Goal: Task Accomplishment & Management: Manage account settings

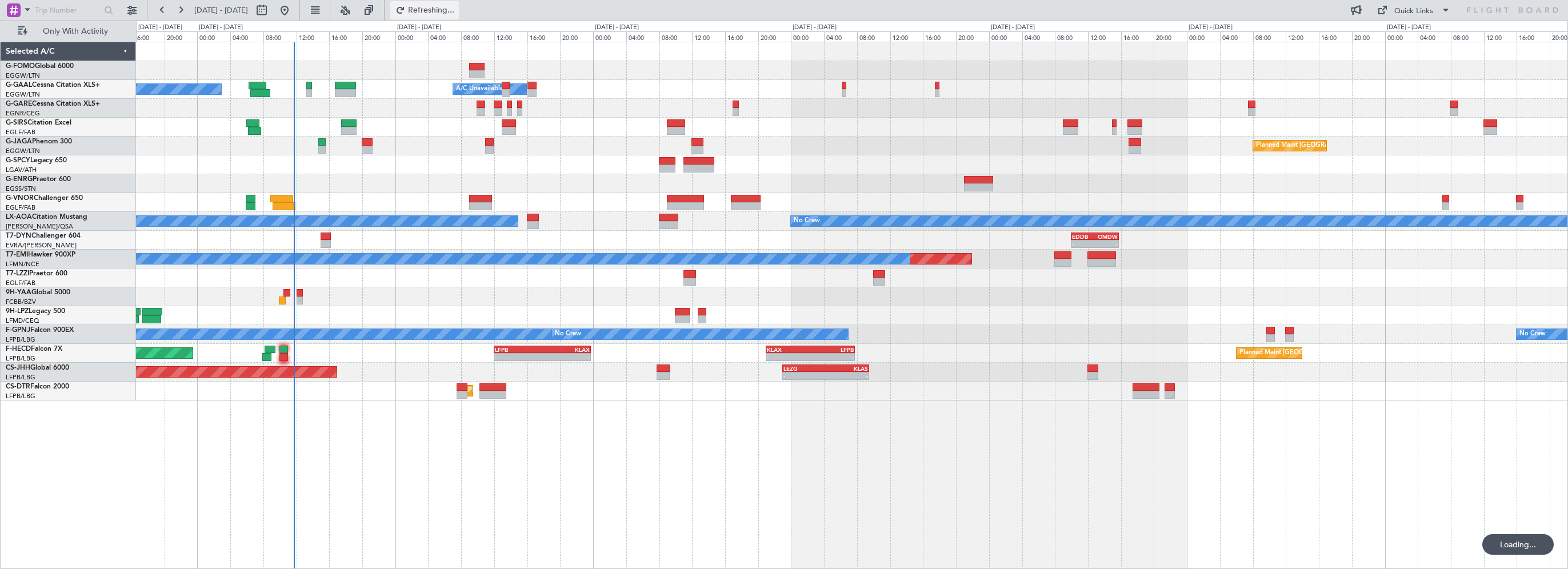
click at [455, 9] on span "Refreshing..." at bounding box center [431, 10] width 48 height 8
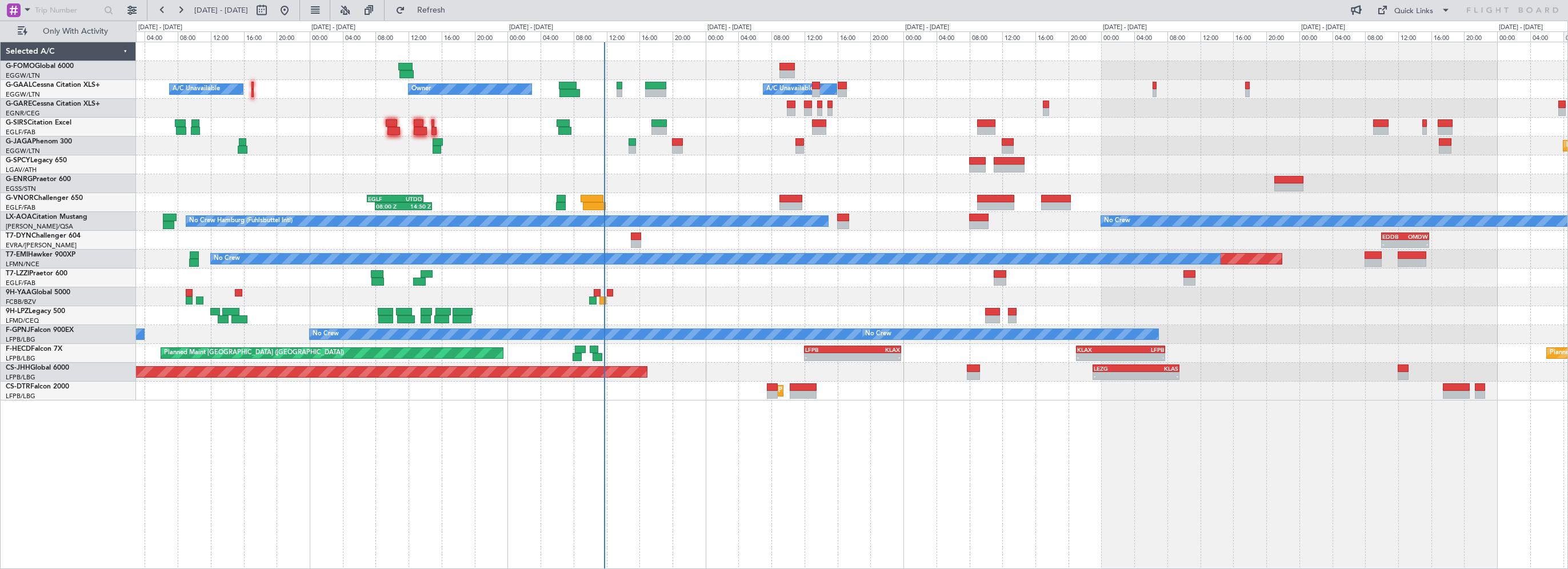
click at [841, 470] on div "- - EGGW 03:55 Z KSFO 14:45 Z Owner Owner A/C Unavailable A/C Unavailable Plann…" at bounding box center [852, 305] width 1432 height 527
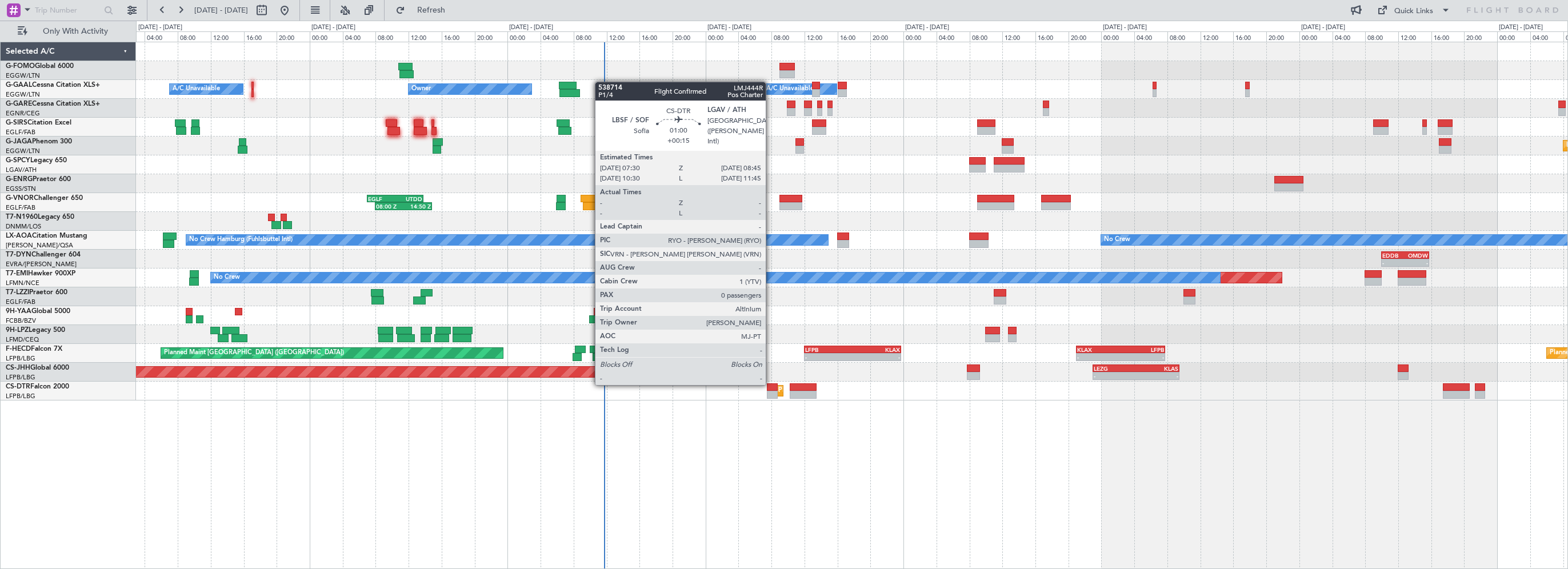
click at [771, 383] on div at bounding box center [772, 387] width 11 height 8
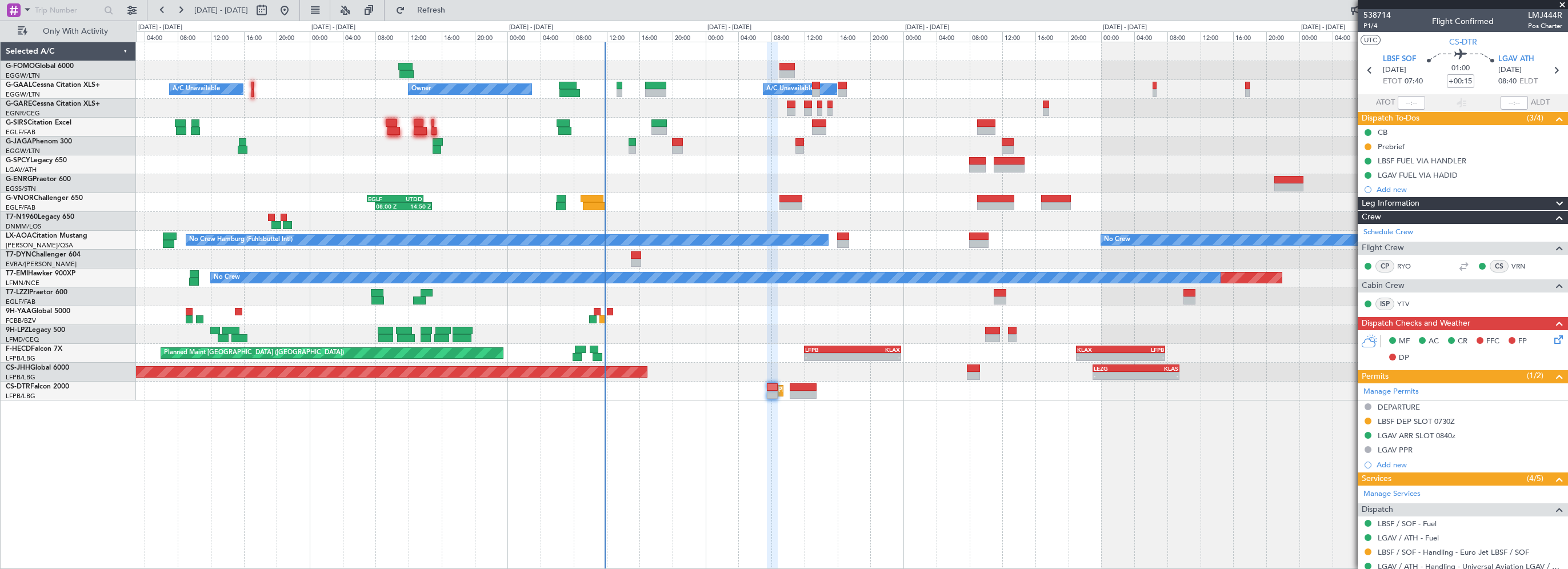
click at [344, 452] on div "- - EGGW 03:55 Z KSFO 14:45 Z Owner Owner A/C Unavailable A/C Unavailable Plann…" at bounding box center [852, 305] width 1432 height 527
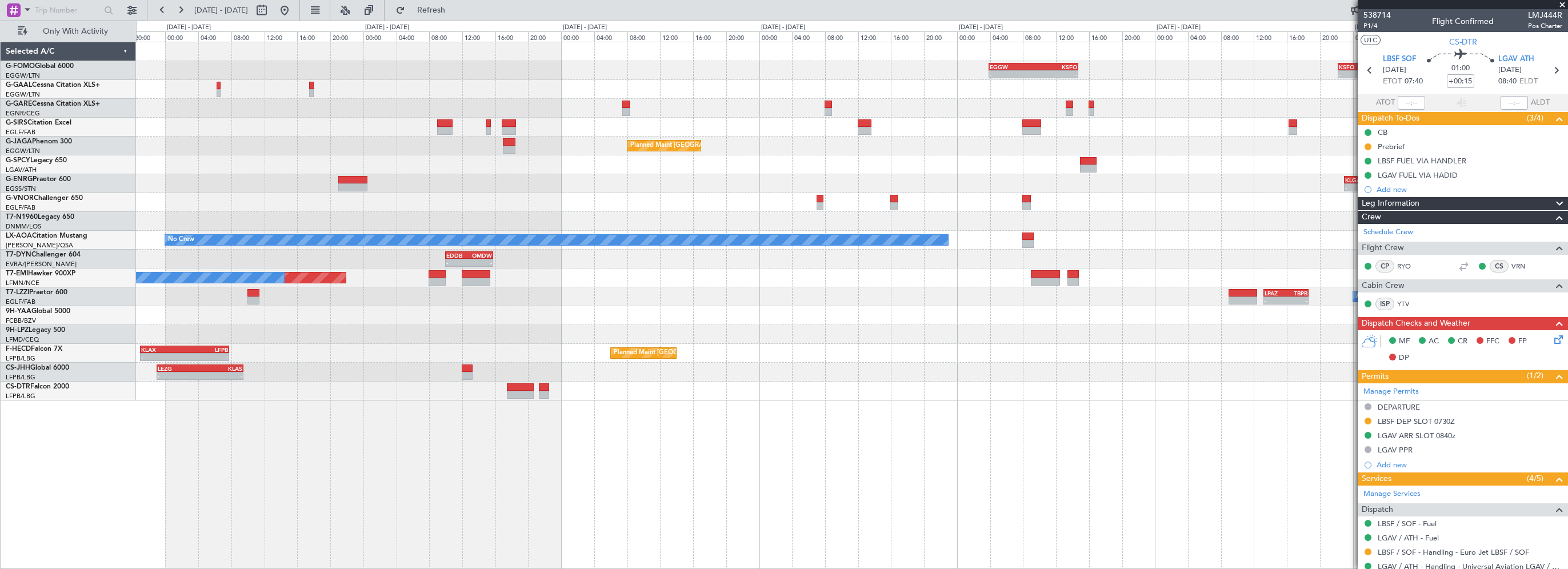
click at [691, 435] on div "- - EGGW 03:55 Z KSFO 14:45 Z - - KSFO 22:15 Z EGGW 08:00 Z A/C Unavailable Own…" at bounding box center [852, 305] width 1432 height 527
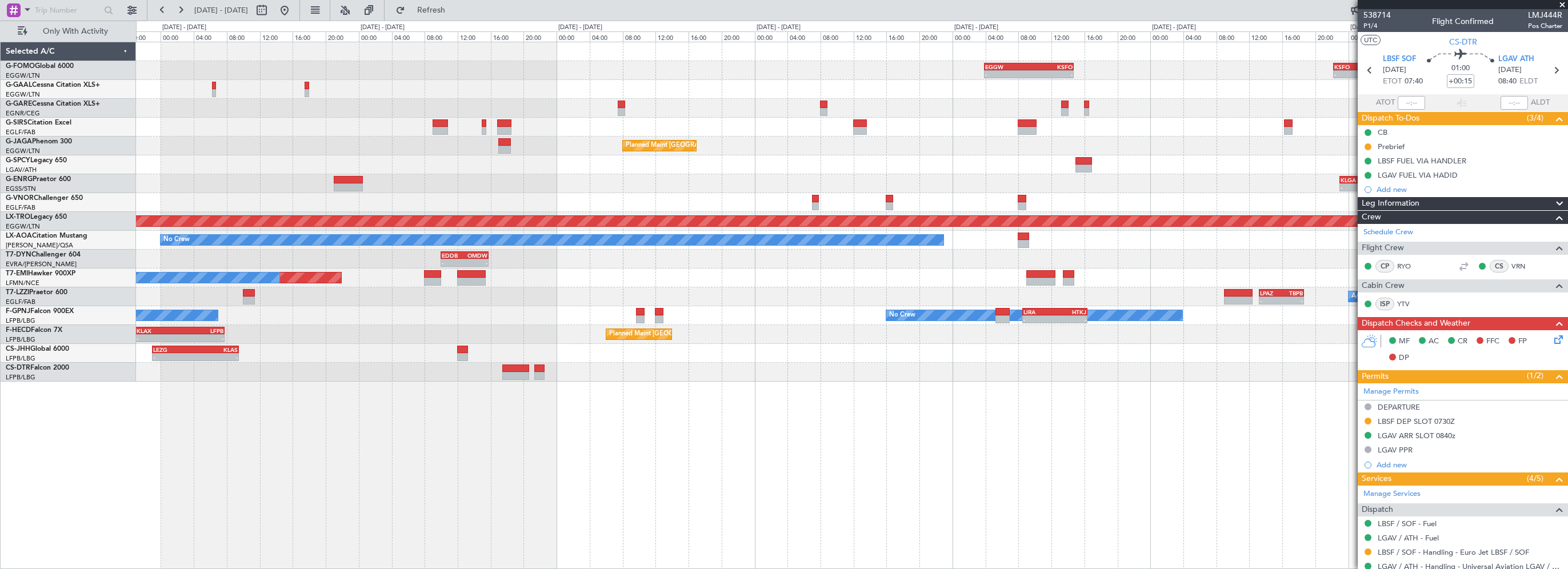
click at [541, 460] on div "- - EGGW 03:55 Z KSFO 14:45 Z - - KSFO 22:15 Z EGGW 08:00 Z A/C Unavailable Own…" at bounding box center [852, 305] width 1432 height 527
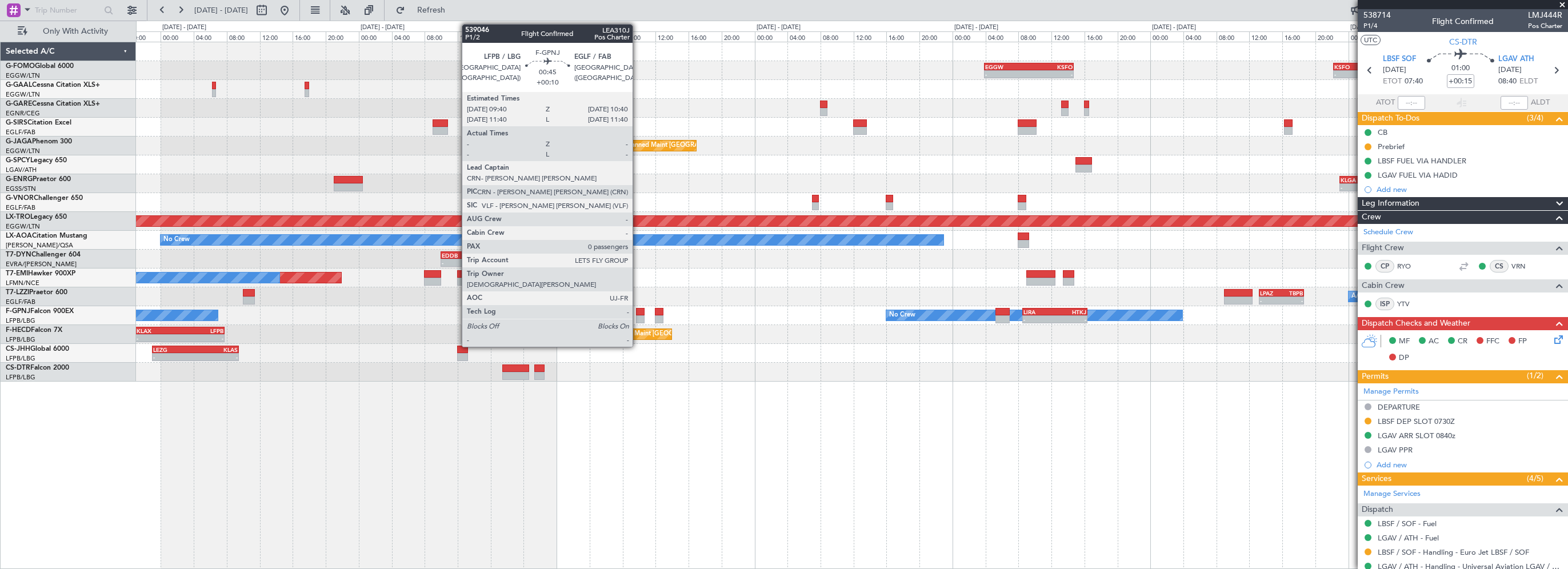
click at [637, 309] on div at bounding box center [640, 312] width 9 height 8
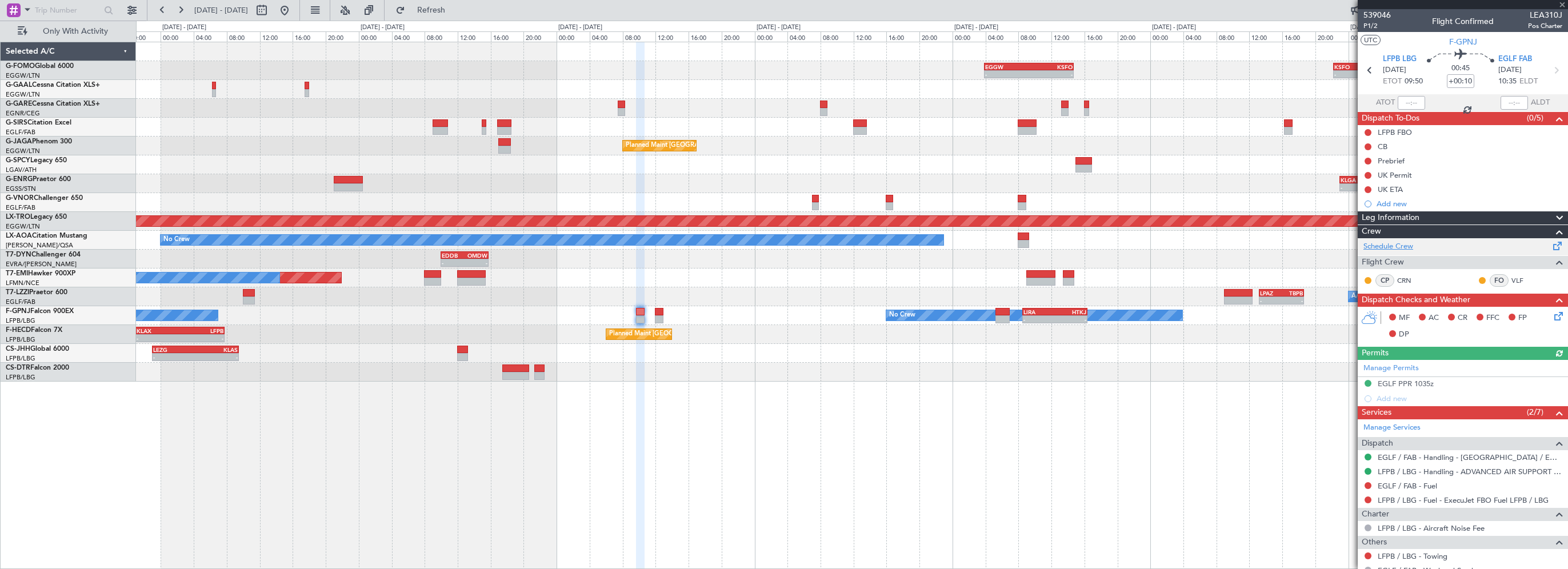
click at [1395, 247] on link "Schedule Crew" at bounding box center [1388, 246] width 50 height 12
click at [735, 450] on div "- - EGGW 03:55 Z KSFO 14:45 Z - - KSFO 22:15 Z EGGW 08:00 Z A/C Unavailable Own…" at bounding box center [852, 305] width 1432 height 527
drag, startPoint x: 459, startPoint y: 3, endPoint x: 485, endPoint y: 1, distance: 26.1
click at [458, 3] on button "Refresh" at bounding box center [424, 10] width 69 height 18
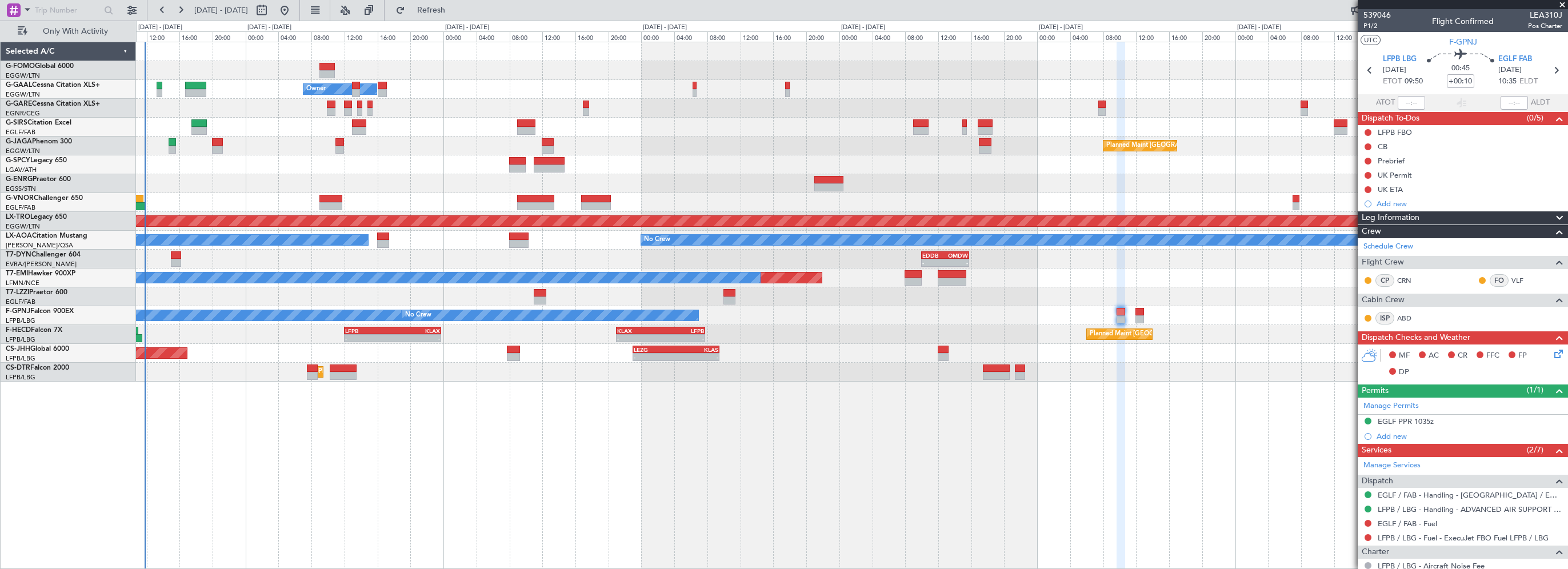
click at [851, 469] on div "- - EGGW 03:55 Z KSFO 14:45 Z - - KSFO 22:15 Z EGGW 08:00 Z A/C Unavailable Own…" at bounding box center [852, 305] width 1432 height 527
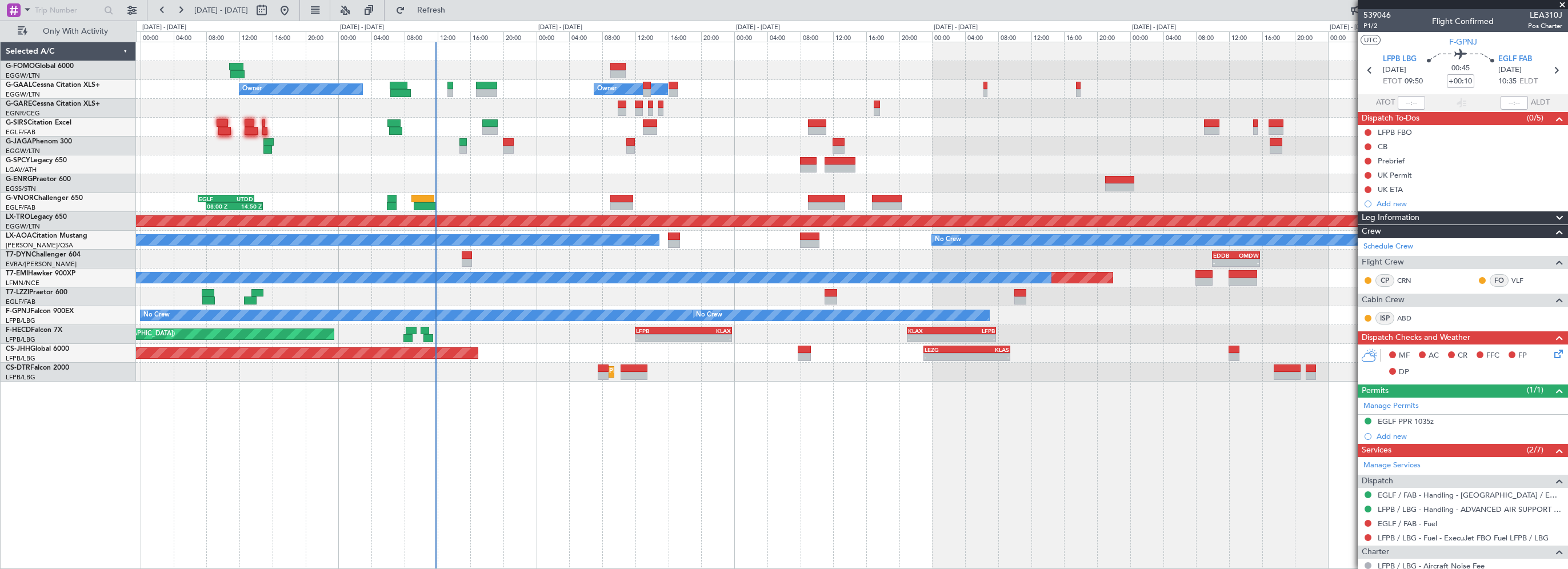
click at [760, 499] on div "- - EGGW 03:55 Z KSFO 14:45 Z A/C Unavailable Owner Owner A/C Unavailable Plann…" at bounding box center [852, 305] width 1432 height 527
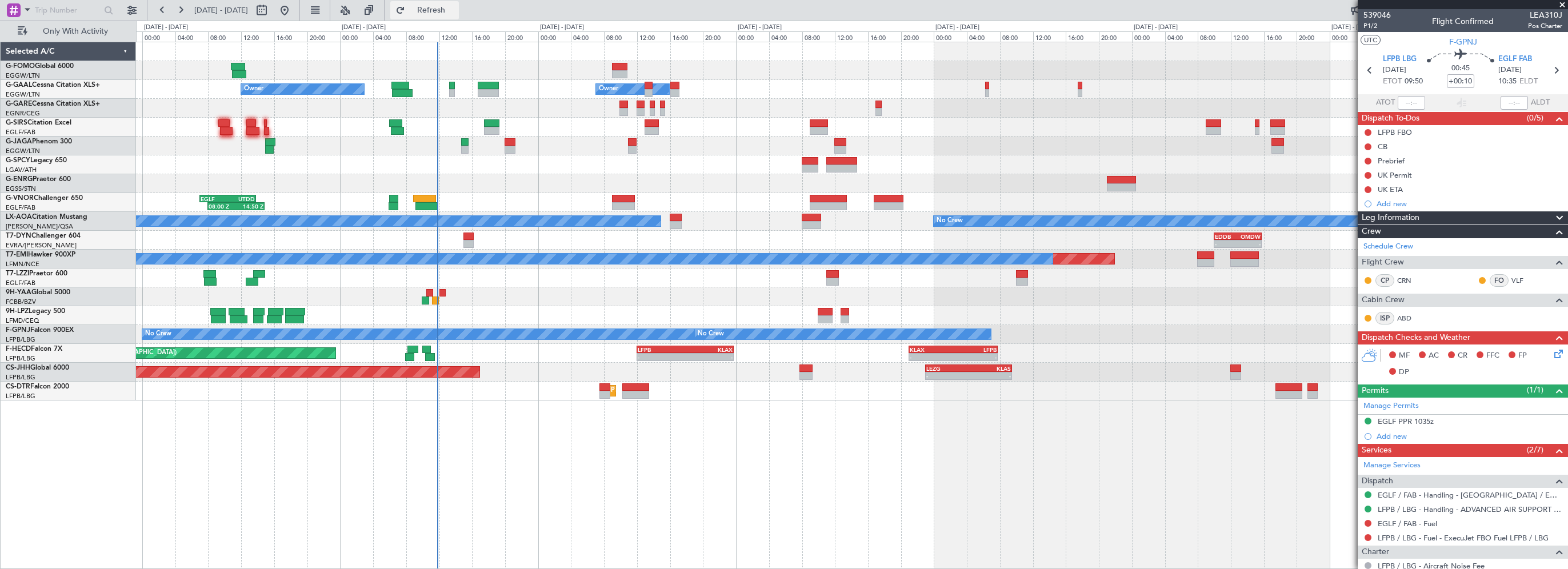
click at [451, 9] on span "Refresh" at bounding box center [431, 10] width 48 height 8
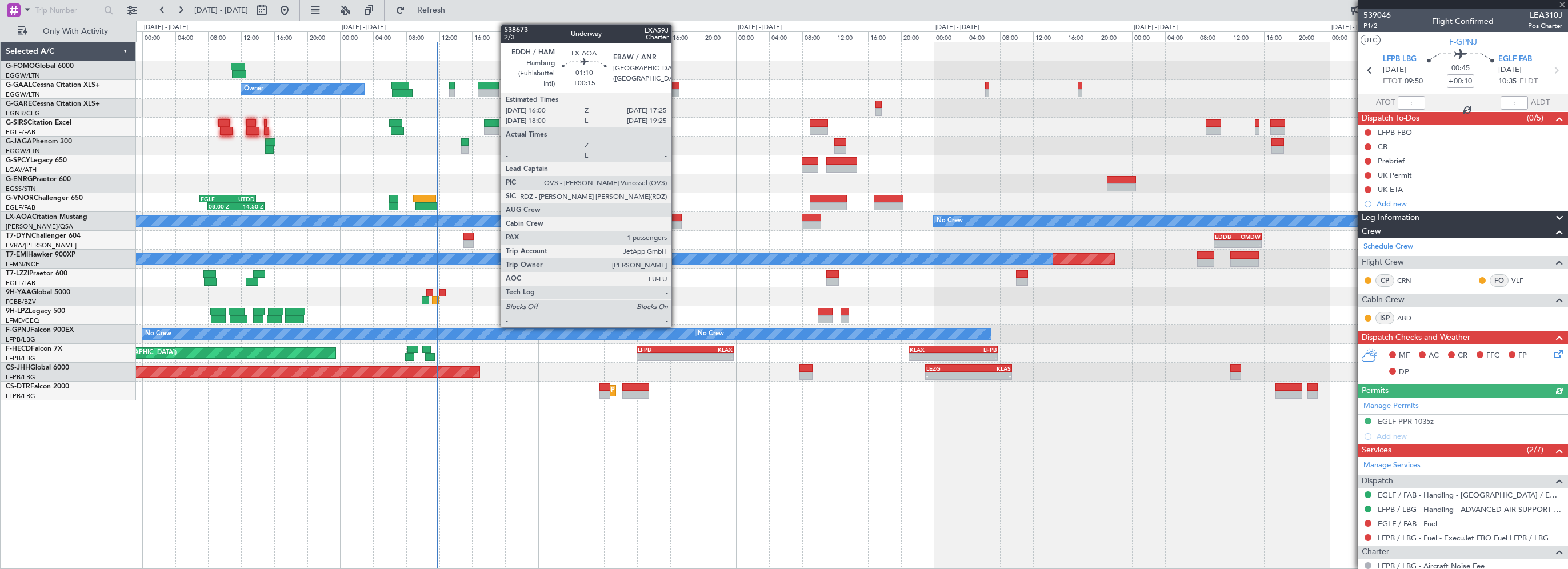
click at [676, 219] on div at bounding box center [675, 218] width 12 height 8
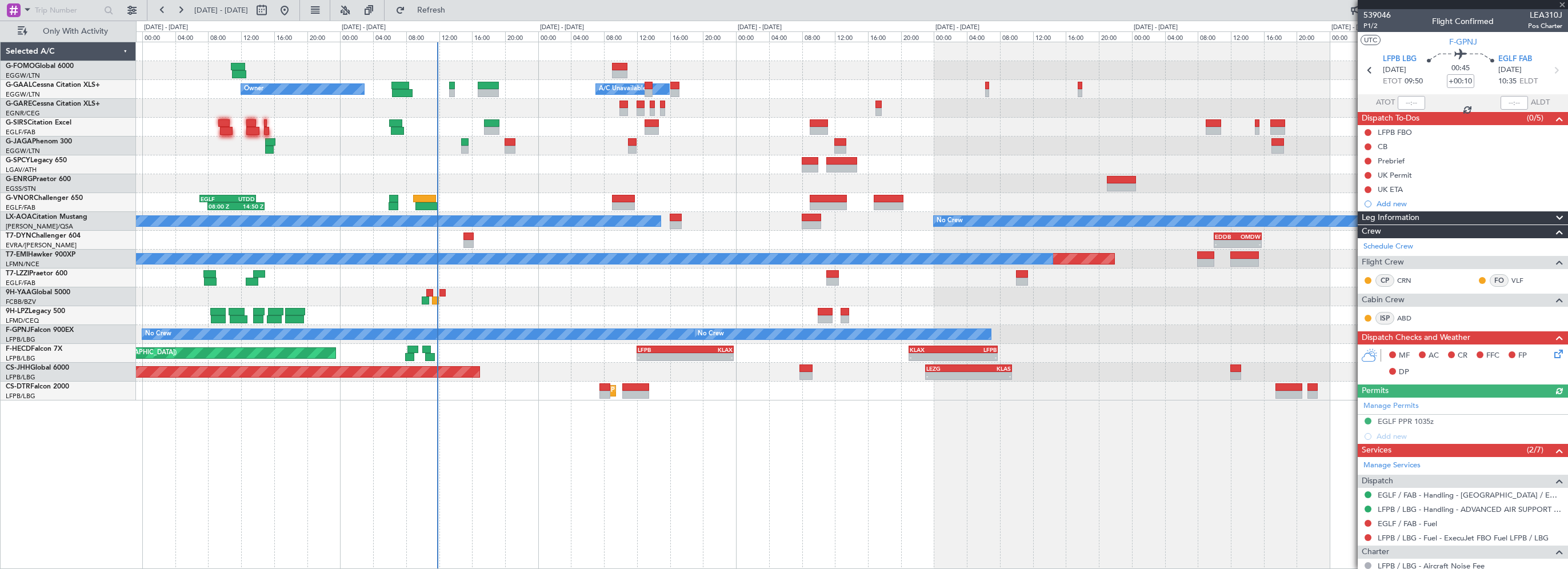
type input "+00:15"
type input "1"
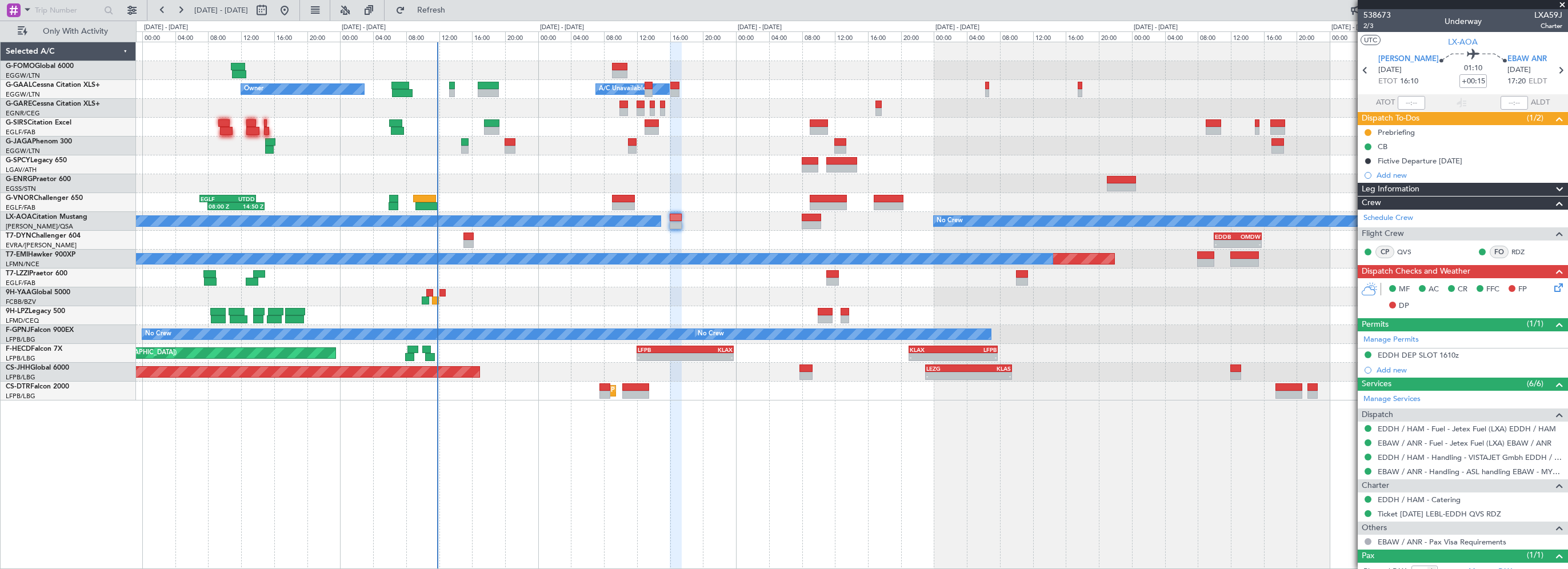
click at [457, 458] on div "- - EGGW 03:55 Z KSFO 14:45 Z Owner Owner A/C Unavailable A/C Unavailable Plann…" at bounding box center [852, 305] width 1432 height 527
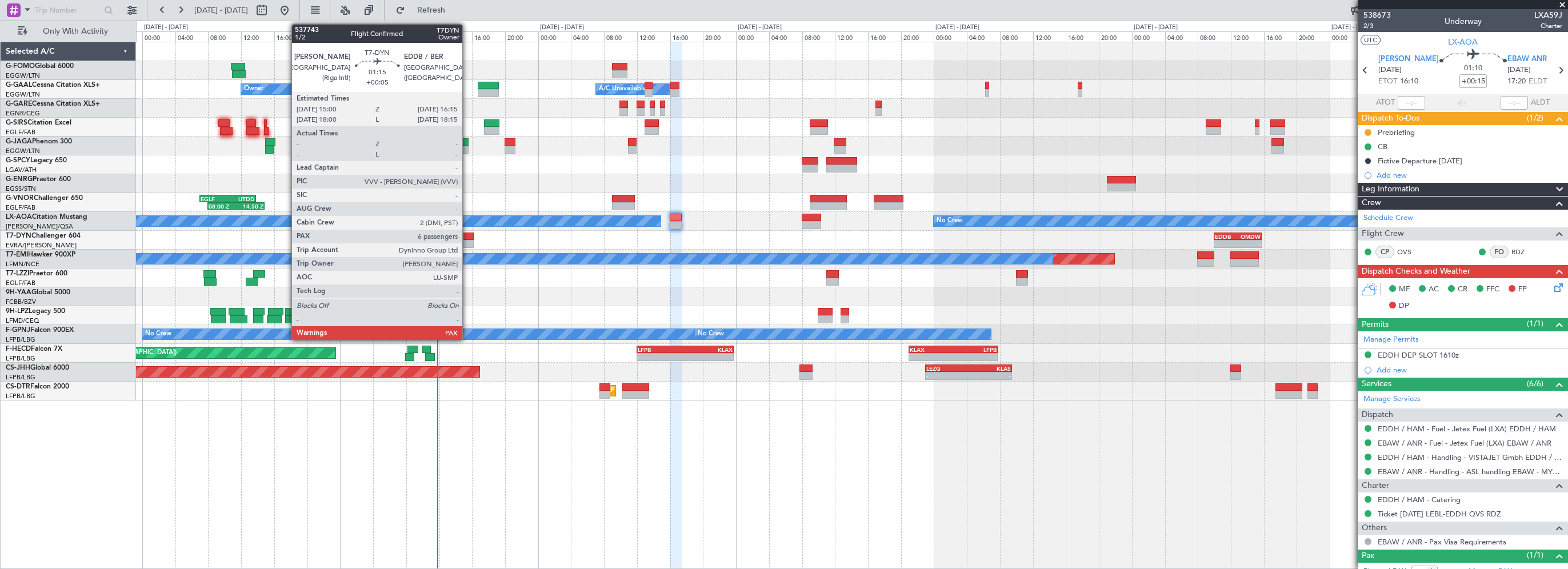
click at [467, 234] on div at bounding box center [469, 237] width 11 height 8
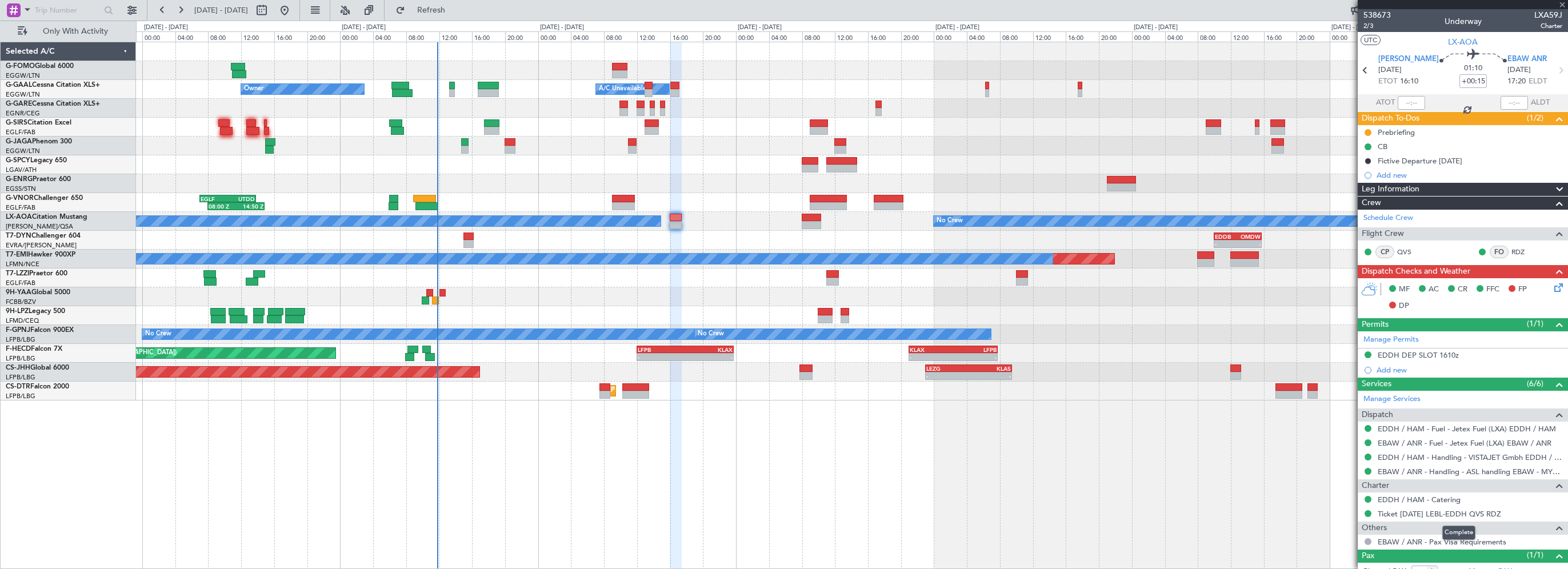
type input "+00:05"
type input "6"
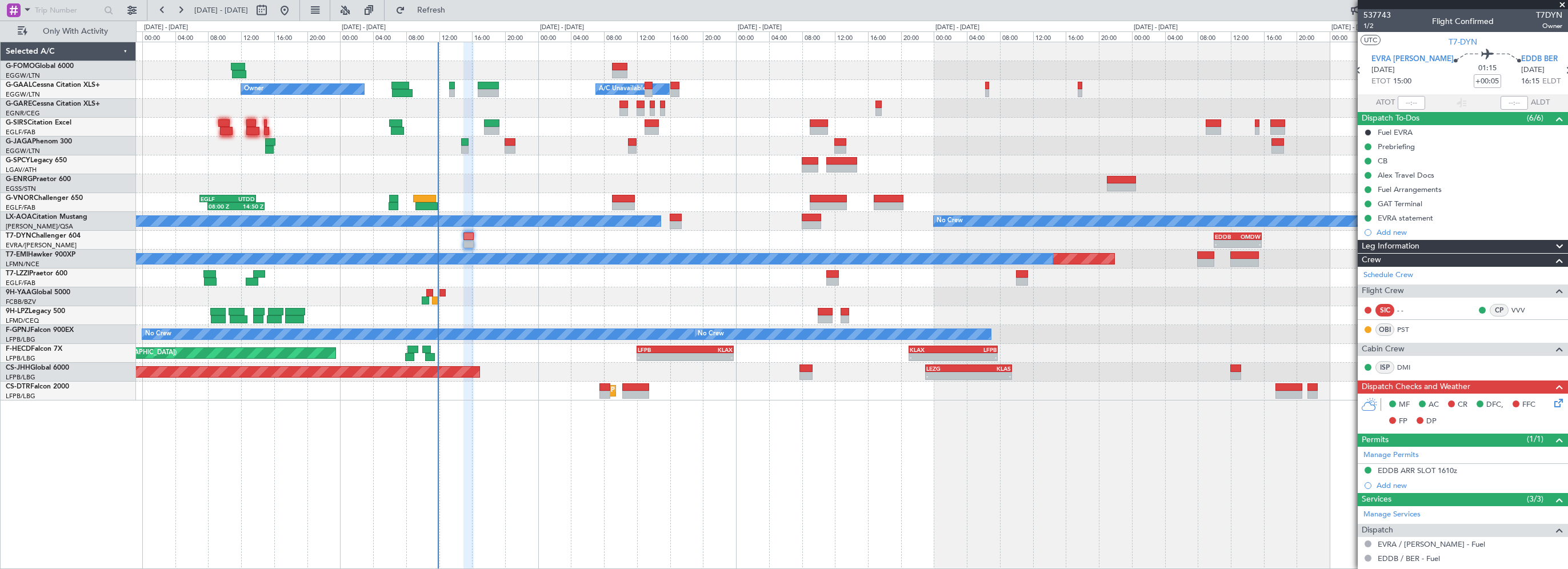
click at [544, 505] on div "- - EGGW 03:55 Z KSFO 14:45 Z Owner Owner A/C Unavailable A/C Unavailable Plann…" at bounding box center [852, 305] width 1432 height 527
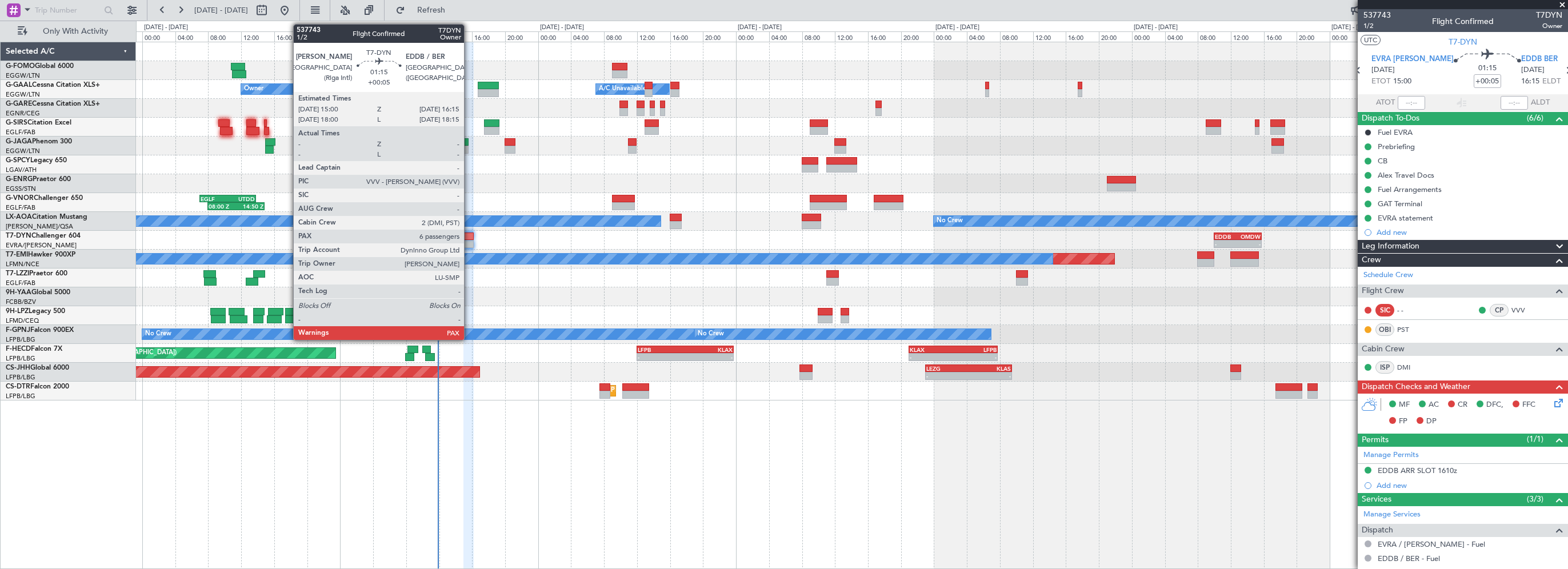
click at [469, 237] on div at bounding box center [469, 237] width 11 height 8
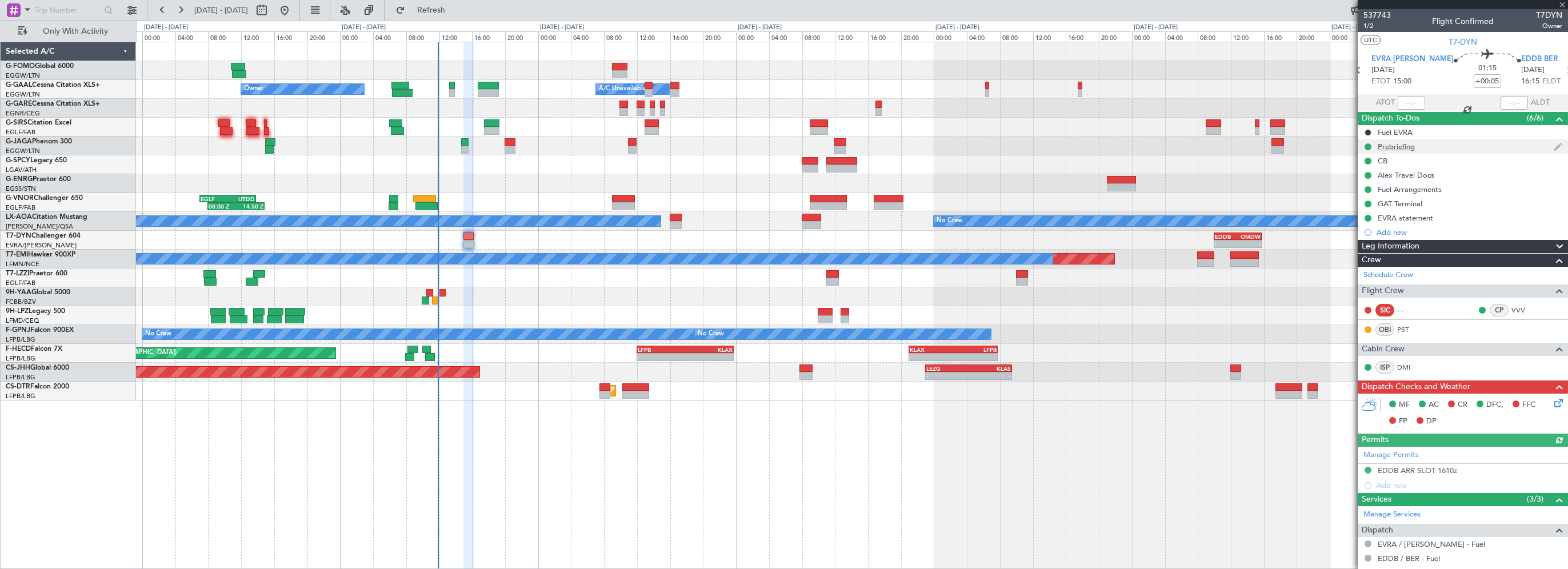
click at [1411, 148] on div "Prebriefing" at bounding box center [1396, 146] width 37 height 10
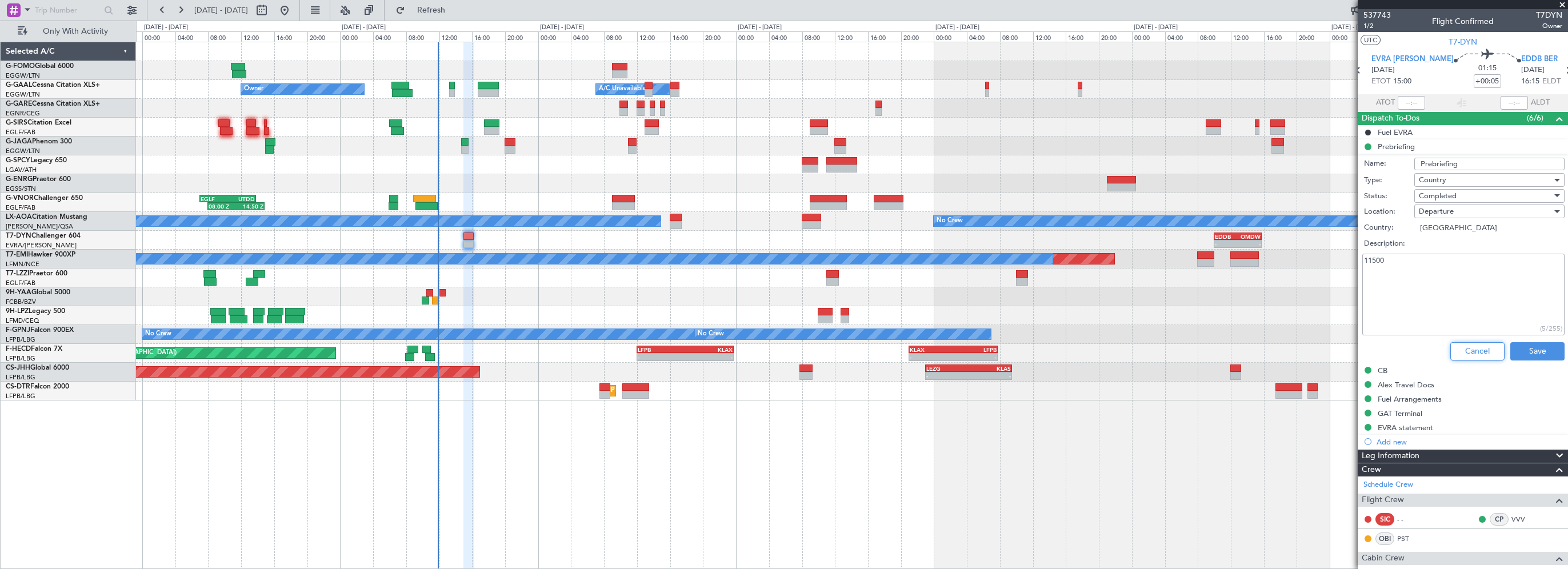
click at [1453, 347] on button "Cancel" at bounding box center [1478, 351] width 54 height 18
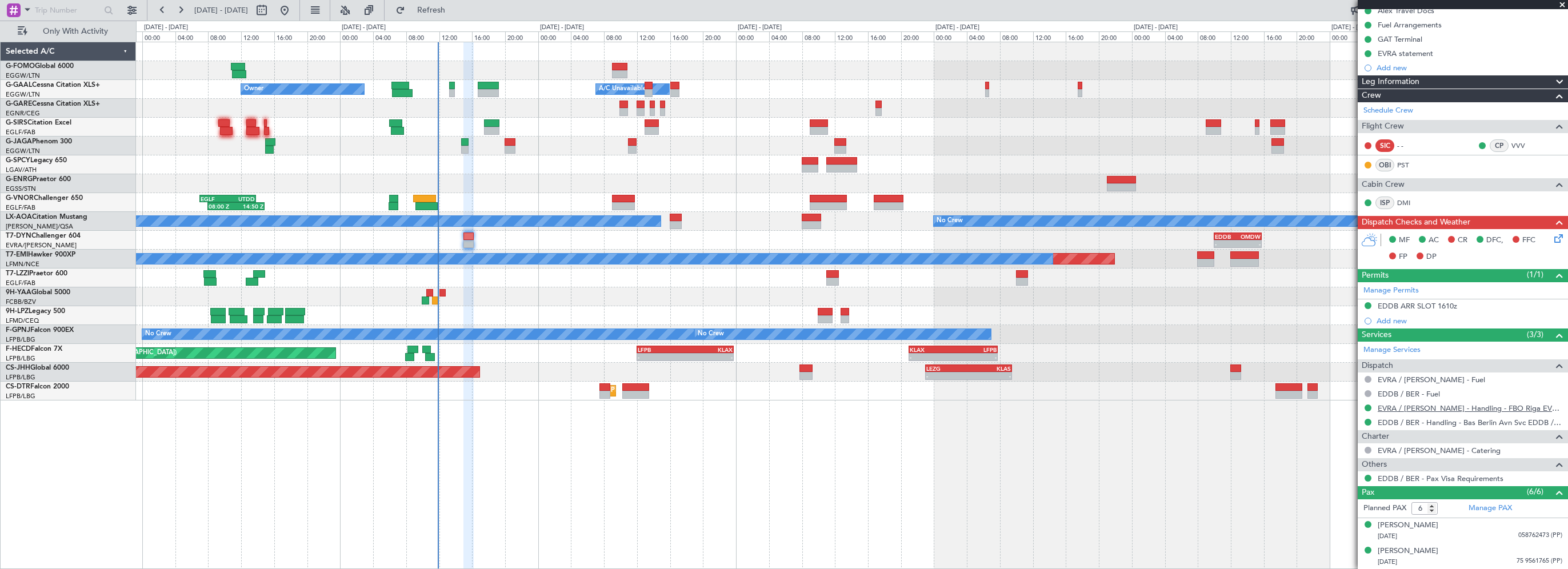
scroll to position [171, 0]
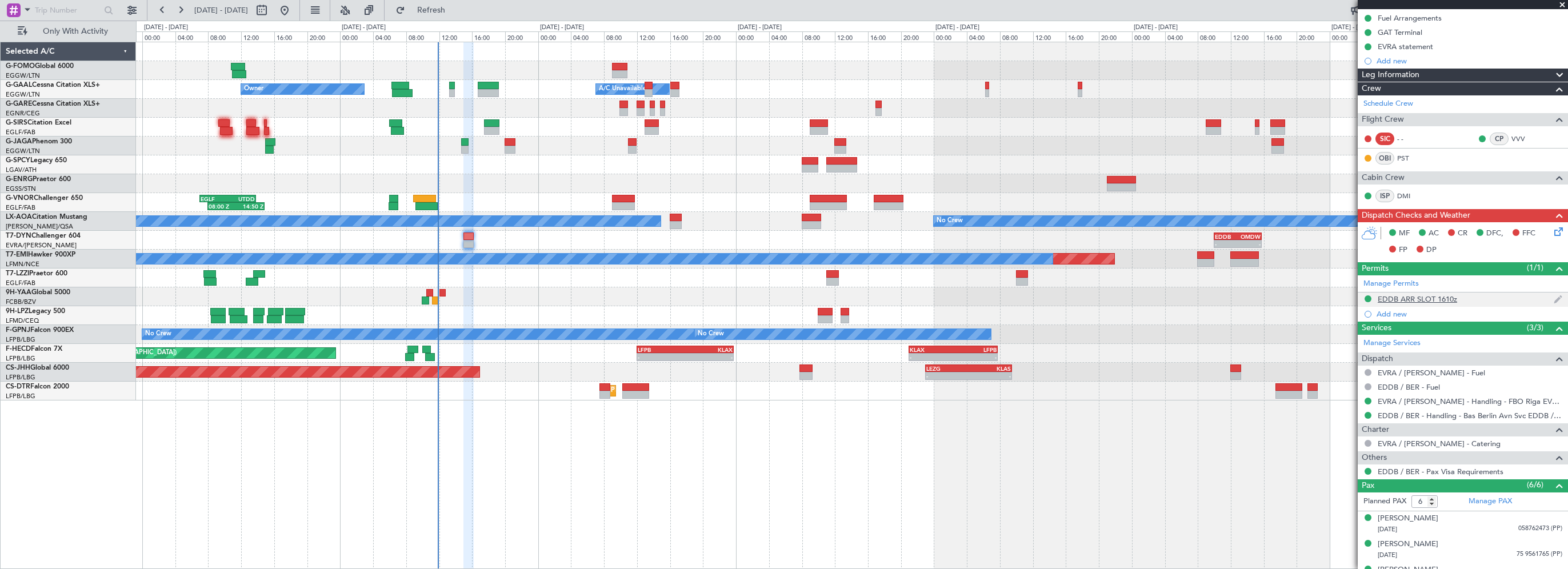
click at [1429, 299] on div "EDDB ARR SLOT 1610z" at bounding box center [1417, 299] width 80 height 10
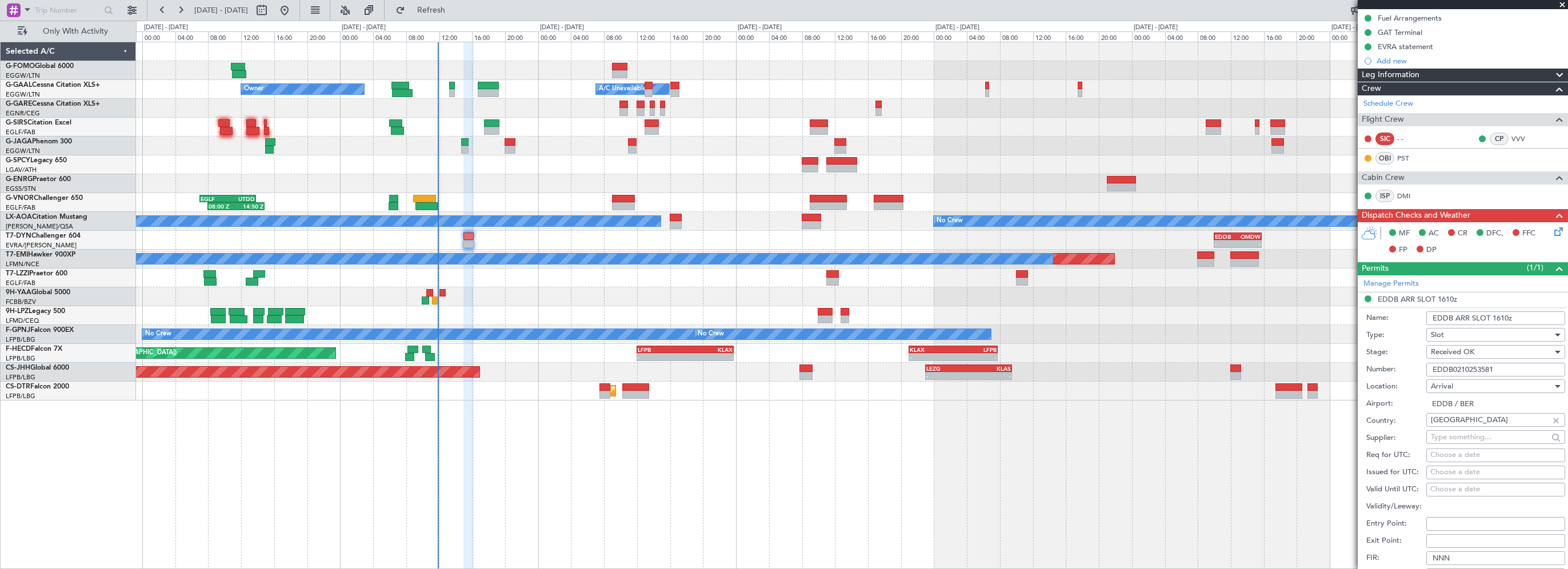
click at [1216, 476] on div "- - EGGW 03:55 Z KSFO 14:45 Z Owner Owner A/C Unavailable A/C Unavailable Plann…" at bounding box center [852, 305] width 1432 height 527
drag, startPoint x: 1516, startPoint y: 365, endPoint x: 1376, endPoint y: 369, distance: 140.1
click at [1376, 369] on div "Number: EDDB0210253581" at bounding box center [1465, 369] width 199 height 17
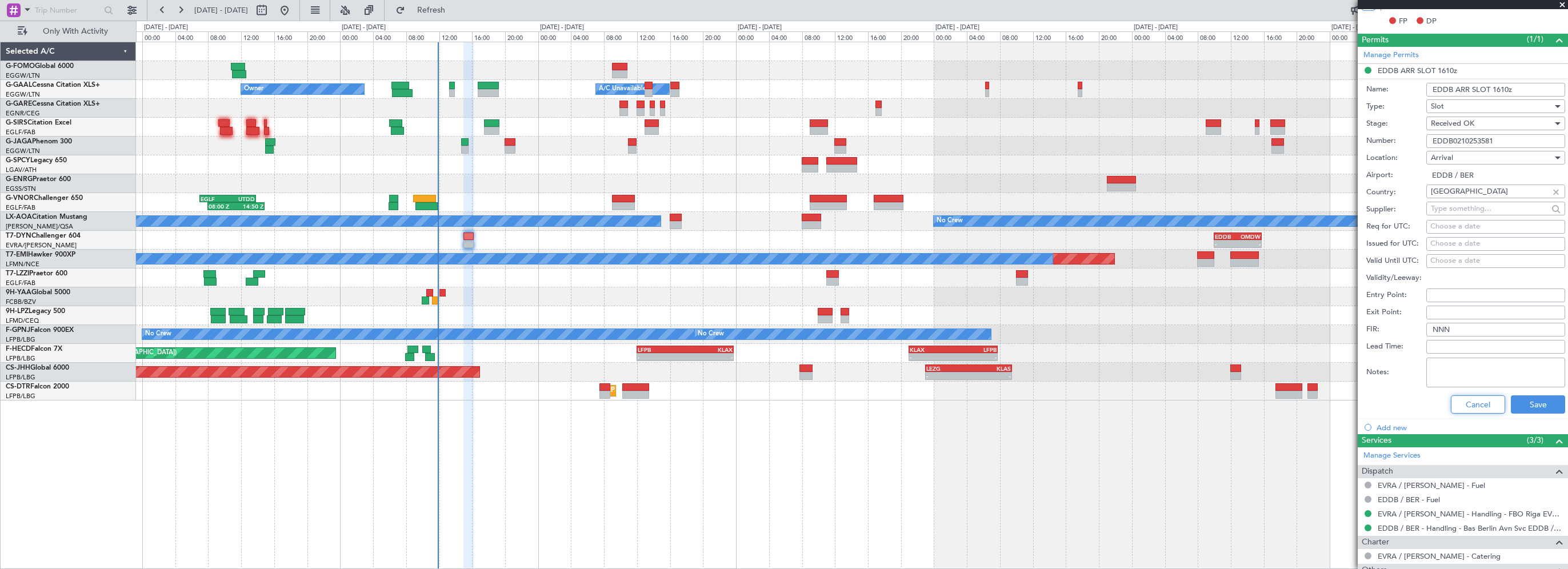
drag, startPoint x: 1458, startPoint y: 404, endPoint x: 1417, endPoint y: 385, distance: 45.2
click at [1458, 404] on button "Cancel" at bounding box center [1478, 404] width 54 height 18
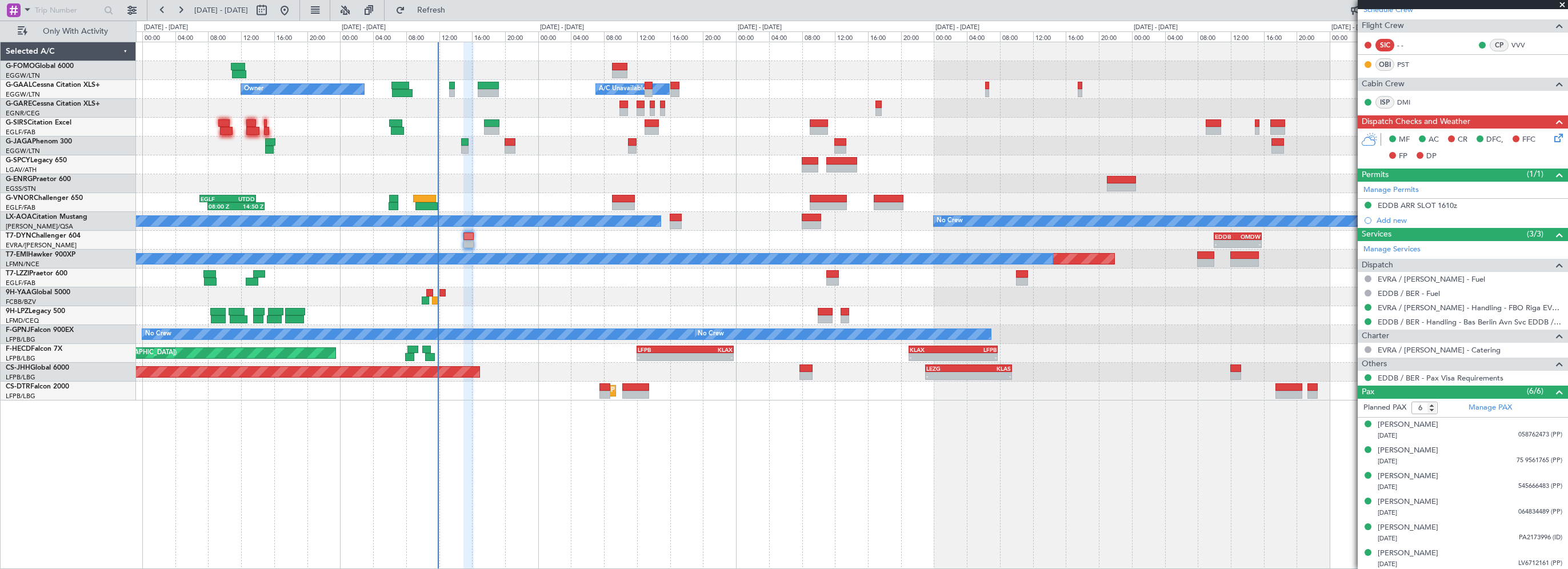
click at [1212, 477] on div "- - EGGW 03:55 Z KSFO 14:45 Z Owner Owner A/C Unavailable A/C Unavailable Plann…" at bounding box center [852, 305] width 1432 height 527
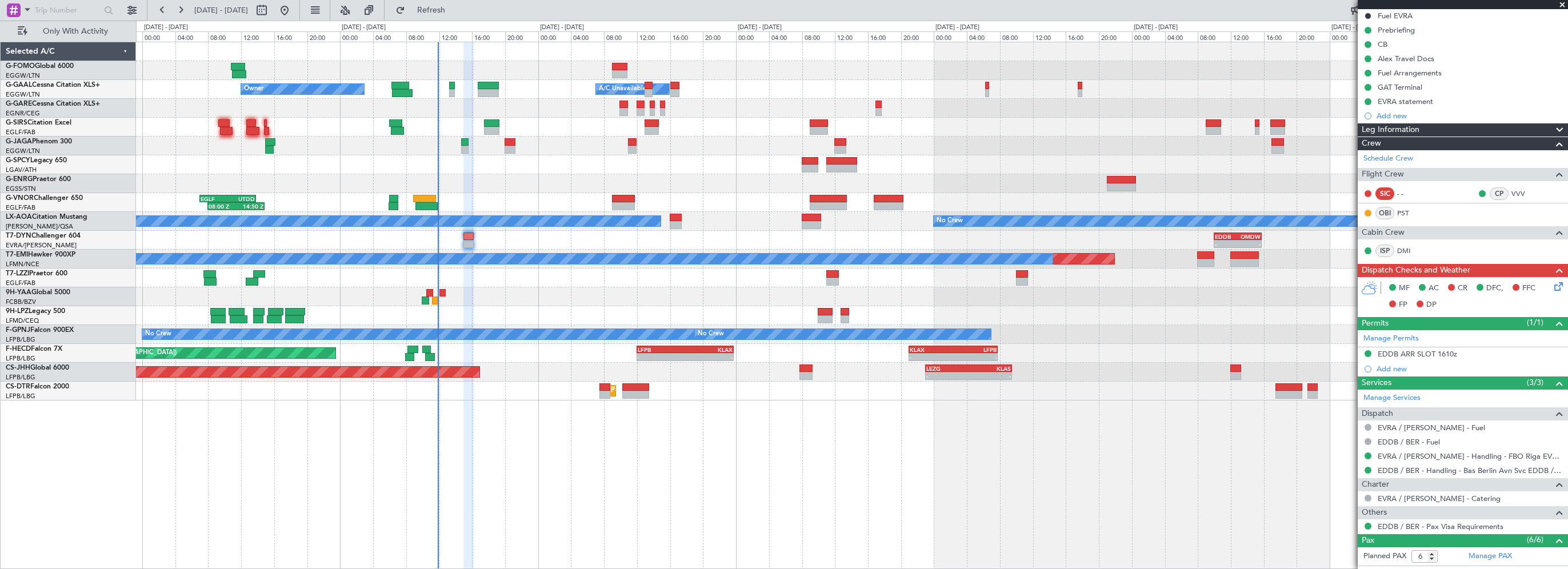
scroll to position [37, 0]
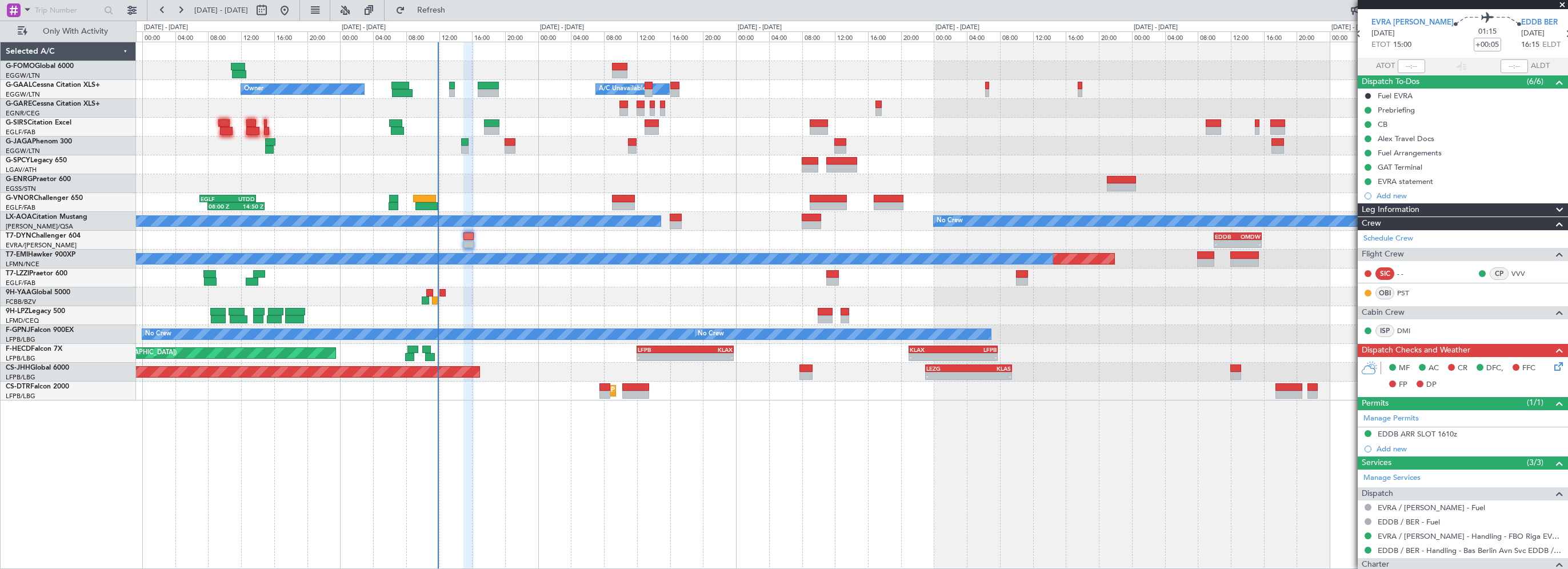
click at [1412, 211] on span "Leg Information" at bounding box center [1390, 209] width 58 height 13
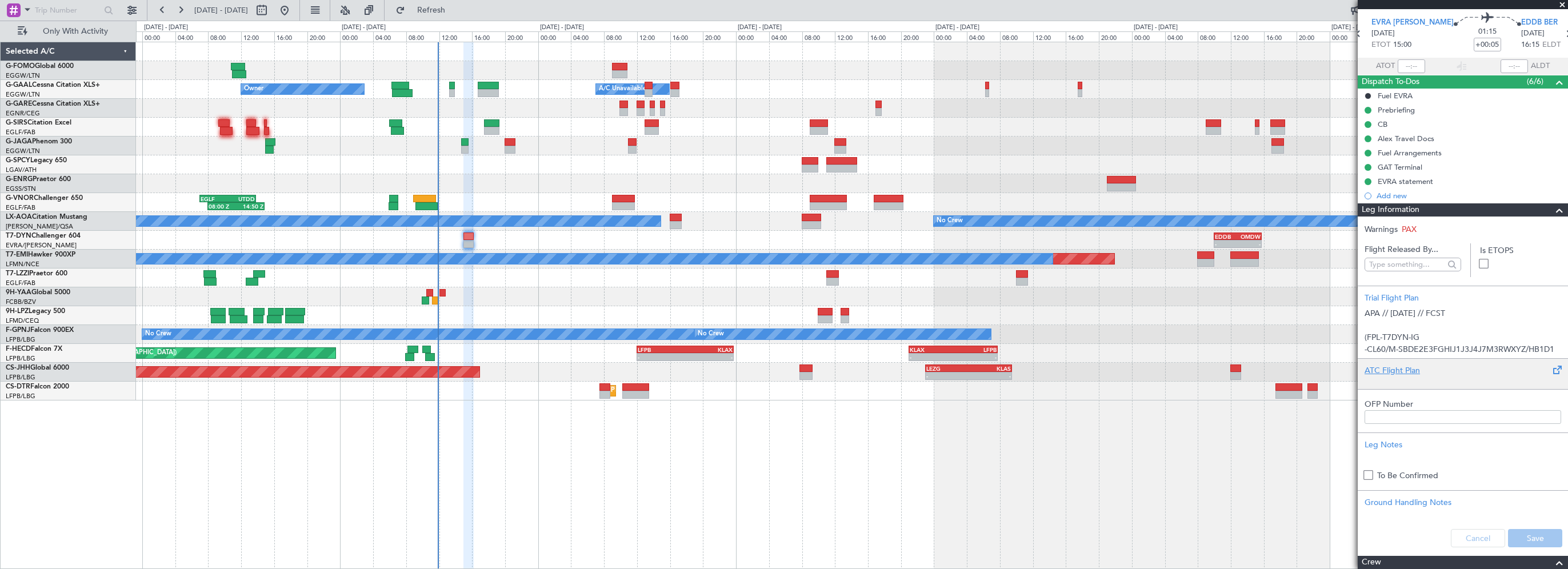
click at [1385, 368] on div "ATC Flight Plan" at bounding box center [1463, 370] width 197 height 12
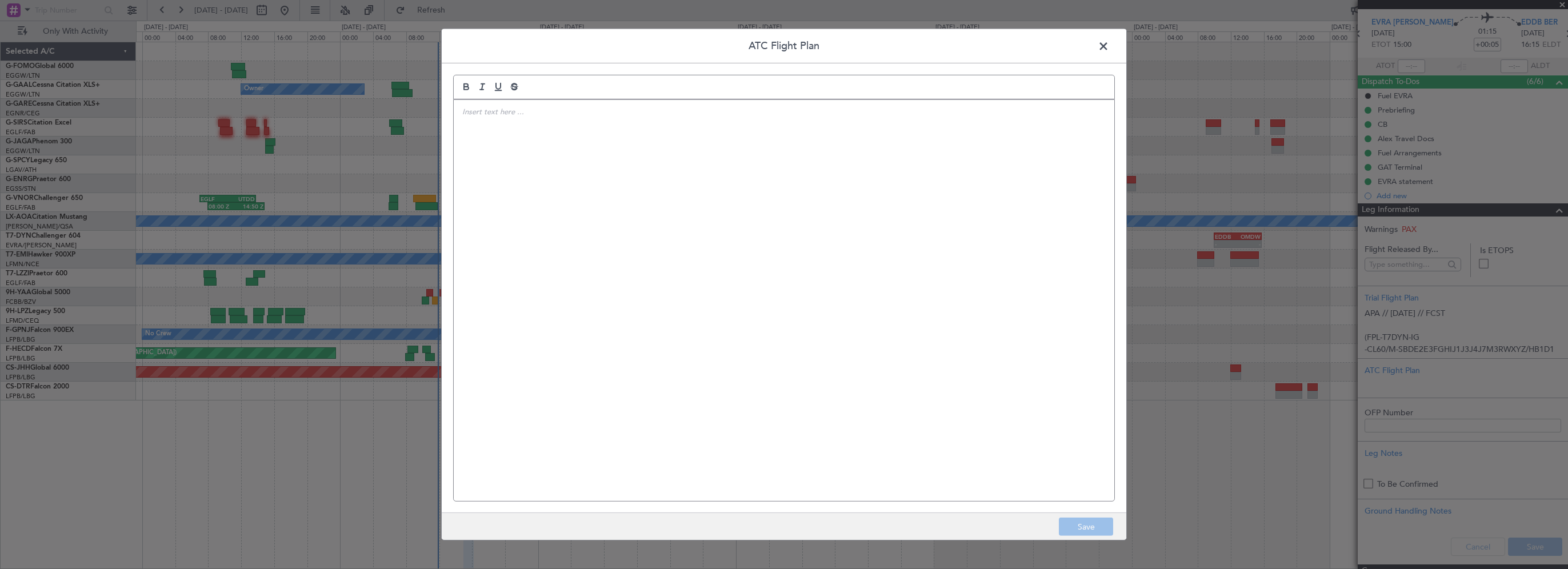
drag, startPoint x: 866, startPoint y: 266, endPoint x: 871, endPoint y: 262, distance: 6.4
click at [866, 266] on div at bounding box center [784, 300] width 661 height 401
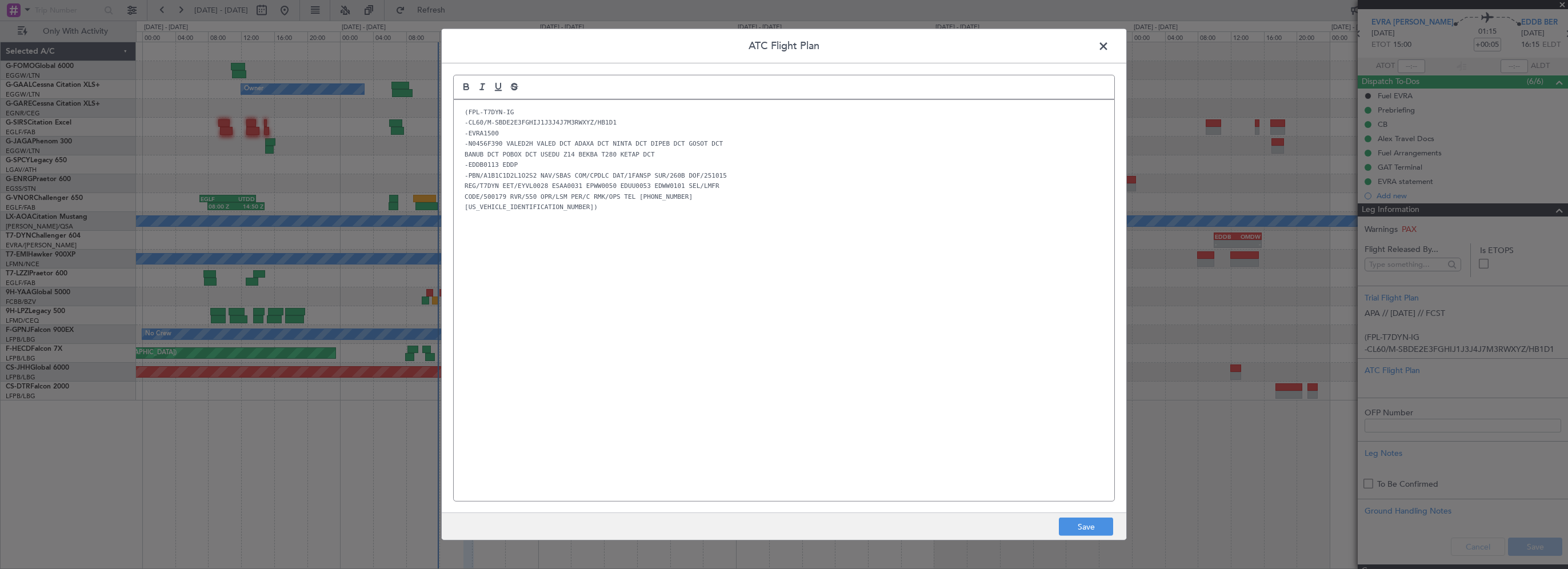
scroll to position [0, 0]
click at [1095, 530] on button "Save" at bounding box center [1086, 526] width 54 height 18
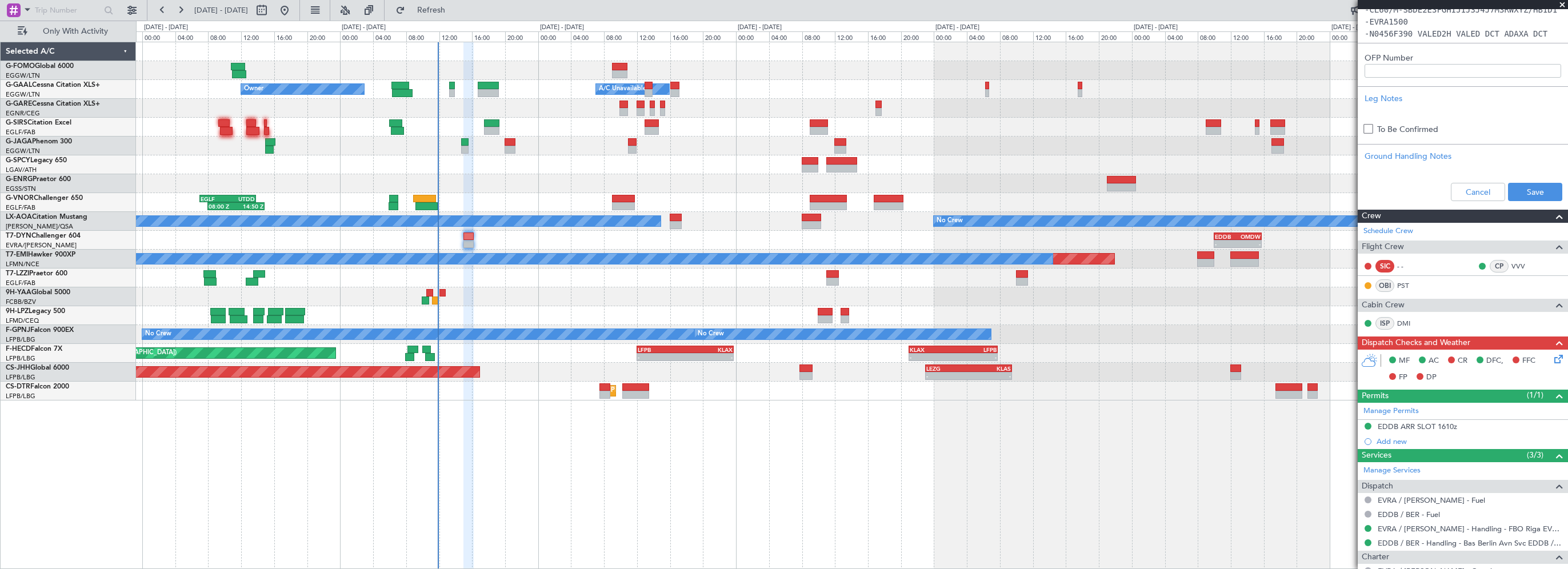
scroll to position [551, 0]
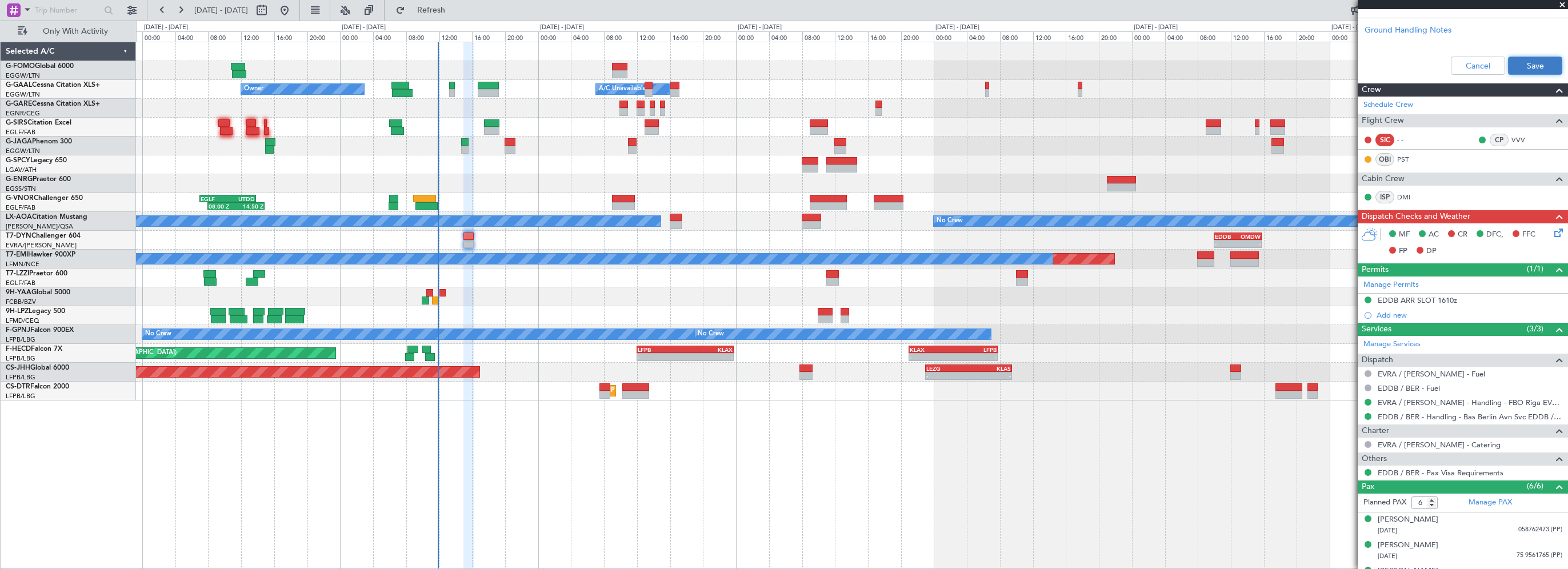
click at [1522, 66] on button "Save" at bounding box center [1535, 65] width 54 height 18
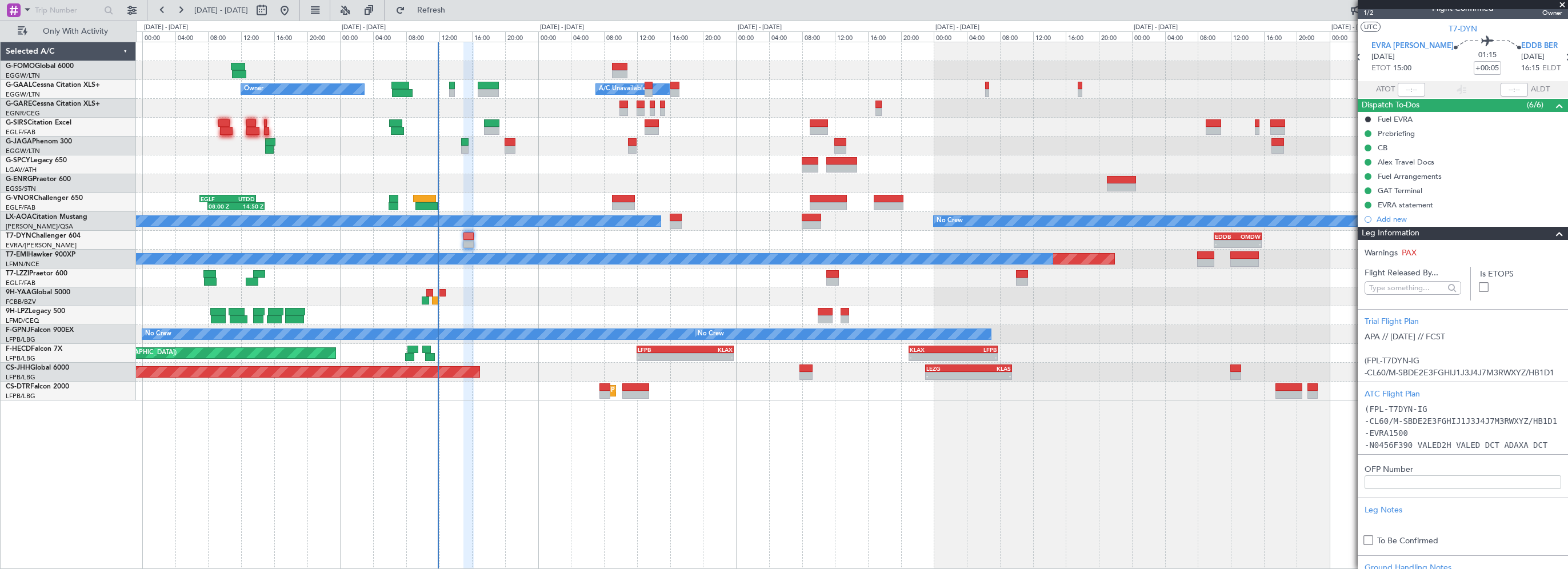
scroll to position [0, 0]
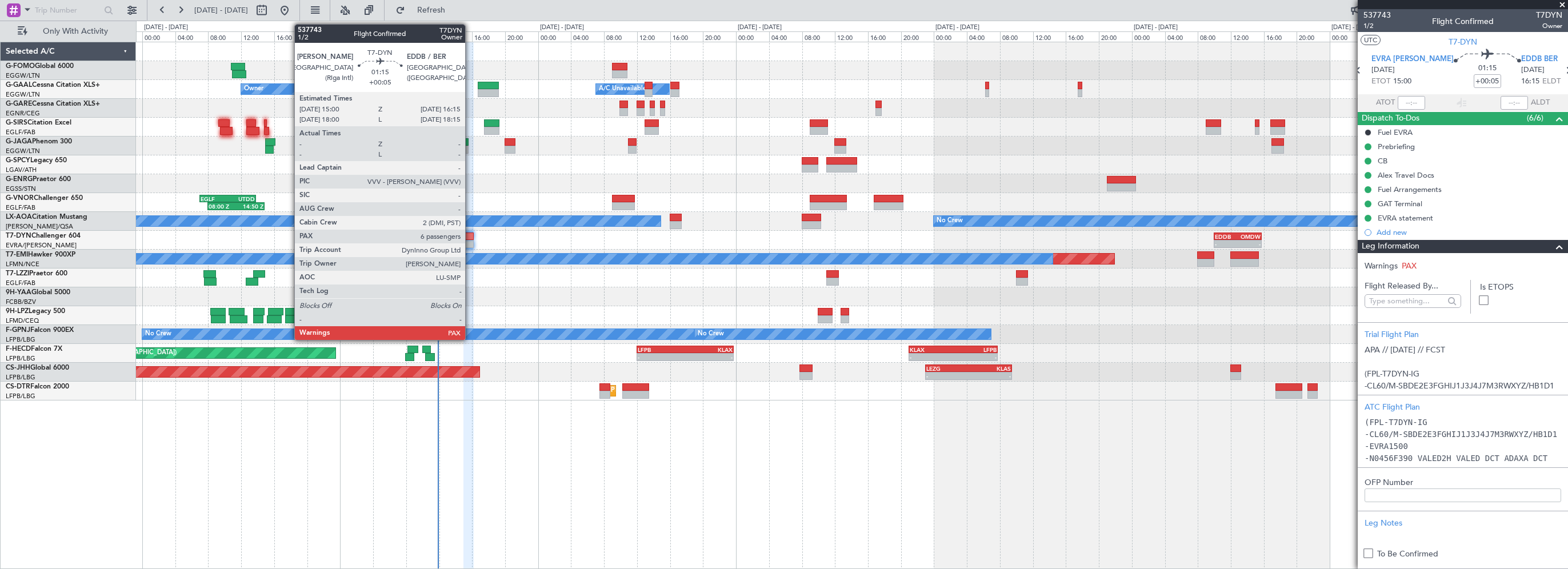
click at [470, 239] on div at bounding box center [469, 237] width 11 height 8
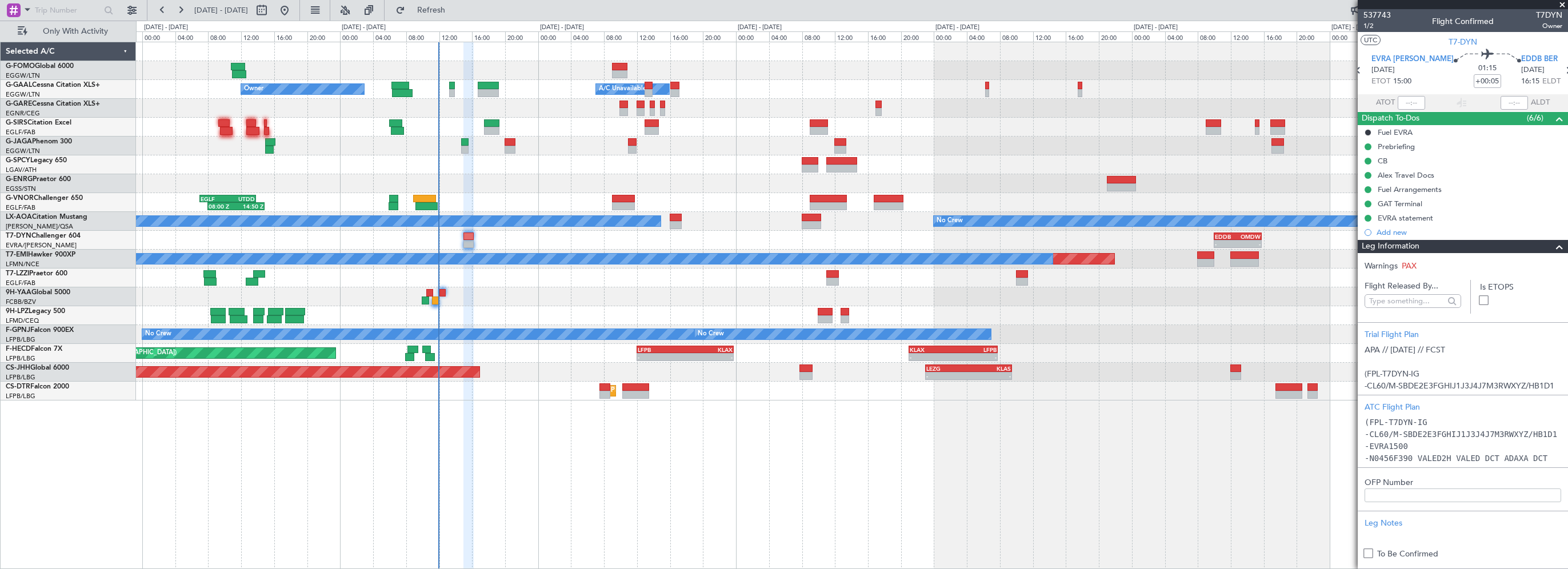
click at [647, 466] on div "- - EGGW 03:55 Z KSFO 14:45 Z Owner Owner A/C Unavailable A/C Unavailable Plann…" at bounding box center [852, 305] width 1432 height 527
click at [1552, 250] on span at bounding box center [1559, 247] width 14 height 14
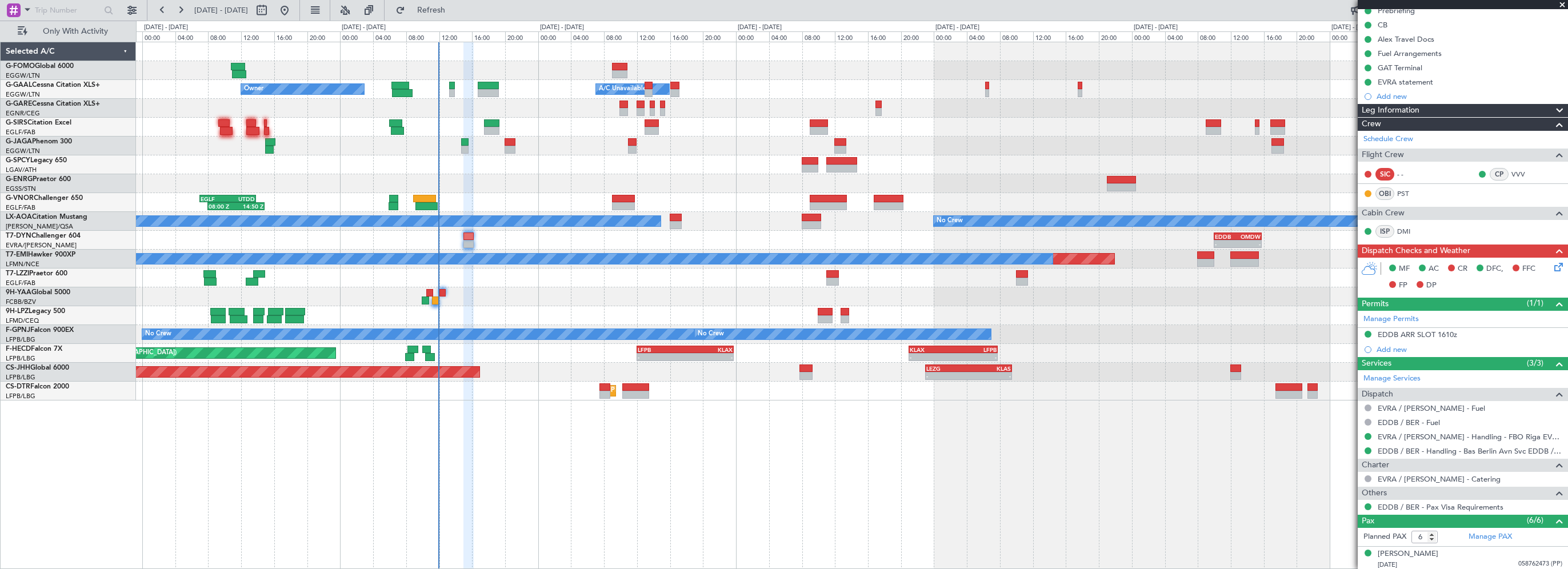
scroll to position [228, 0]
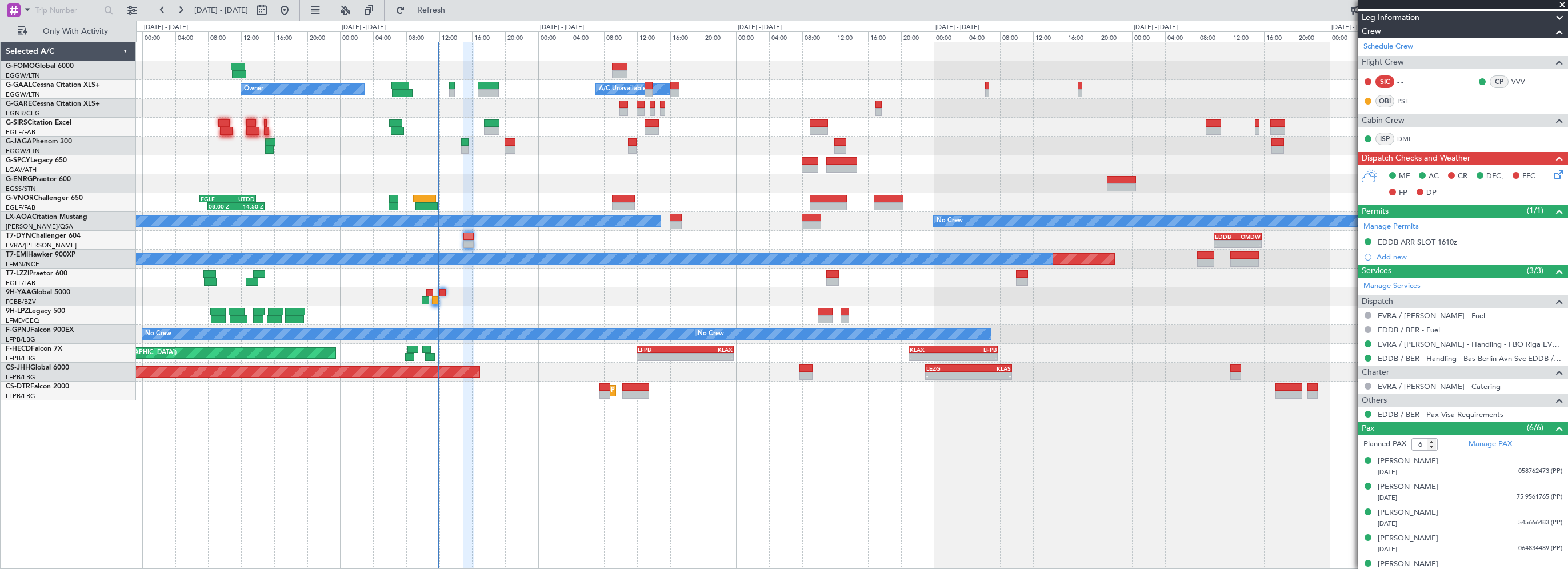
click at [1552, 177] on icon at bounding box center [1556, 172] width 9 height 9
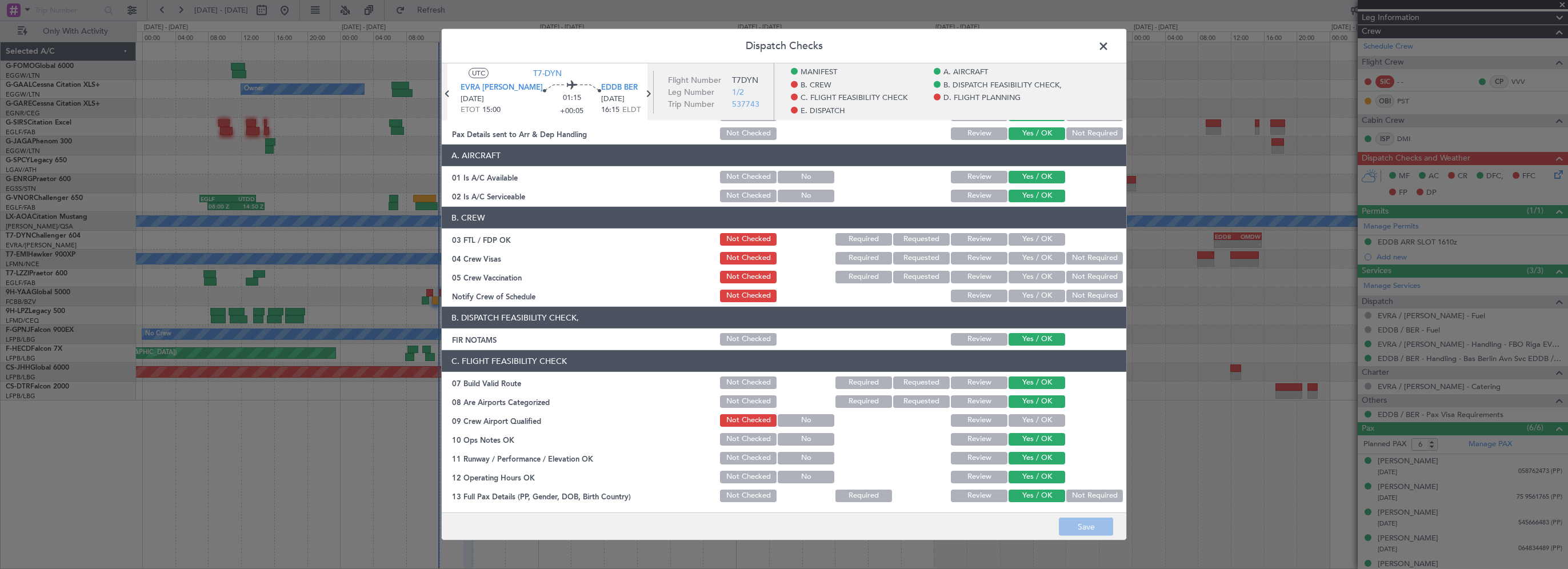
scroll to position [57, 0]
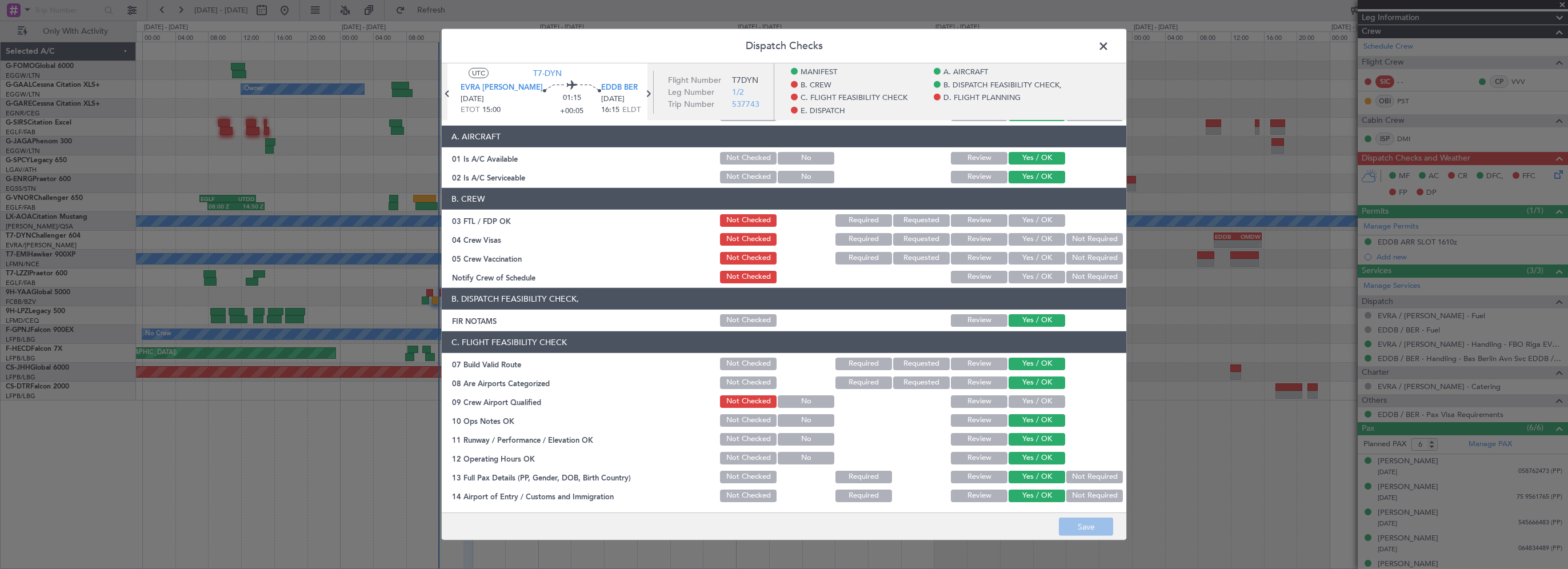
drag, startPoint x: 1026, startPoint y: 217, endPoint x: 1061, endPoint y: 230, distance: 37.3
click at [1026, 217] on button "Yes / OK" at bounding box center [1036, 220] width 56 height 12
click at [1071, 241] on button "Not Required" at bounding box center [1094, 239] width 56 height 12
drag, startPoint x: 1070, startPoint y: 252, endPoint x: 1033, endPoint y: 274, distance: 43.0
click at [1070, 252] on button "Not Required" at bounding box center [1094, 258] width 56 height 12
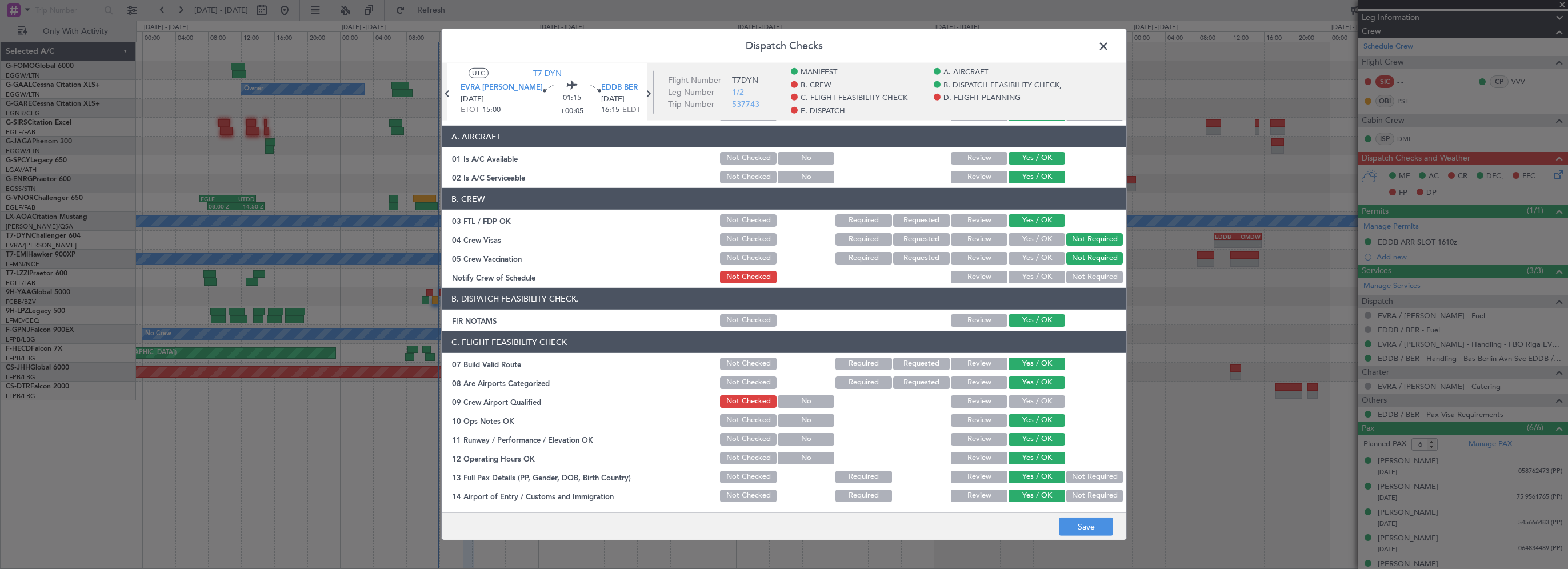
click at [1033, 275] on button "Yes / OK" at bounding box center [1036, 277] width 56 height 12
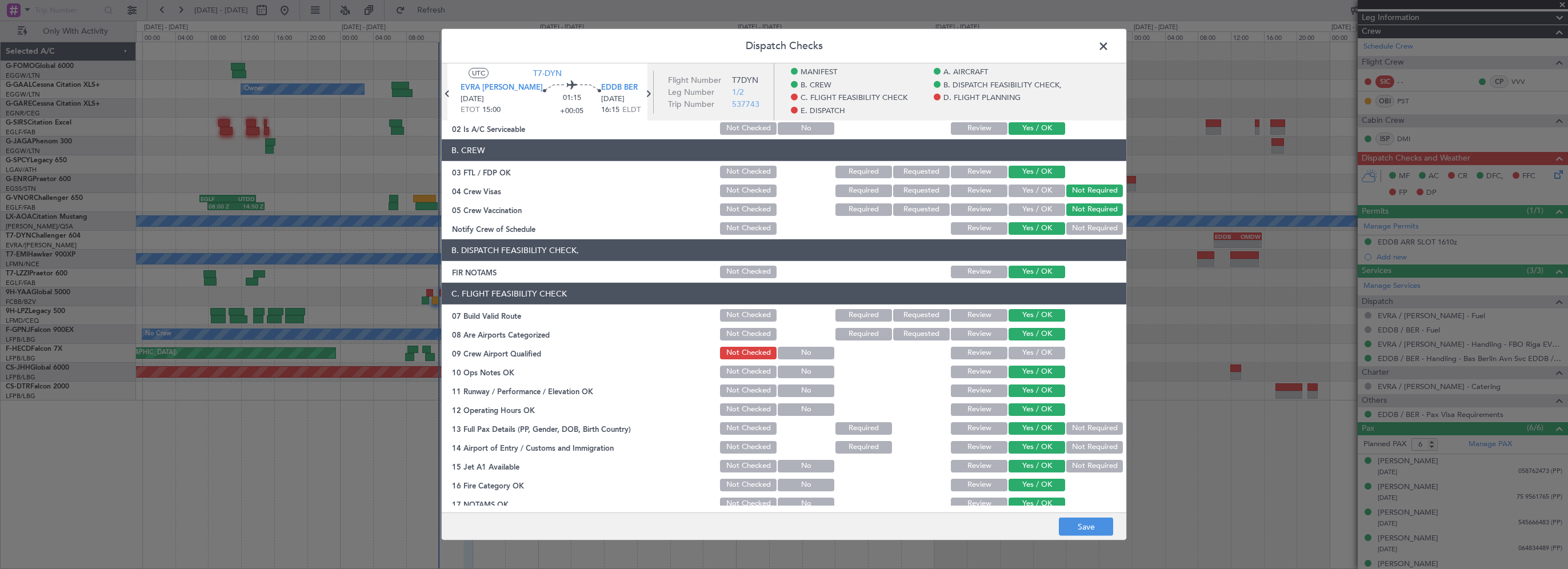
scroll to position [171, 0]
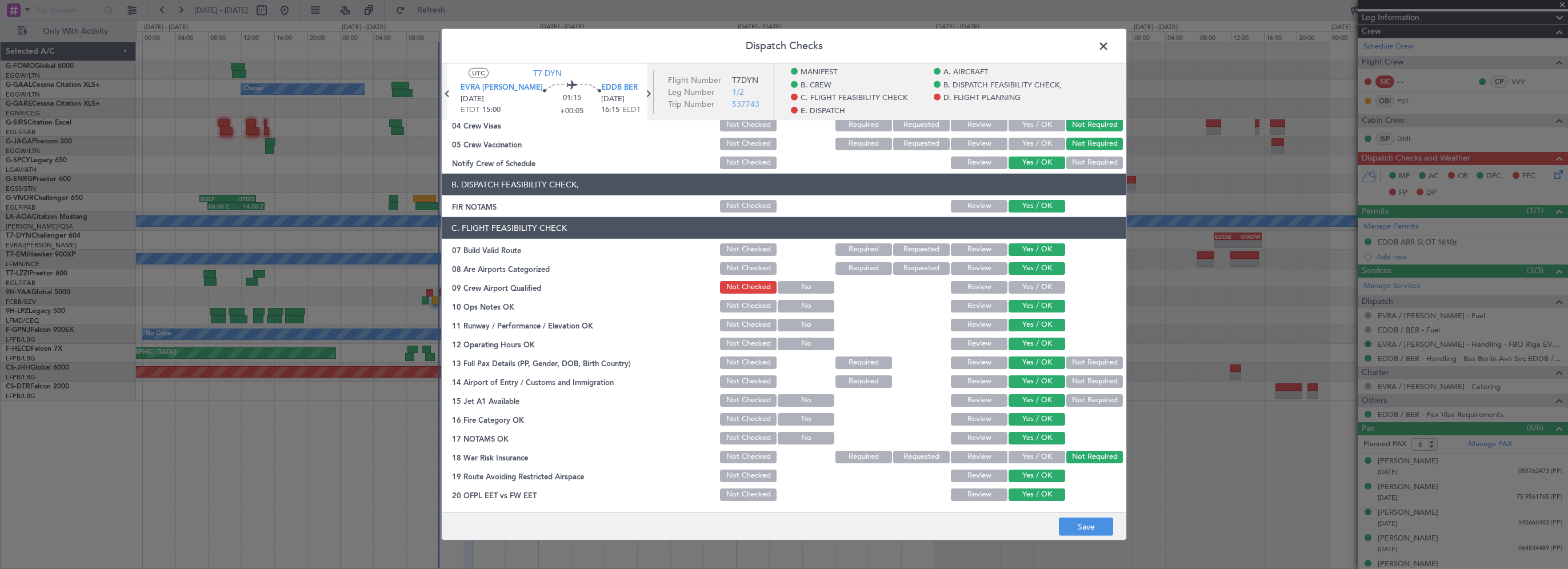
click at [1039, 290] on button "Yes / OK" at bounding box center [1036, 287] width 56 height 12
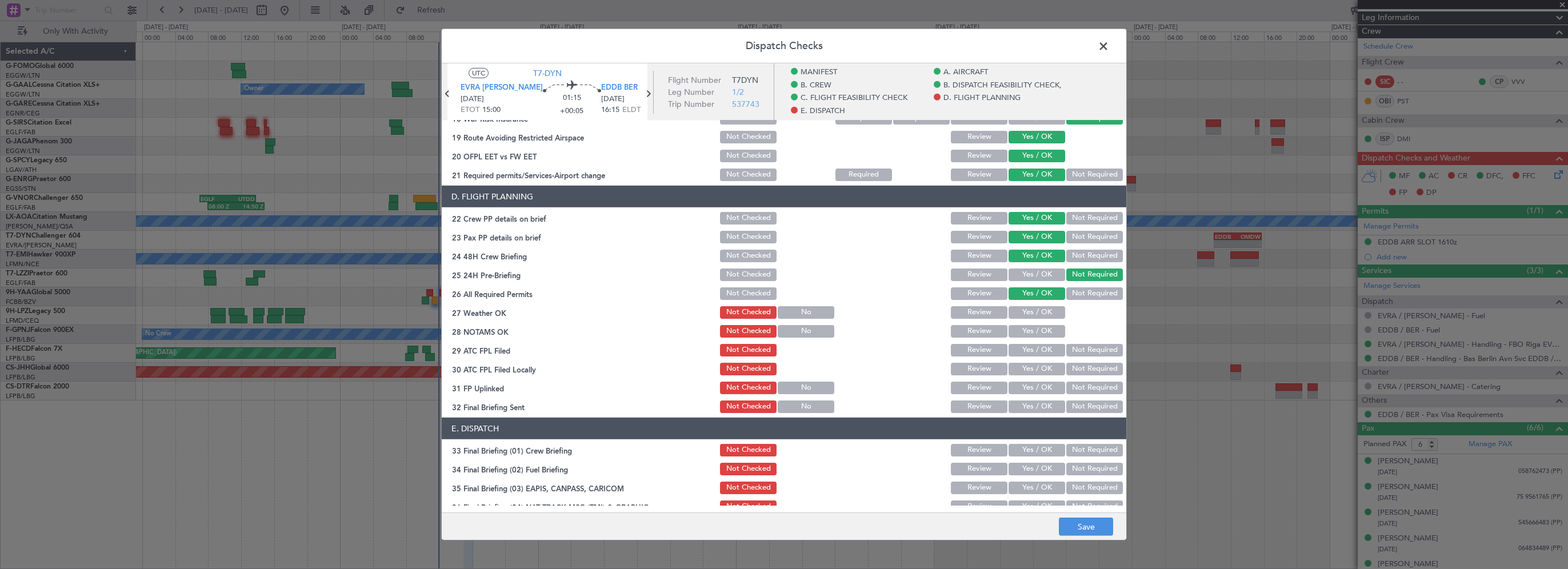
scroll to position [514, 0]
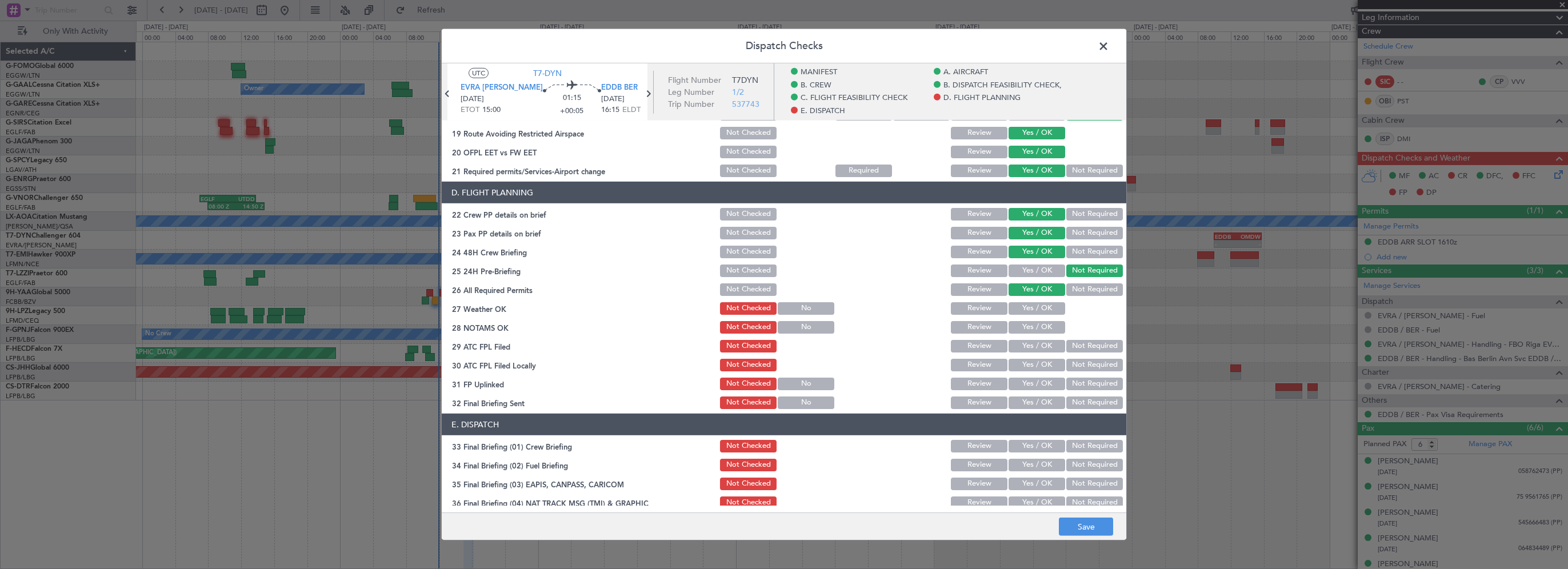
click at [1033, 310] on button "Yes / OK" at bounding box center [1036, 308] width 56 height 12
click at [1032, 337] on section "D. FLIGHT PLANNING 22 Crew PP details on brief Not Checked Review Yes / OK Not …" at bounding box center [784, 296] width 684 height 229
click at [1035, 329] on button "Yes / OK" at bounding box center [1036, 327] width 56 height 12
click at [1033, 351] on button "Yes / OK" at bounding box center [1036, 346] width 56 height 12
click at [1082, 369] on section "D. FLIGHT PLANNING 22 Crew PP details on brief Not Checked Review Yes / OK Not …" at bounding box center [784, 296] width 684 height 229
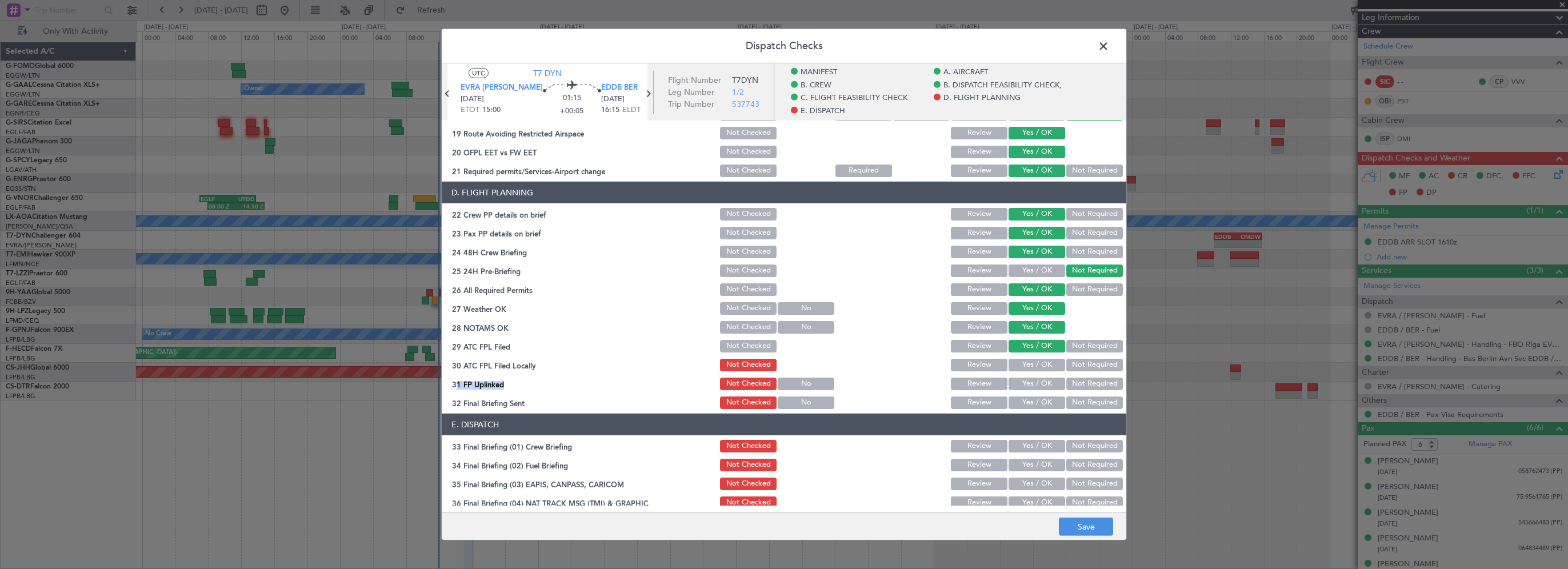
drag, startPoint x: 1082, startPoint y: 369, endPoint x: 1035, endPoint y: 373, distance: 47.2
click at [1080, 368] on button "Not Required" at bounding box center [1094, 364] width 56 height 12
click at [1020, 383] on button "Yes / OK" at bounding box center [1036, 383] width 56 height 12
click at [1020, 401] on button "Yes / OK" at bounding box center [1036, 402] width 56 height 12
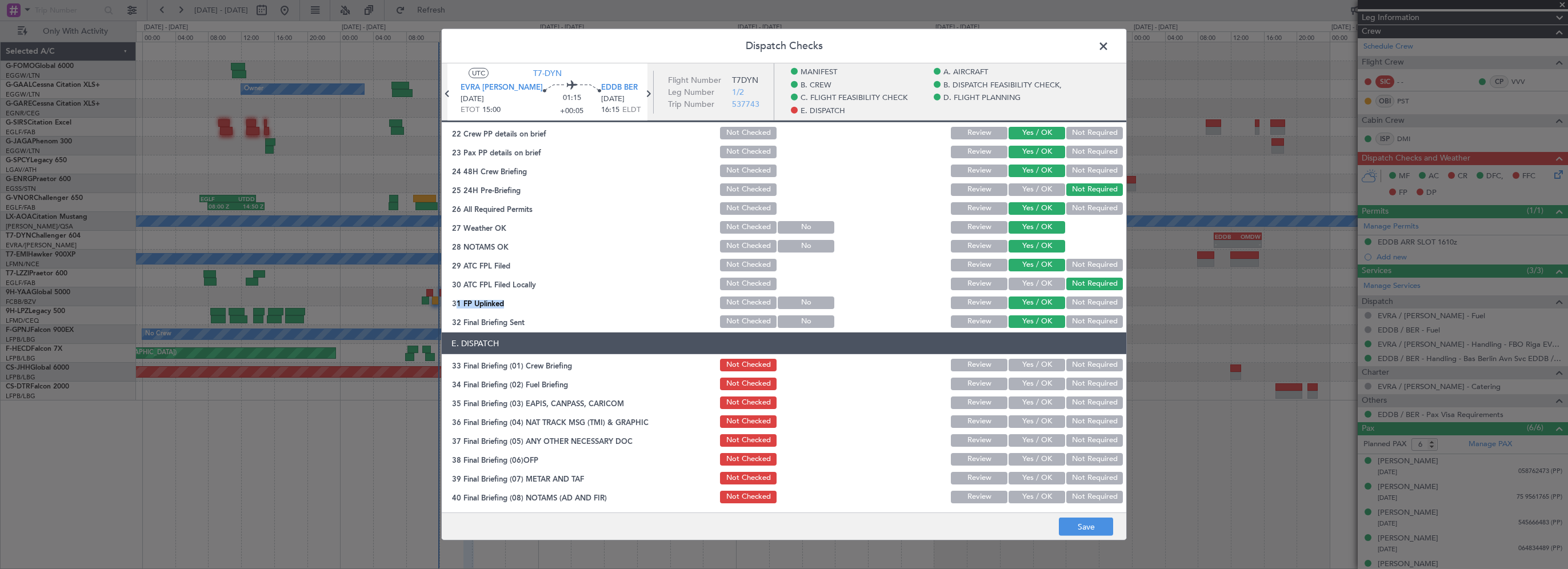
scroll to position [672, 0]
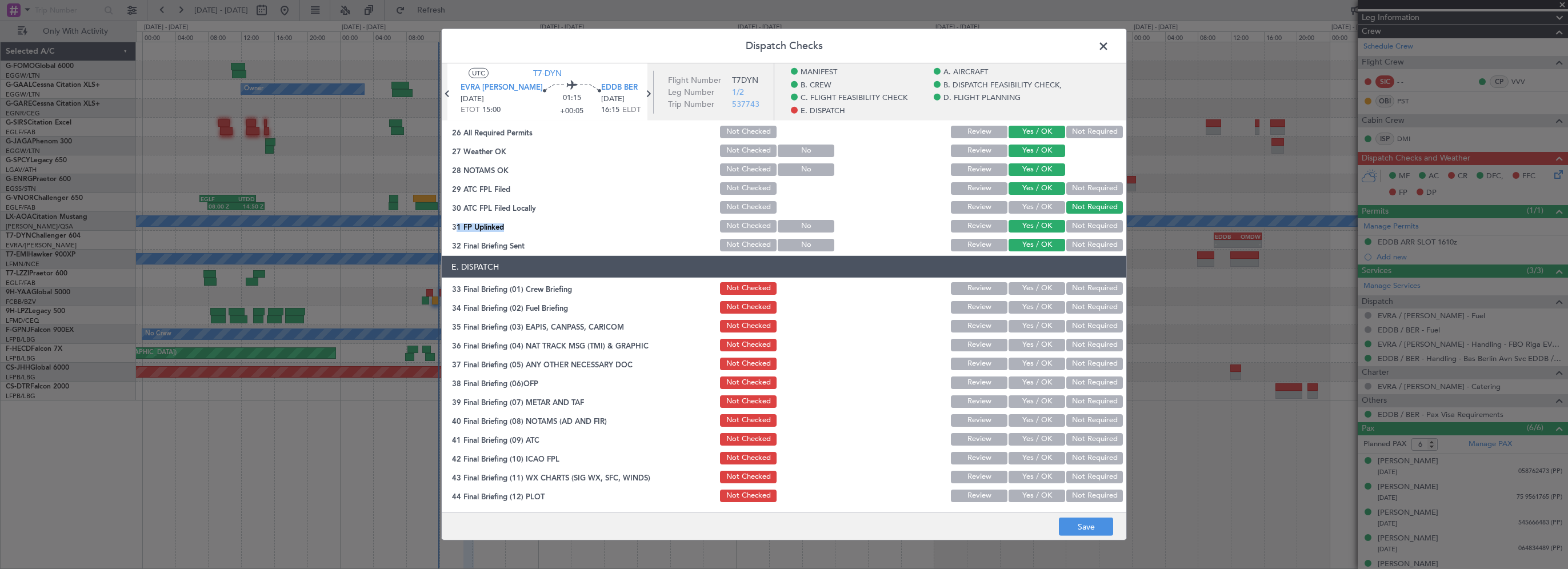
click at [1031, 292] on button "Yes / OK" at bounding box center [1036, 288] width 56 height 12
click at [1028, 311] on button "Yes / OK" at bounding box center [1036, 307] width 56 height 12
drag, startPoint x: 1079, startPoint y: 326, endPoint x: 1073, endPoint y: 341, distance: 16.2
click at [1078, 328] on button "Not Required" at bounding box center [1094, 326] width 56 height 12
drag, startPoint x: 1073, startPoint y: 341, endPoint x: 1072, endPoint y: 363, distance: 22.0
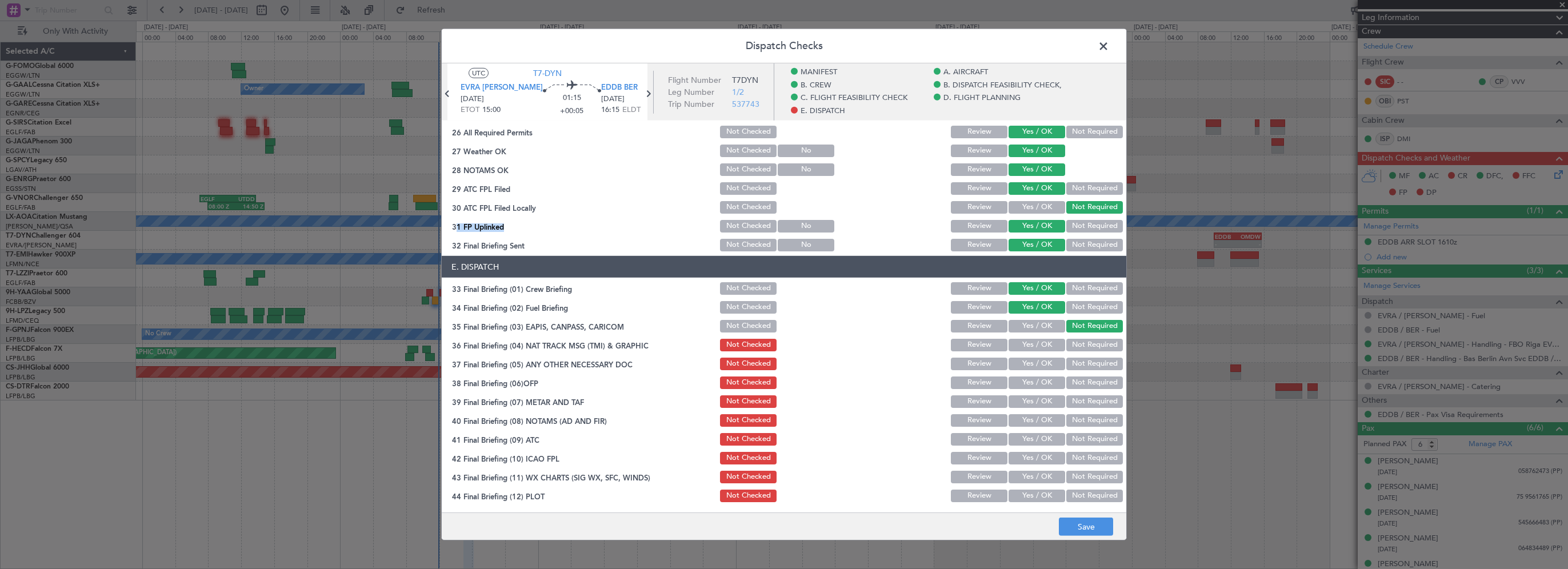
click at [1074, 343] on button "Not Required" at bounding box center [1094, 345] width 56 height 12
click at [1072, 363] on button "Not Required" at bounding box center [1094, 364] width 56 height 12
click at [1039, 387] on button "Yes / OK" at bounding box center [1036, 382] width 56 height 12
drag, startPoint x: 1037, startPoint y: 402, endPoint x: 1033, endPoint y: 416, distance: 14.6
click at [1037, 404] on button "Yes / OK" at bounding box center [1036, 401] width 56 height 12
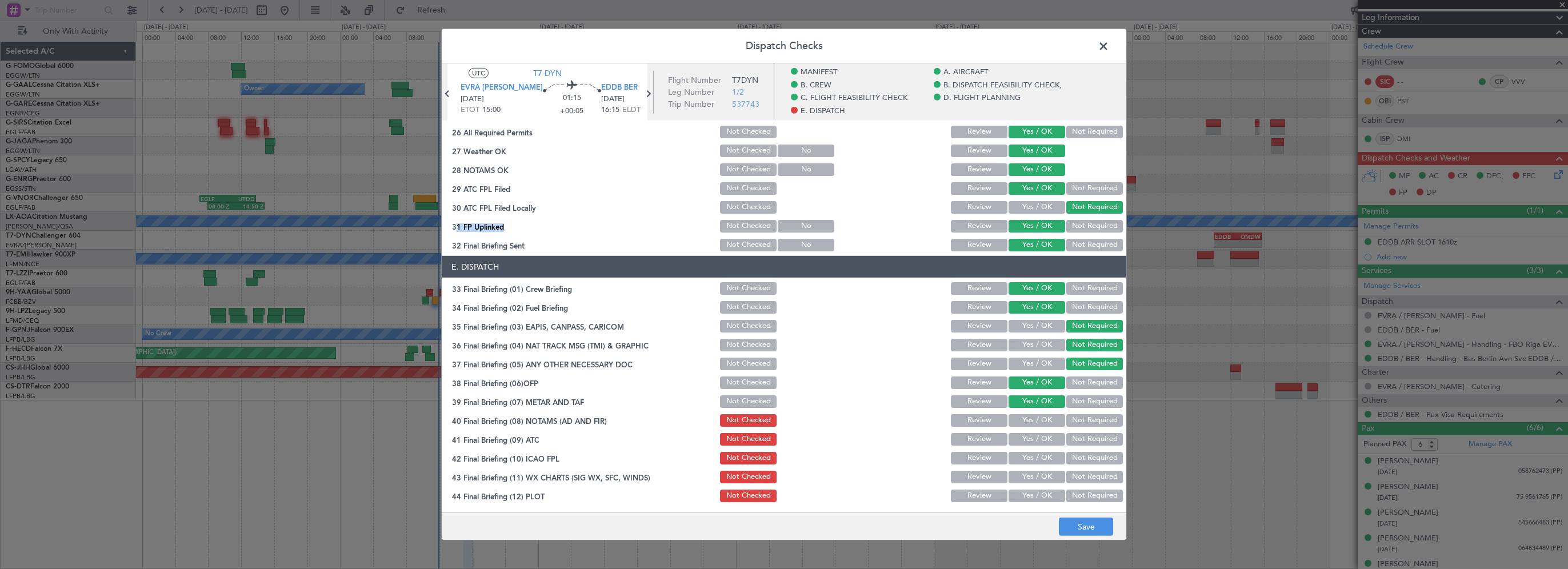
click at [1033, 416] on button "Yes / OK" at bounding box center [1036, 420] width 56 height 12
click at [1033, 436] on button "Yes / OK" at bounding box center [1036, 439] width 56 height 12
drag, startPoint x: 1031, startPoint y: 454, endPoint x: 1030, endPoint y: 468, distance: 14.0
click at [1031, 456] on button "Yes / OK" at bounding box center [1036, 458] width 56 height 12
drag, startPoint x: 1030, startPoint y: 469, endPoint x: 1030, endPoint y: 481, distance: 12.0
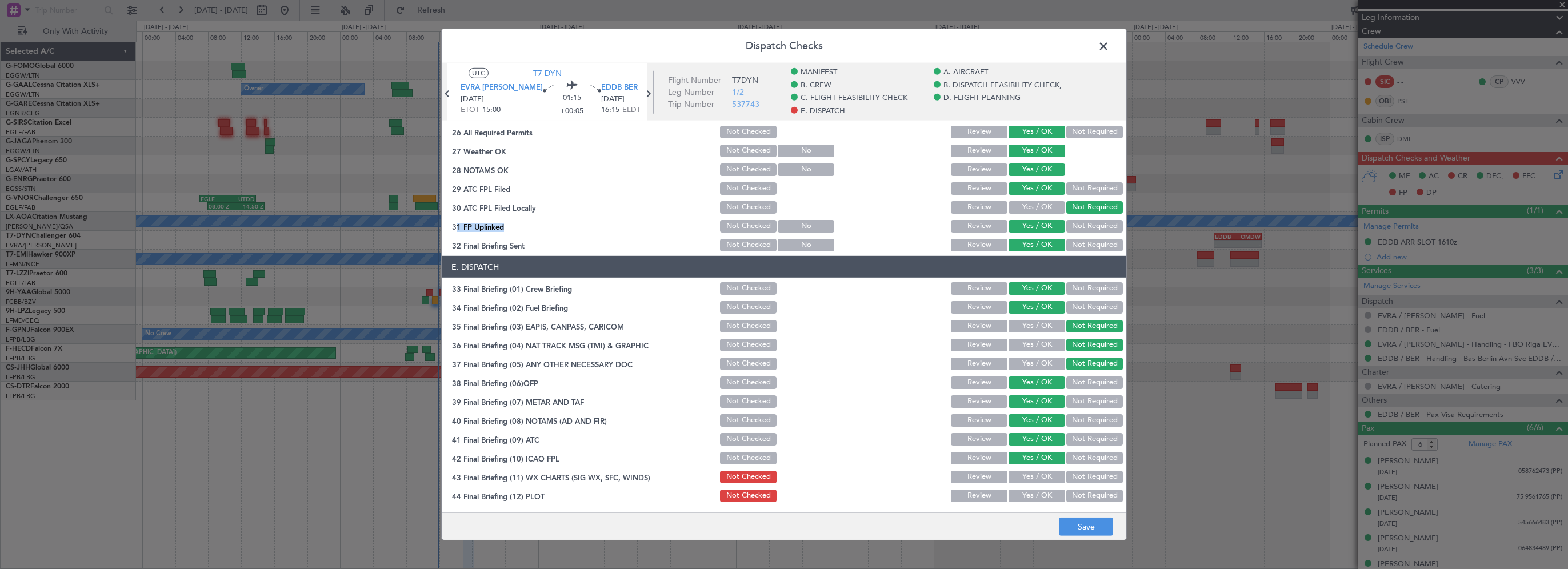
click at [1030, 472] on button "Yes / OK" at bounding box center [1036, 477] width 56 height 12
drag, startPoint x: 1029, startPoint y: 487, endPoint x: 1031, endPoint y: 494, distance: 7.3
click at [1029, 487] on div "Yes / OK" at bounding box center [1035, 496] width 58 height 16
click at [1040, 494] on button "Yes / OK" at bounding box center [1036, 496] width 56 height 12
click at [1081, 528] on button "Save" at bounding box center [1086, 526] width 54 height 18
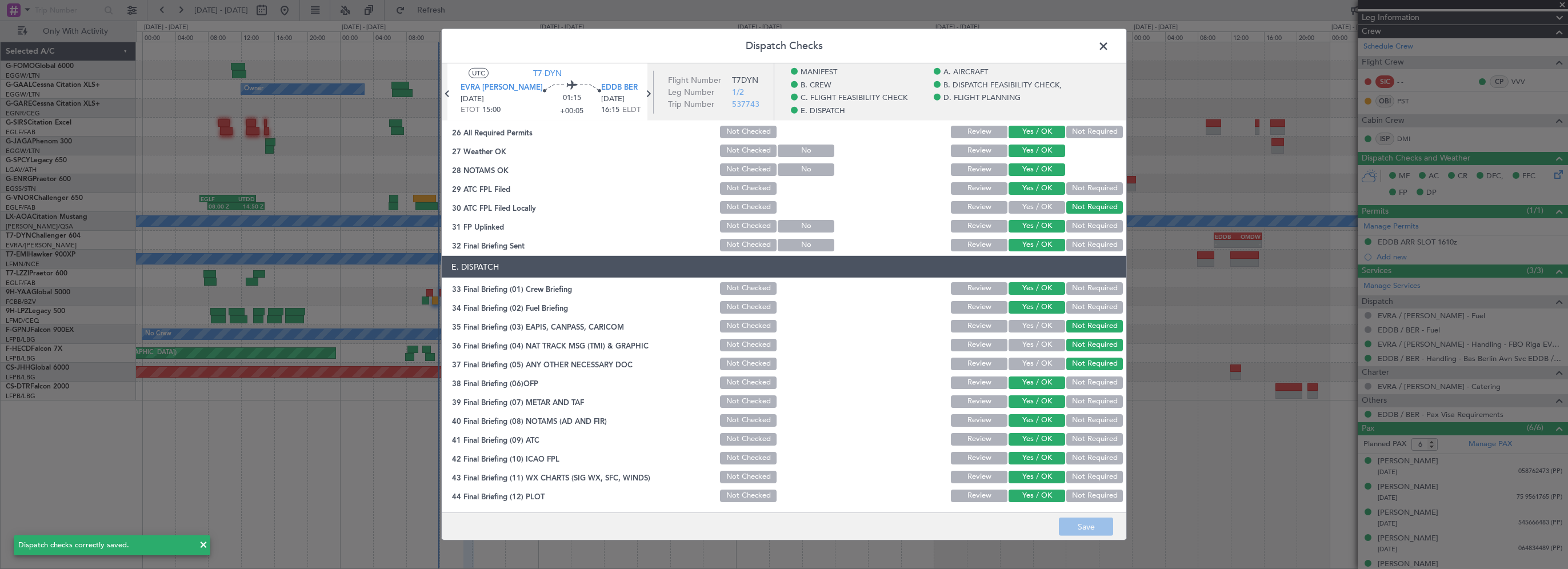
drag, startPoint x: 1101, startPoint y: 45, endPoint x: 1120, endPoint y: 63, distance: 26.2
click at [1109, 49] on span at bounding box center [1109, 49] width 0 height 23
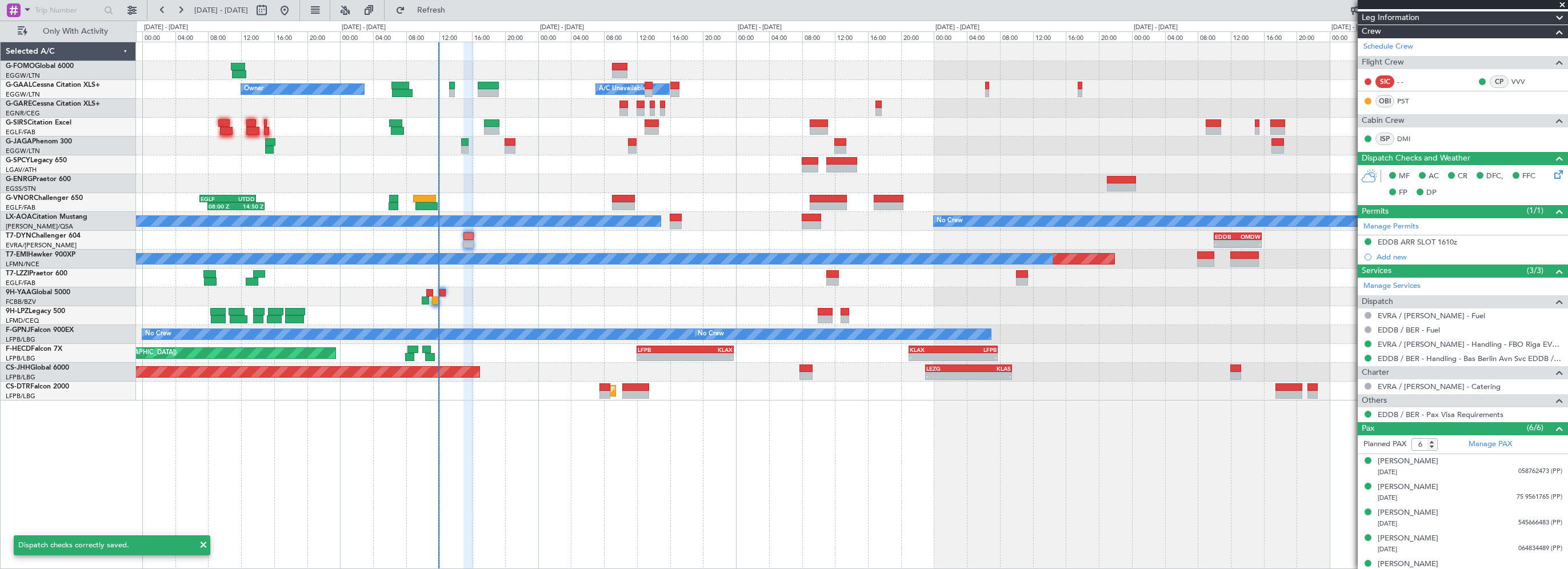
click at [802, 489] on div "- - EGGW 03:55 Z KSFO 14:45 Z Owner Owner A/C Unavailable A/C Unavailable Plann…" at bounding box center [852, 305] width 1432 height 527
click at [455, 6] on span "Refresh" at bounding box center [431, 10] width 48 height 8
click at [744, 423] on div "- - EGGW 03:55 Z KSFO 14:45 Z Owner Owner A/C Unavailable A/C Unavailable Plann…" at bounding box center [852, 305] width 1432 height 527
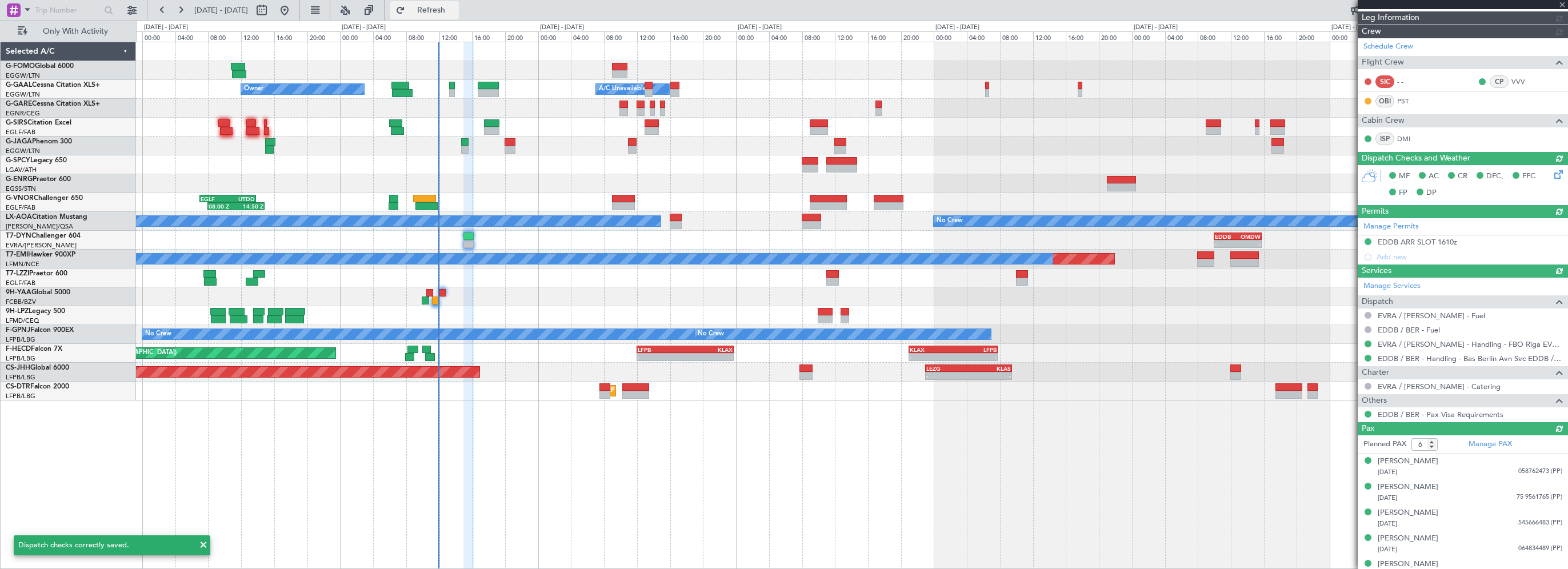
click at [455, 12] on span "Refresh" at bounding box center [431, 10] width 48 height 8
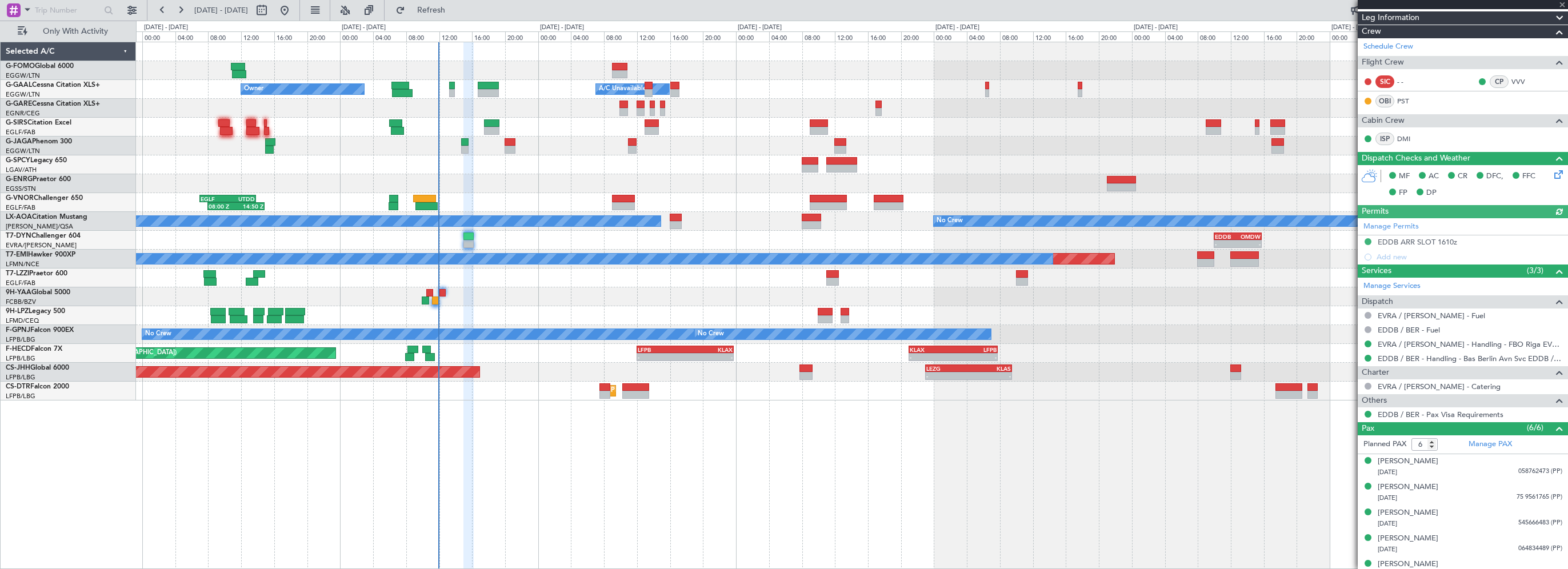
click at [916, 504] on div "- - EGGW 03:55 Z KSFO 14:45 Z Owner Owner A/C Unavailable A/C Unavailable Plann…" at bounding box center [852, 305] width 1432 height 527
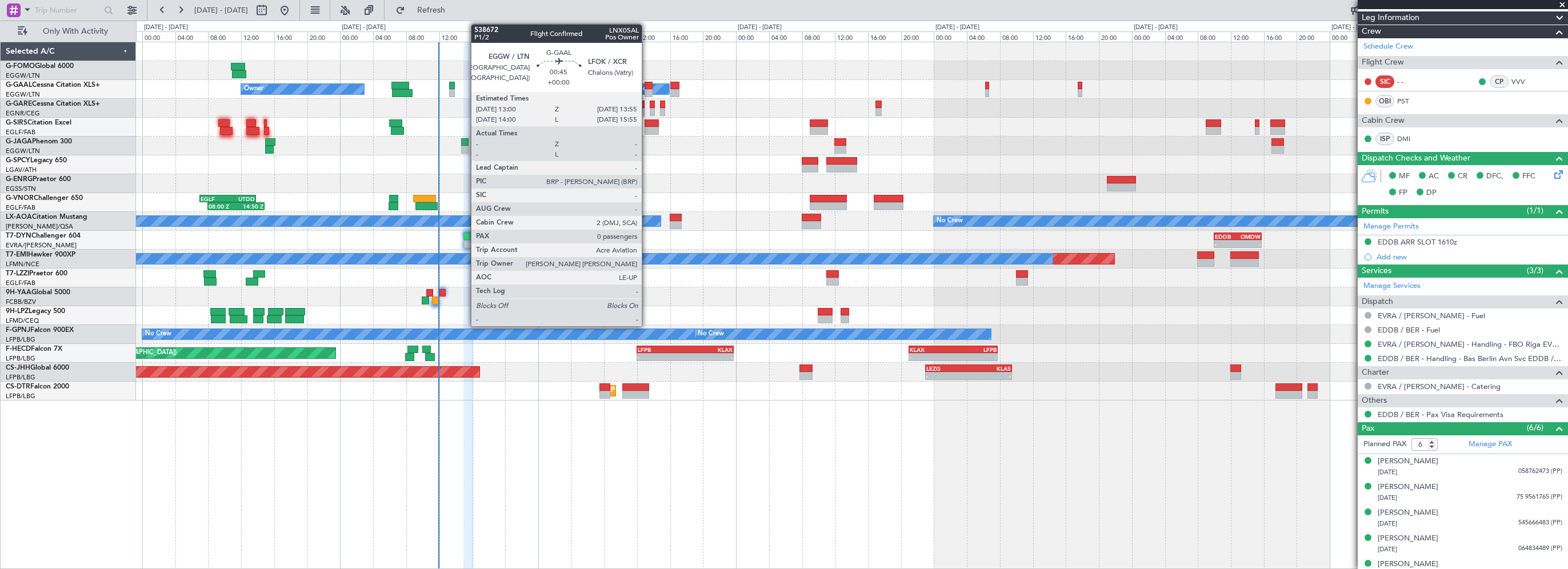
click at [647, 82] on div at bounding box center [648, 86] width 8 height 8
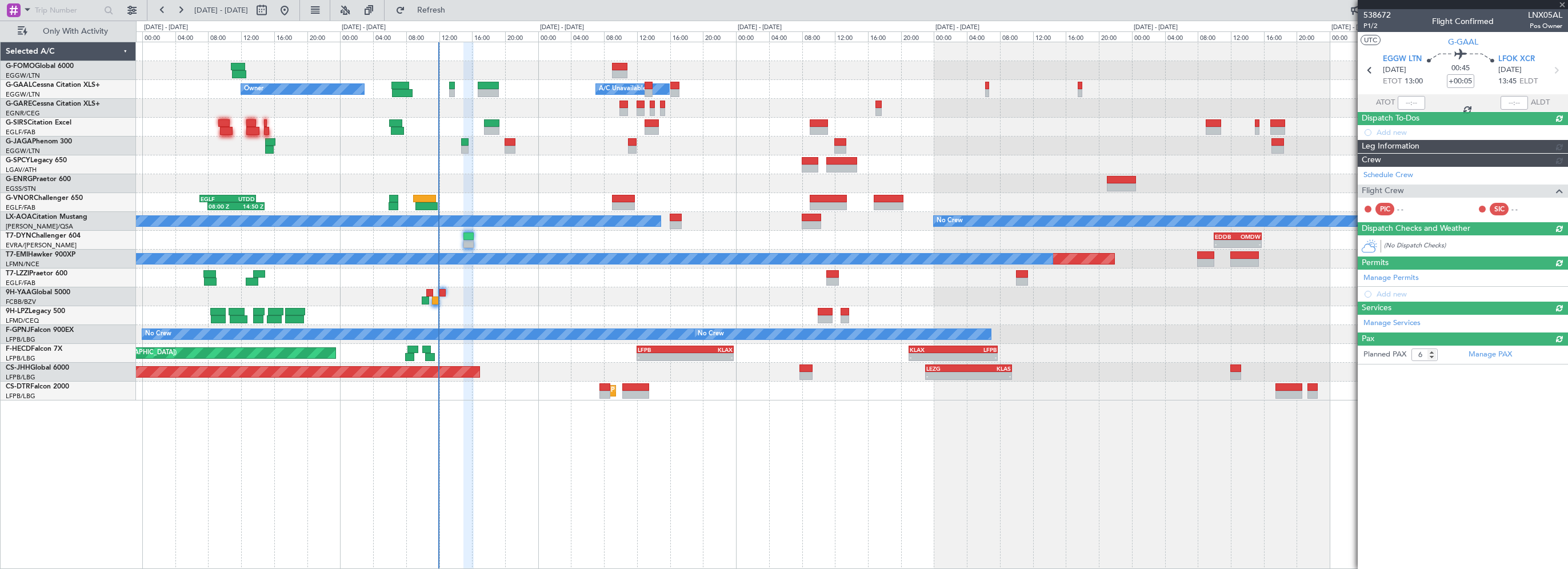
type input "0"
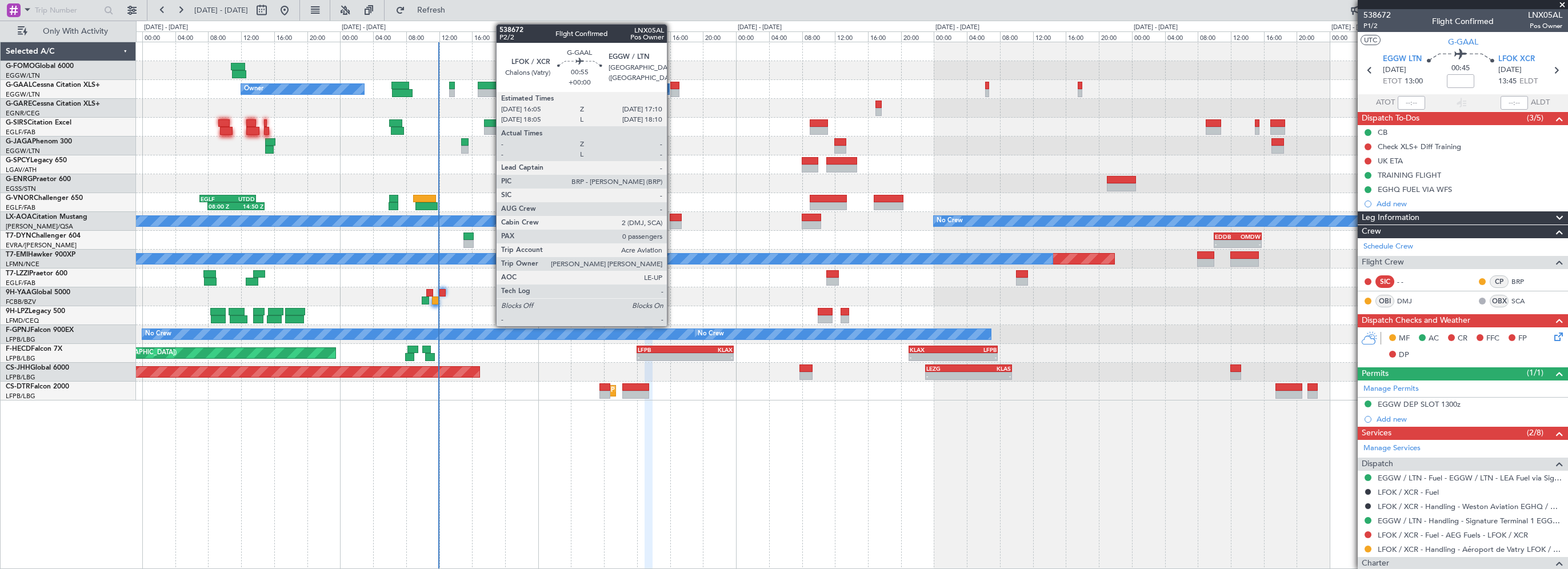
click at [672, 83] on div at bounding box center [674, 86] width 9 height 8
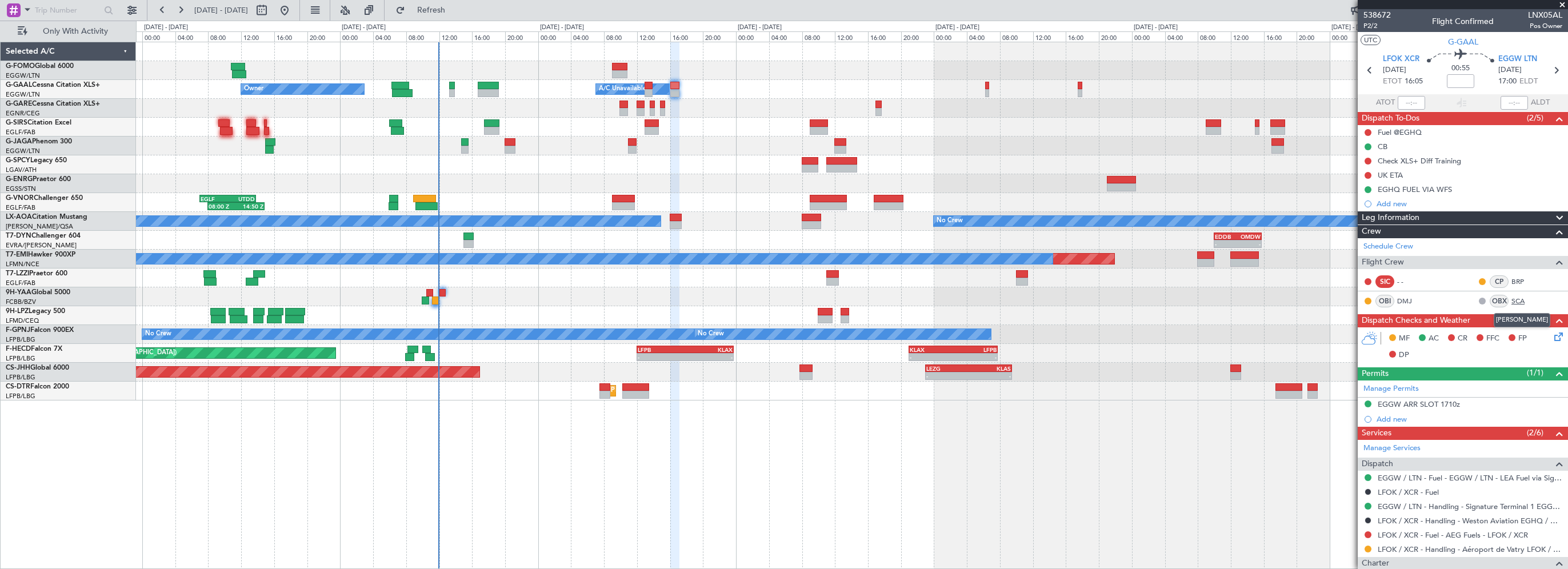
click at [1515, 298] on link "SCA" at bounding box center [1524, 300] width 26 height 10
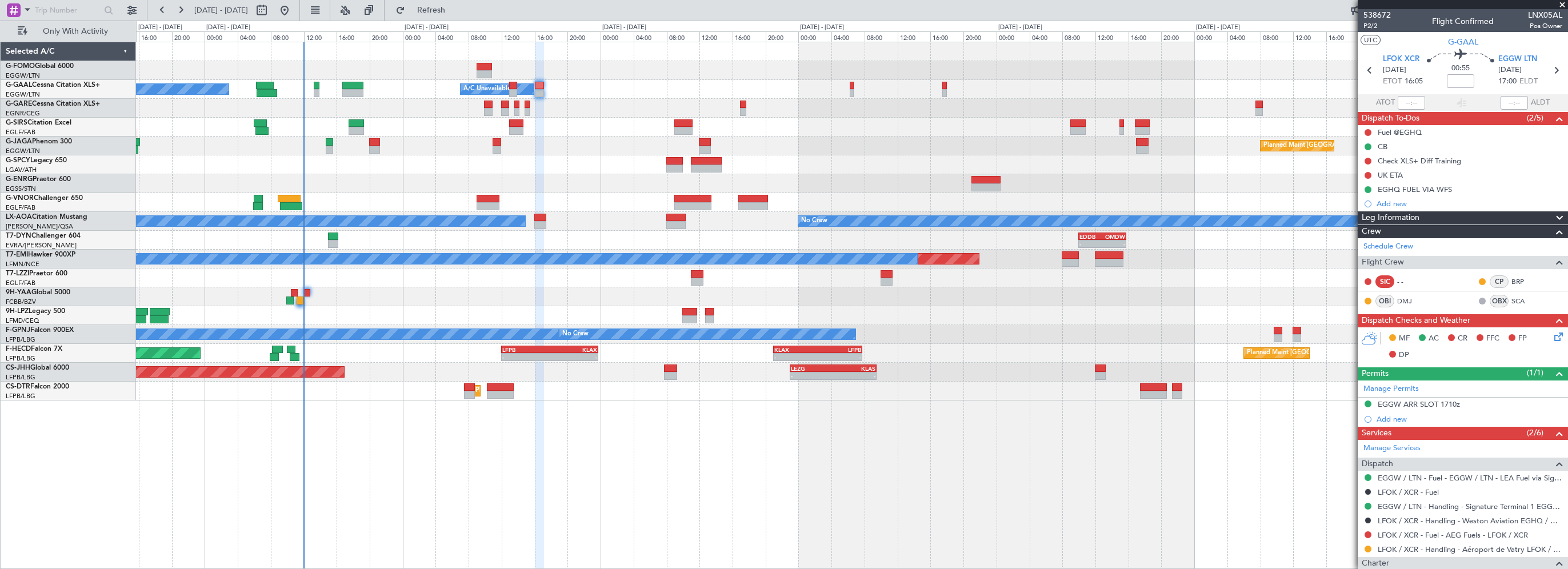
click at [377, 422] on div "- - EGGW 03:55 Z KSFO 14:45 Z Owner Owner A/C Unavailable A/C Unavailable Plann…" at bounding box center [852, 305] width 1432 height 527
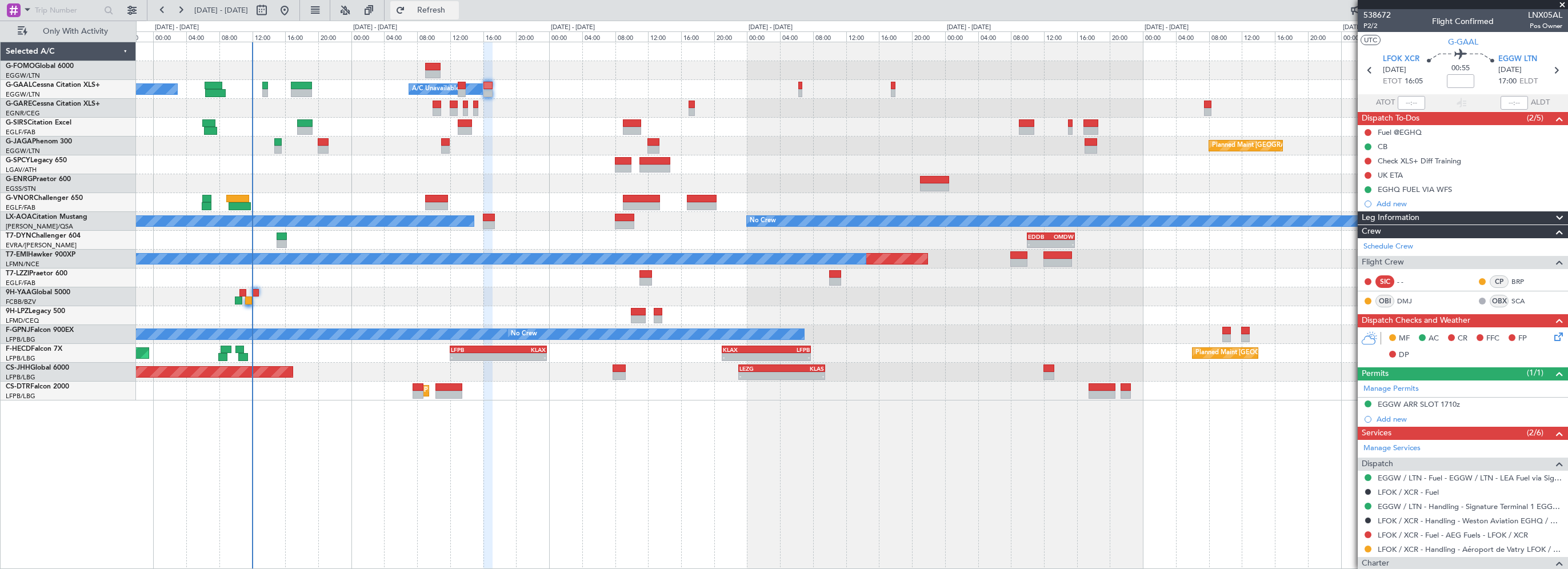
click at [458, 12] on button "Refresh" at bounding box center [424, 10] width 69 height 18
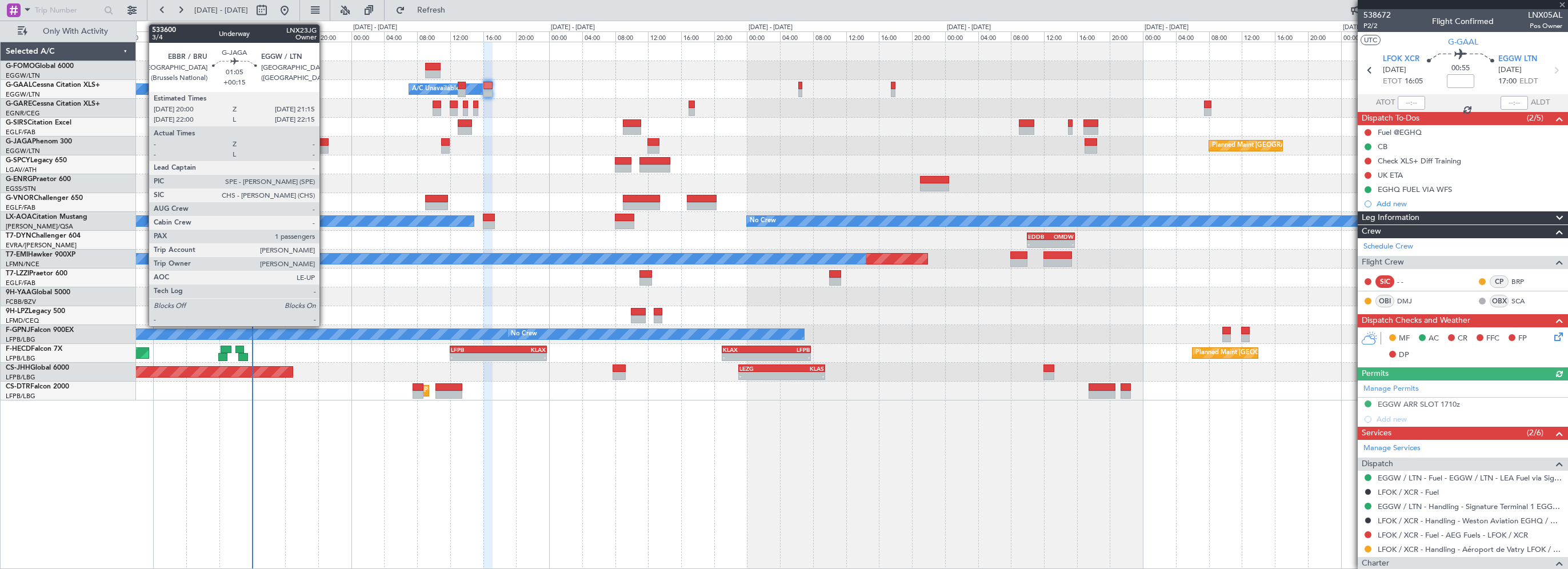
click at [324, 145] on div at bounding box center [323, 150] width 11 height 8
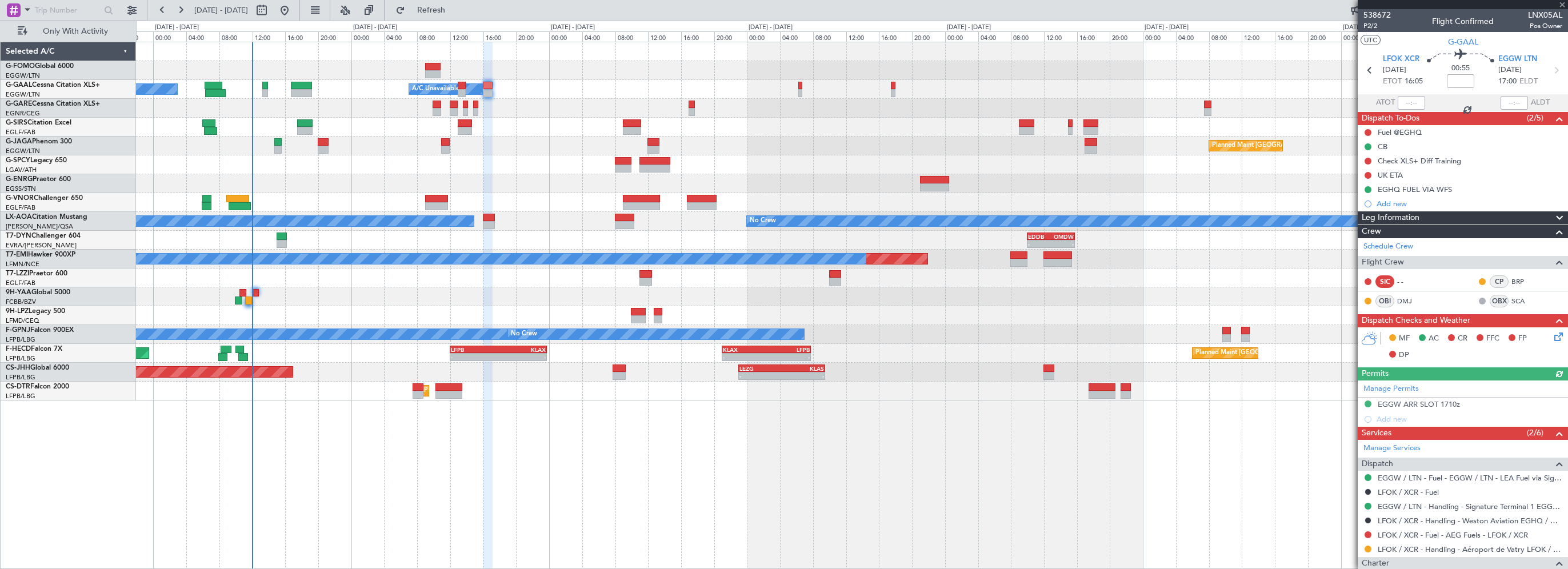
type input "+00:15"
type input "1"
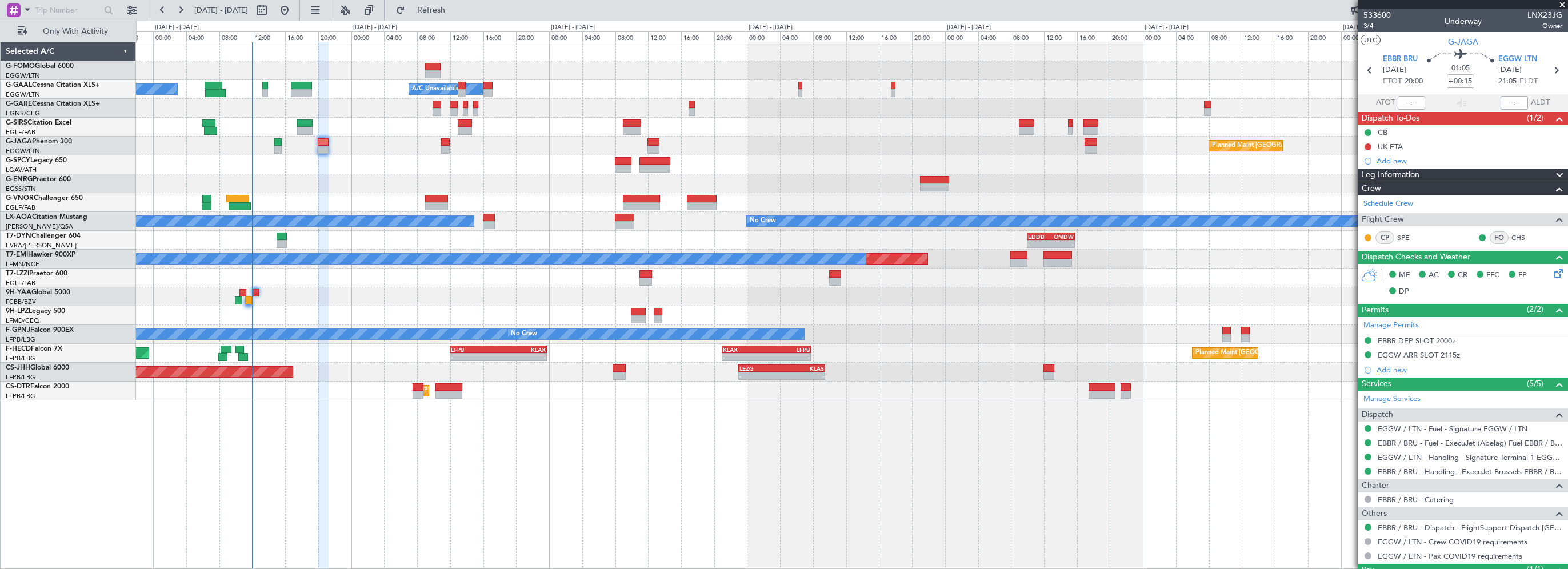
click at [526, 513] on div "- - EGGW 03:55 Z KSFO 14:45 Z - - KSFO 22:15 Z EGGW 08:00 Z Owner Owner A/C Una…" at bounding box center [852, 305] width 1432 height 527
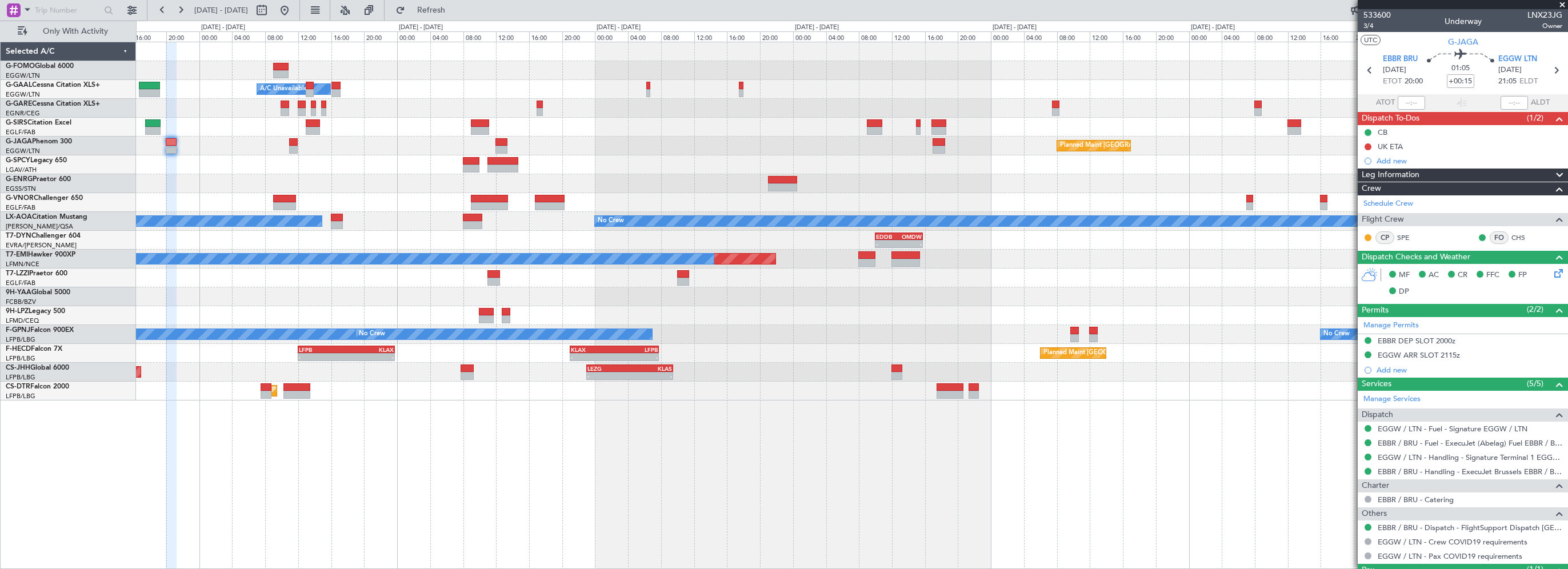
click at [584, 290] on div "- - EGGW 03:55 Z KSFO 14:45 Z - - KSFO 22:15 Z EGGW 08:00 Z Owner A/C Unavailab…" at bounding box center [852, 221] width 1431 height 358
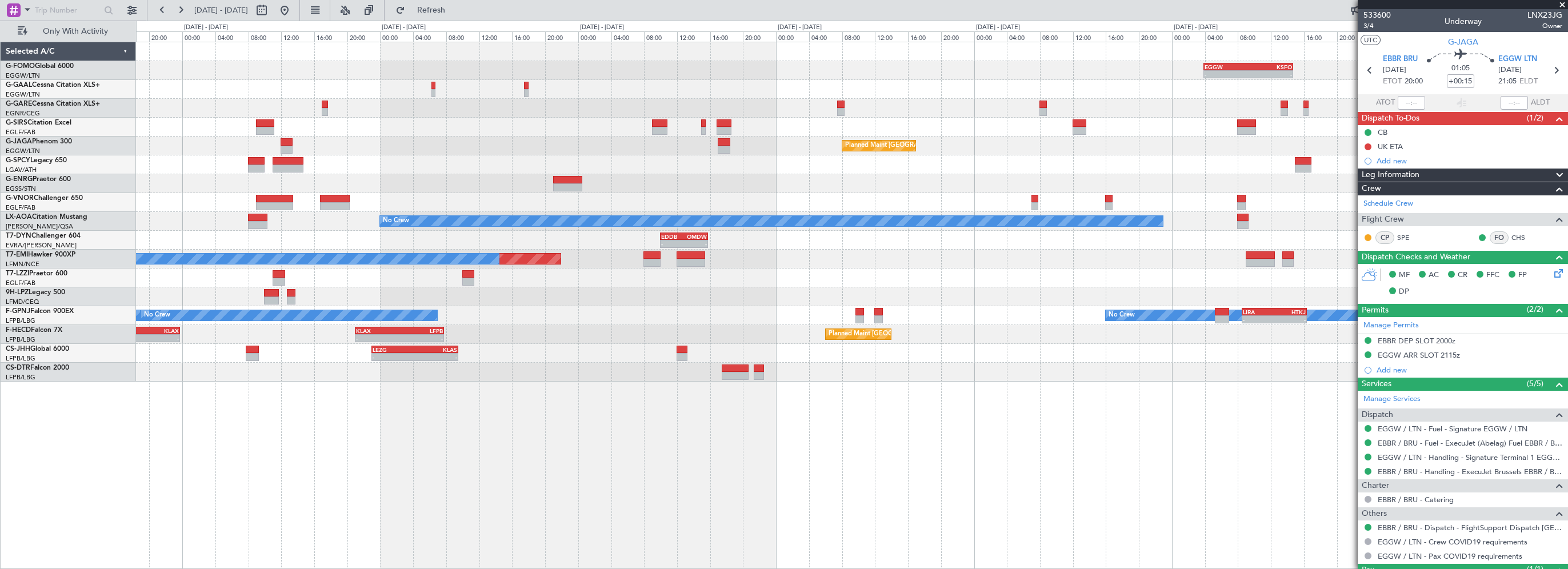
click at [461, 277] on div "- - EGGW 03:55 Z KSFO 14:45 Z - - KSFO 22:15 Z EGGW 08:00 Z A/C Unavailable Own…" at bounding box center [852, 211] width 1431 height 339
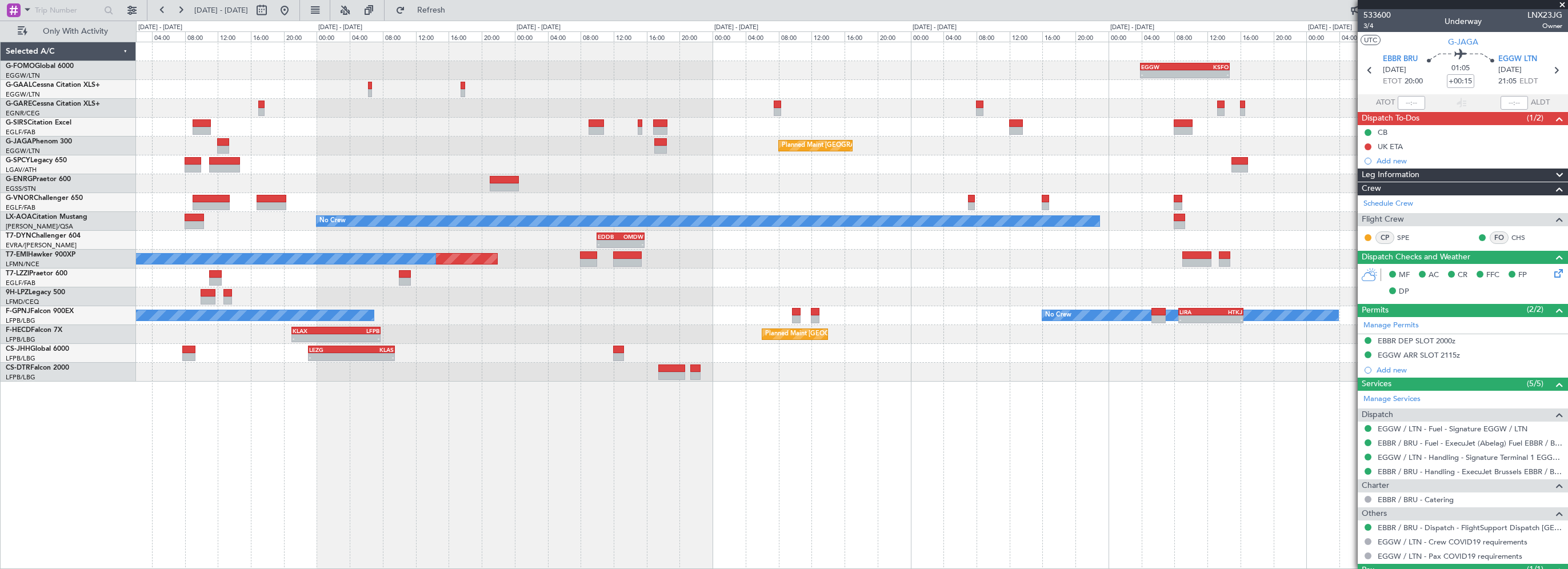
click at [550, 286] on div "- - LPAZ 13:15 Z TBPB 18:40 Z A/C Unavailable London (Luton)" at bounding box center [852, 278] width 1431 height 19
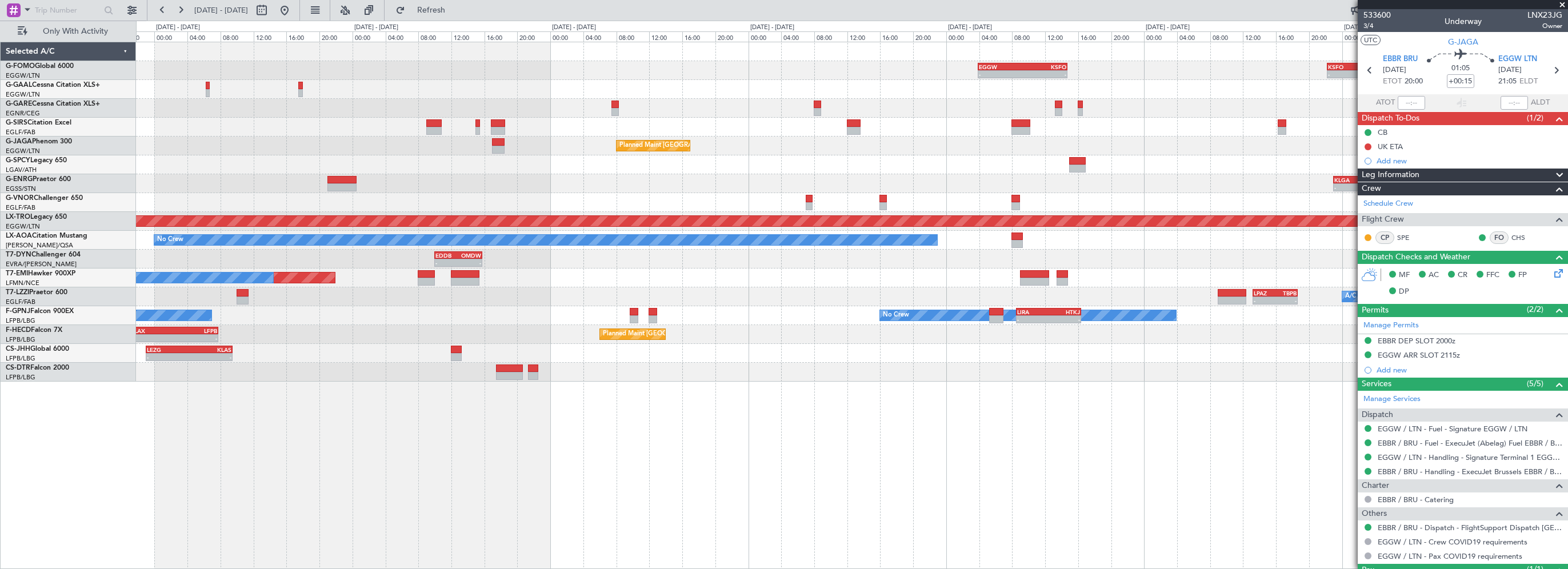
click at [642, 269] on div "Planned Maint No Crew" at bounding box center [852, 278] width 1431 height 19
click at [669, 276] on div "Planned Maint No Crew" at bounding box center [852, 278] width 1431 height 19
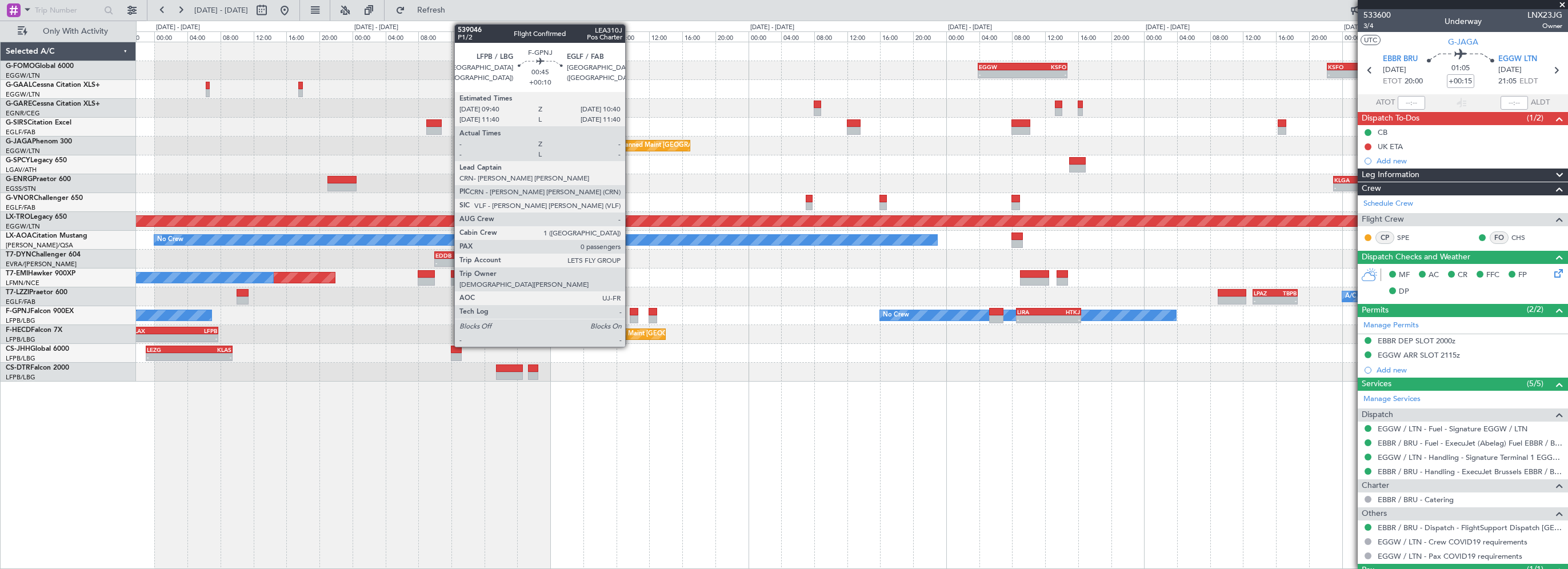
click at [630, 312] on div at bounding box center [634, 312] width 9 height 8
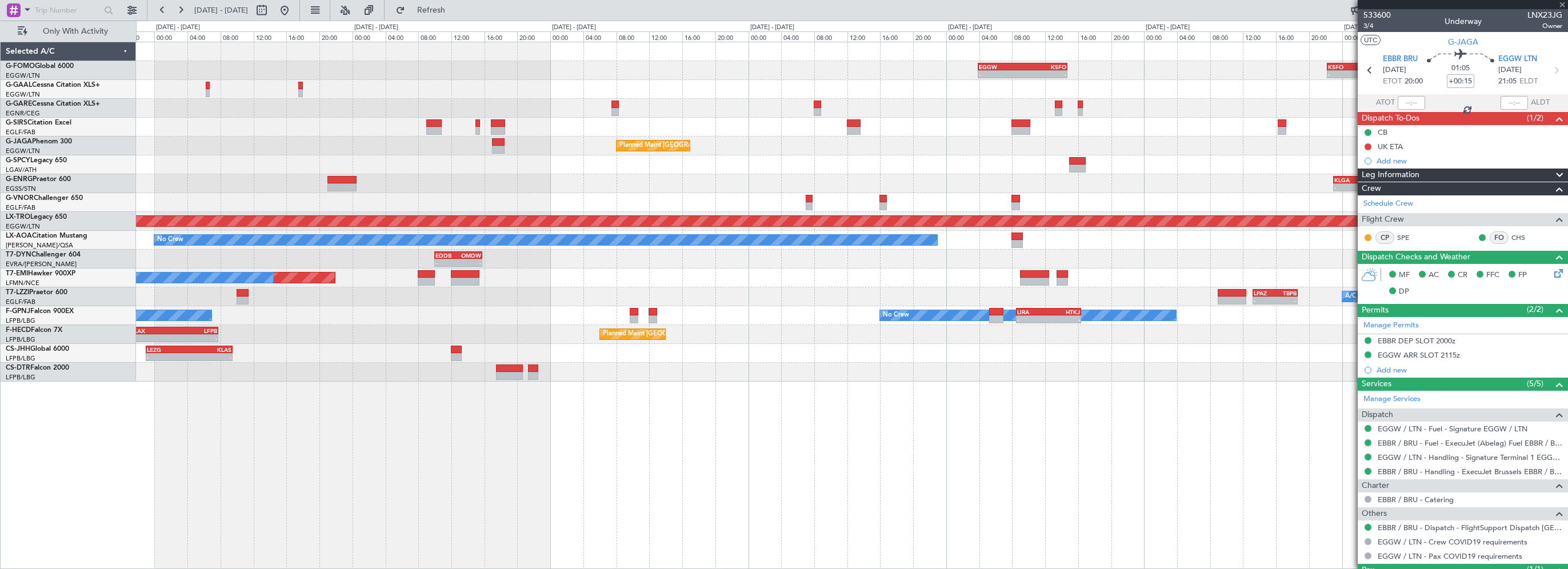
type input "+00:10"
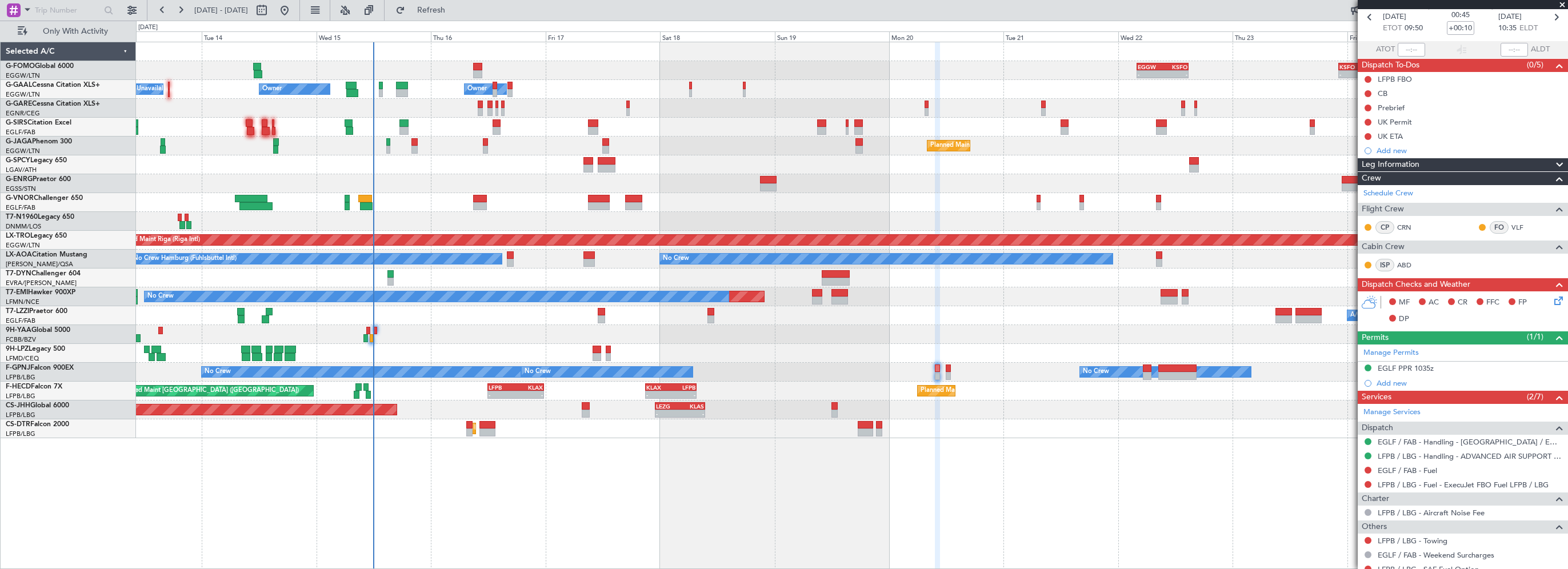
scroll to position [105, 0]
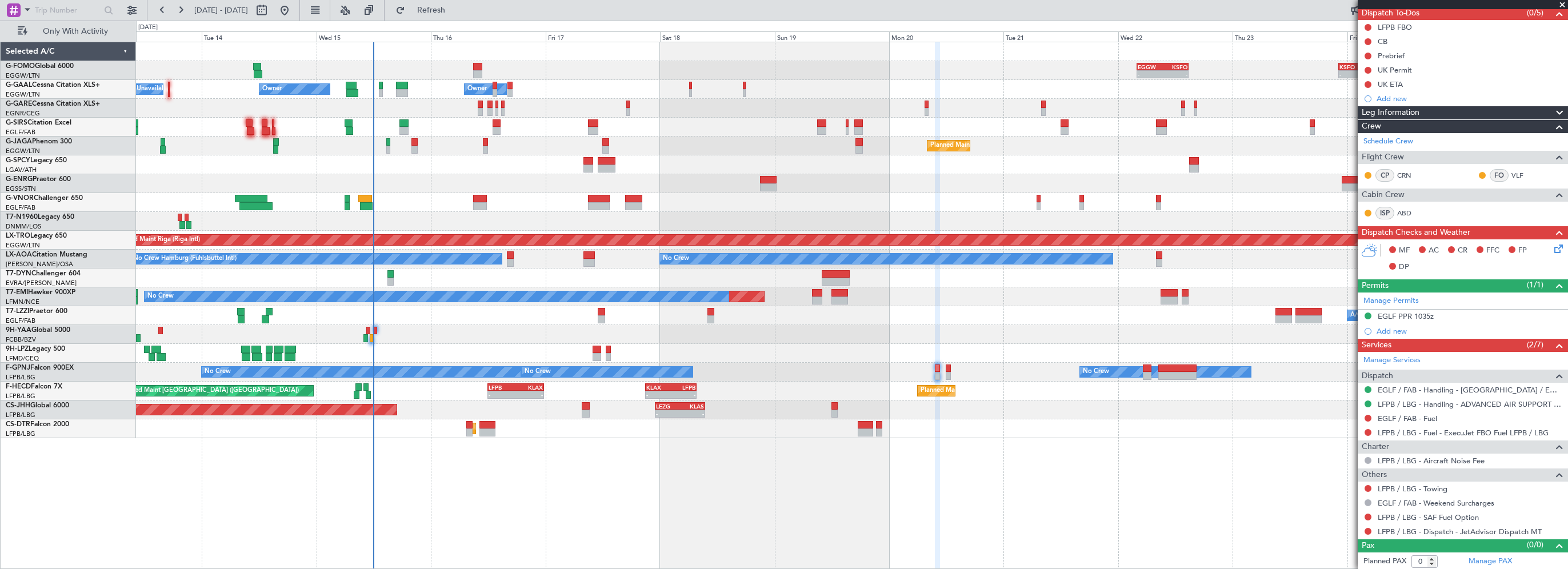
click at [1233, 519] on div "- - EGGW 03:55 Z KSFO 14:45 Z - - KSFO 22:15 Z EGGW 08:00 Z Owner A/C Unavailab…" at bounding box center [852, 305] width 1432 height 527
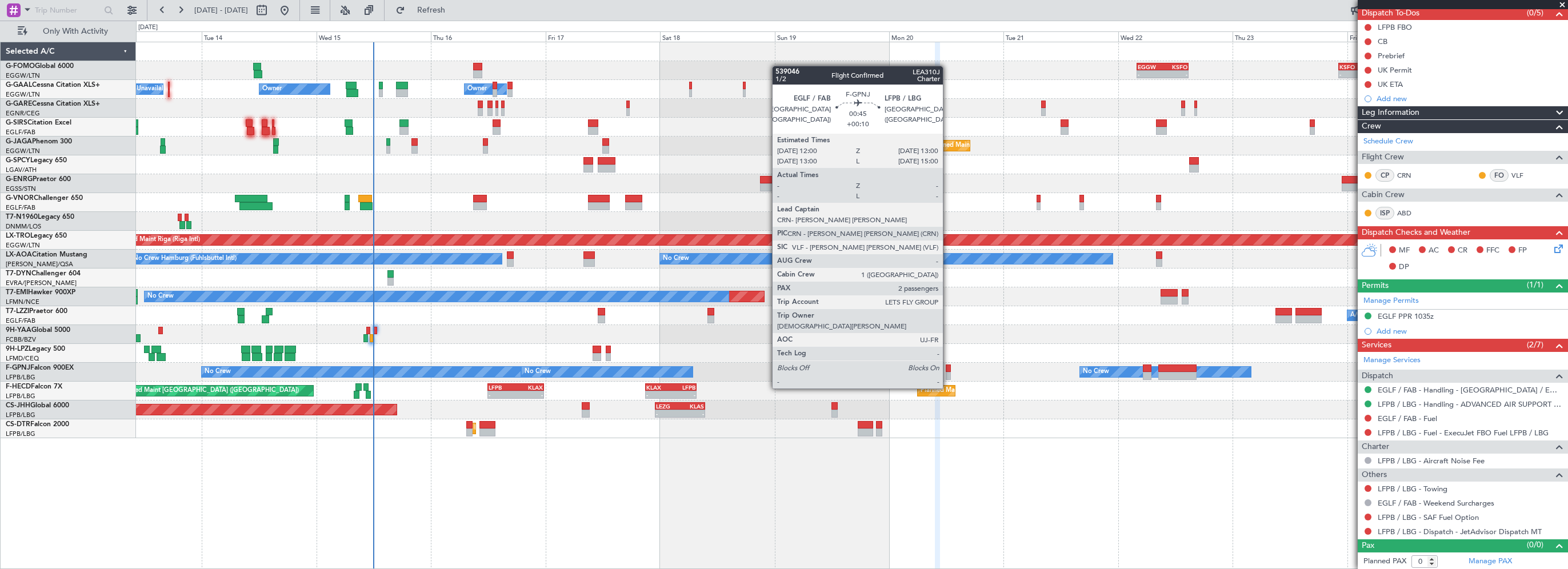
click at [948, 366] on div at bounding box center [948, 368] width 5 height 8
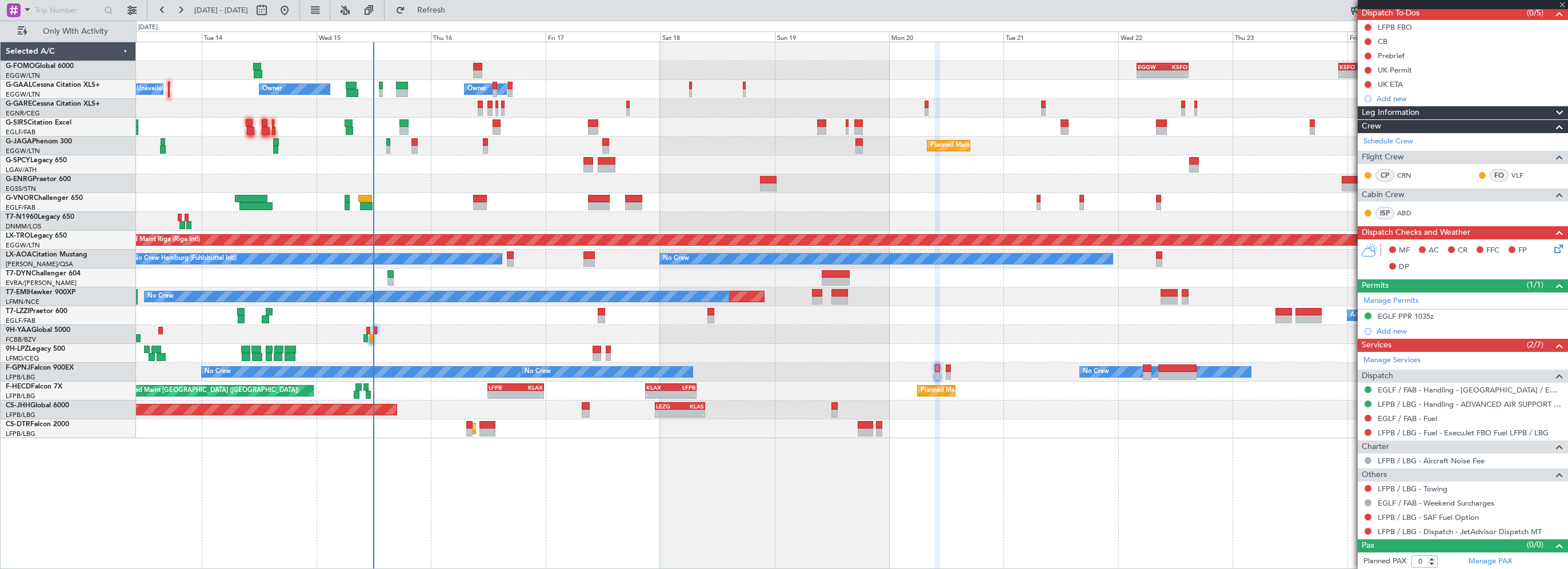
type input "2"
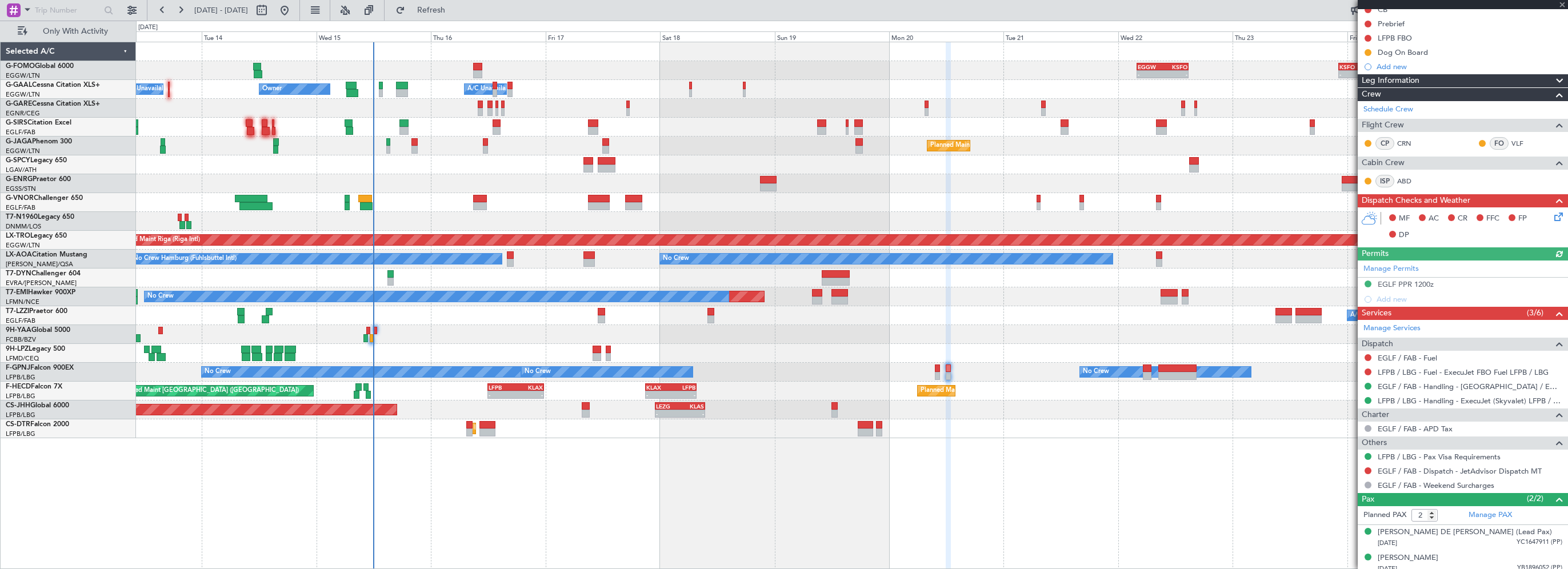
scroll to position [141, 0]
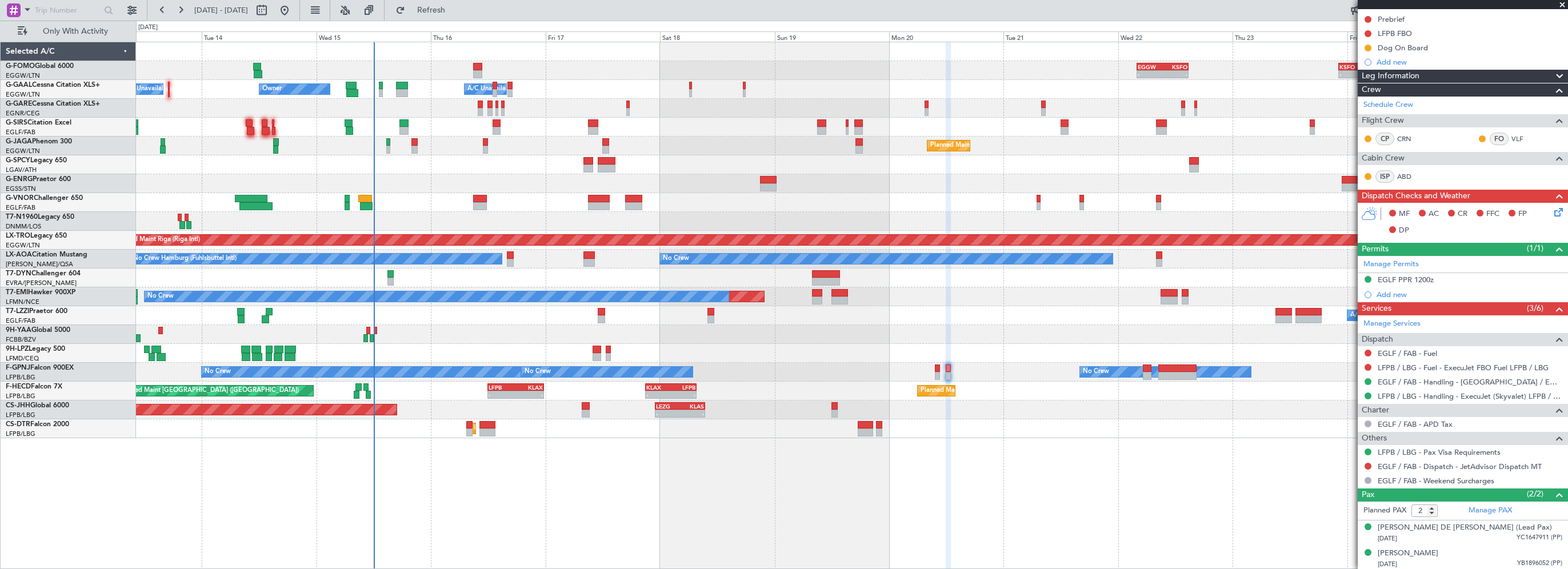
click at [589, 205] on div "- - EGGW 03:55 Z KSFO 14:45 Z - - KSFO 22:15 Z EGGW 08:00 Z Owner Owner Owner A…" at bounding box center [852, 240] width 1431 height 396
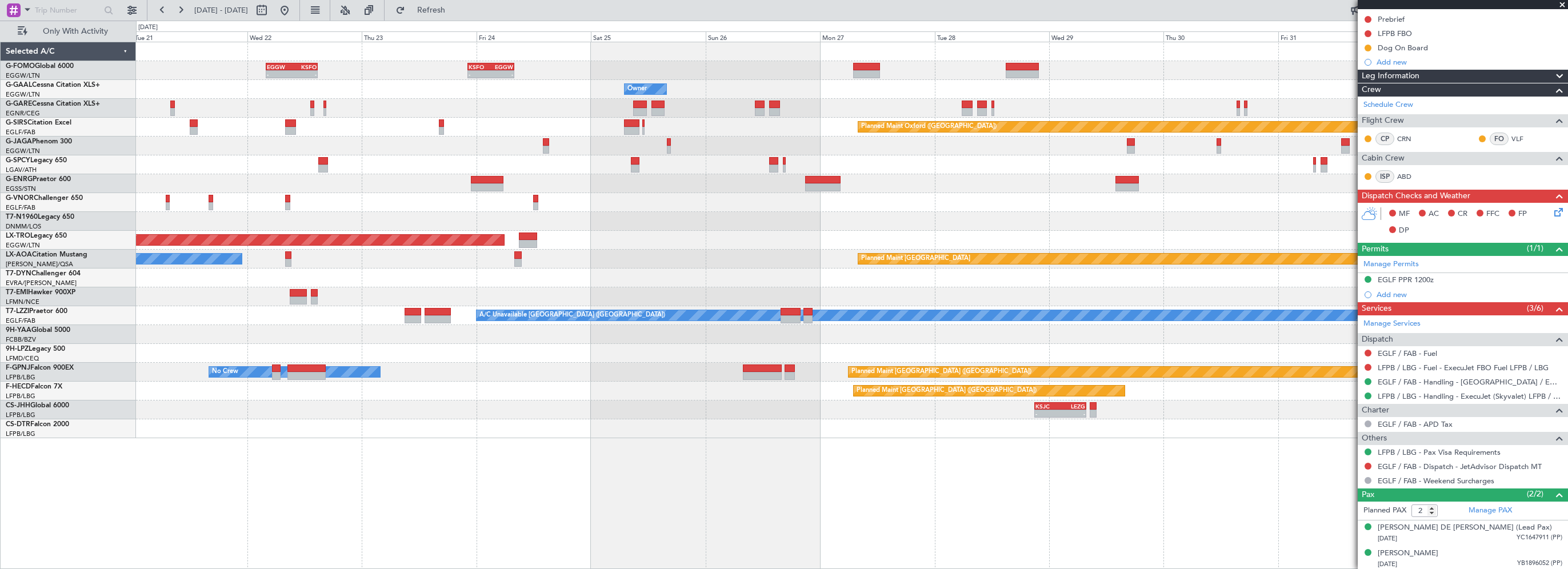
click at [684, 210] on div "- - EGGW 03:55 Z KSFO 14:45 Z - - KSFO 22:15 Z EGGW 08:00 Z Owner Owner Planned…" at bounding box center [852, 240] width 1431 height 396
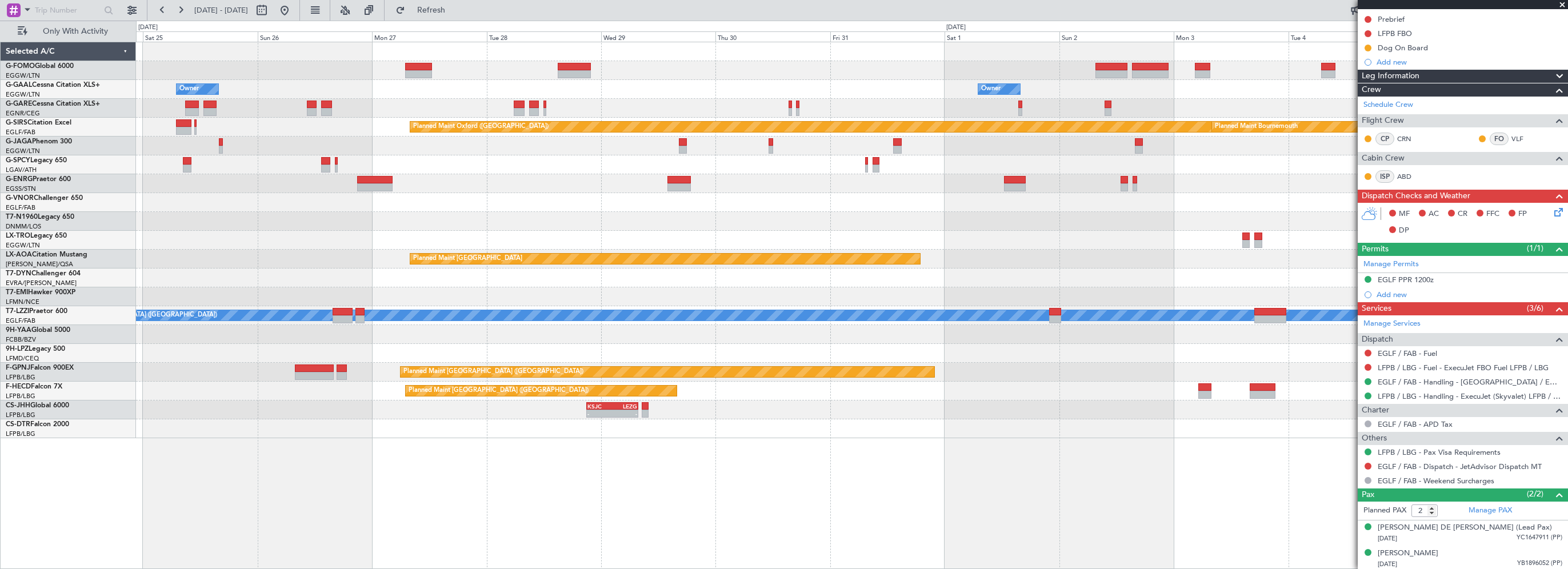
click at [595, 224] on div "KSFO 22:15 Z EGGW 08:00 Z - - EGGW 03:55 Z KSFO 14:45 Z - - Owner Owner Planned…" at bounding box center [852, 240] width 1431 height 396
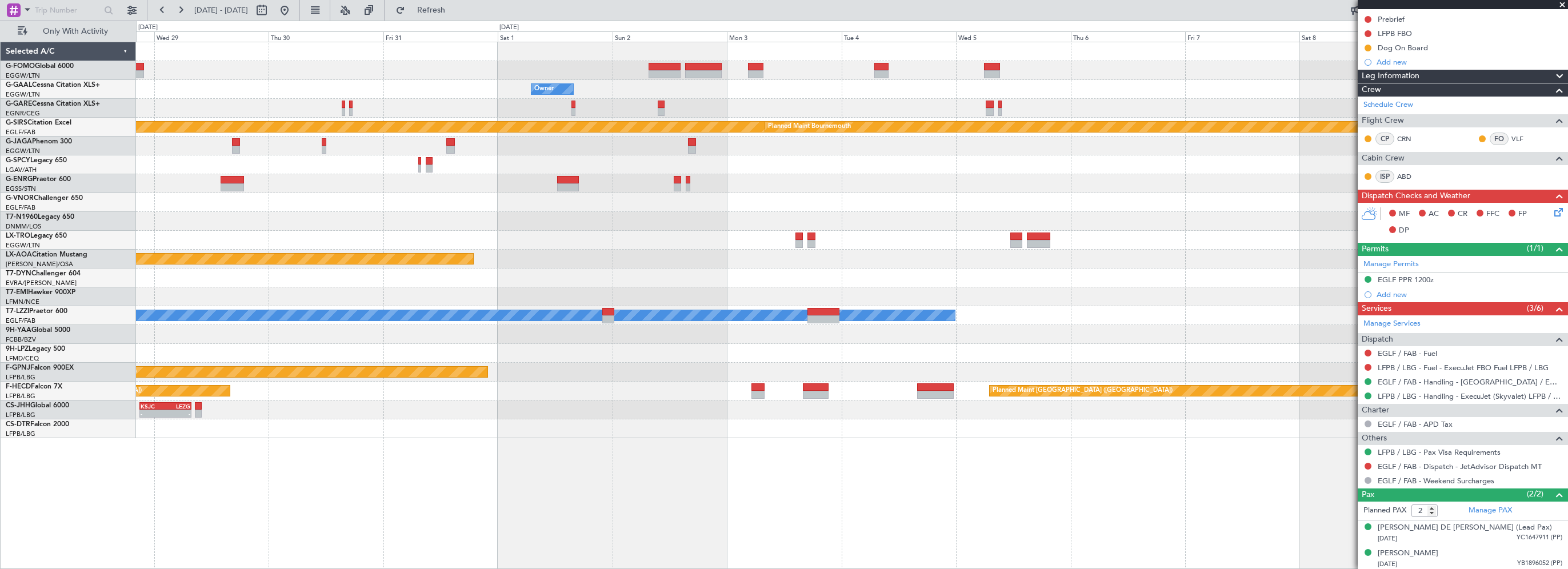
click at [617, 220] on div "Owner Planned Maint Oxford (Kidlington) Planned Maint Bournemouth Planned Maint…" at bounding box center [852, 240] width 1431 height 396
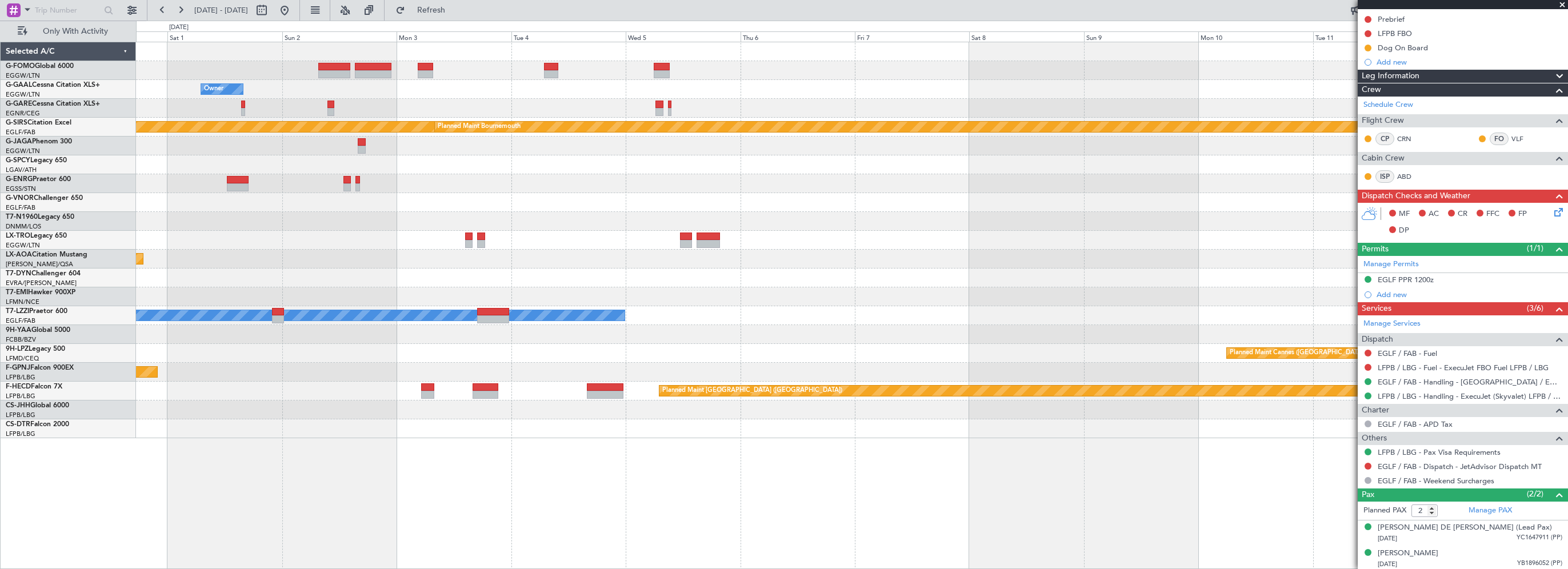
click at [729, 205] on div at bounding box center [852, 203] width 1431 height 19
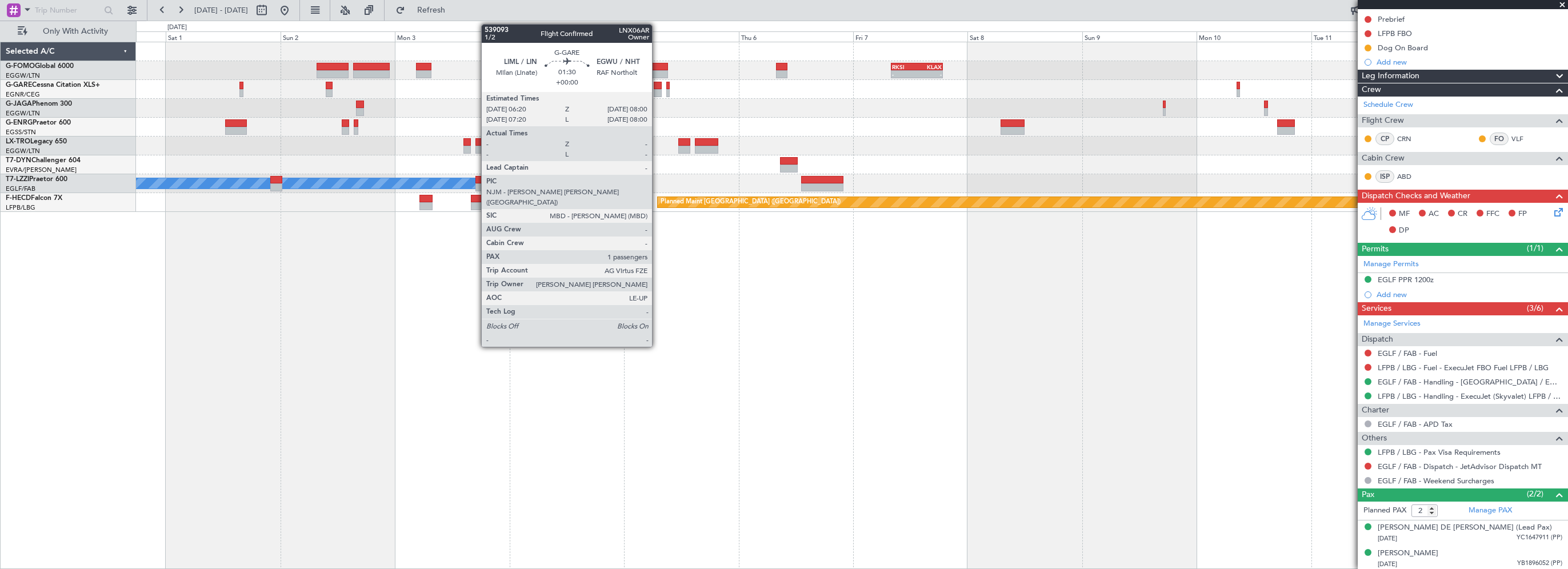
click at [657, 82] on div at bounding box center [658, 86] width 8 height 8
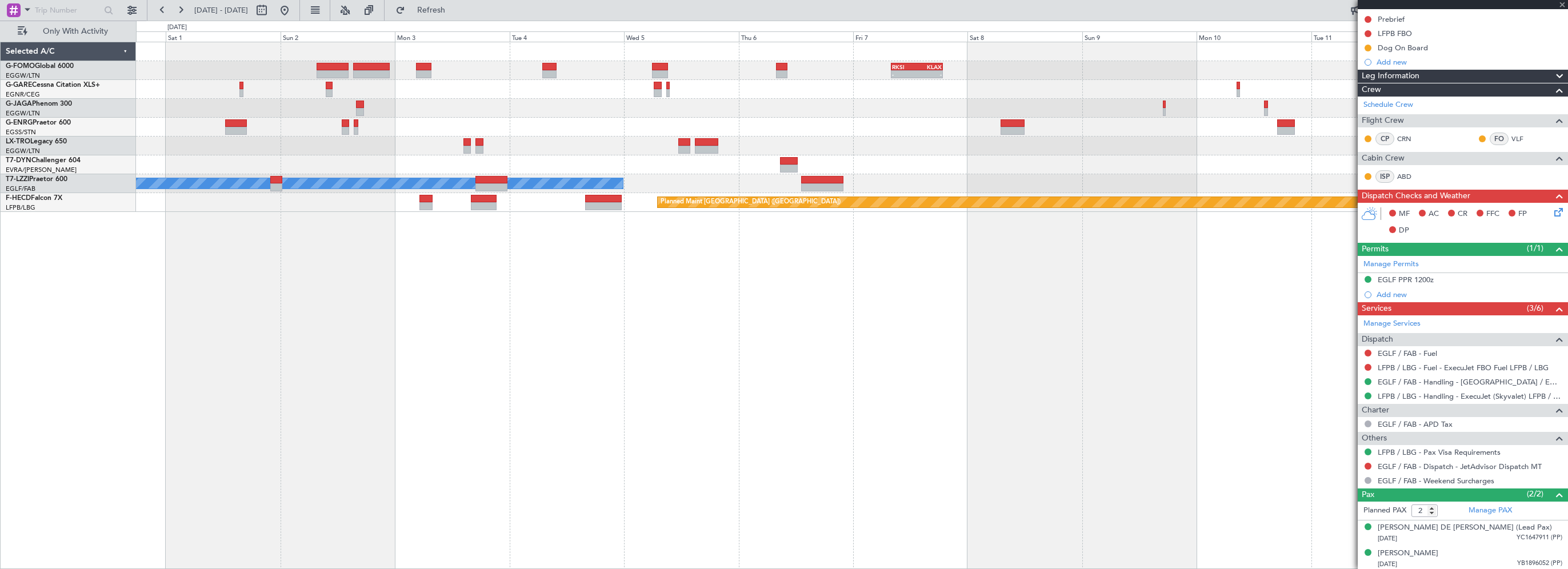
type input "1"
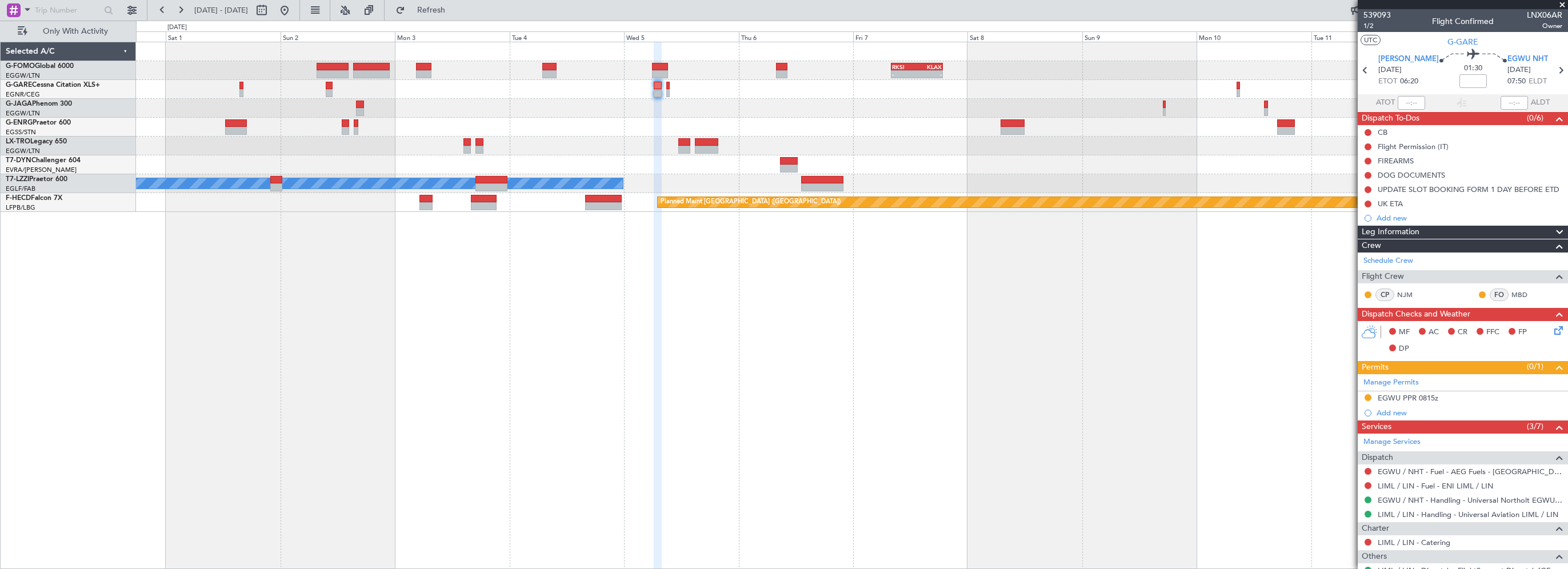
click at [901, 344] on div "- - RKSI 08:00 Z KLAX 18:50 Z Planned Maint Riga (Riga Intl) A/C Unavailable Lo…" at bounding box center [852, 305] width 1432 height 527
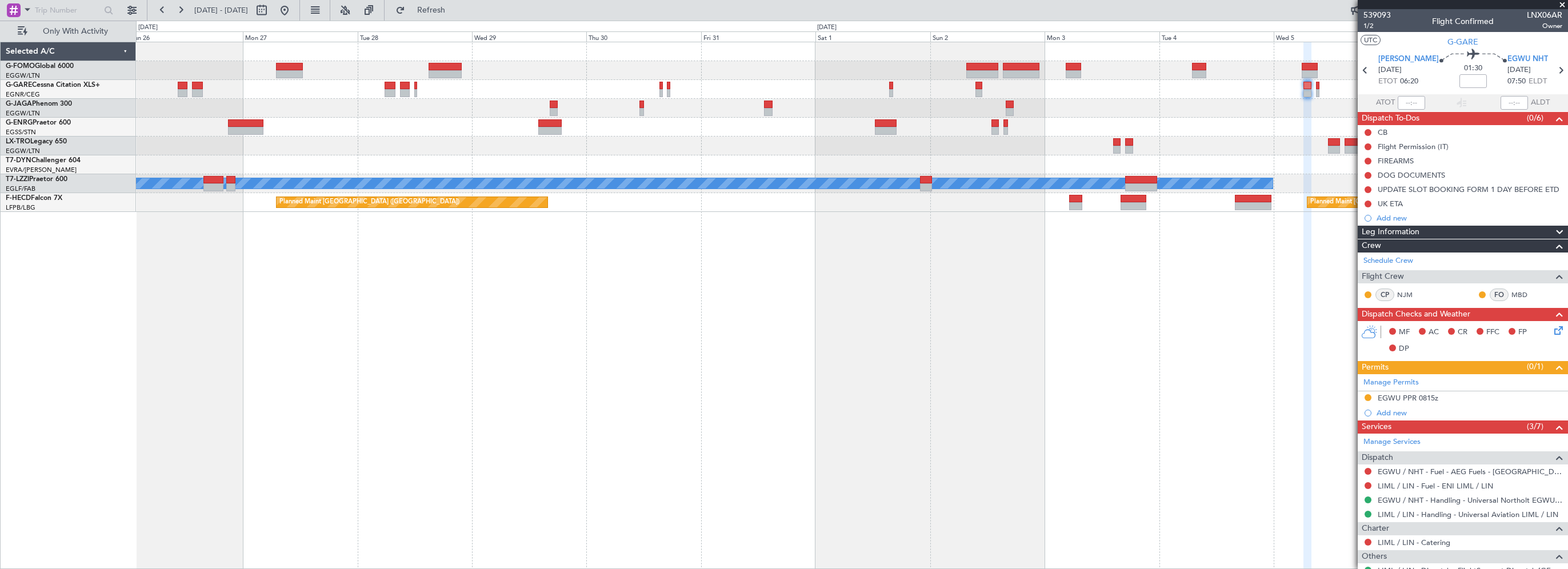
click at [997, 401] on div "- - RKSI 08:00 Z KLAX 18:50 Z KSFO 22:15 Z EGGW 08:00 Z - - Planned Maint Riga …" at bounding box center [852, 305] width 1432 height 527
click at [966, 419] on div "- - RKSI 08:00 Z KLAX 18:50 Z KSFO 22:15 Z EGGW 08:00 Z - - Planned Maint Riga …" at bounding box center [852, 305] width 1432 height 527
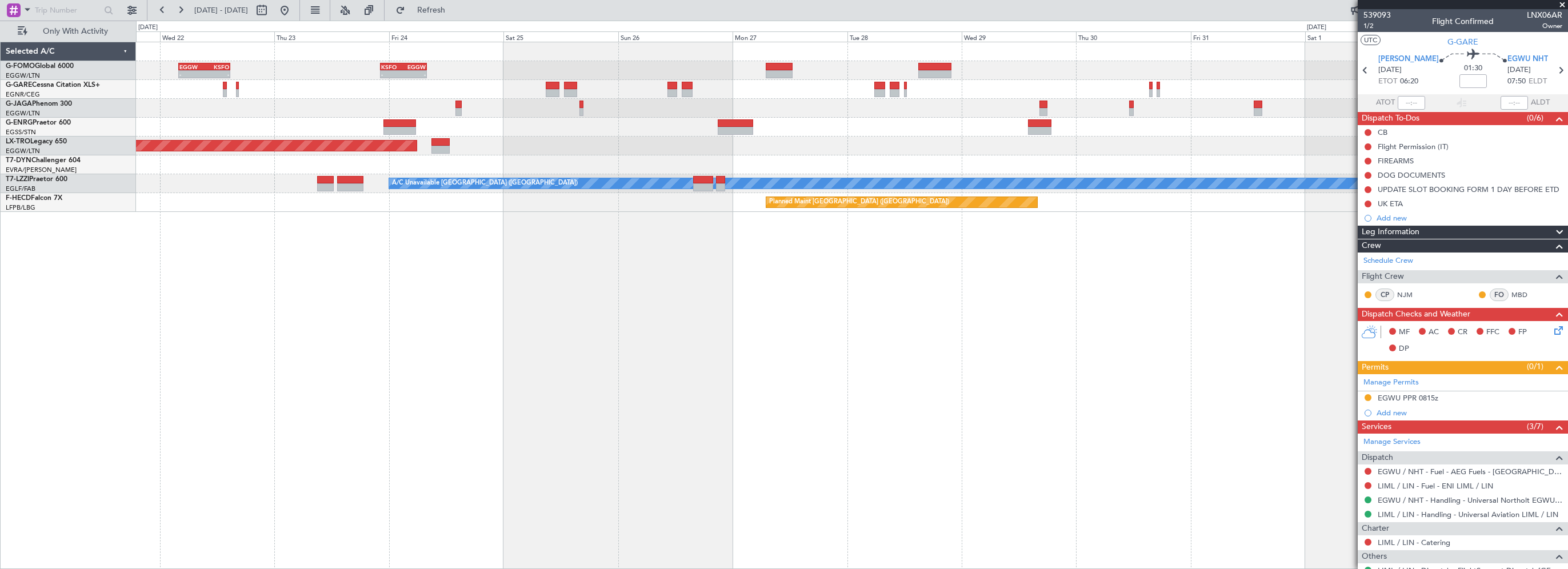
click at [936, 415] on div "KSFO 22:15 Z EGGW 08:00 Z - - EGGW 03:55 Z KSFO 14:45 Z - - Planned Maint Paris…" at bounding box center [852, 305] width 1432 height 527
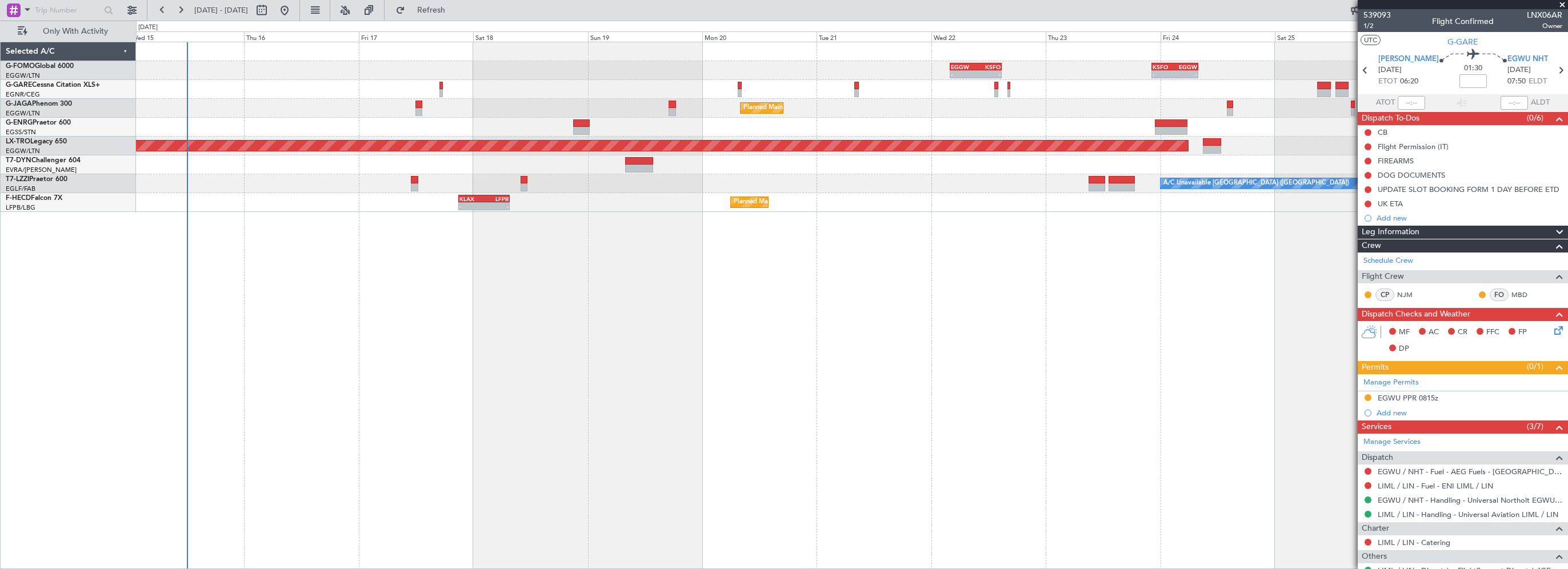
click at [954, 426] on div "KSFO 22:15 Z EGGW 08:00 Z - - EGGW 03:55 Z KSFO 14:45 Z - - Planned Maint Paris…" at bounding box center [852, 305] width 1432 height 527
click at [252, 445] on div "EGGW 03:55 Z KSFO 14:45 Z - - - - KSFO 22:15 Z EGGW 08:00 Z Planned Maint Paris…" at bounding box center [852, 305] width 1432 height 527
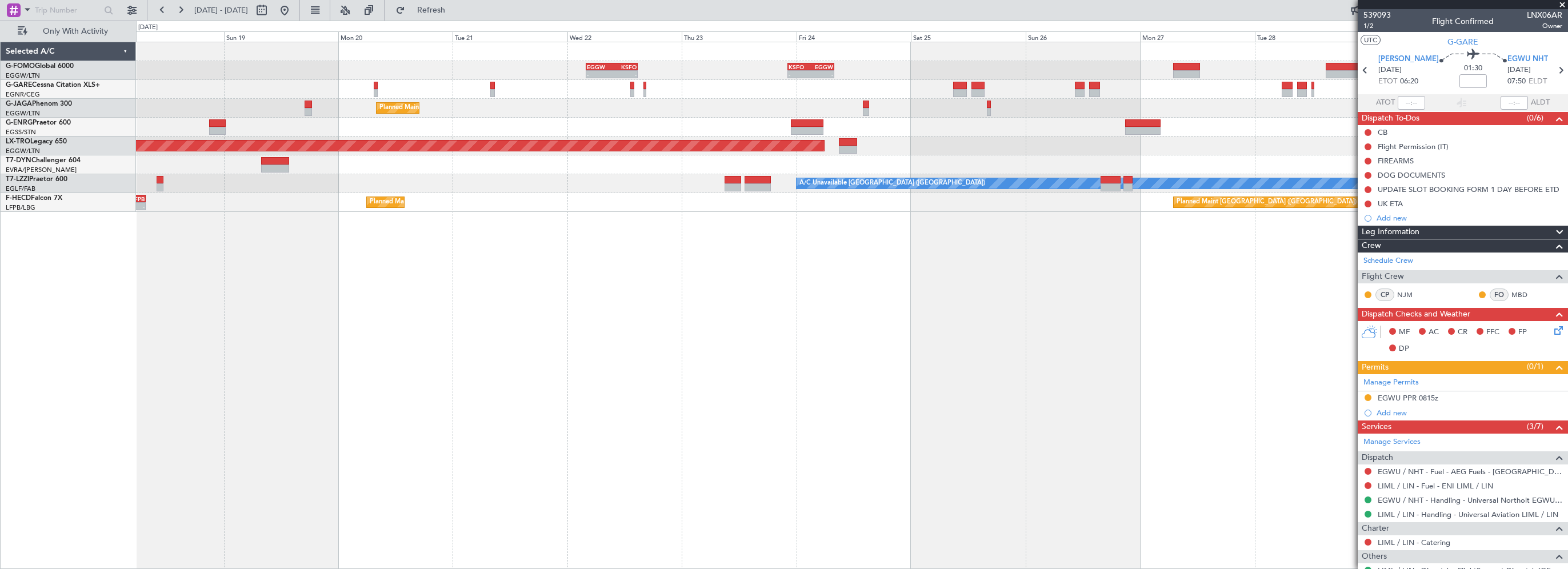
click at [756, 413] on div "EGGW 03:55 Z KSFO 14:45 Z - - - - KSFO 22:15 Z EGGW 08:00 Z Planned Maint Paris…" at bounding box center [852, 305] width 1432 height 527
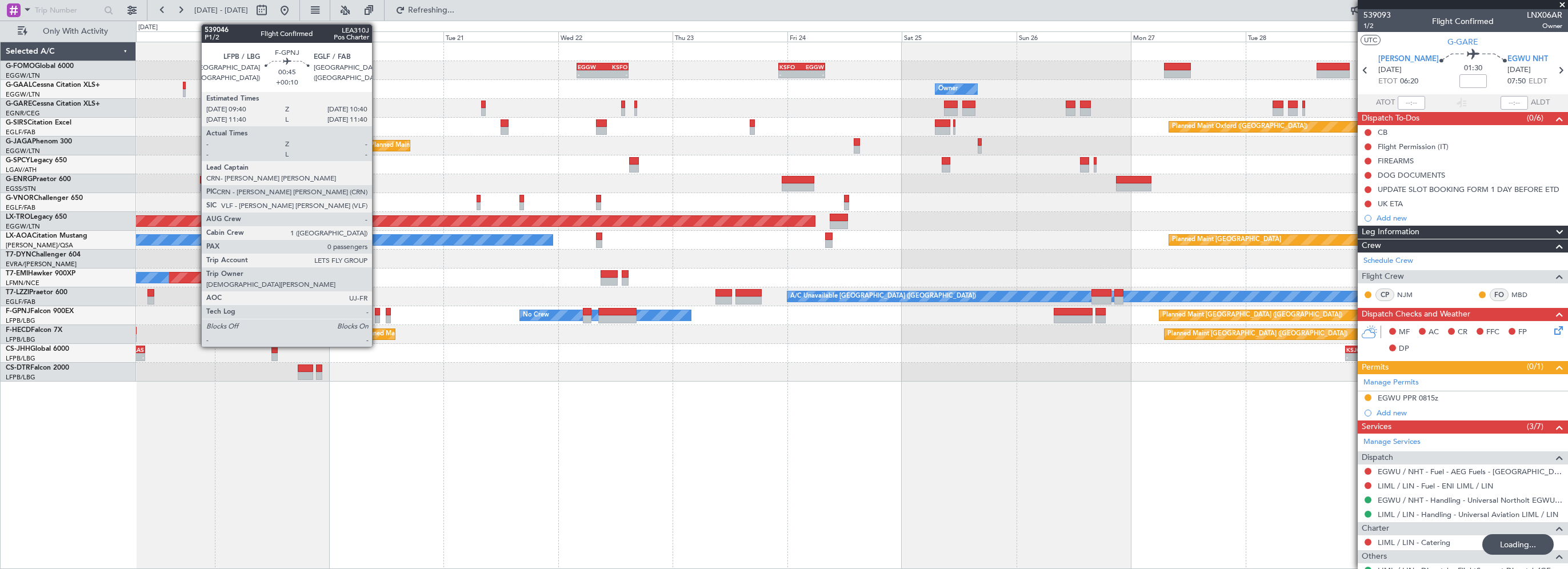
click at [378, 313] on div at bounding box center [378, 312] width 5 height 8
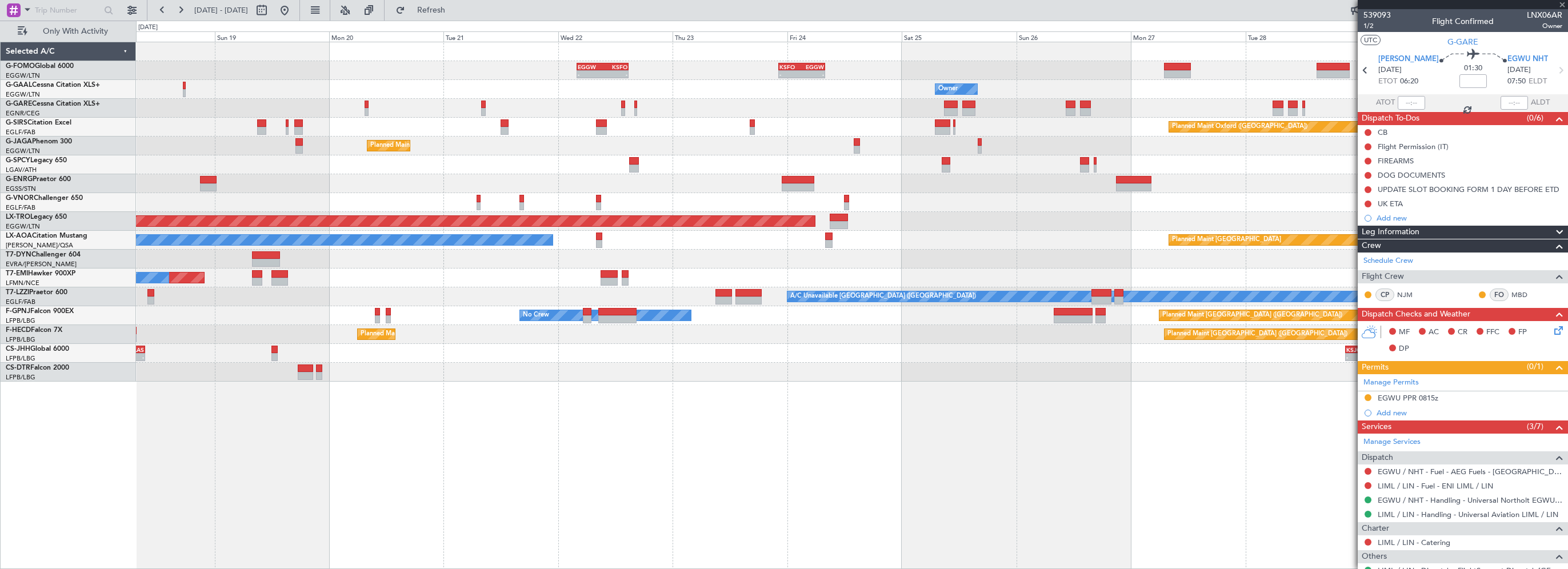
type input "+00:10"
type input "0"
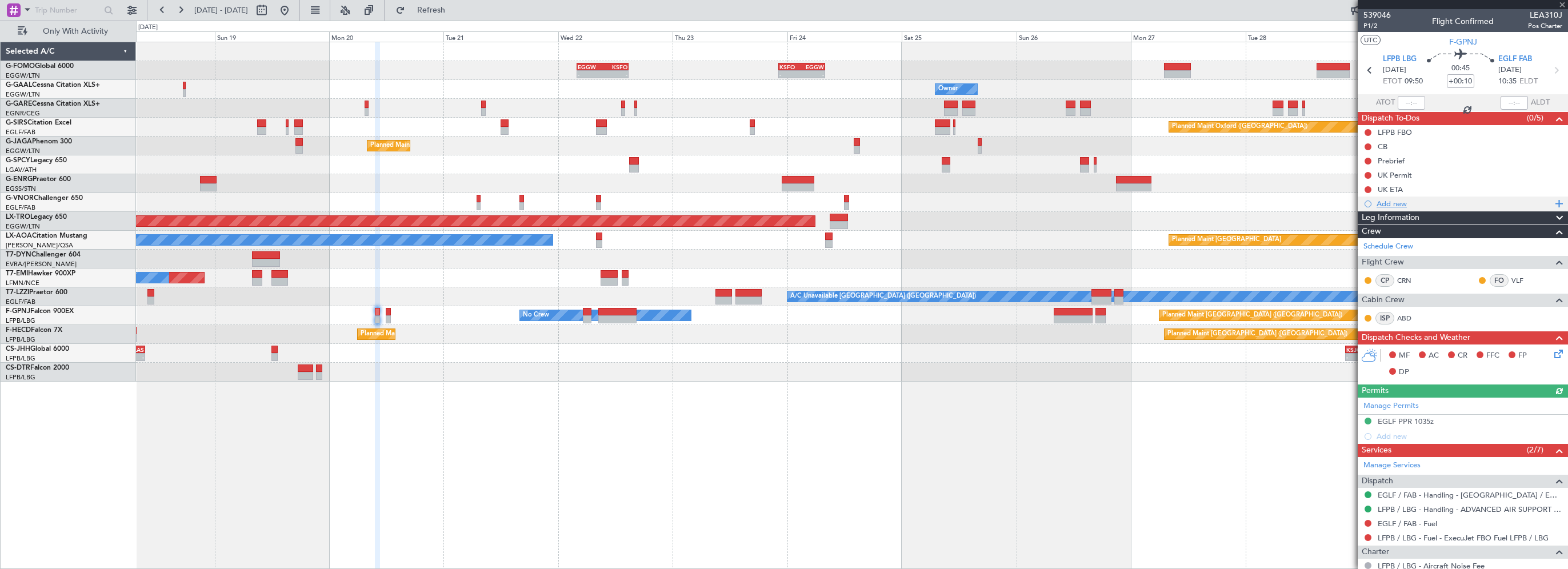
click at [1388, 206] on div "Add new" at bounding box center [1464, 203] width 176 height 10
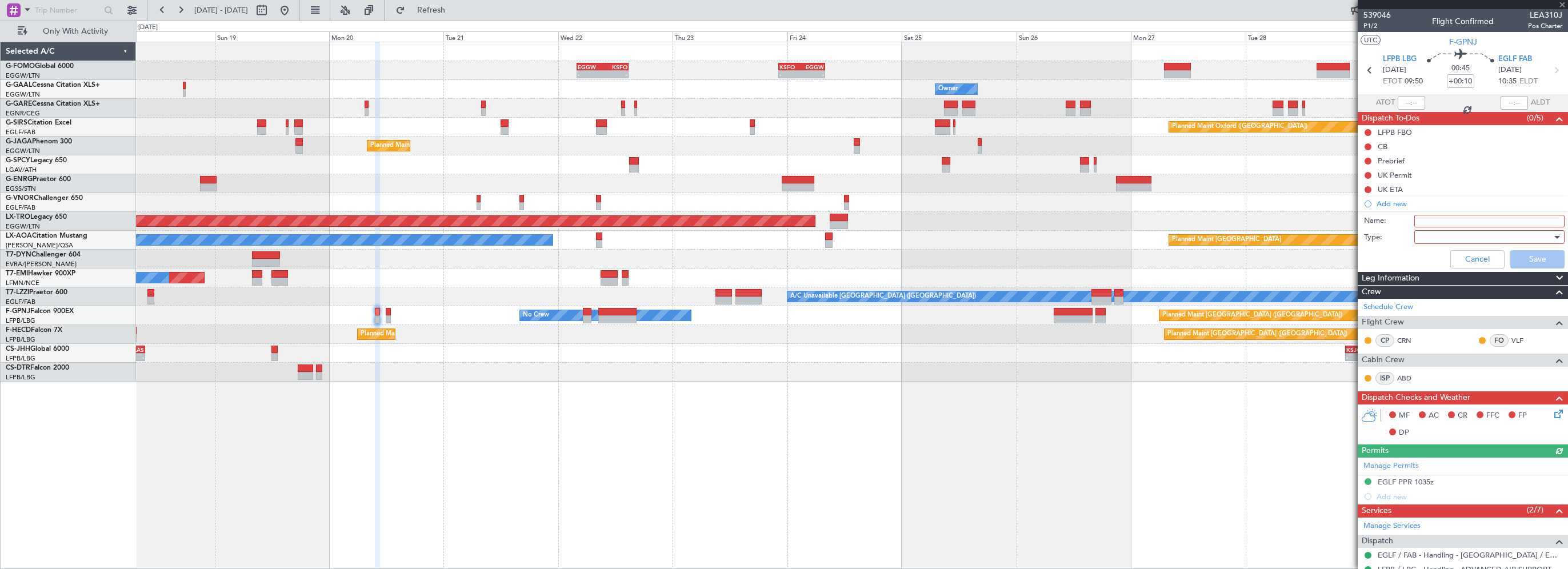
click at [1435, 221] on input "Name:" at bounding box center [1489, 221] width 150 height 12
type input "Assign DRT as OBI"
click at [1420, 235] on div at bounding box center [1485, 237] width 133 height 17
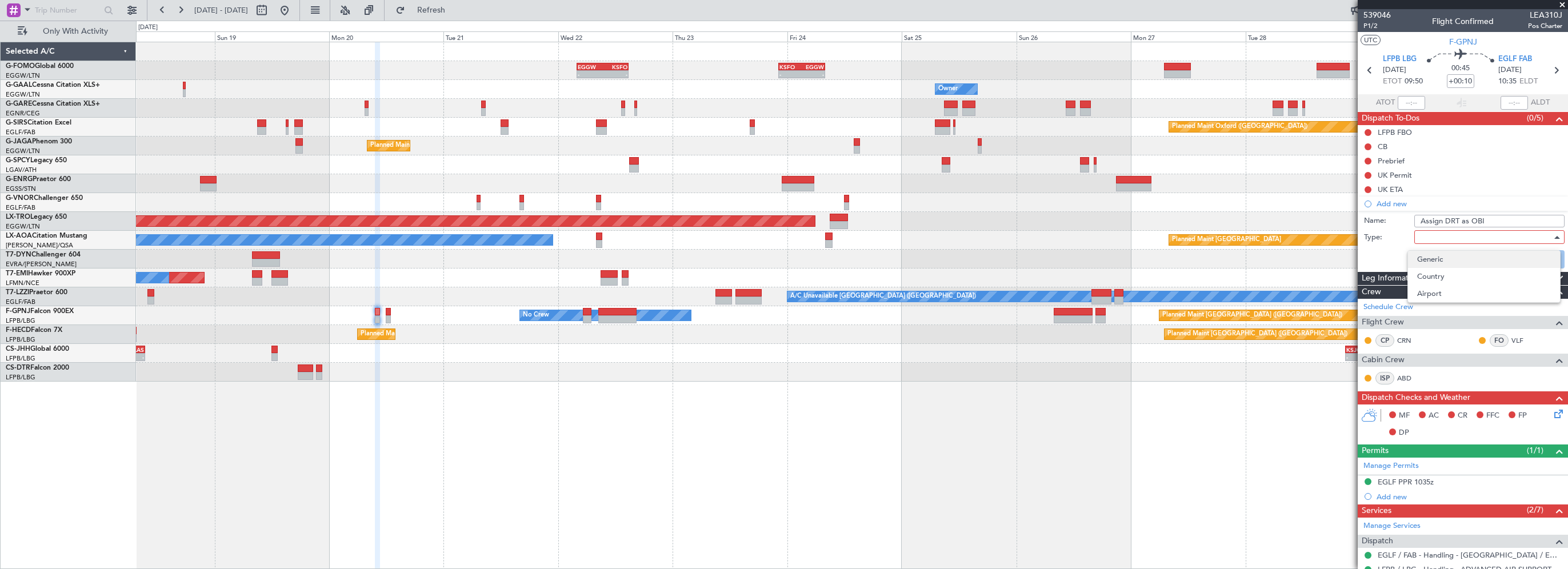
click at [1431, 256] on span "Generic" at bounding box center [1484, 259] width 134 height 17
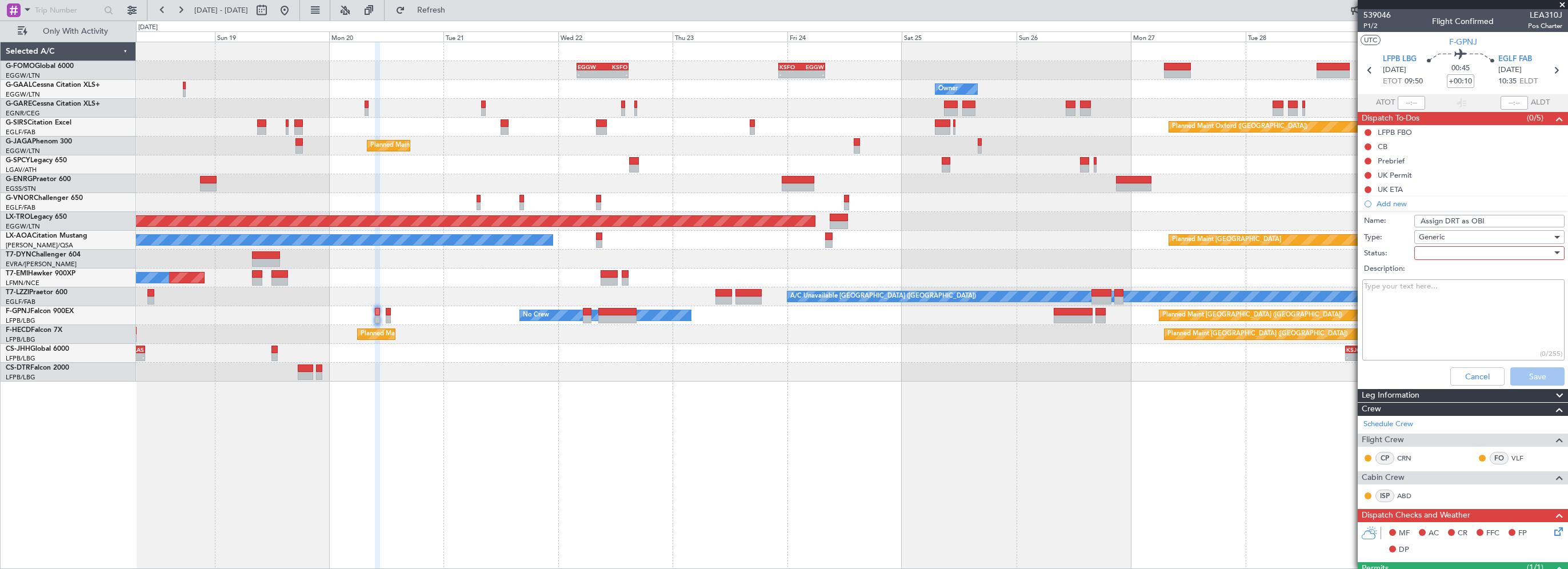
click at [1439, 251] on div at bounding box center [1485, 252] width 133 height 17
click at [1444, 290] on span "In Progress" at bounding box center [1484, 292] width 134 height 17
click at [1397, 294] on textarea "Description:" at bounding box center [1463, 320] width 202 height 82
type textarea "Once his roster is amended"
click at [1535, 371] on button "Save" at bounding box center [1537, 376] width 54 height 18
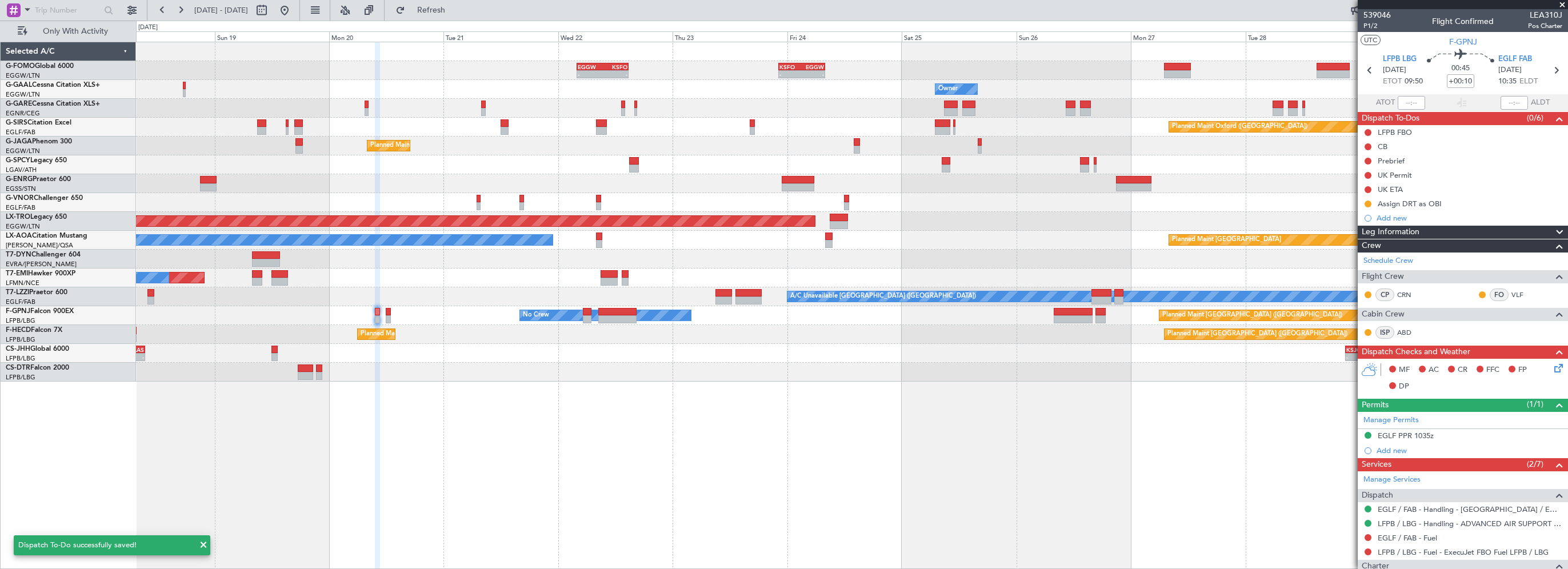
click at [920, 473] on div "- - EGGW 03:55 Z KSFO 14:45 Z - - KSFO 22:15 Z EGGW 08:00 Z Owner A/C Unavailab…" at bounding box center [852, 305] width 1432 height 527
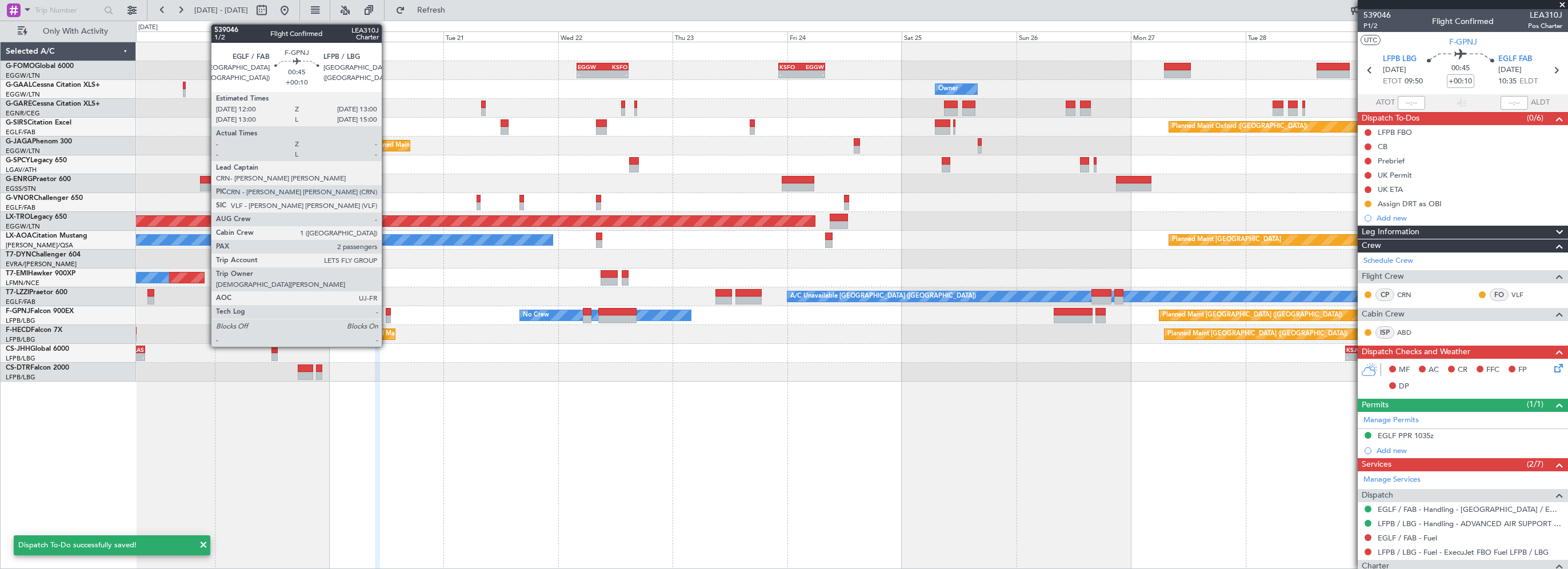
click at [387, 313] on div at bounding box center [388, 312] width 5 height 8
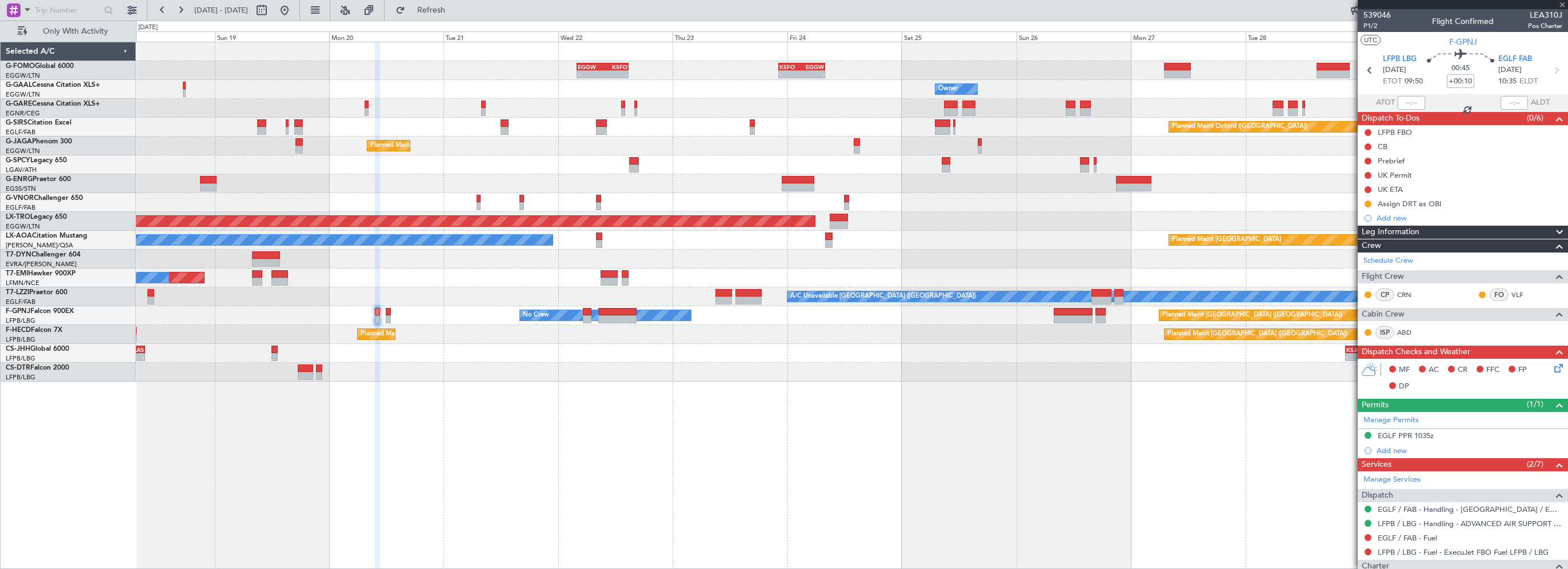
type input "2"
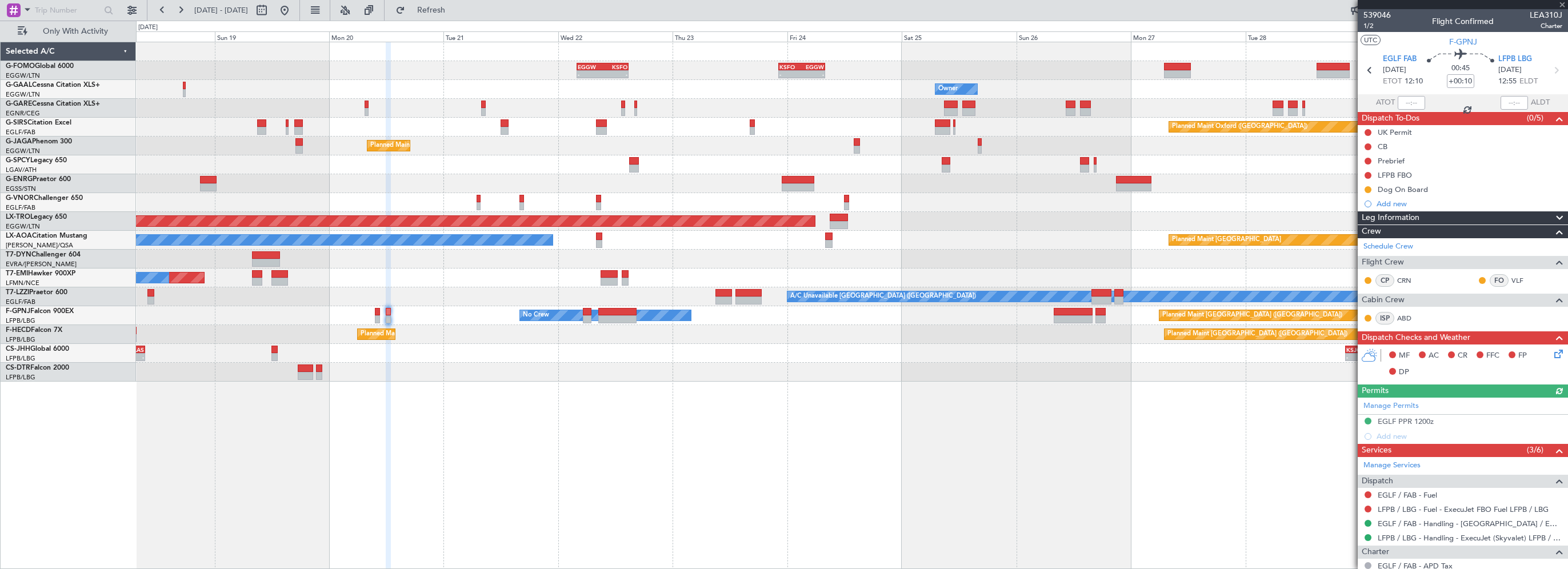
click at [1218, 452] on div "- - EGGW 03:55 Z KSFO 14:45 Z - - KSFO 22:15 Z EGGW 08:00 Z Owner A/C Unavailab…" at bounding box center [852, 305] width 1432 height 527
click at [1392, 203] on div "Add new" at bounding box center [1464, 203] width 176 height 10
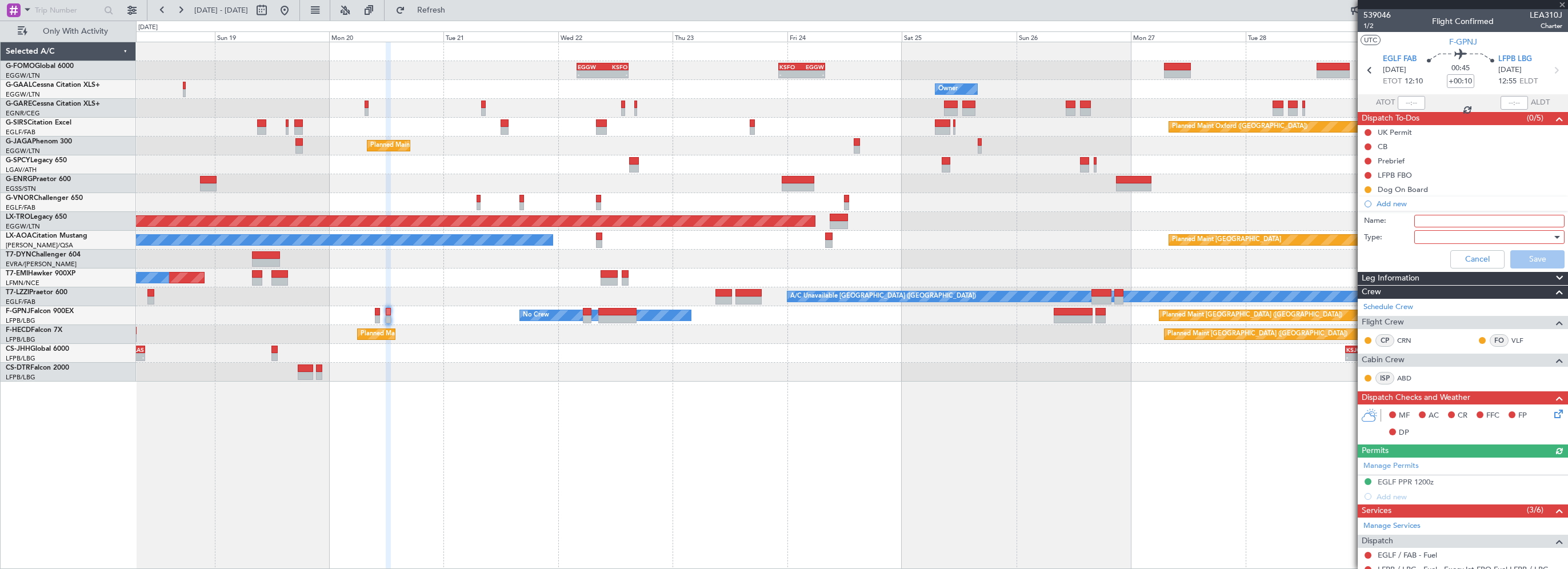
click at [1428, 220] on input "Name:" at bounding box center [1489, 221] width 150 height 12
type input "Assign DRT as OBI"
click at [1433, 234] on div at bounding box center [1485, 237] width 133 height 17
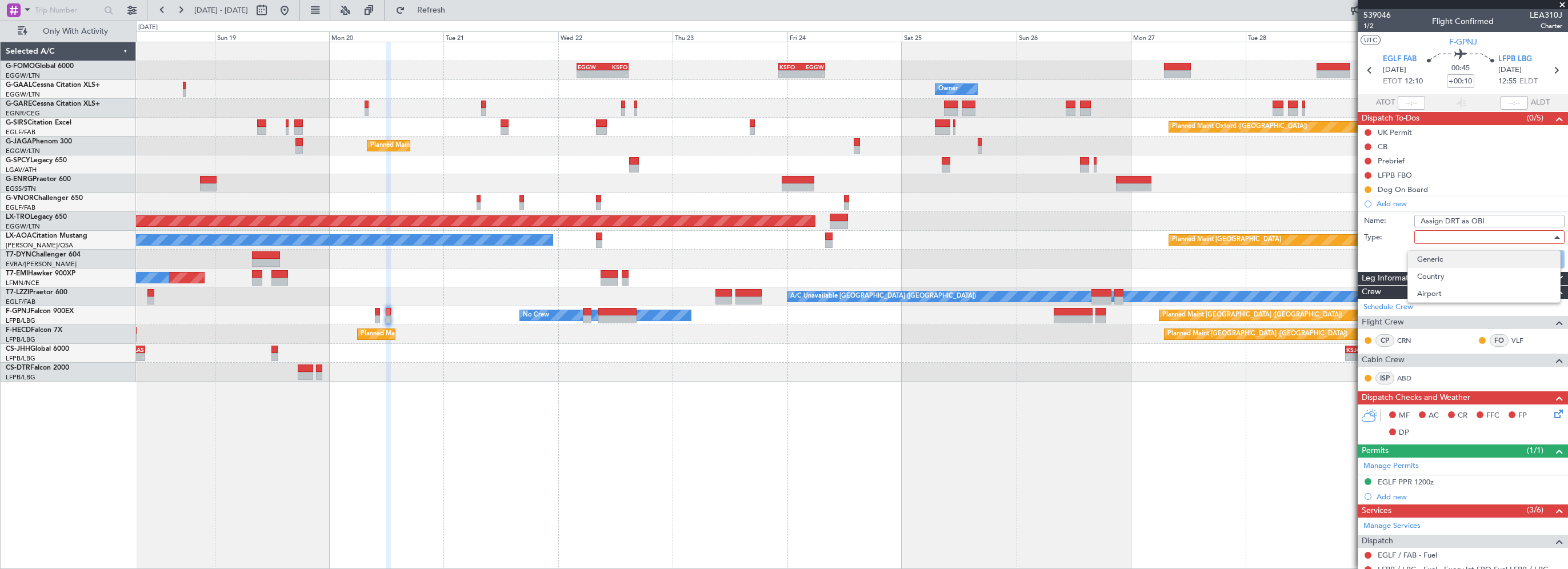
click at [1427, 264] on span "Generic" at bounding box center [1484, 259] width 134 height 17
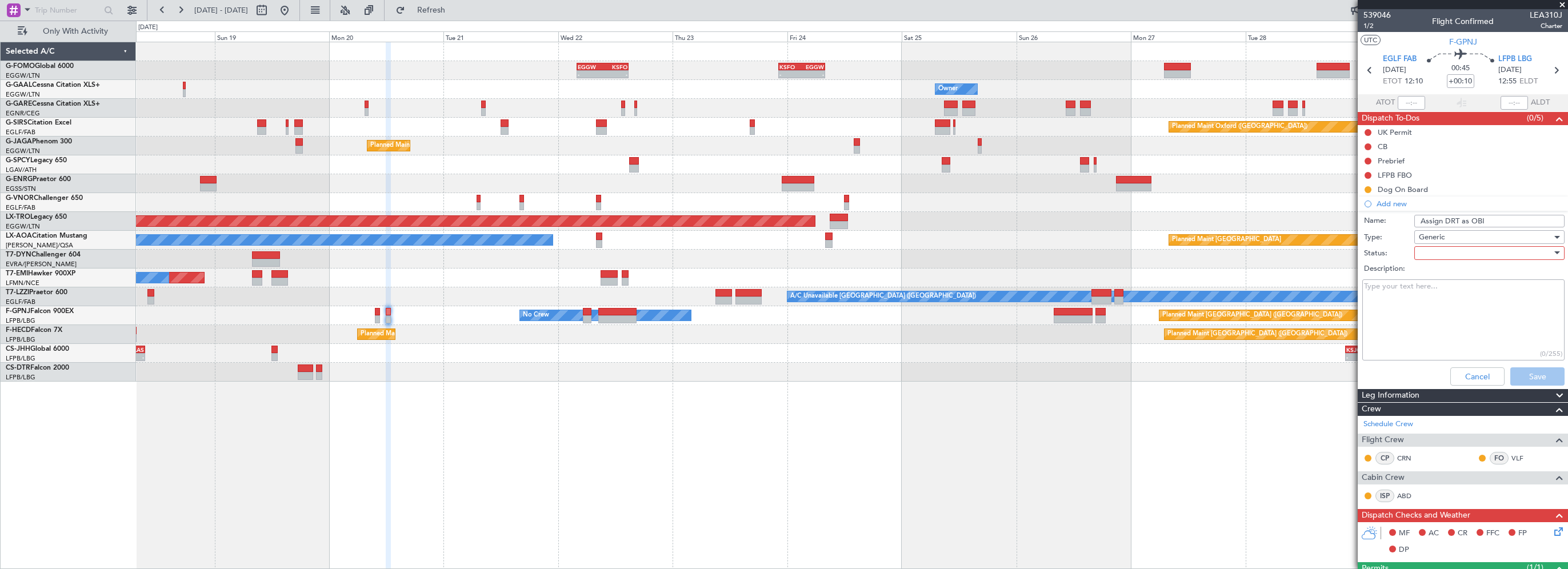
drag, startPoint x: 1427, startPoint y: 264, endPoint x: 1442, endPoint y: 252, distance: 19.2
click at [1446, 261] on div "Description:" at bounding box center [1463, 269] width 222 height 16
click at [1442, 252] on div at bounding box center [1485, 252] width 133 height 17
click at [1441, 291] on span "In Progress" at bounding box center [1484, 292] width 134 height 17
drag, startPoint x: 1388, startPoint y: 298, endPoint x: 1421, endPoint y: 293, distance: 33.4
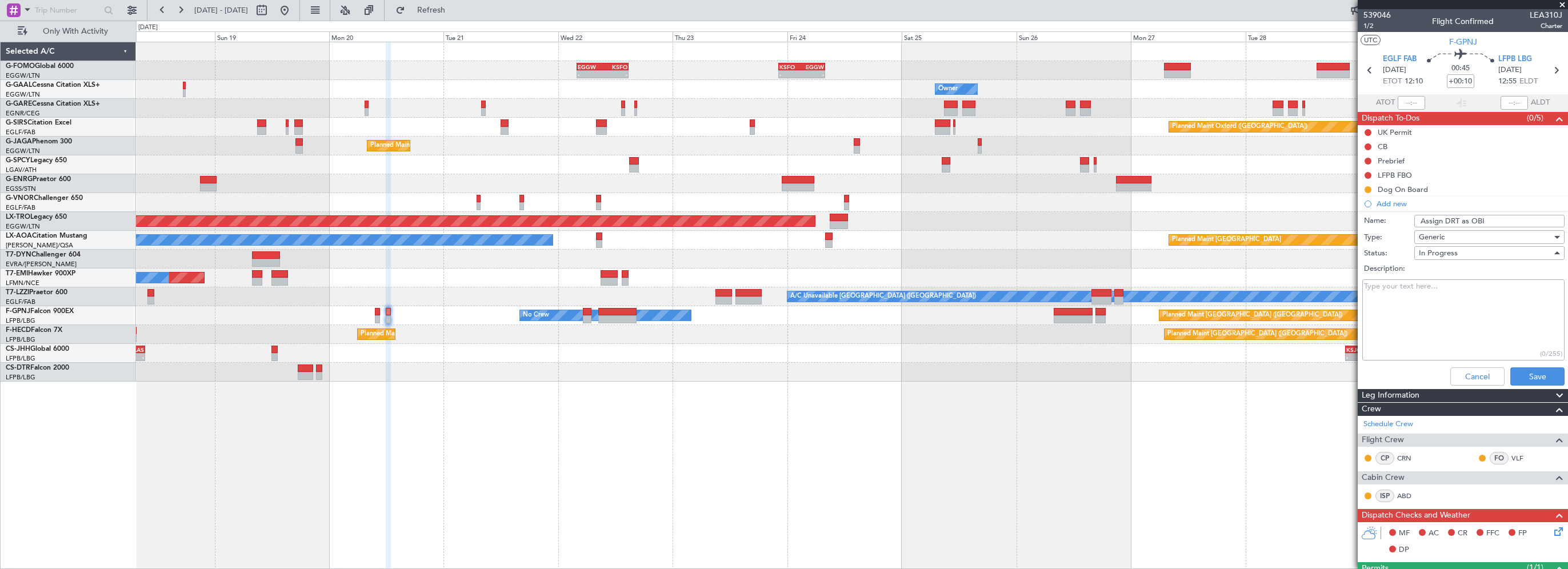
click at [1390, 297] on textarea "Description:" at bounding box center [1463, 320] width 202 height 82
click at [1510, 375] on button "Save" at bounding box center [1537, 376] width 54 height 18
click at [1050, 460] on div "- - EGGW 03:55 Z KSFO 14:45 Z - - KSFO 22:15 Z EGGW 08:00 Z Owner A/C Unavailab…" at bounding box center [852, 305] width 1432 height 527
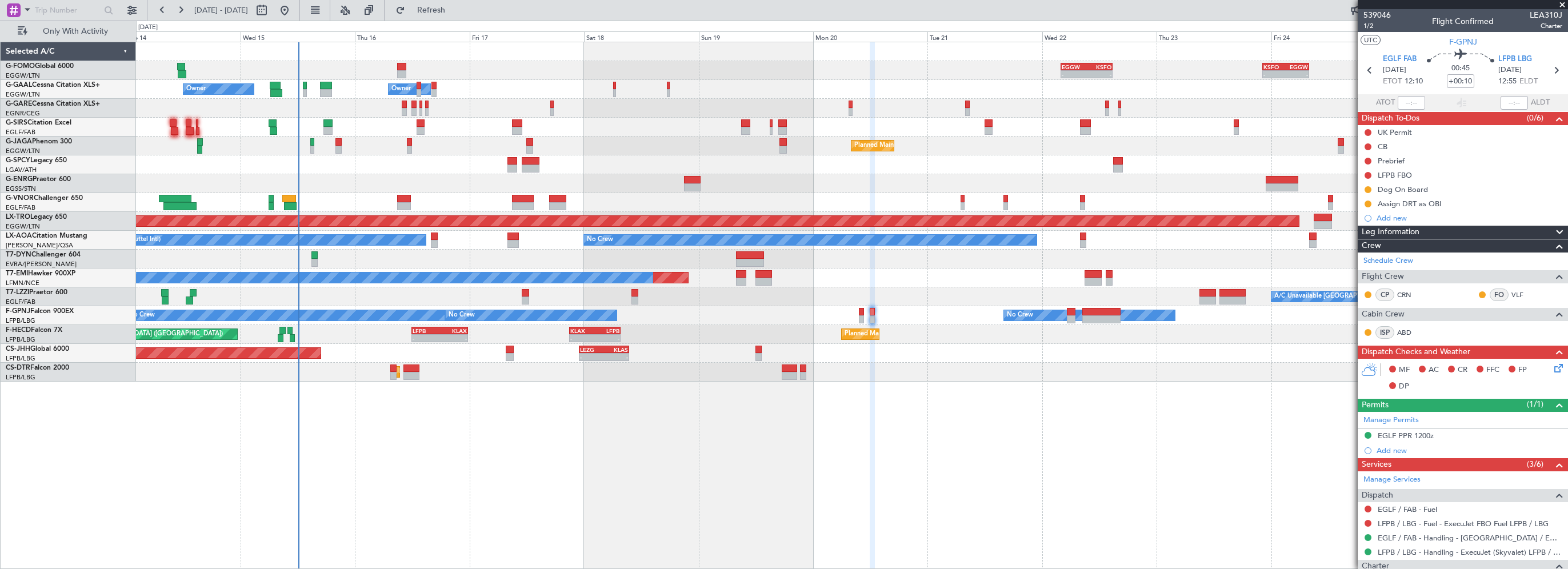
click at [944, 155] on div "- - EGGW 03:55 Z KSFO 14:45 Z - - KSFO 22:15 Z EGGW 08:00 Z Owner A/C Unavailab…" at bounding box center [852, 211] width 1431 height 339
click at [455, 12] on span "Refreshing..." at bounding box center [431, 10] width 48 height 8
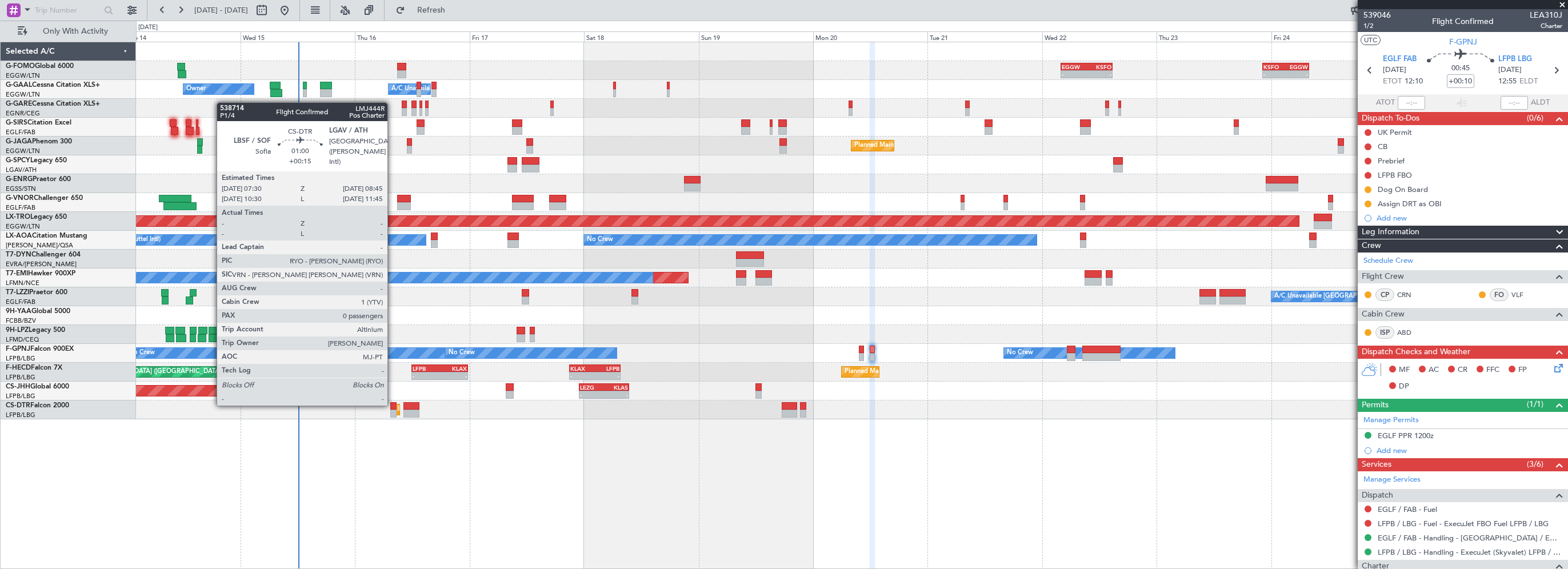
click at [393, 404] on div at bounding box center [393, 406] width 6 height 8
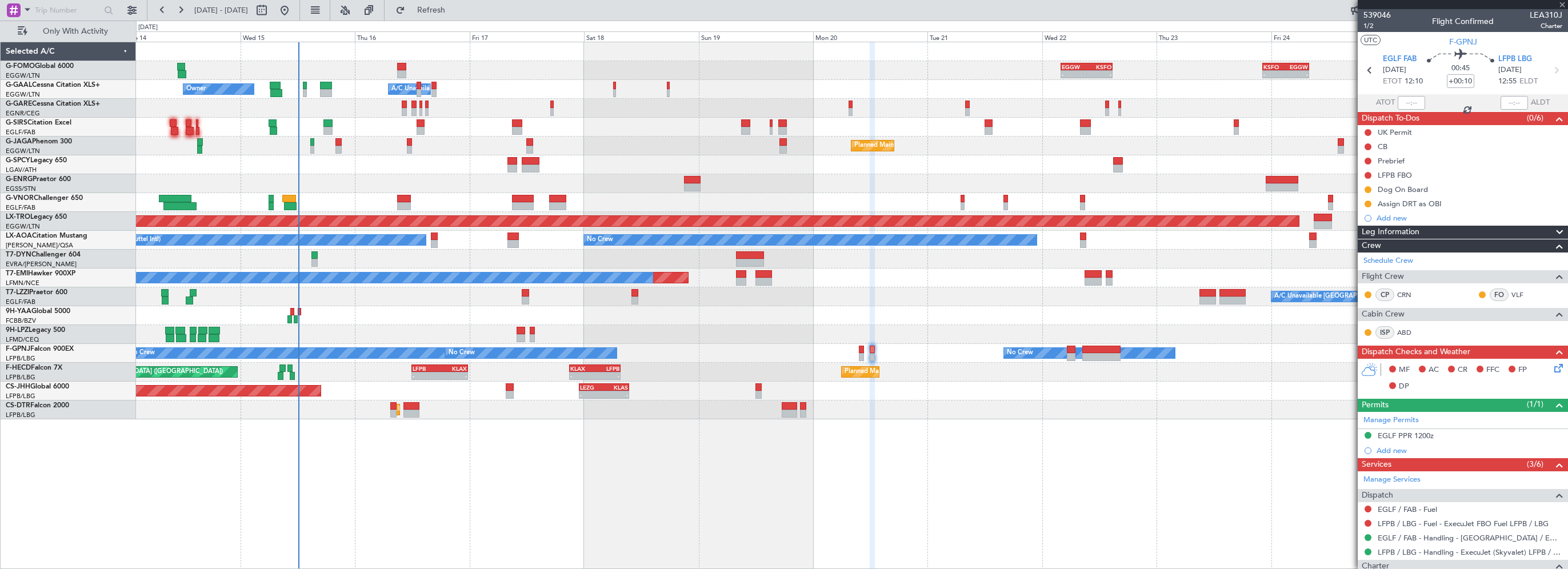
type input "+00:15"
type input "0"
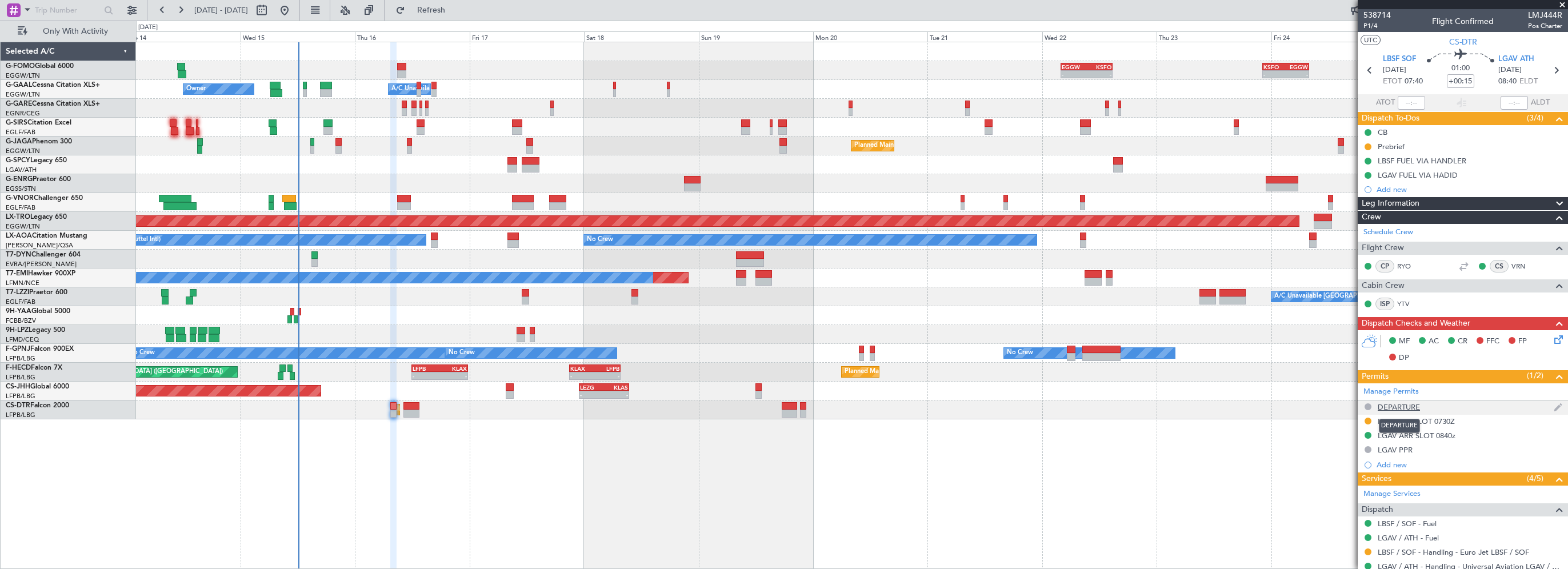
click at [1392, 407] on div "DEPARTURE" at bounding box center [1399, 407] width 42 height 10
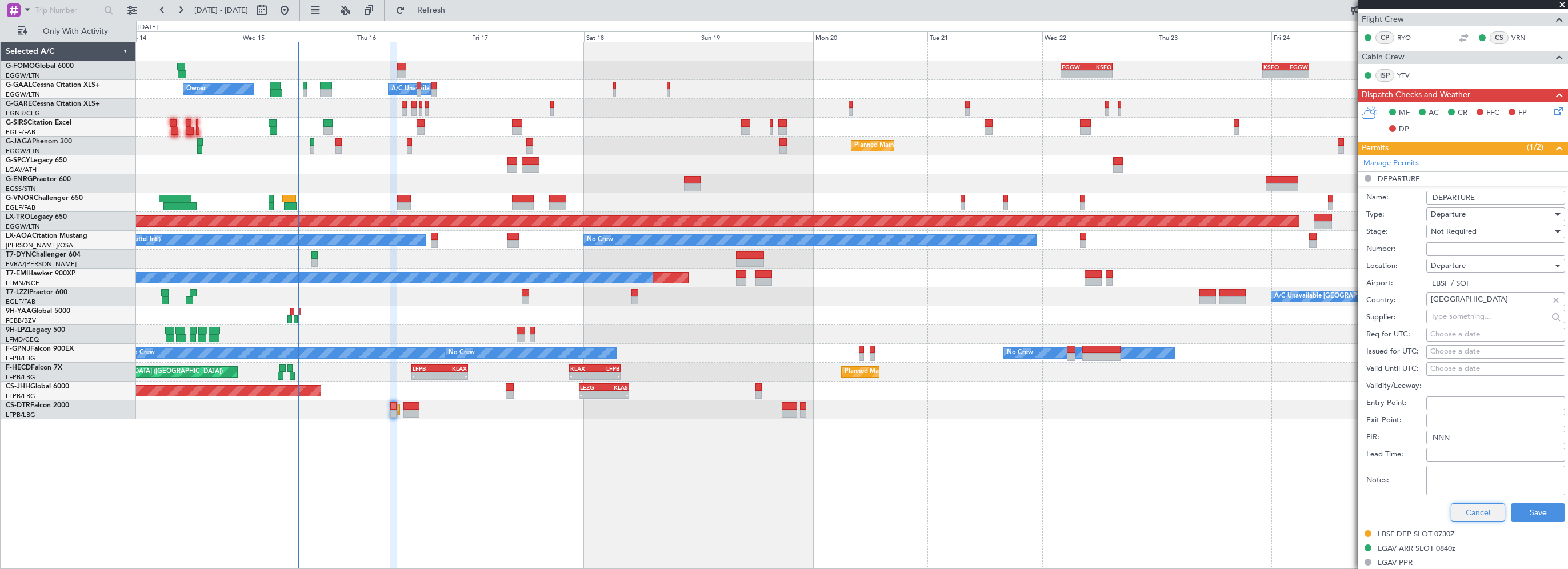
click at [1472, 507] on button "Cancel" at bounding box center [1478, 512] width 54 height 18
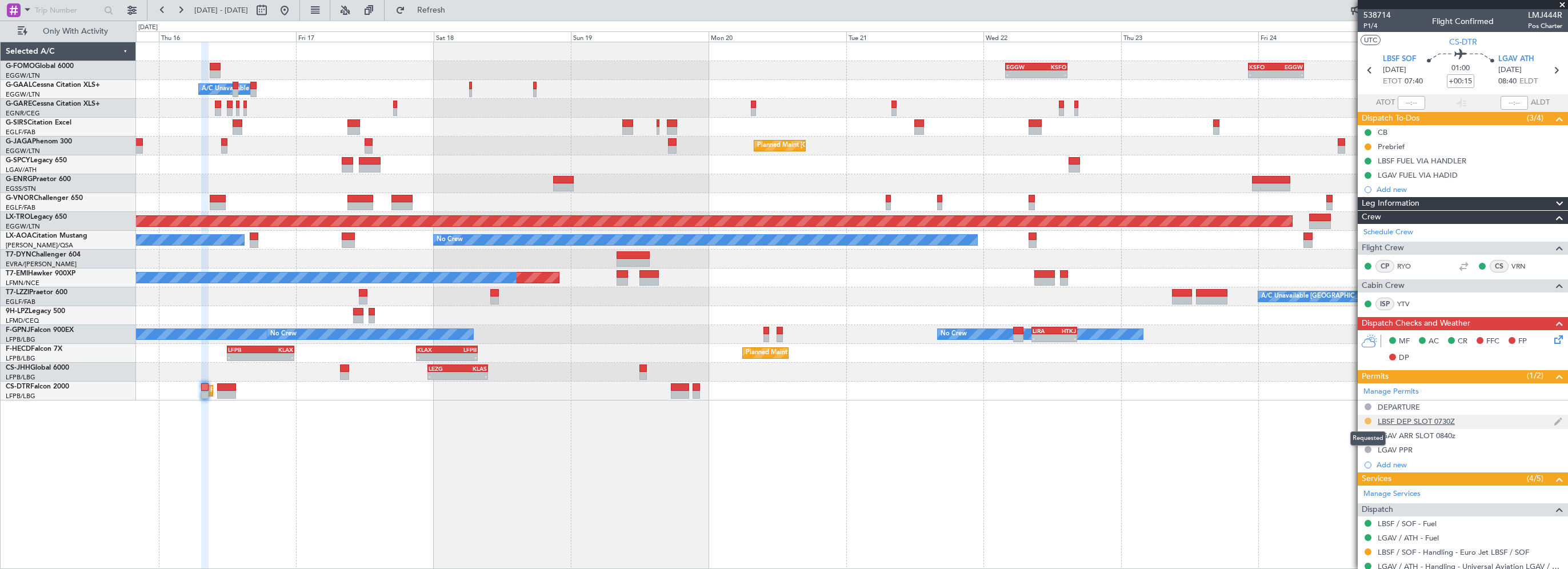
click at [1371, 420] on button at bounding box center [1368, 421] width 7 height 7
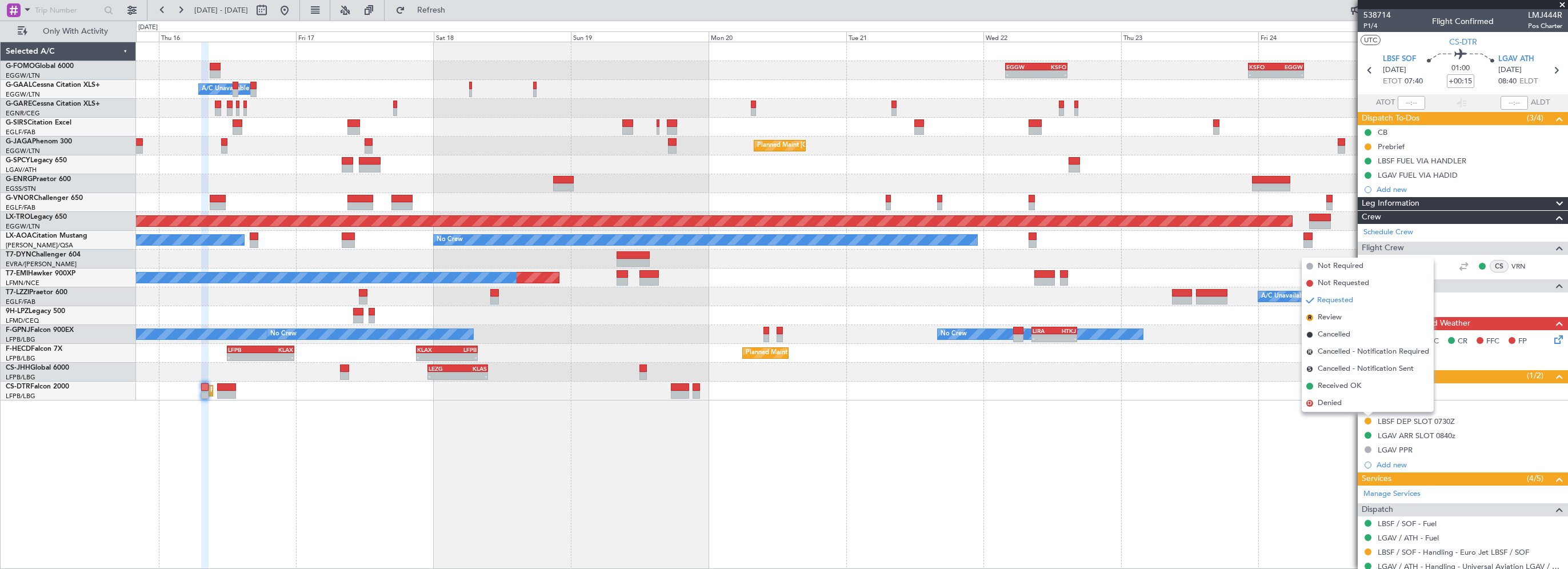
click at [1303, 521] on div "- - EGGW 03:55 Z KSFO 14:45 Z - - KSFO 22:15 Z EGGW 08:00 Z Owner A/C Unavailab…" at bounding box center [852, 305] width 1432 height 527
click at [1369, 551] on button at bounding box center [1368, 551] width 7 height 7
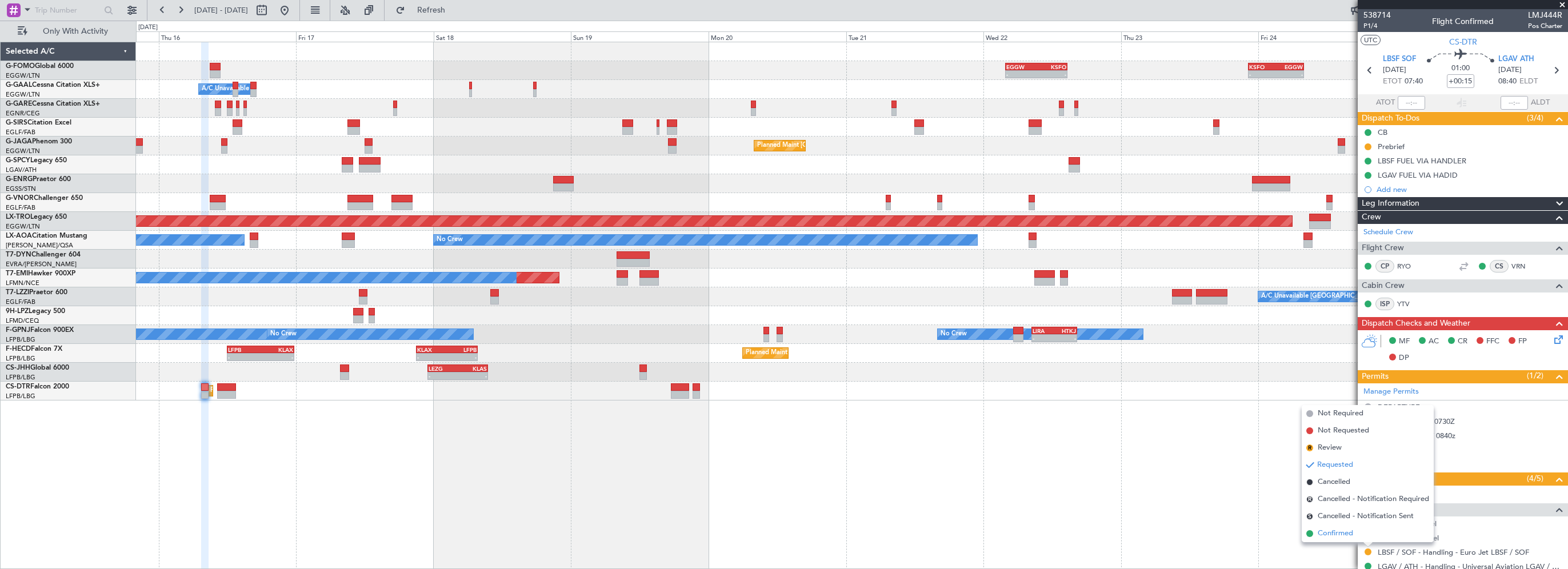
click at [1335, 534] on span "Confirmed" at bounding box center [1335, 533] width 35 height 12
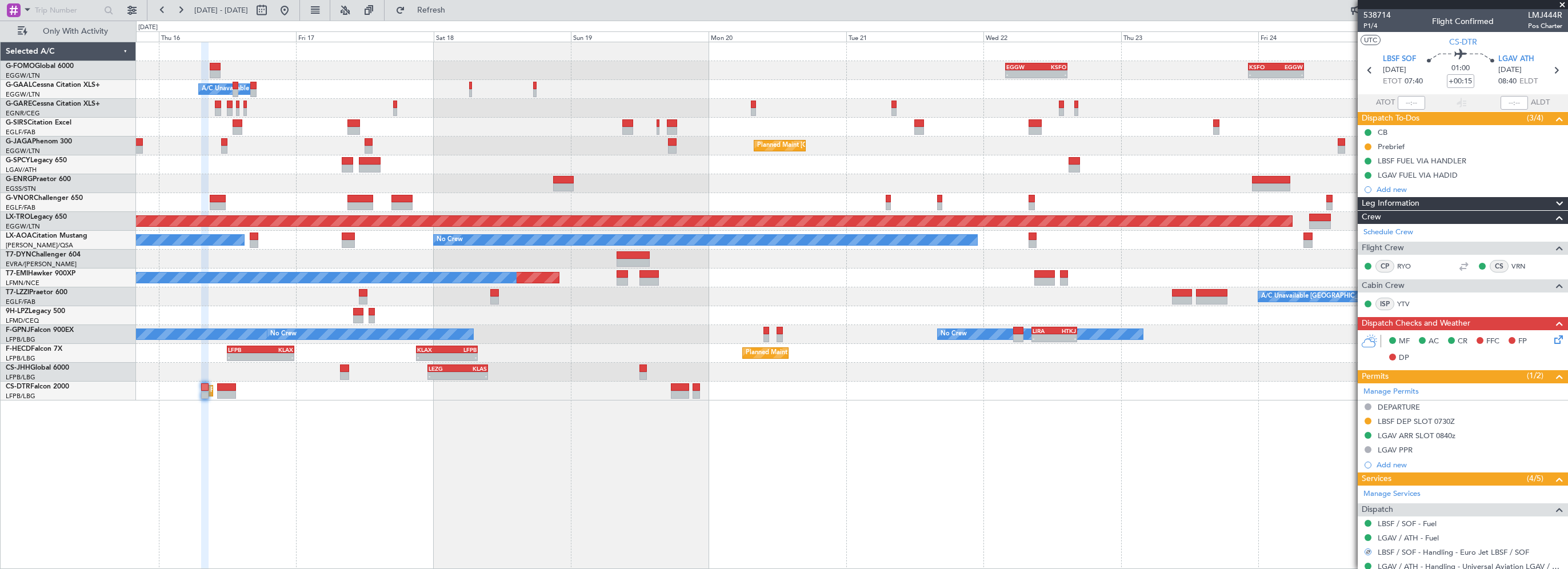
click at [1220, 495] on div "- - EGGW 03:55 Z KSFO 14:45 Z - - KSFO 22:15 Z EGGW 08:00 Z Owner A/C Unavailab…" at bounding box center [852, 305] width 1432 height 527
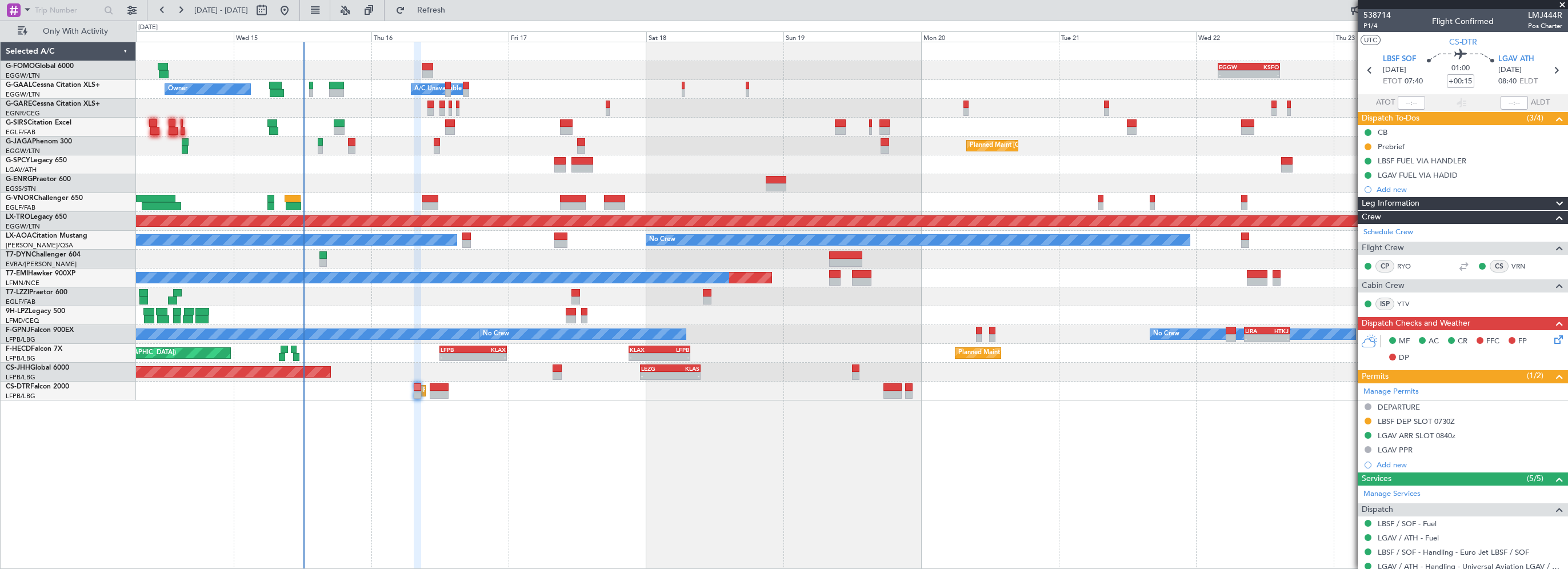
click at [676, 514] on div "- - EGGW 03:55 Z KSFO 14:45 Z - - KSFO 22:15 Z EGGW 08:00 Z Owner A/C Unavailab…" at bounding box center [852, 305] width 1432 height 527
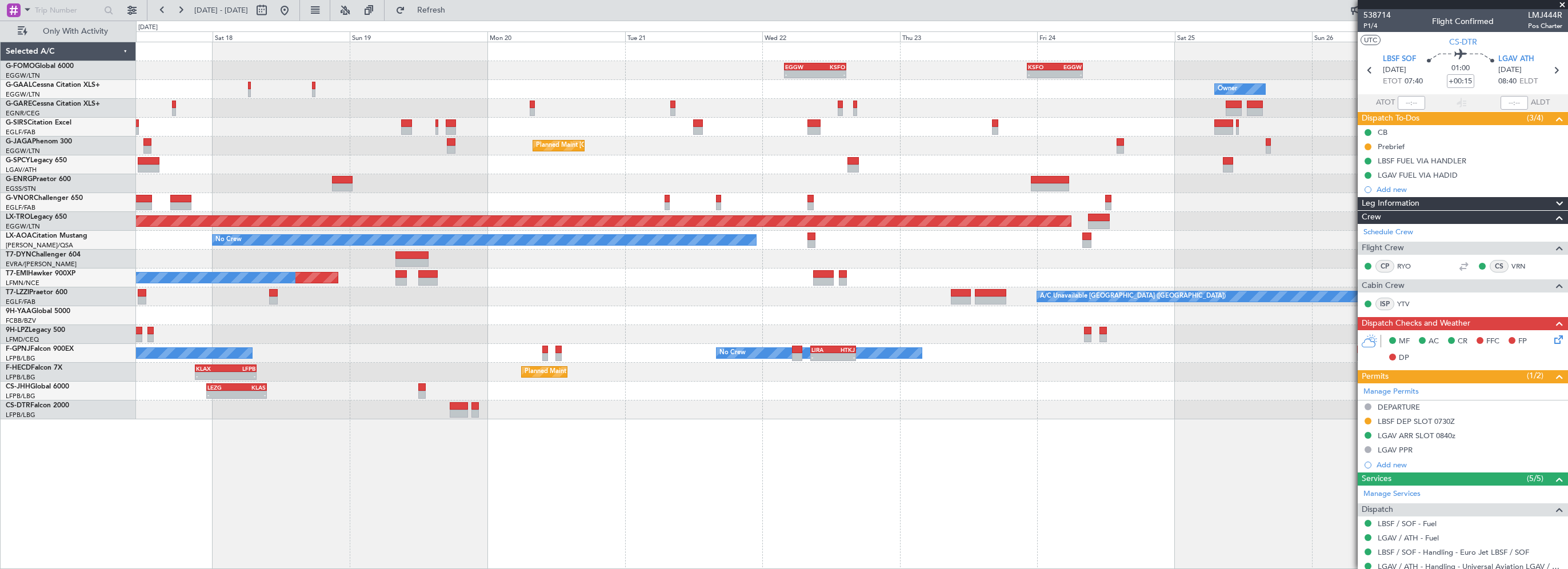
click at [336, 480] on div "- - EGGW 03:55 Z KSFO 14:45 Z - - KSFO 22:15 Z EGGW 08:00 Z Owner Owner A/C Una…" at bounding box center [852, 305] width 1432 height 527
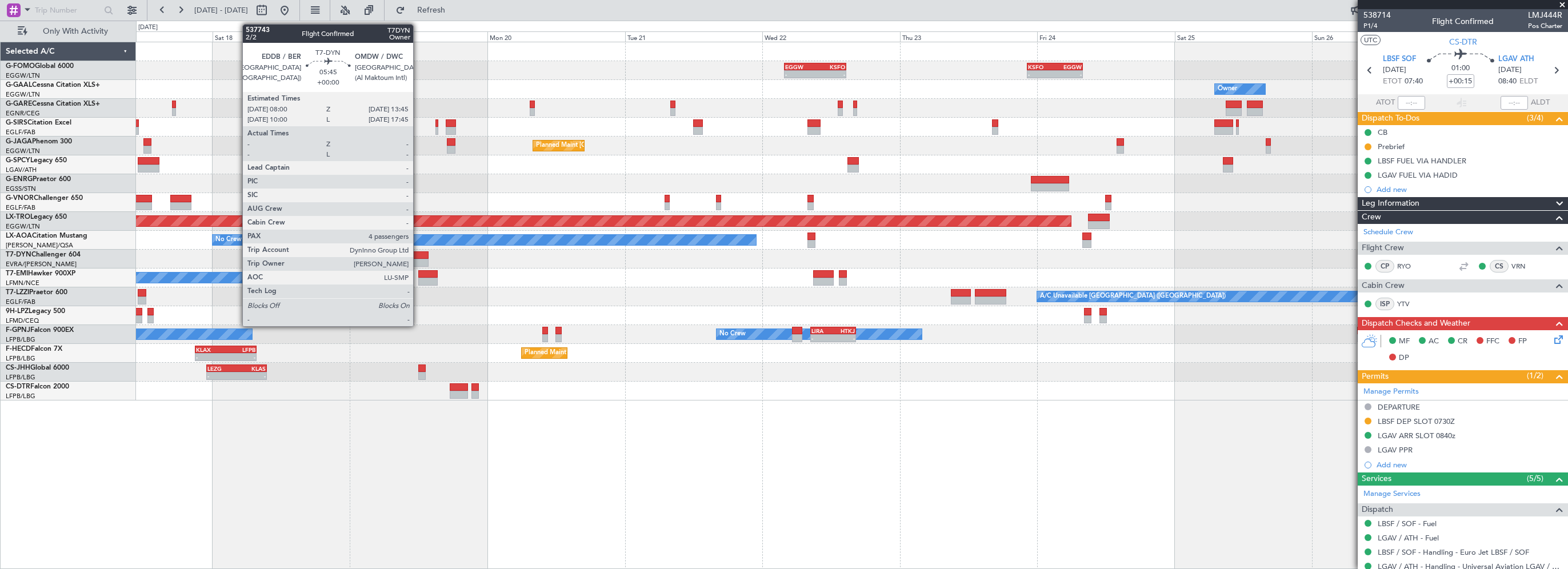
click at [418, 256] on div at bounding box center [412, 256] width 33 height 8
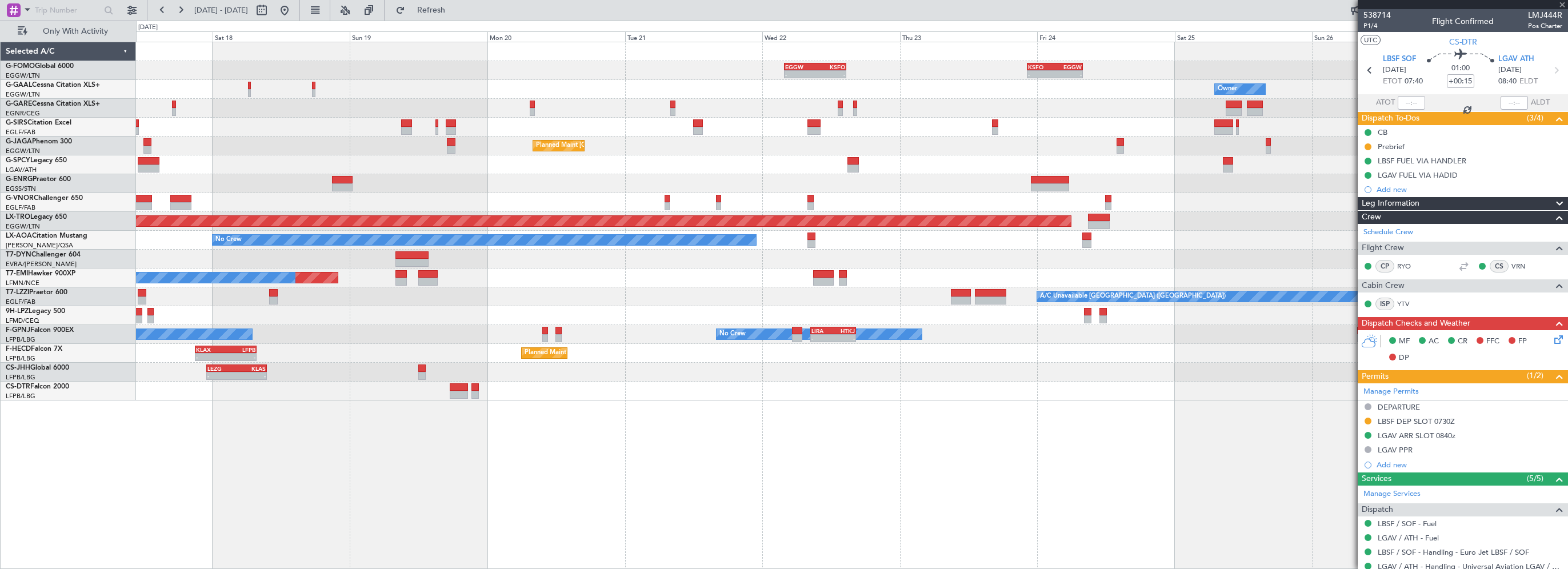
type input "4"
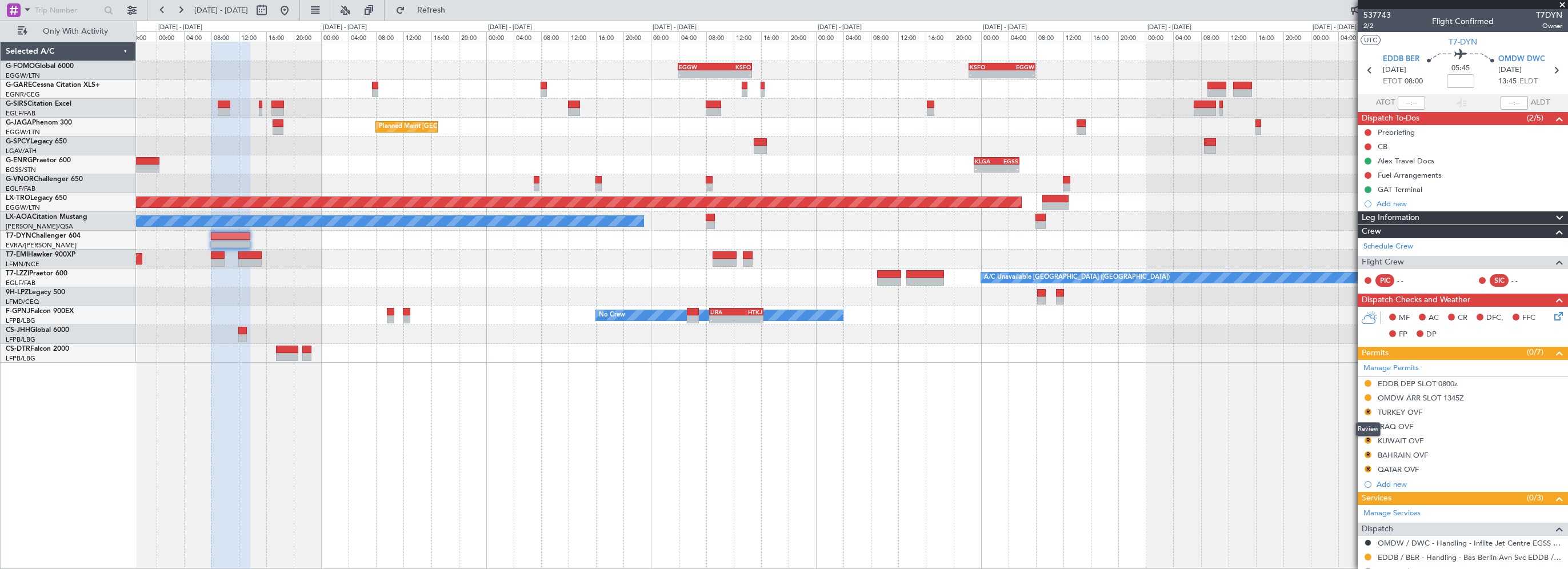
click at [1367, 424] on div "Review" at bounding box center [1367, 429] width 25 height 14
click at [1367, 425] on button "R" at bounding box center [1368, 426] width 7 height 7
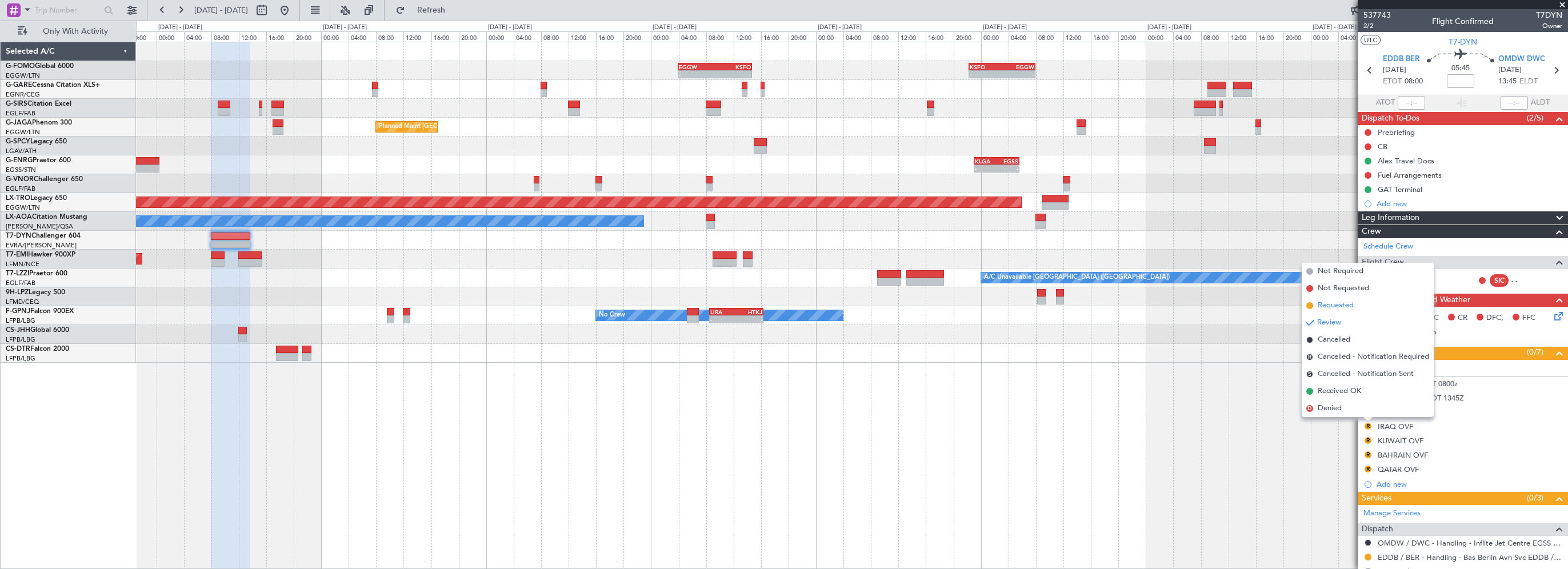
click at [1331, 306] on span "Requested" at bounding box center [1335, 305] width 36 height 12
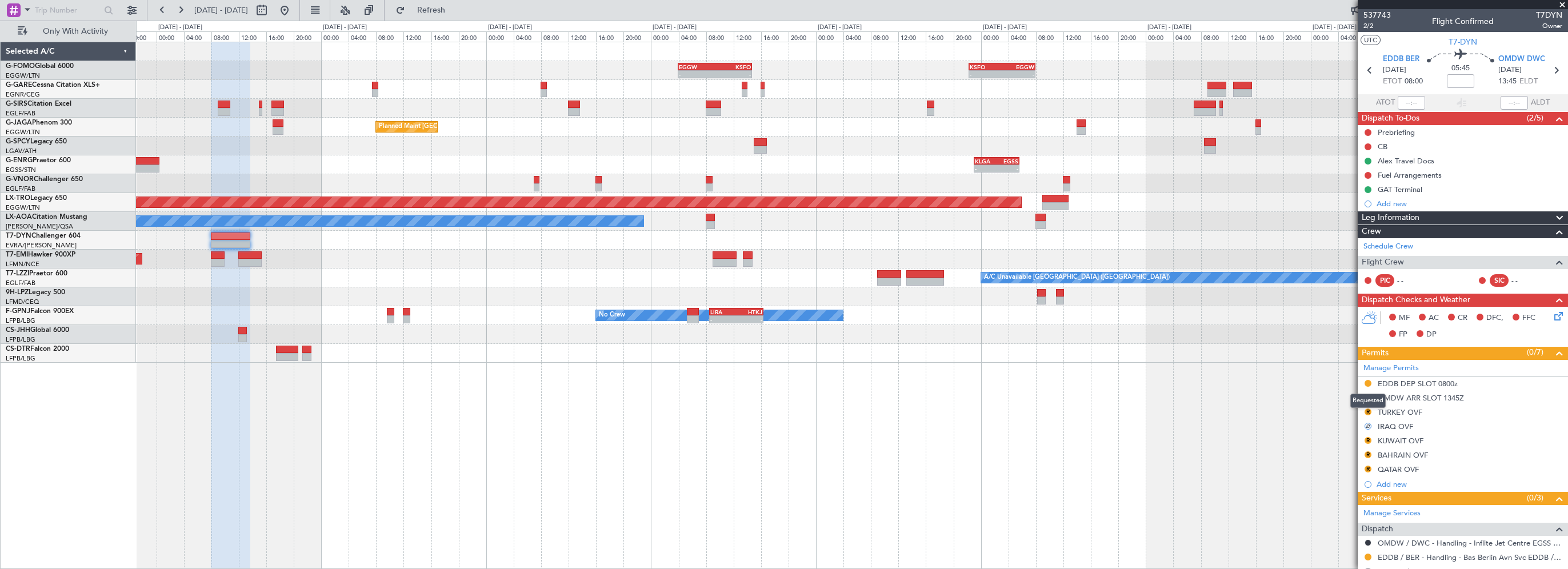
click at [1368, 409] on mat-tooltip-component "Requested" at bounding box center [1368, 400] width 52 height 31
click at [1367, 409] on button "R" at bounding box center [1368, 412] width 7 height 7
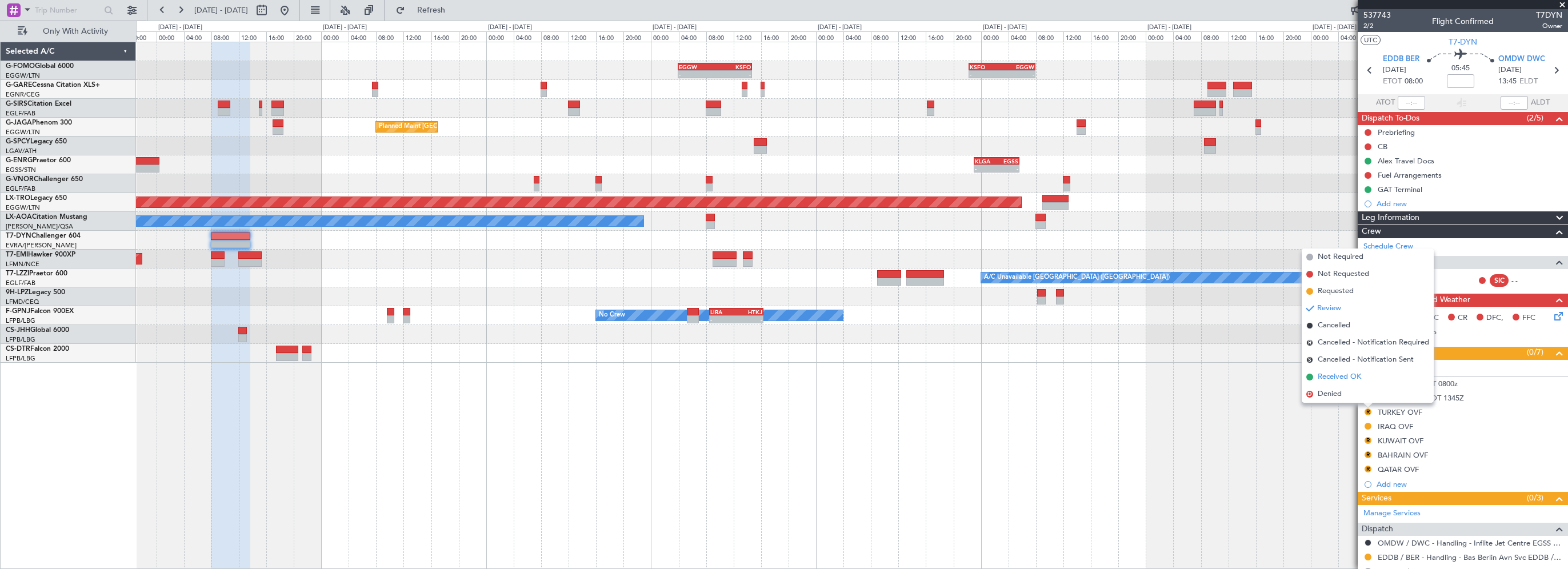
click at [1324, 376] on span "Received OK" at bounding box center [1339, 377] width 44 height 12
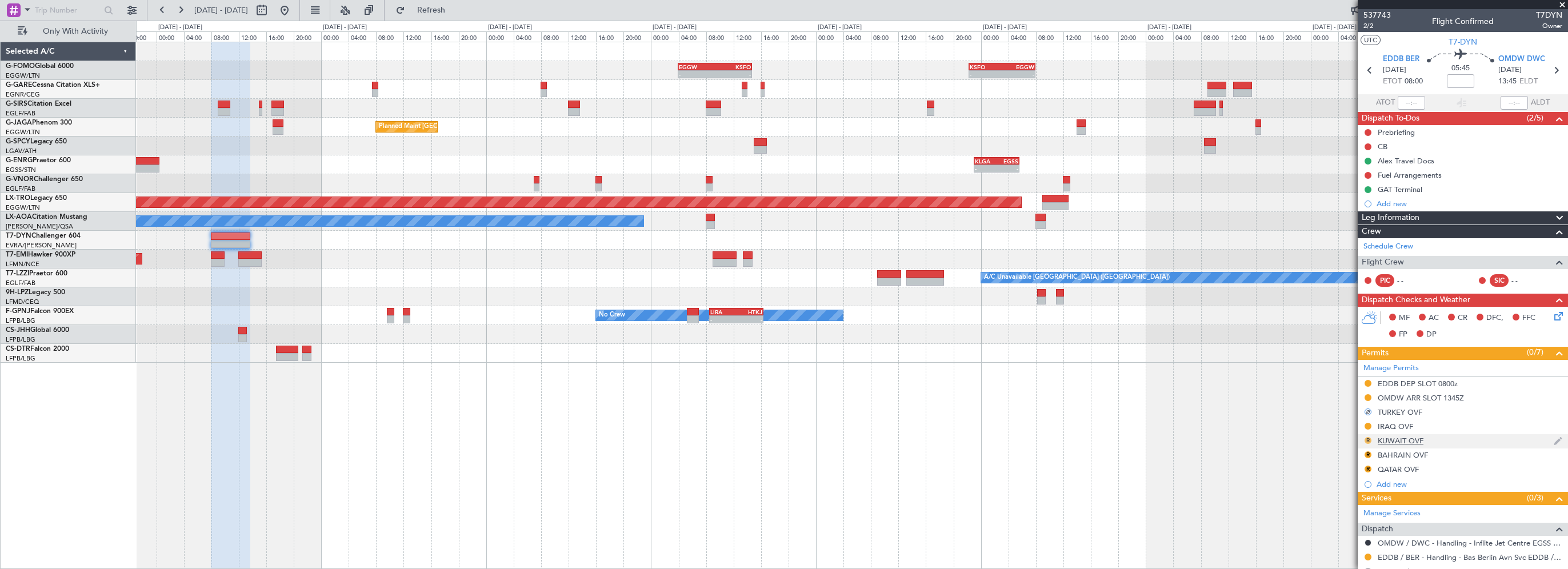
click at [1367, 438] on button "R" at bounding box center [1368, 441] width 7 height 7
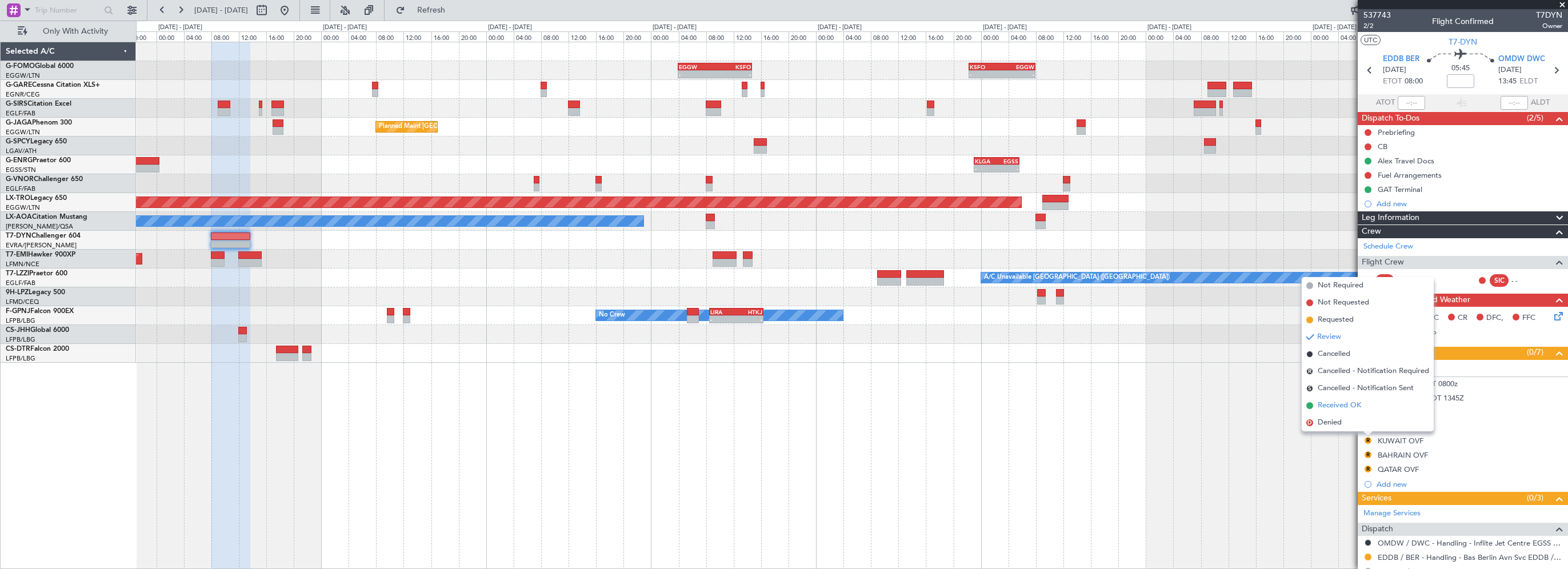
click at [1333, 407] on span "Received OK" at bounding box center [1339, 405] width 44 height 12
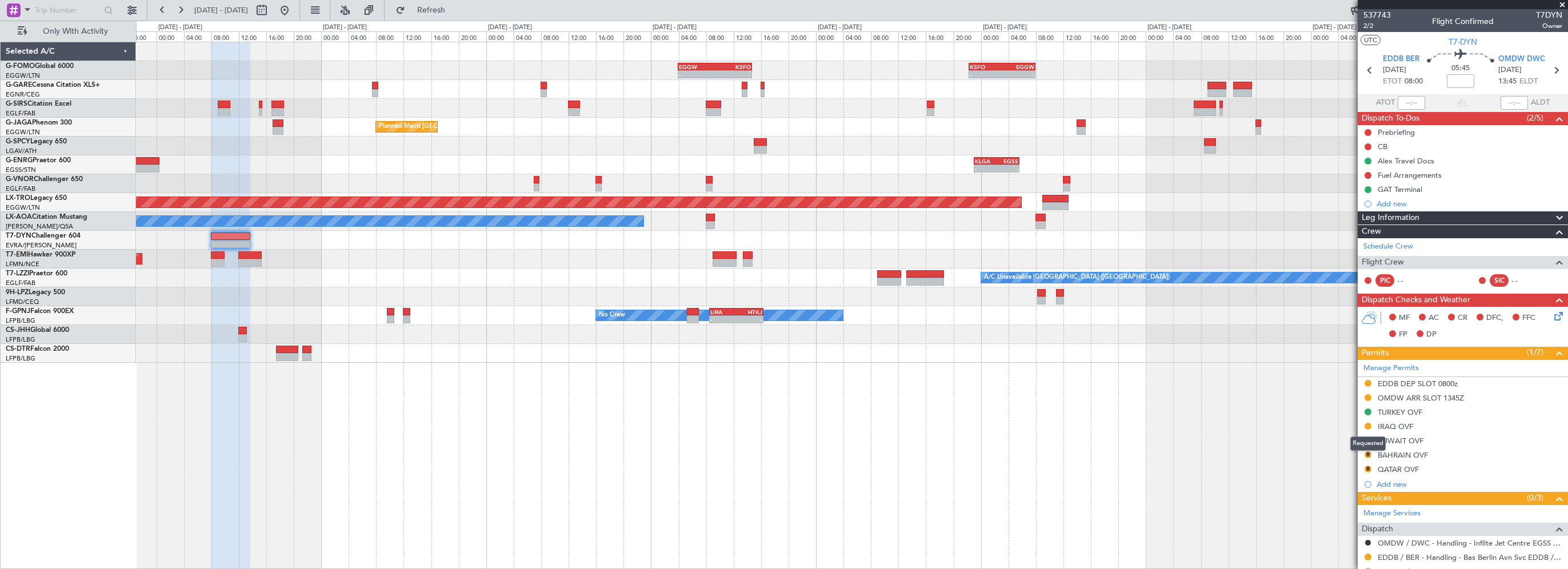
click at [1367, 455] on mat-tooltip-component "Requested" at bounding box center [1368, 443] width 52 height 31
click at [1367, 453] on mat-tooltip-component "Requested" at bounding box center [1368, 443] width 52 height 31
click at [1369, 452] on button "R" at bounding box center [1368, 455] width 7 height 7
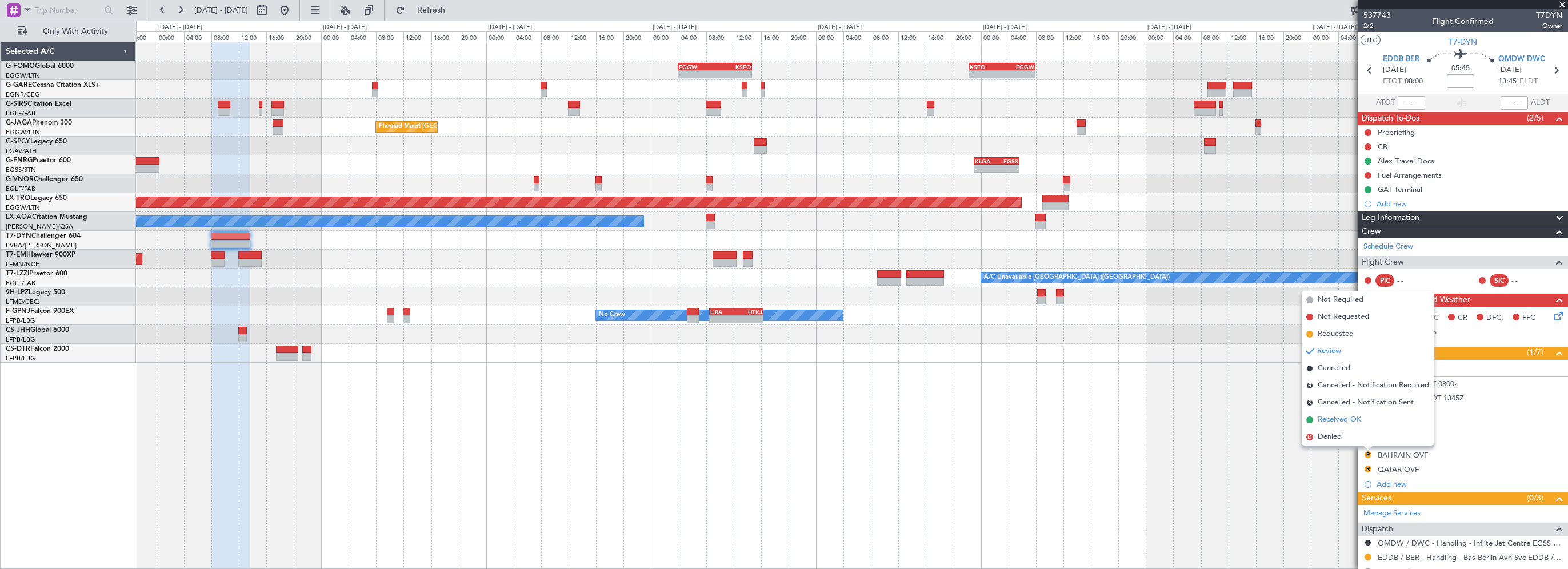
click at [1335, 417] on span "Received OK" at bounding box center [1339, 419] width 44 height 12
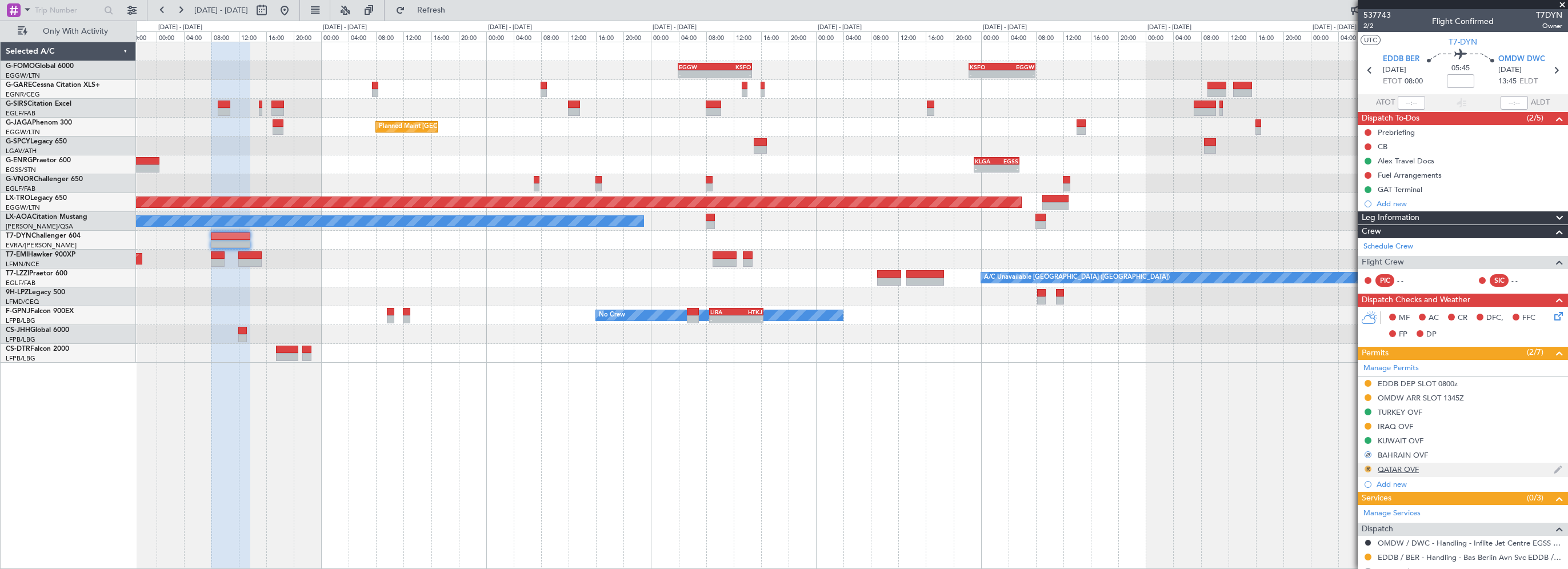
click at [1367, 466] on button "R" at bounding box center [1368, 469] width 7 height 7
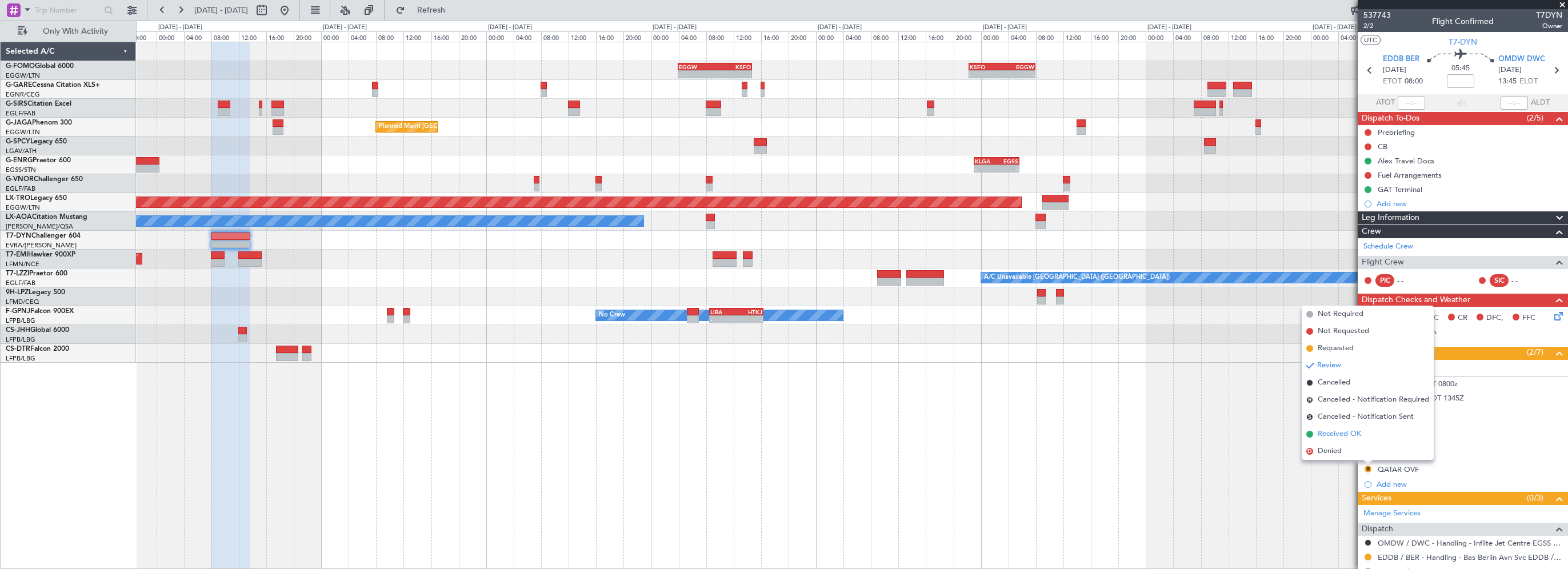
click at [1337, 430] on span "Received OK" at bounding box center [1339, 434] width 44 height 12
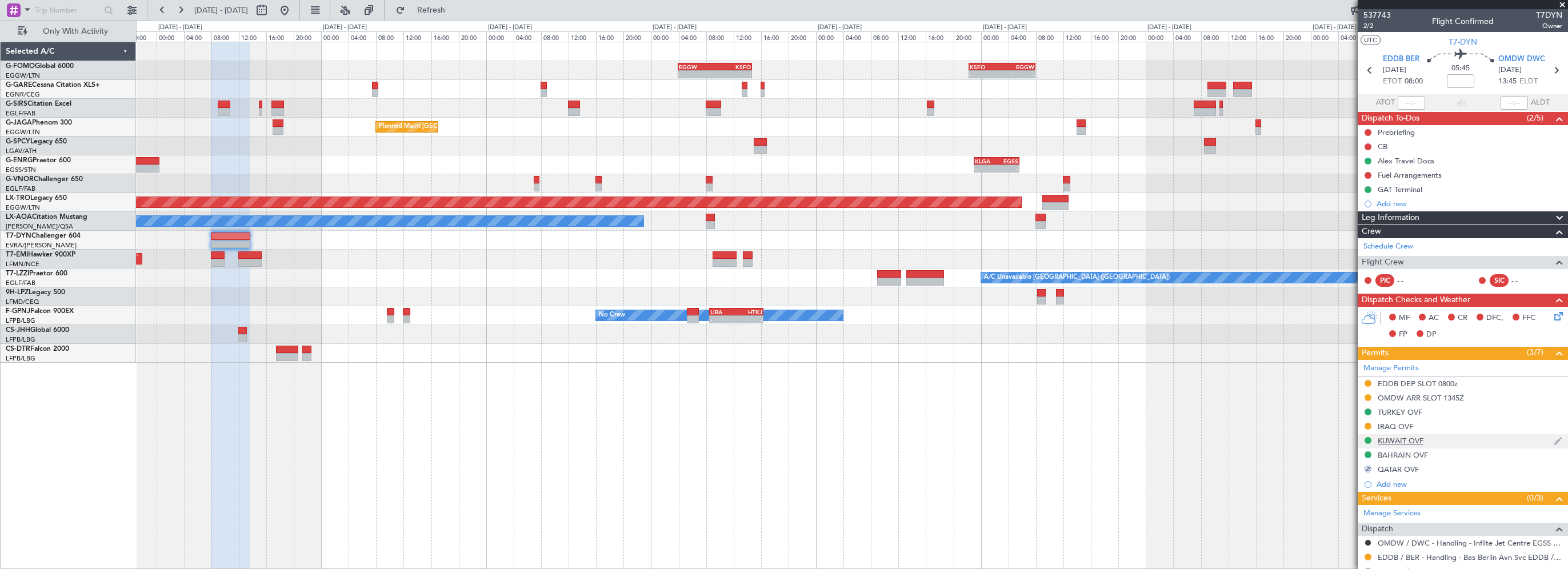
click at [1404, 443] on div "KUWAIT OVF" at bounding box center [1400, 441] width 46 height 10
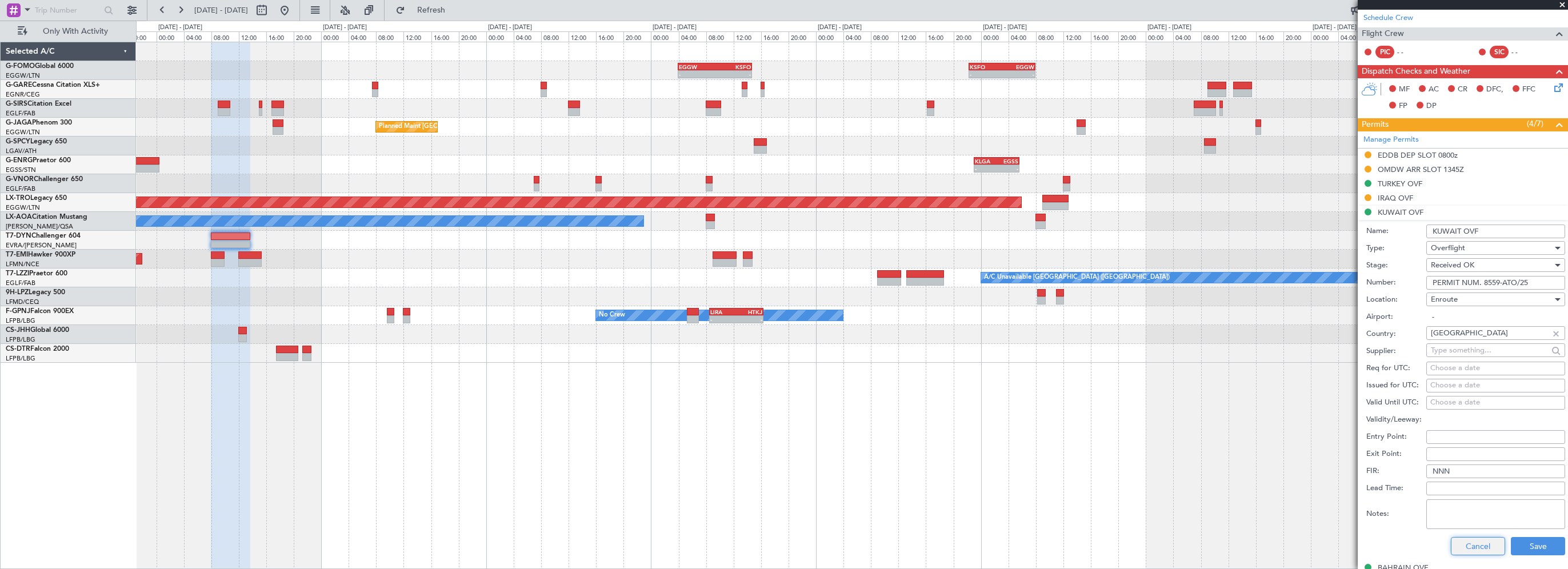
click at [1467, 541] on button "Cancel" at bounding box center [1478, 546] width 54 height 18
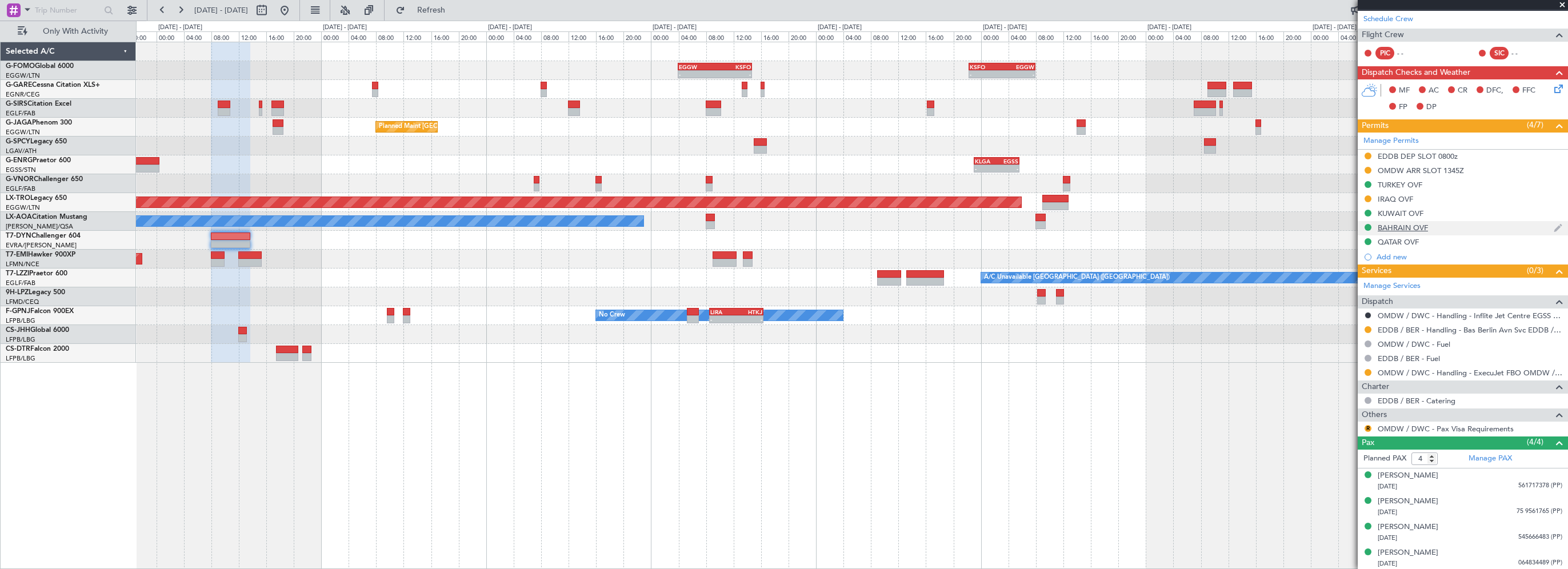
click at [1401, 226] on div "BAHRAIN OVF" at bounding box center [1403, 228] width 50 height 10
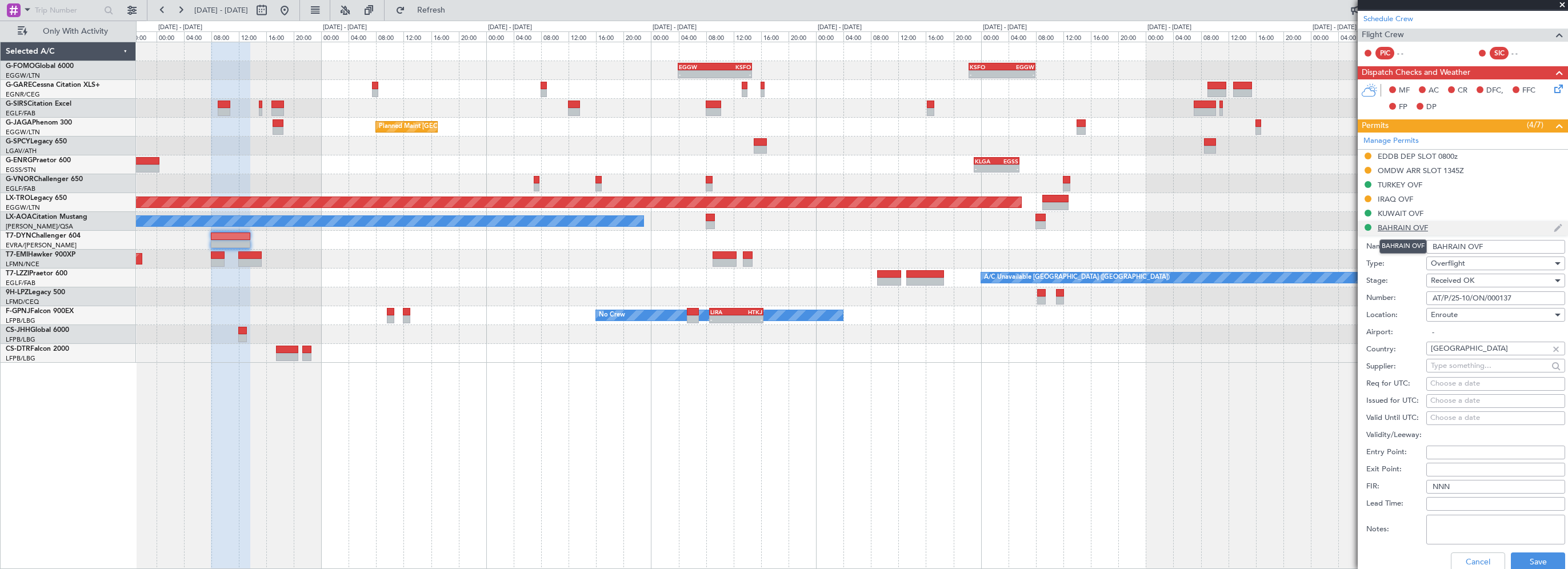
scroll to position [228, 0]
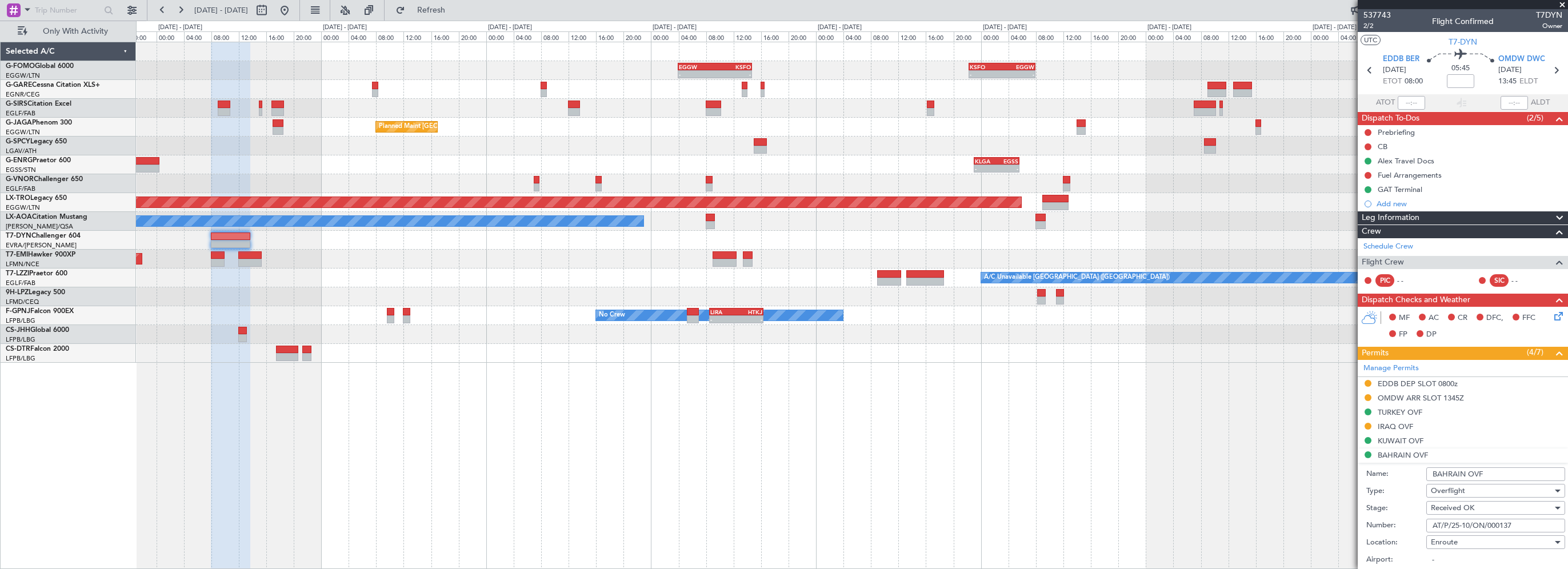
scroll to position [228, 0]
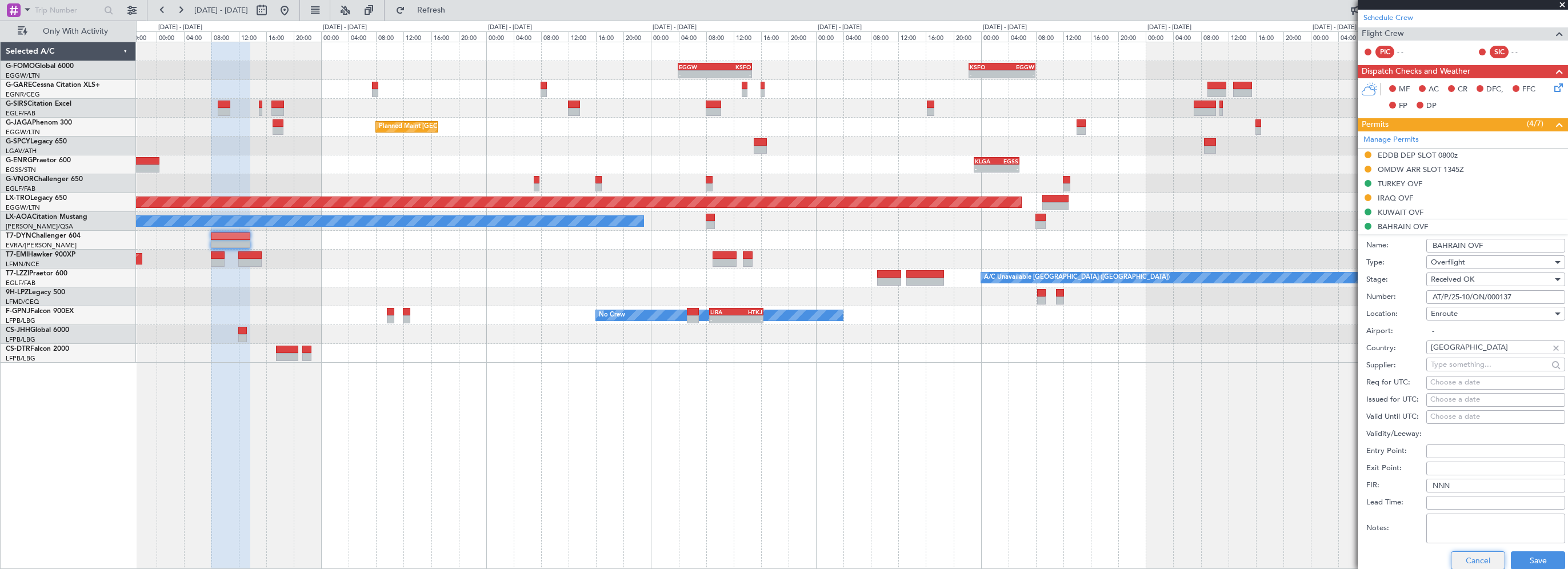
click at [1479, 564] on button "Cancel" at bounding box center [1478, 560] width 54 height 18
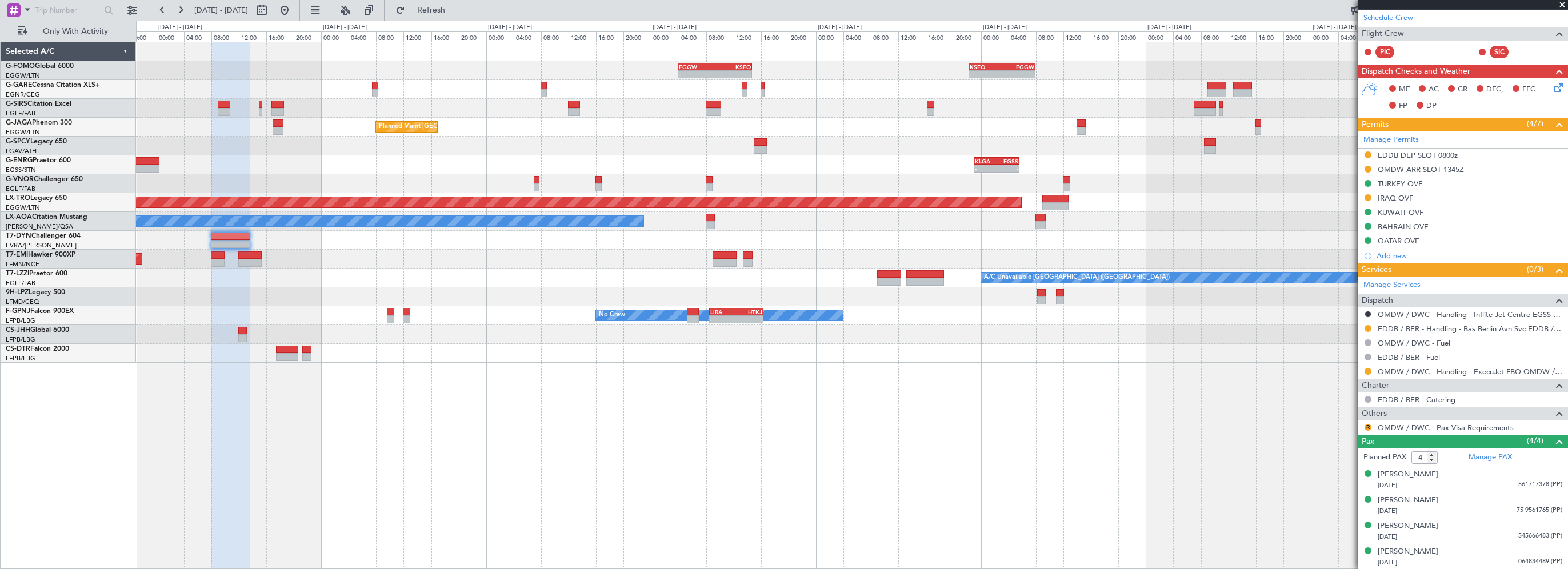
scroll to position [227, 0]
click at [1391, 241] on div "QATAR OVF" at bounding box center [1398, 242] width 41 height 10
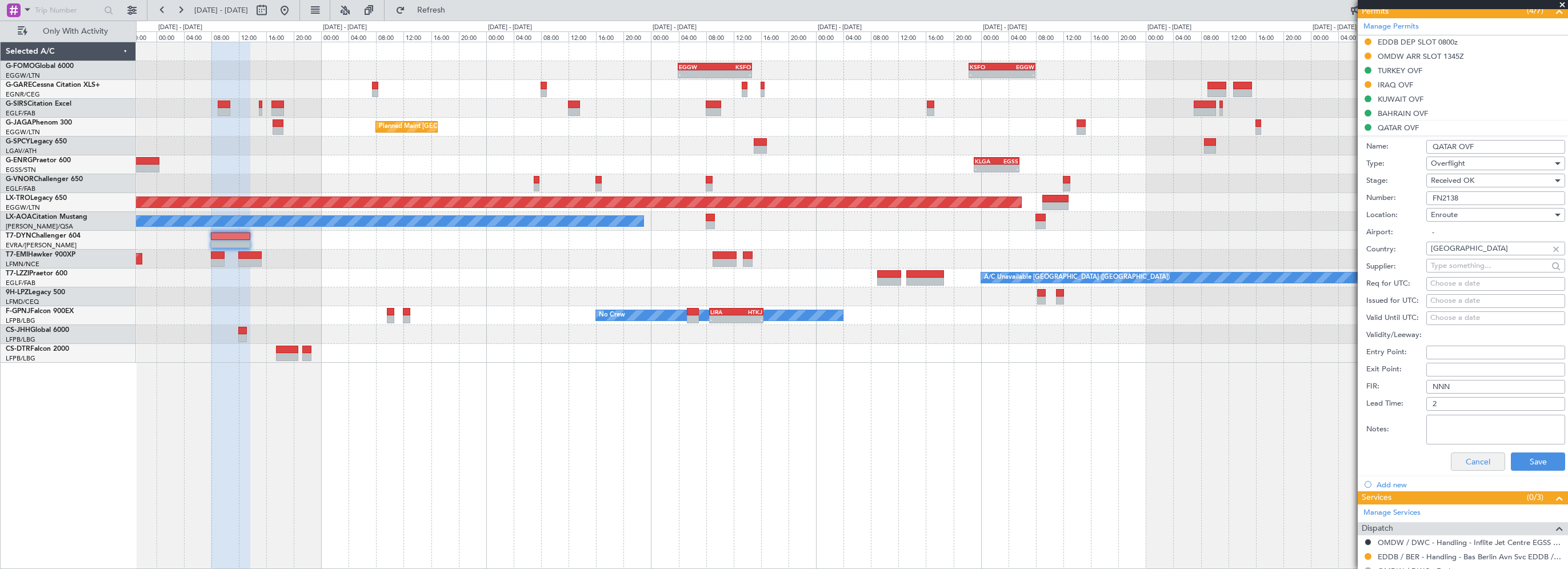
scroll to position [343, 0]
click at [1469, 460] on button "Cancel" at bounding box center [1478, 460] width 54 height 18
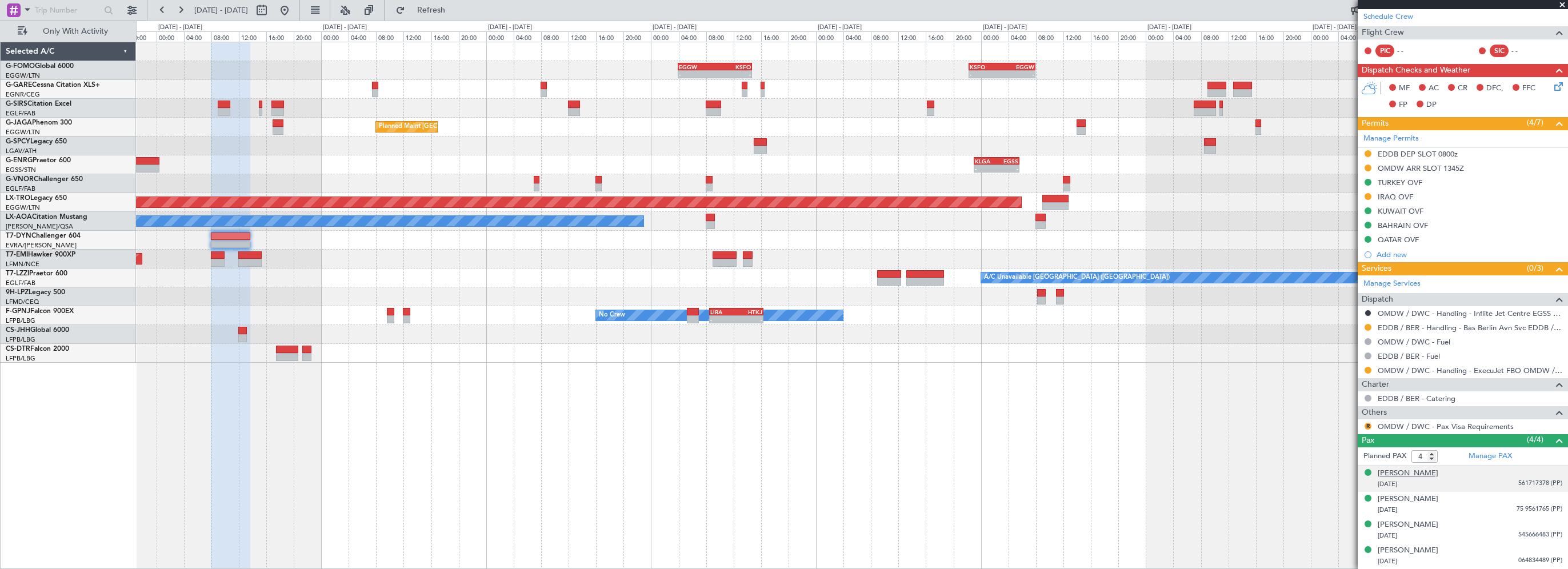
scroll to position [227, 0]
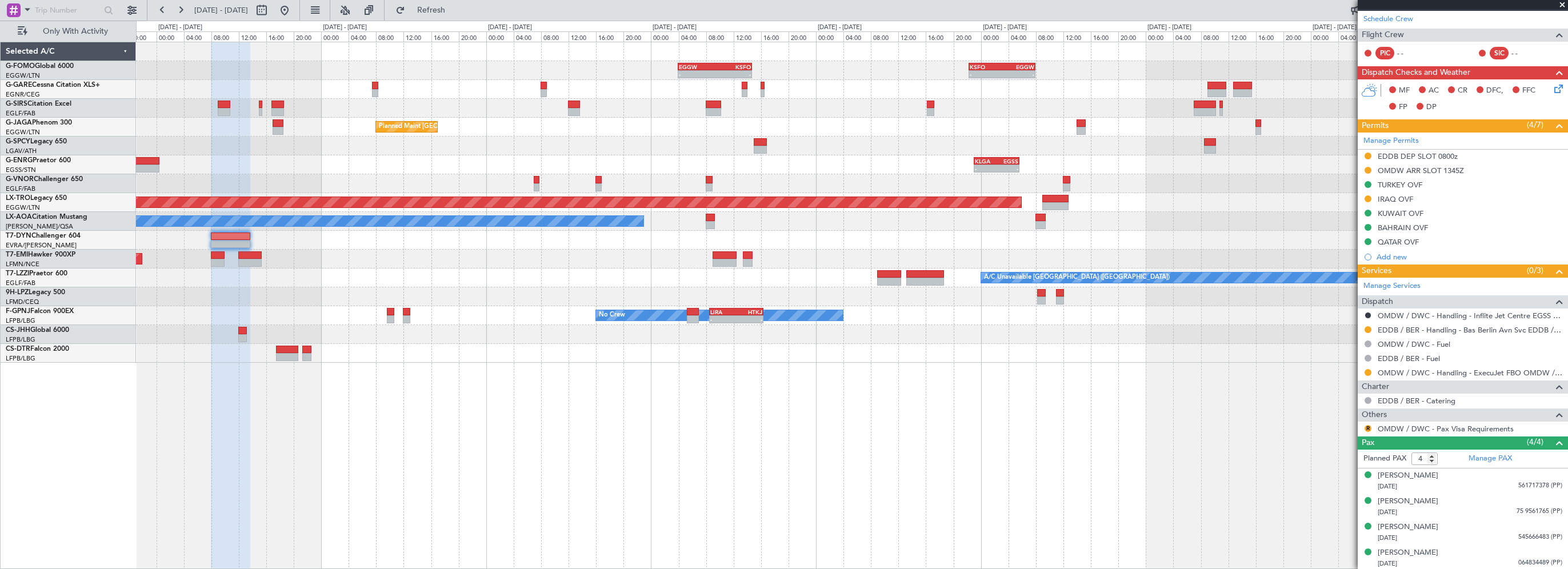
click at [1197, 449] on div "- - EGGW 03:55 Z KSFO 14:45 Z - - KSFO 22:15 Z EGGW 08:00 Z OERK 15:00 Z EGGW 2…" at bounding box center [852, 305] width 1432 height 527
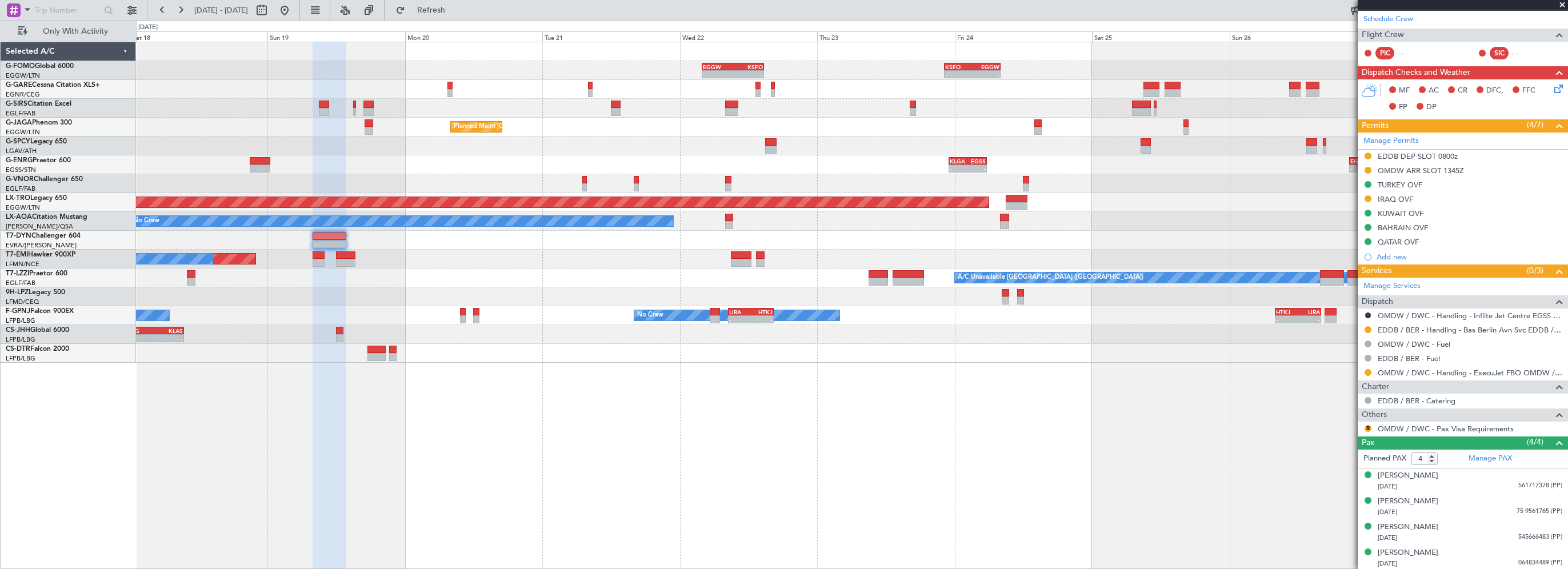
click at [756, 480] on div "- - EGGW 03:55 Z KSFO 14:45 Z - - KSFO 22:15 Z EGGW 08:00 Z OERK 15:00 Z EGGW 2…" at bounding box center [852, 305] width 1432 height 527
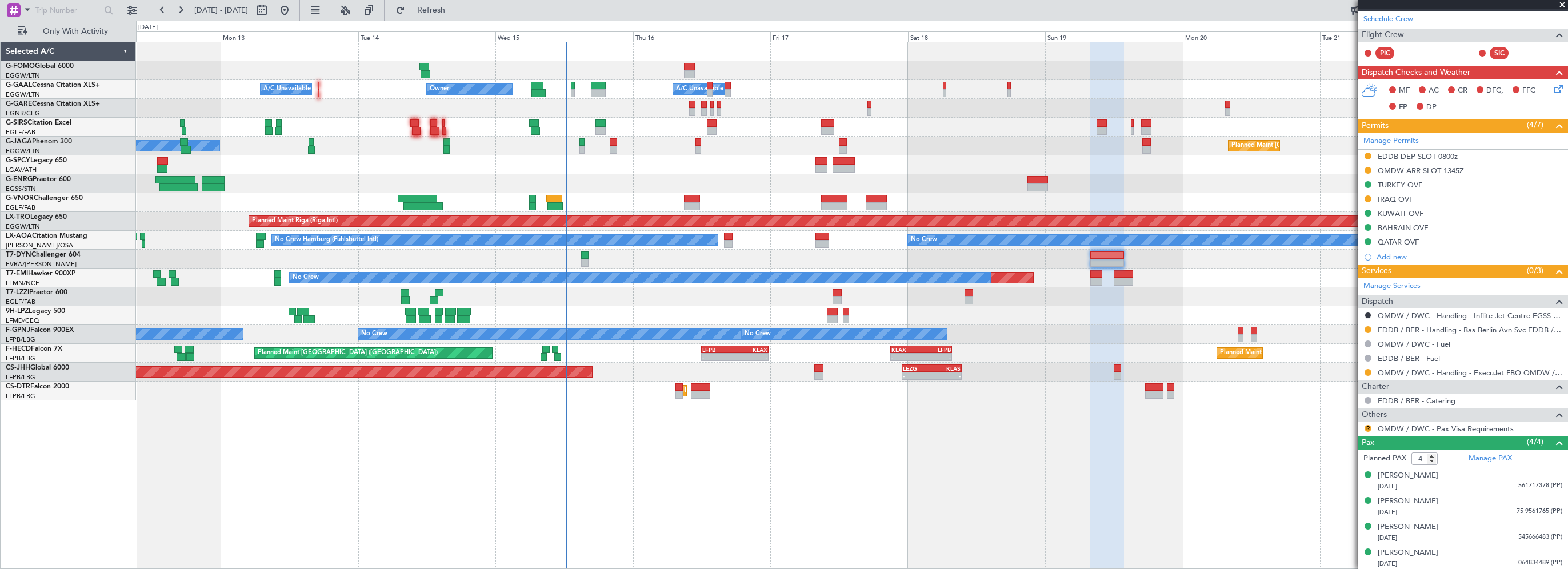
click at [1018, 430] on div "- - EGGW 03:55 Z KSFO 14:45 Z - - KSFO 22:15 Z EGGW 08:00 Z Owner Owner A/C Una…" at bounding box center [852, 305] width 1432 height 527
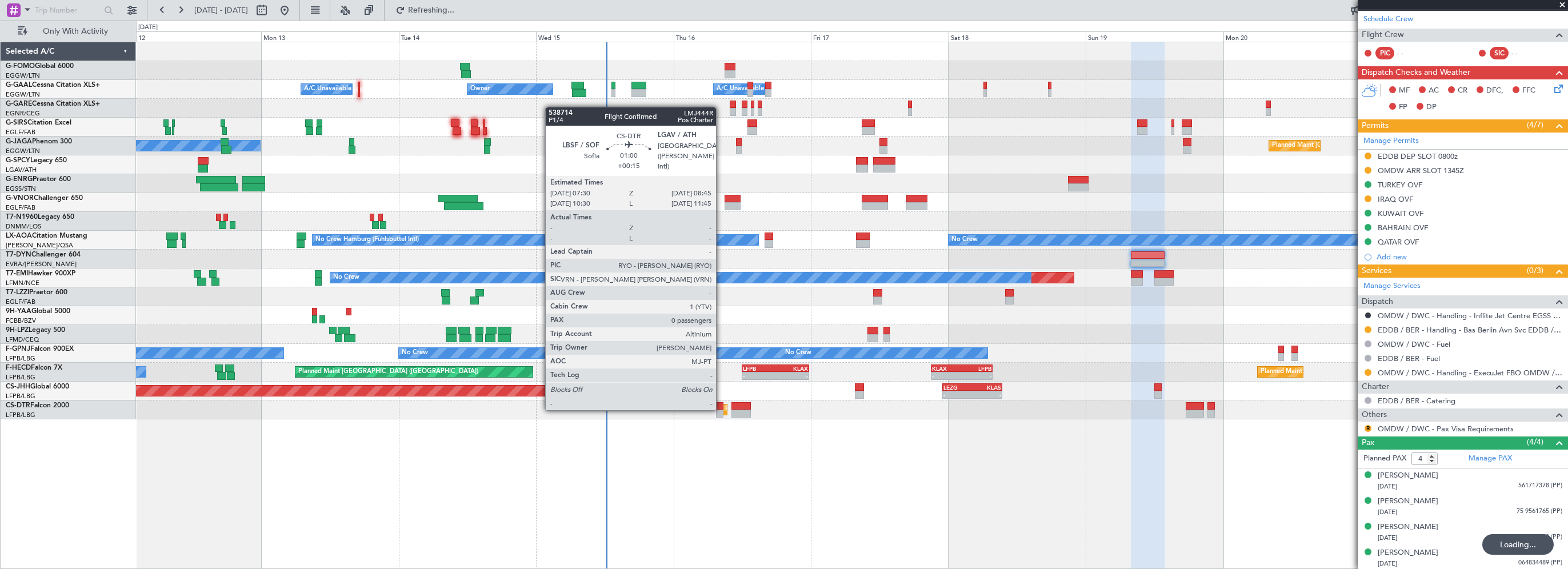
click at [721, 409] on div at bounding box center [719, 413] width 7 height 8
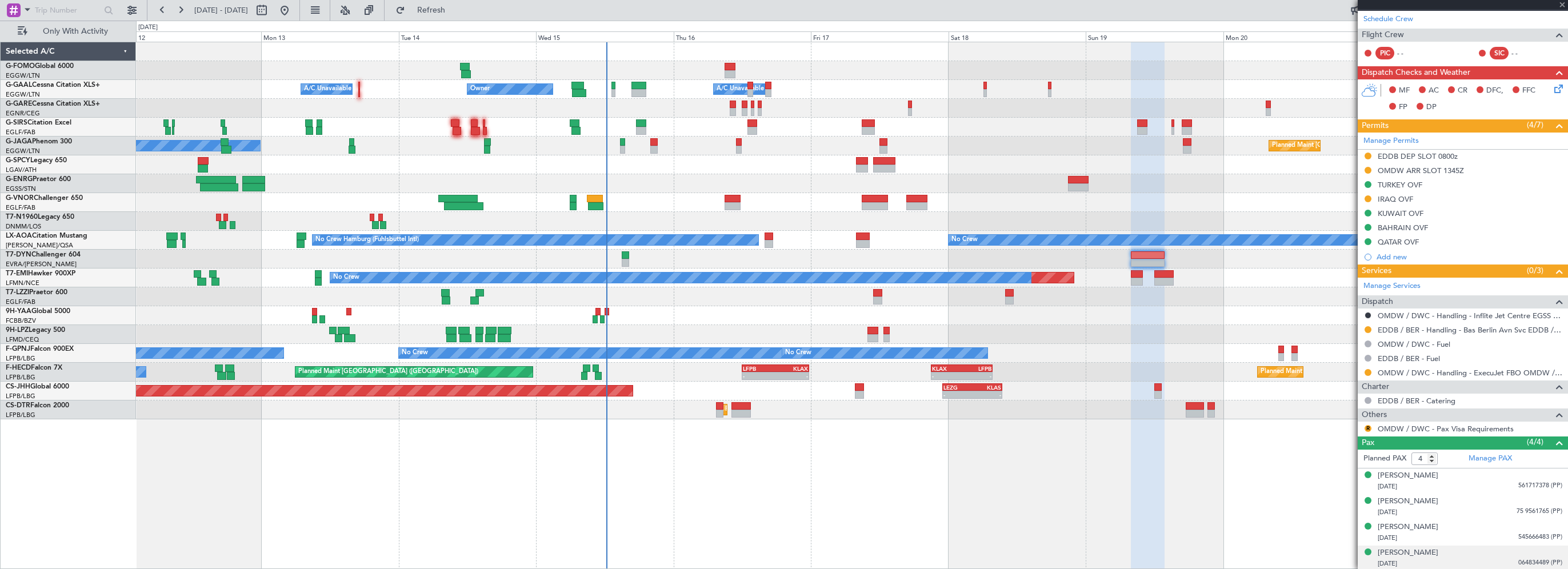
type input "+00:15"
type input "0"
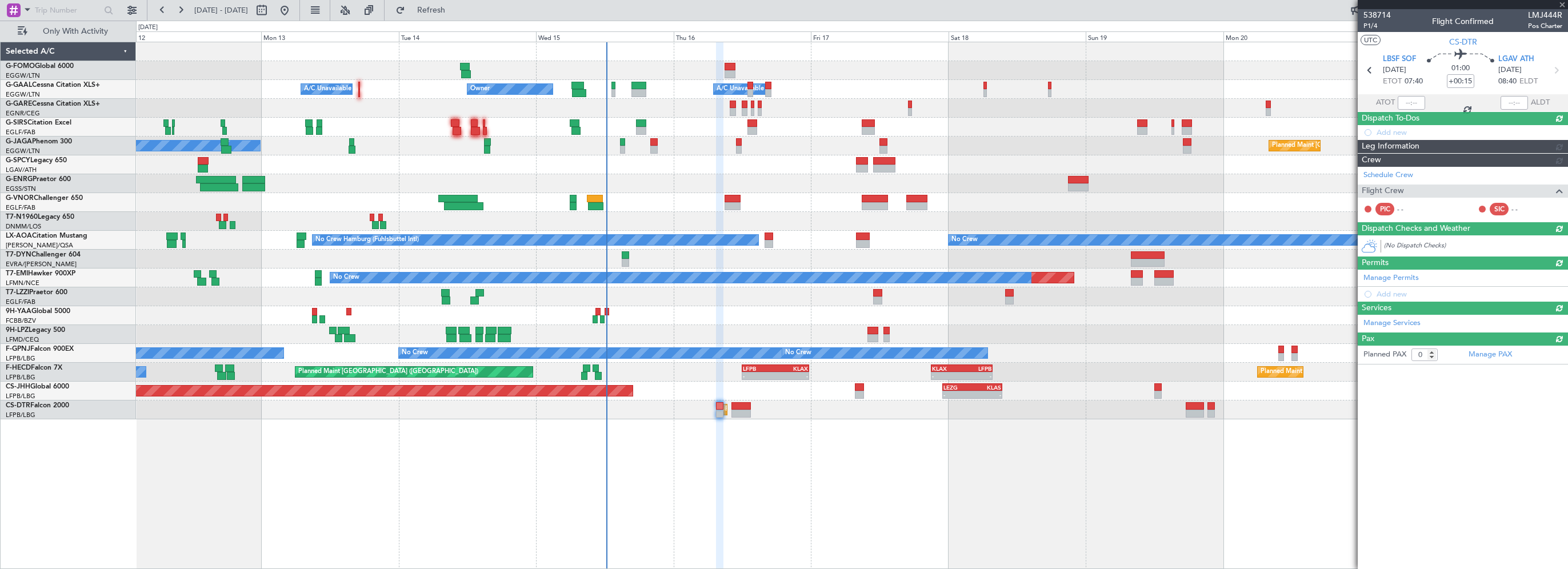
scroll to position [0, 0]
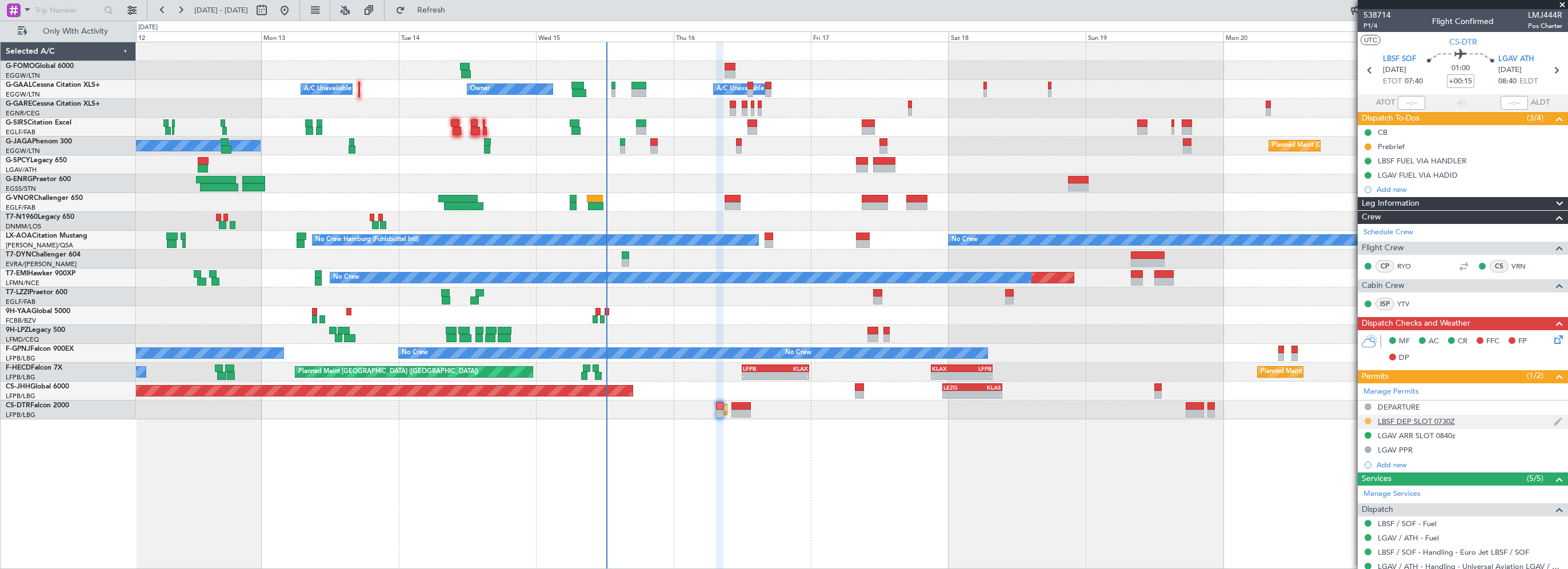
click at [1369, 417] on button at bounding box center [1368, 421] width 7 height 7
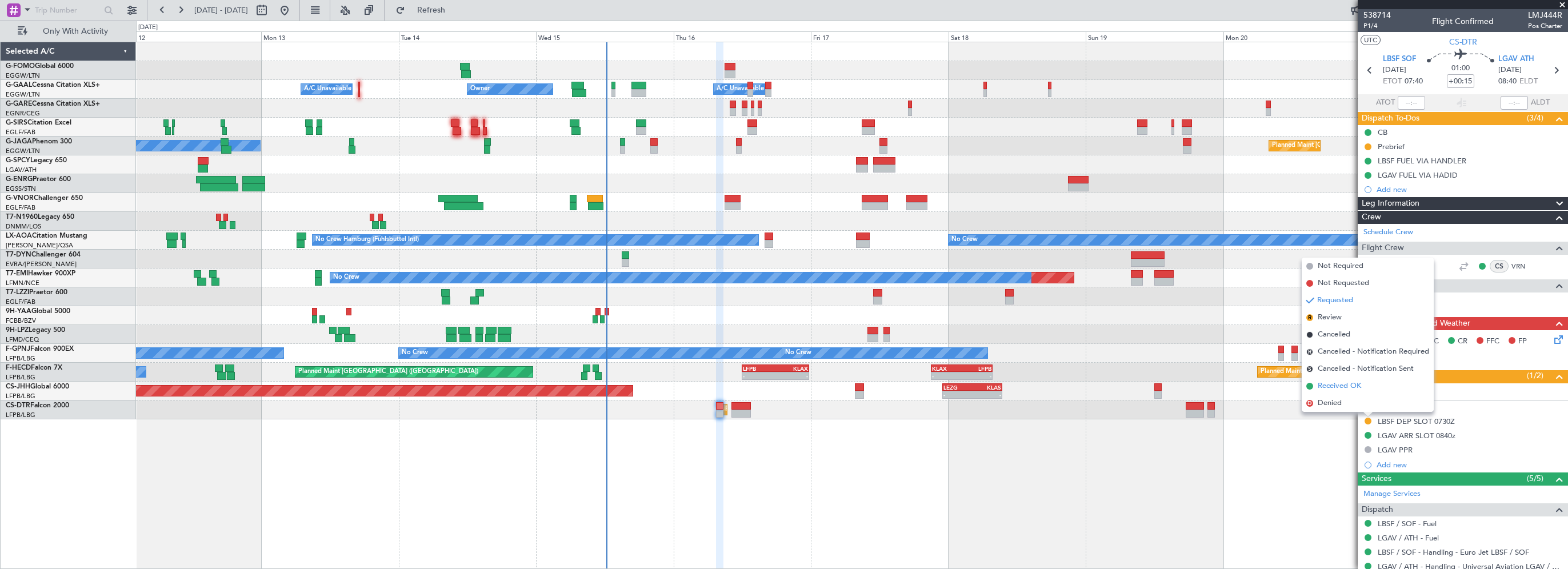
click at [1335, 381] on span "Received OK" at bounding box center [1339, 385] width 44 height 12
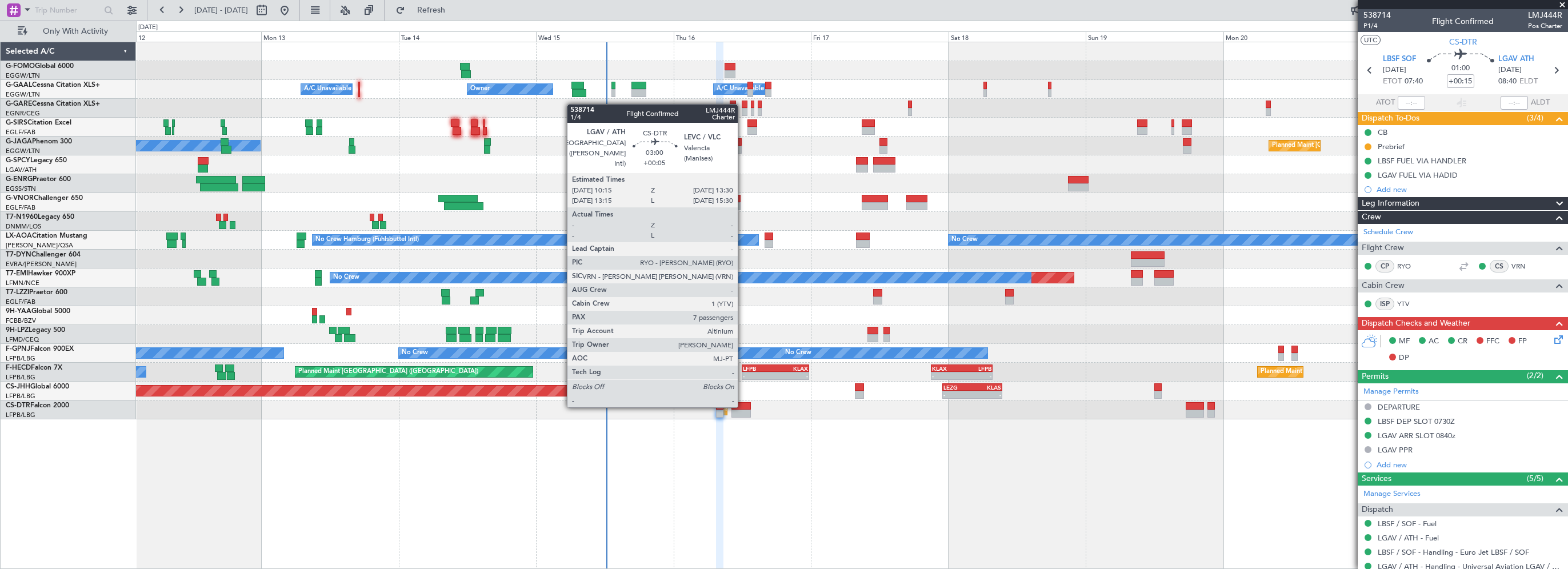
click at [744, 406] on div at bounding box center [741, 406] width 19 height 8
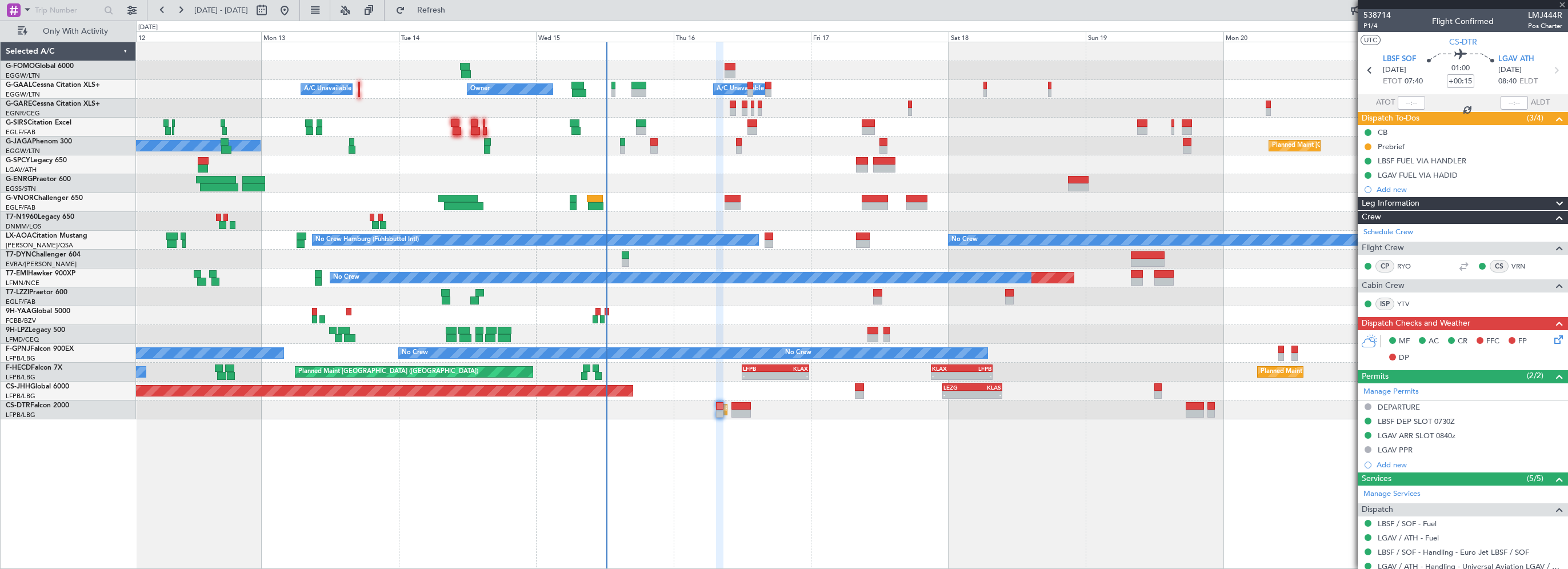
type input "+00:05"
type input "7"
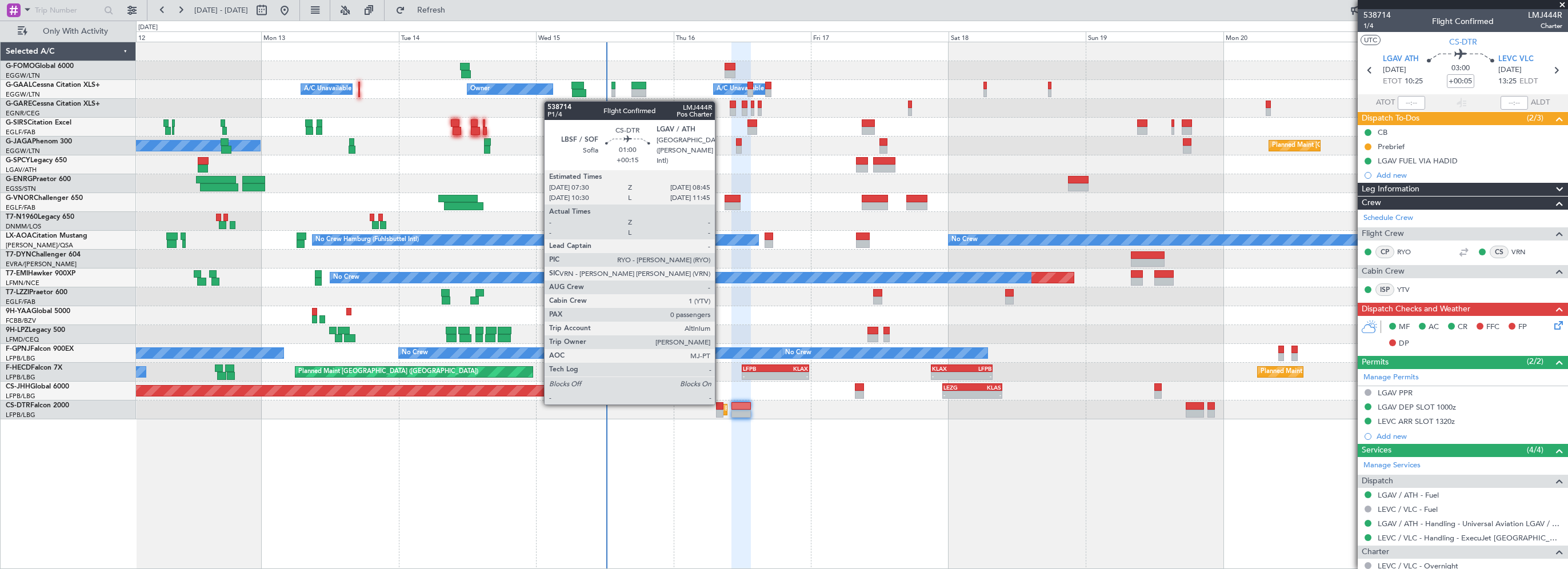
click at [720, 403] on div at bounding box center [719, 406] width 7 height 8
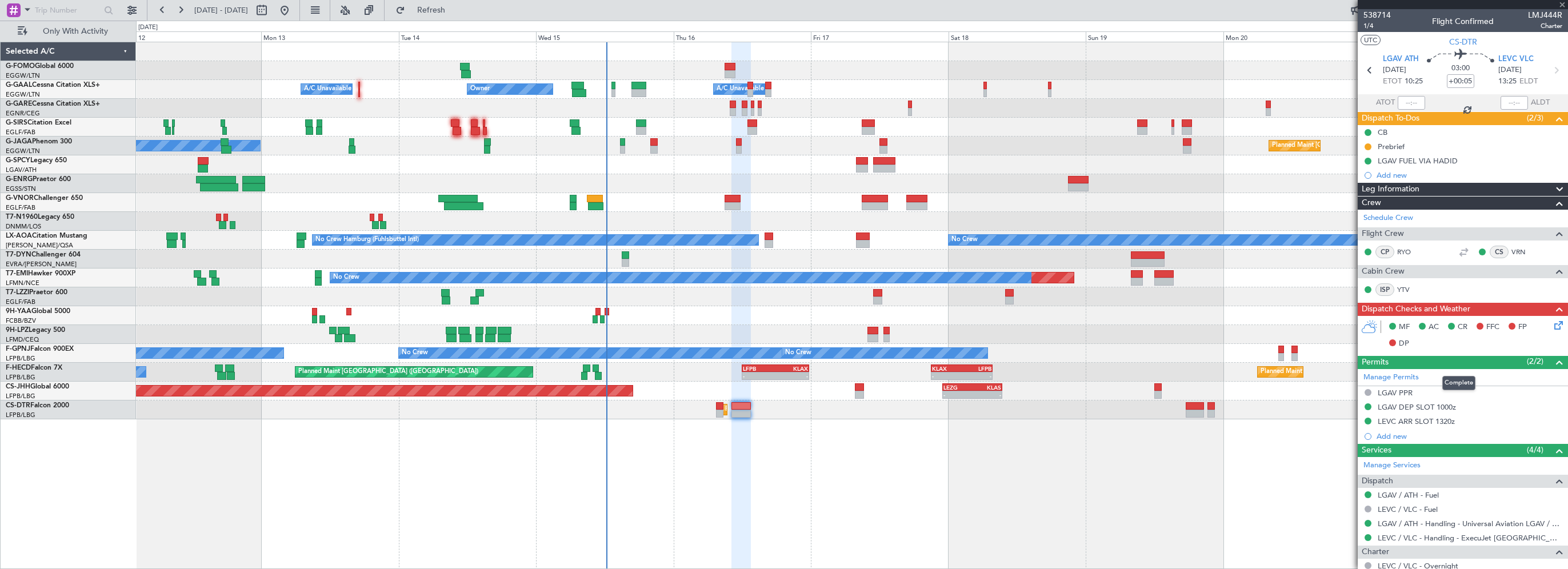
type input "+00:15"
type input "0"
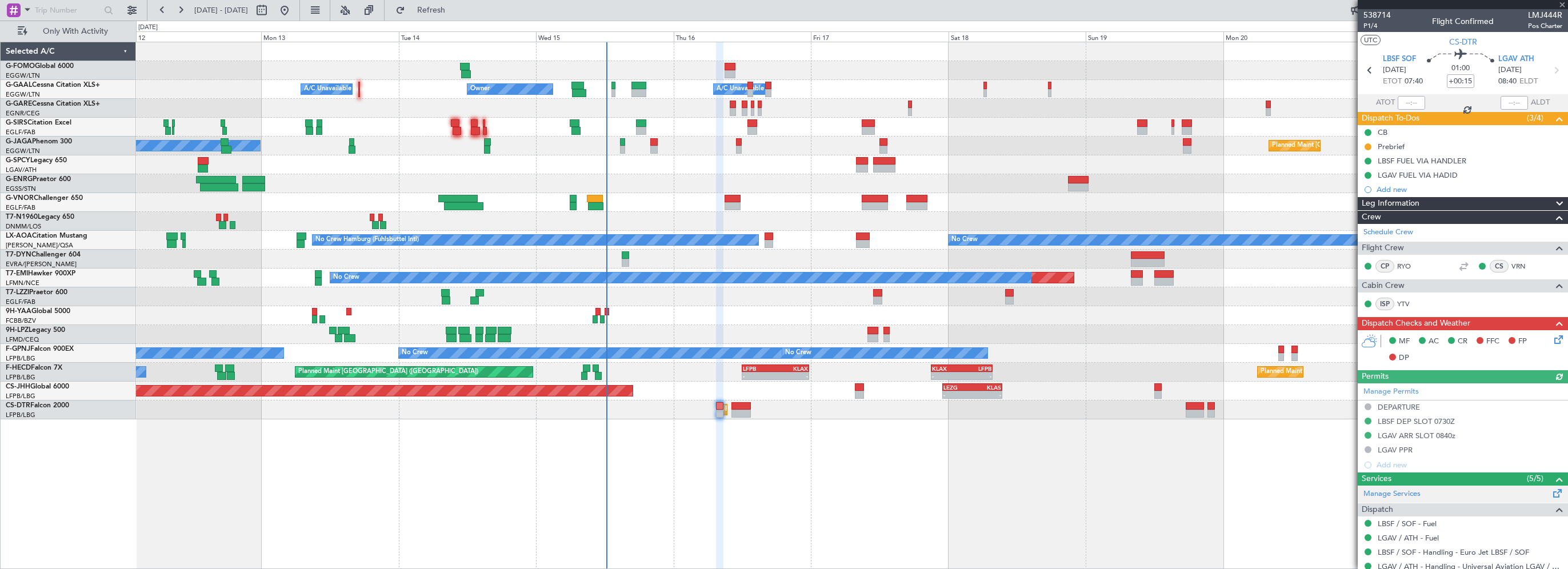
scroll to position [57, 0]
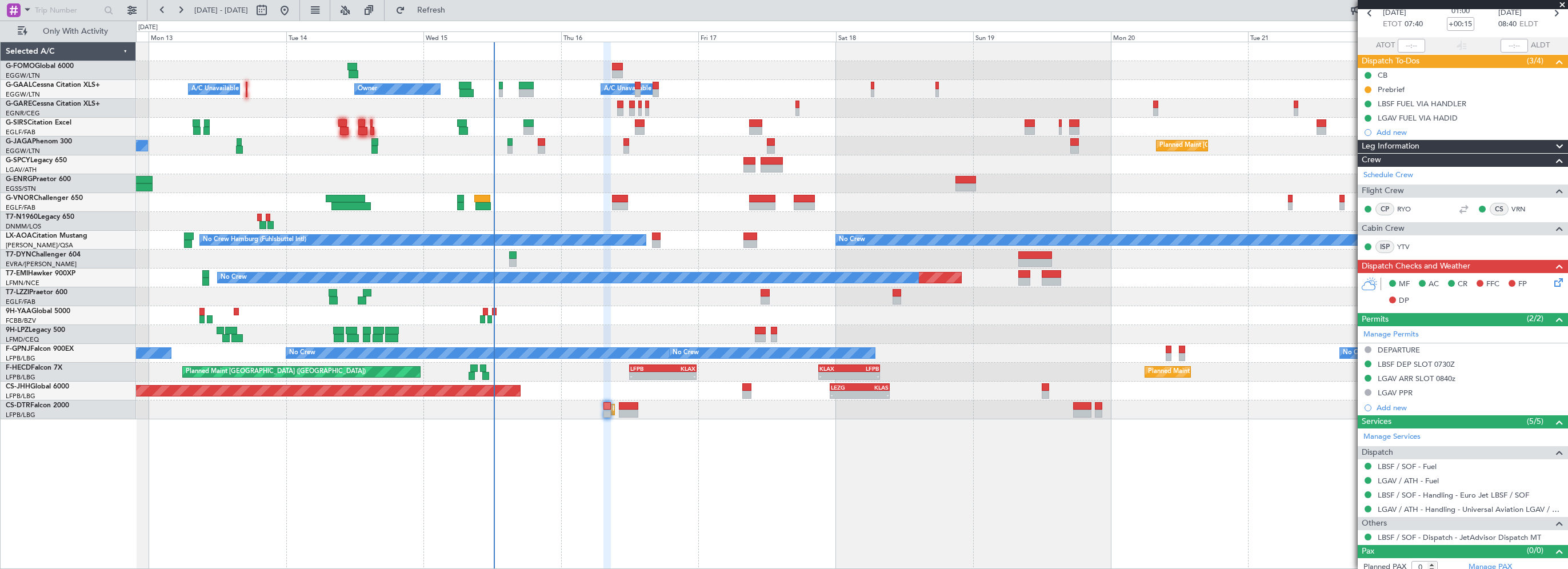
click at [683, 182] on div "- - EGGW 03:55 Z KSFO 14:45 Z - - KSFO 22:15 Z EGGW 08:00 Z Owner Owner A/C Una…" at bounding box center [852, 230] width 1431 height 377
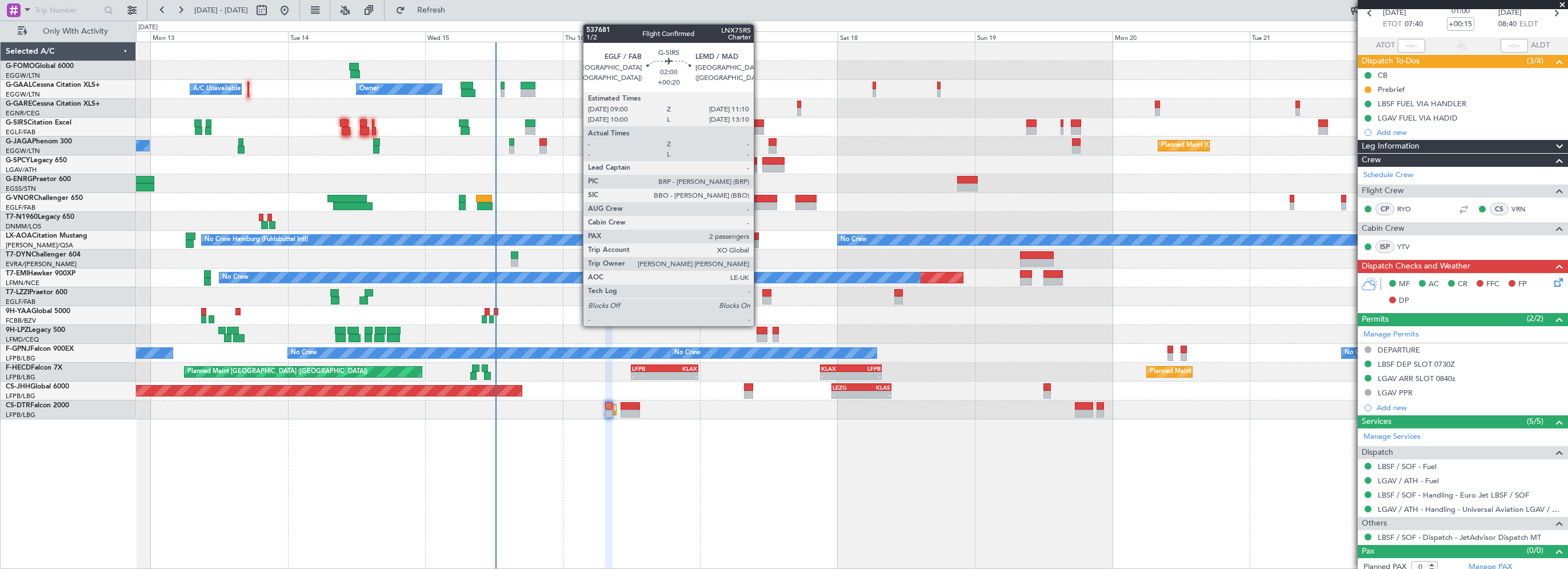
click at [758, 126] on div at bounding box center [757, 131] width 12 height 8
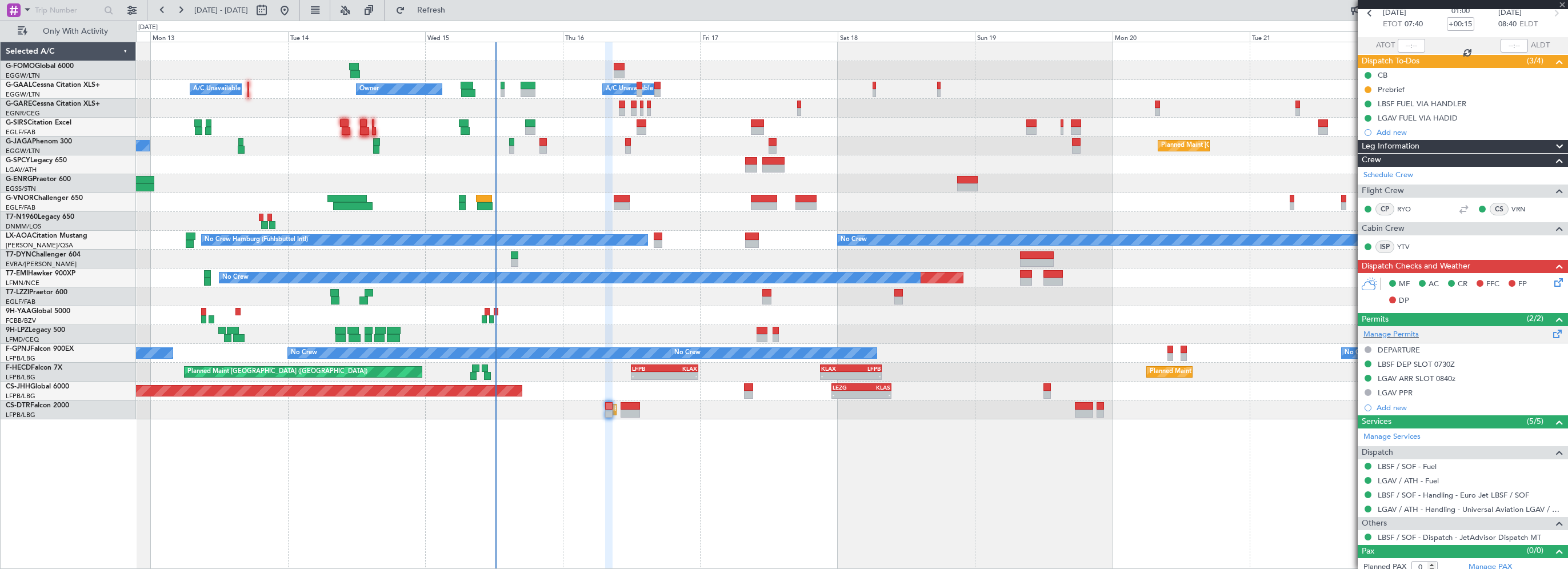
type input "+00:20"
type input "2"
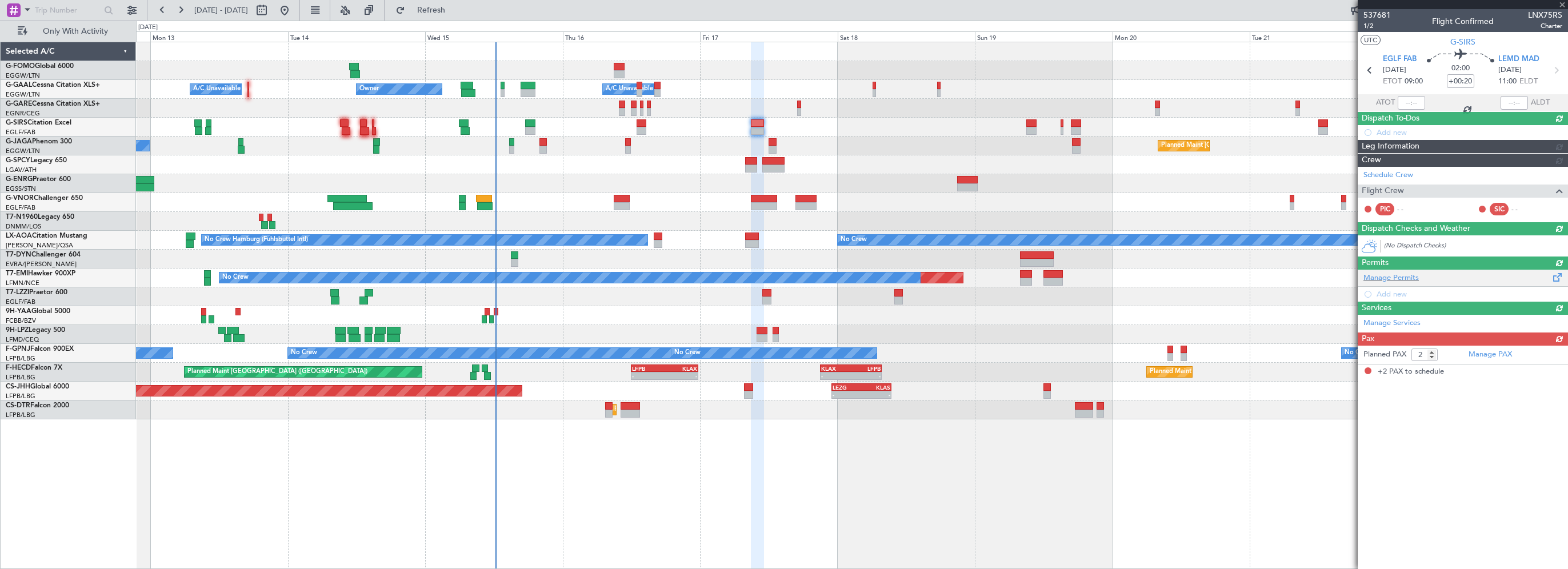
scroll to position [0, 0]
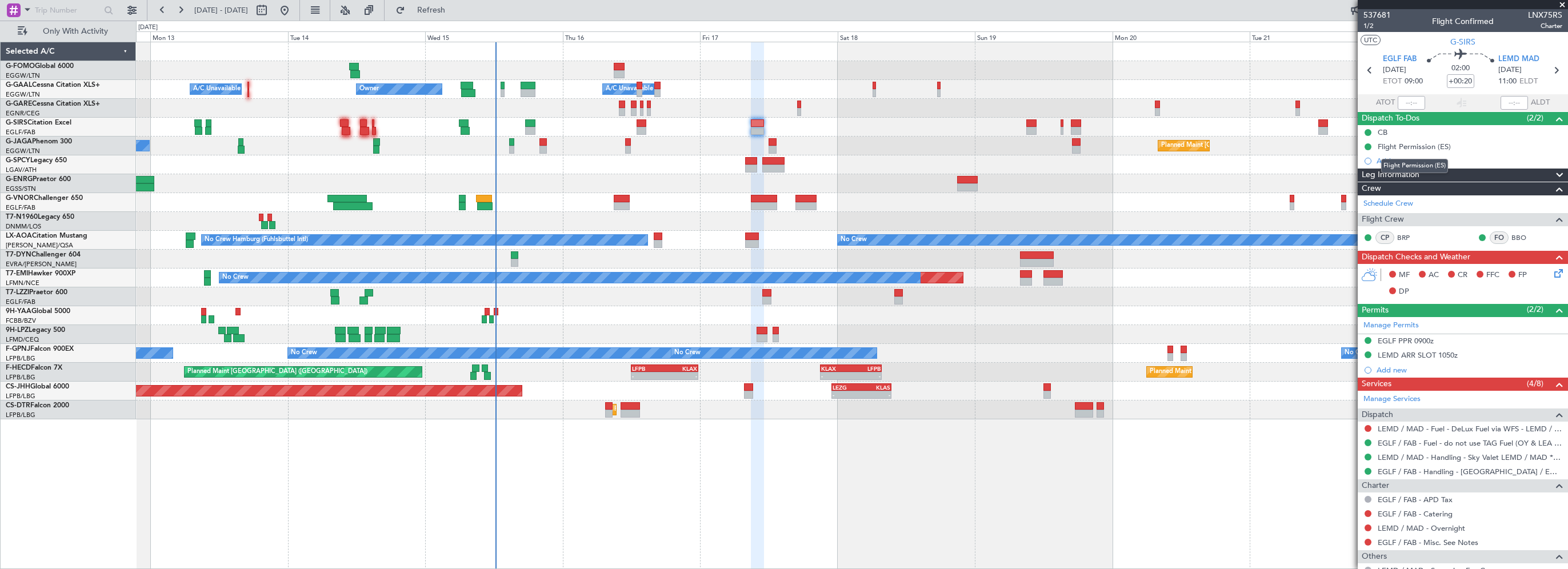
click at [1392, 160] on div "Flight Permission (ES)" at bounding box center [1414, 165] width 67 height 14
click at [1386, 157] on div "Add new" at bounding box center [1464, 160] width 176 height 10
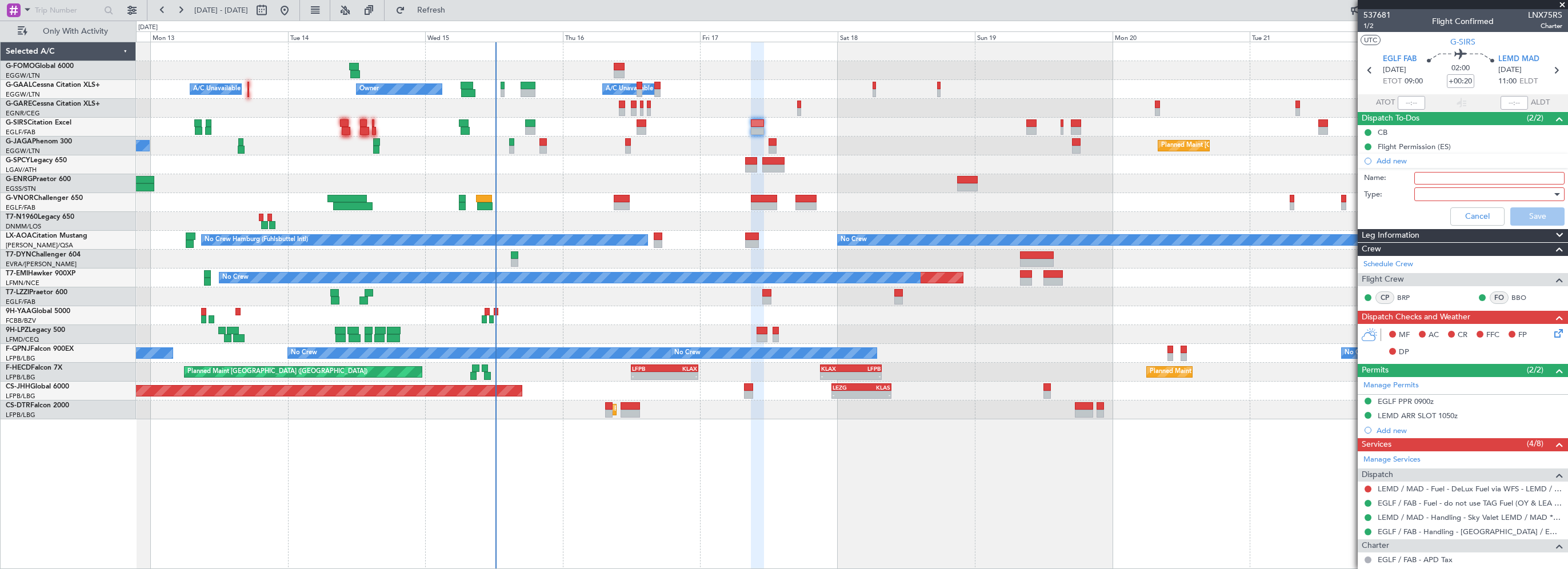
click at [1417, 175] on input "Name:" at bounding box center [1489, 178] width 150 height 12
click at [1440, 182] on input "Prebroef" at bounding box center [1489, 178] width 150 height 12
type input "Prebrief"
click at [1429, 194] on div at bounding box center [1485, 194] width 133 height 17
click at [1431, 210] on span "Generic" at bounding box center [1484, 216] width 134 height 17
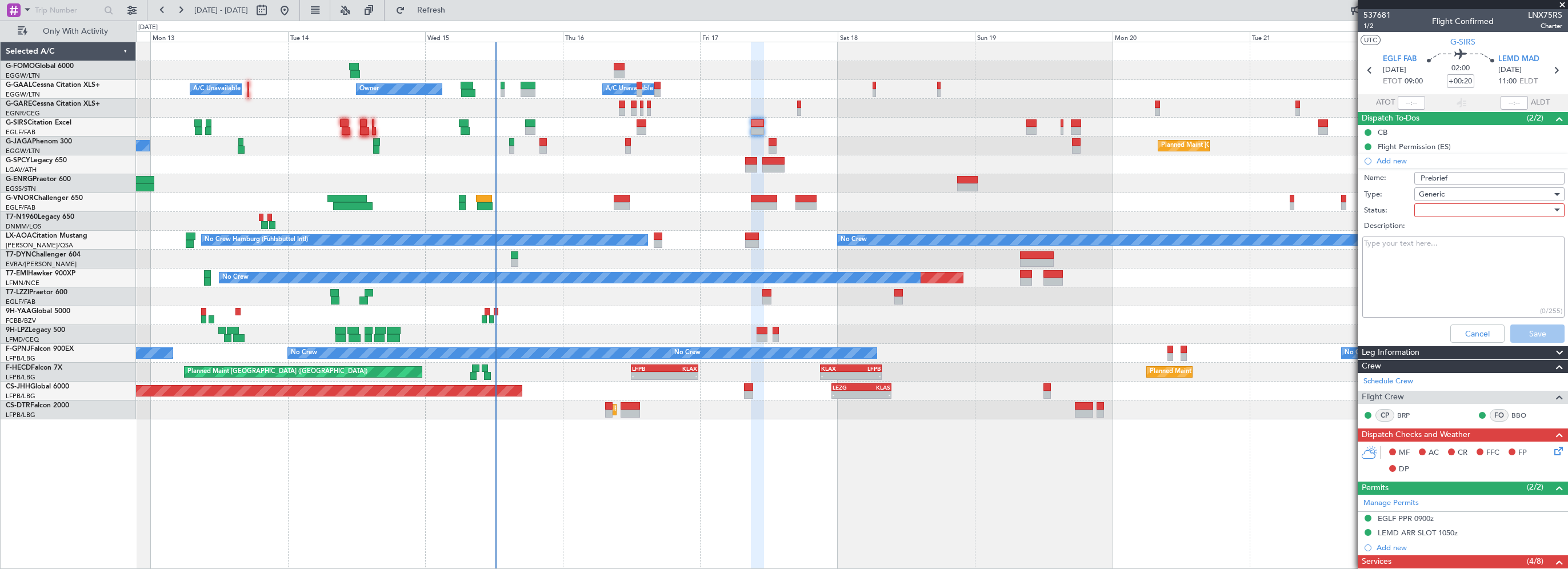
click at [1431, 211] on div at bounding box center [1485, 209] width 133 height 17
click at [1438, 266] on span "Completed" at bounding box center [1484, 266] width 134 height 17
click at [1403, 261] on textarea "Description:" at bounding box center [1463, 277] width 202 height 82
paste textarea "6000Lbs"
type textarea "6000Lbs"
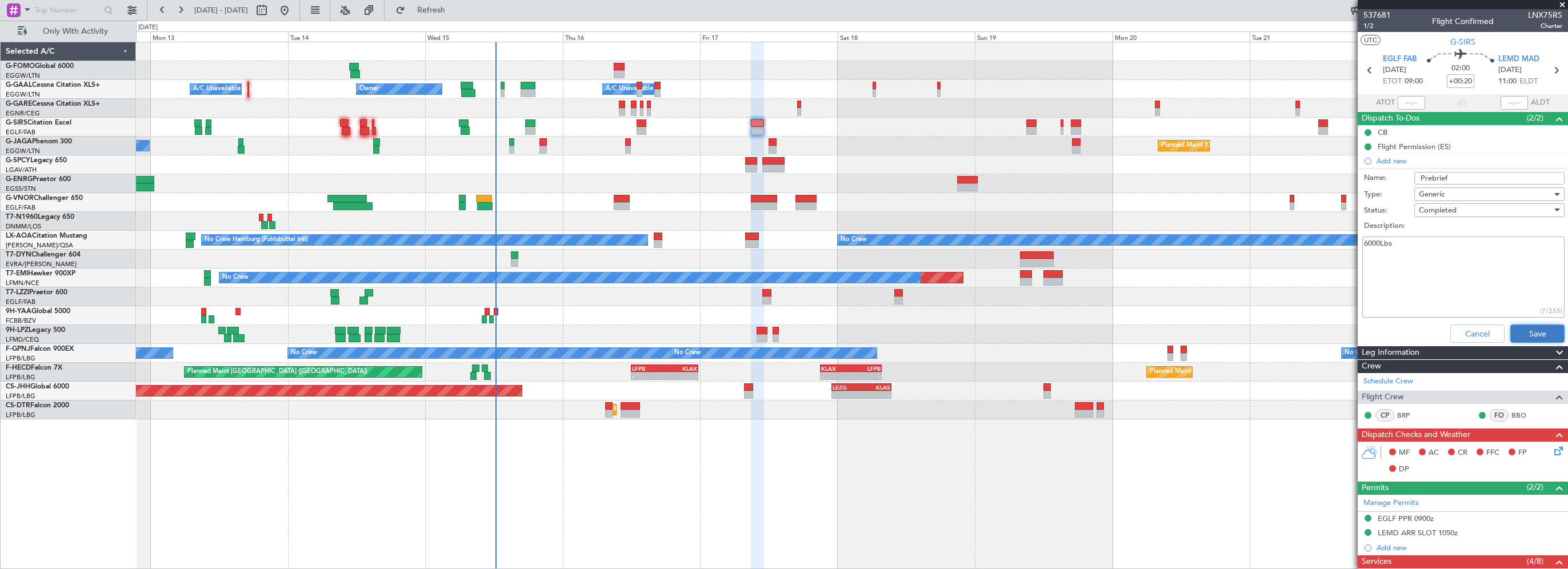
click at [1544, 336] on button "Save" at bounding box center [1537, 333] width 54 height 18
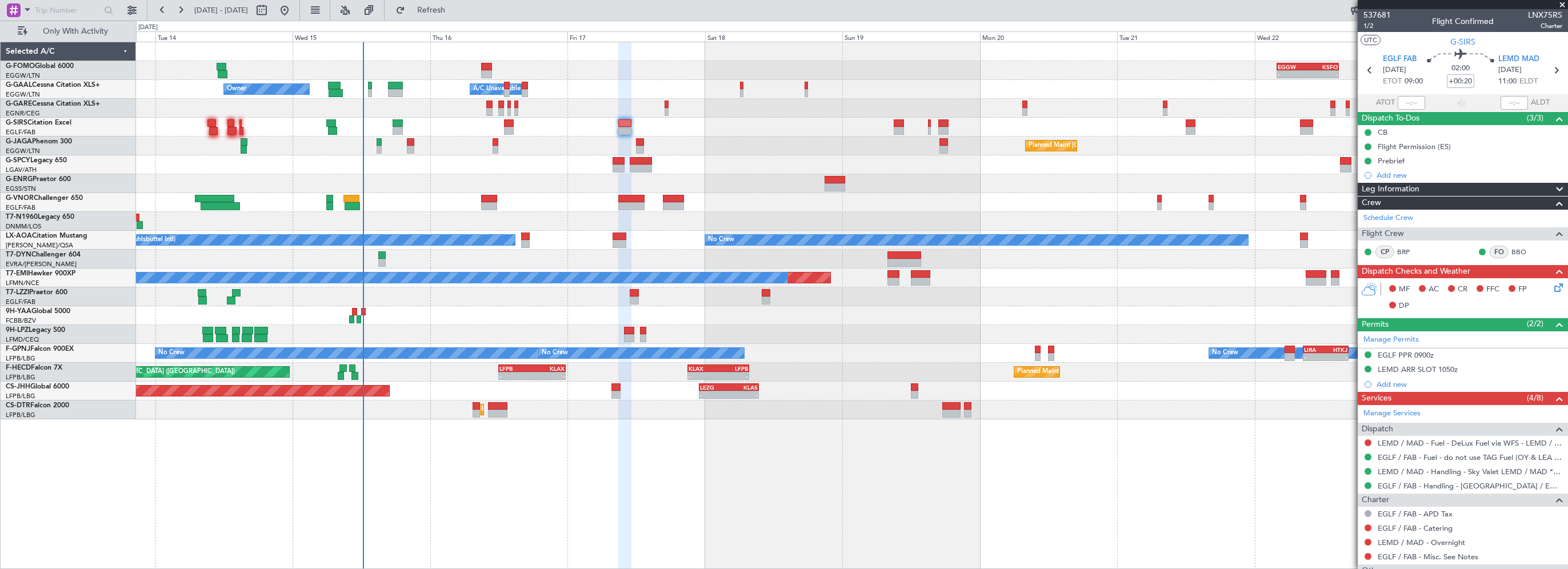
click at [597, 457] on div "- - EGGW 03:55 Z KSFO 14:45 Z - - KSFO 22:15 Z EGGW 08:00 Z Owner Owner A/C Una…" at bounding box center [852, 305] width 1432 height 527
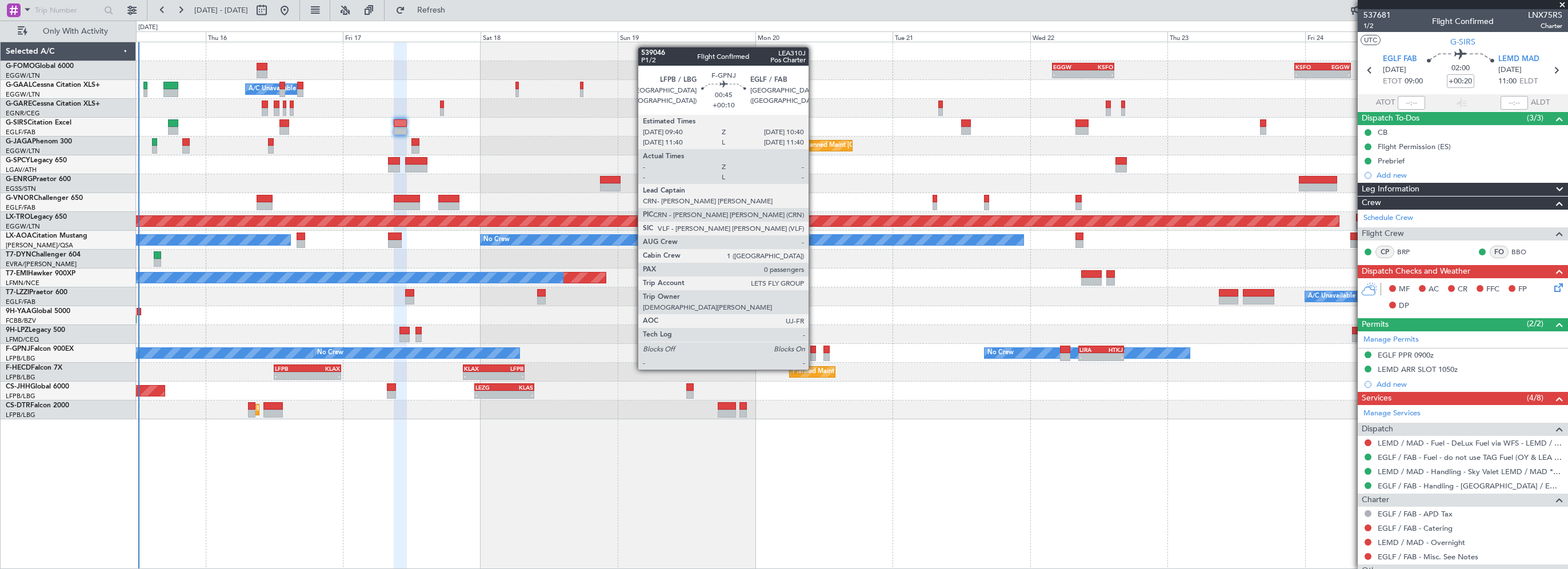
click at [814, 348] on div at bounding box center [813, 349] width 6 height 8
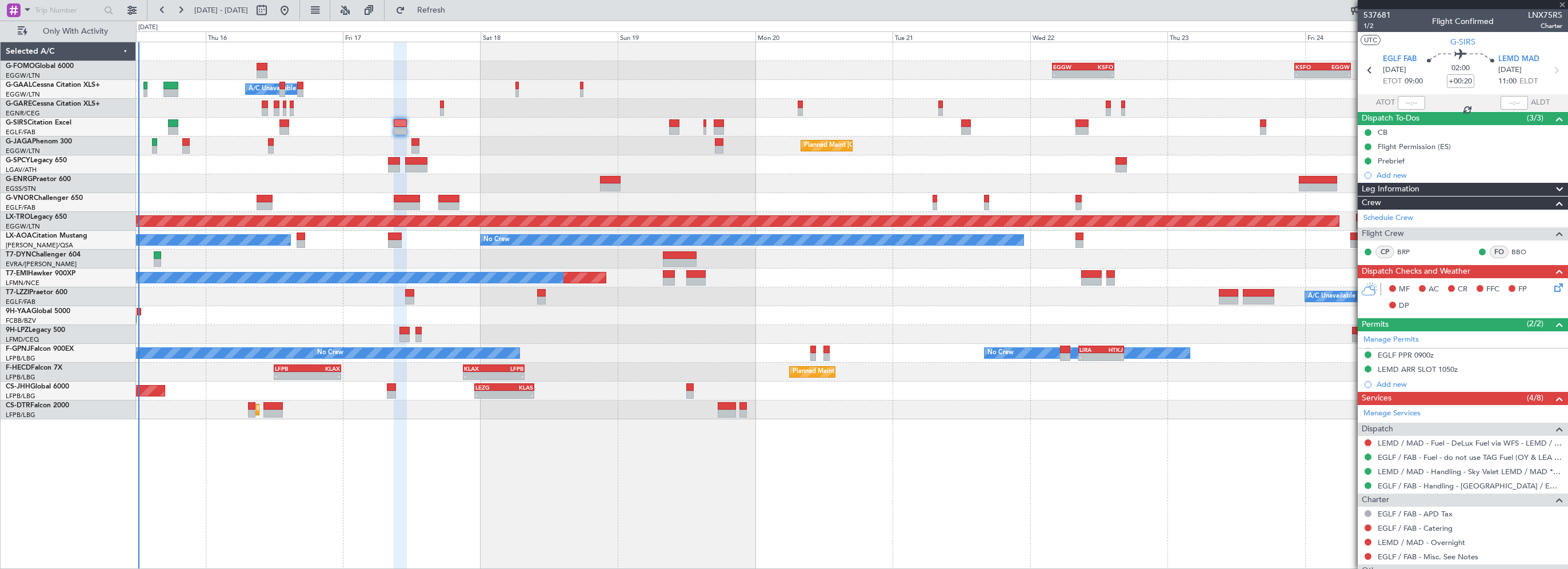
type input "+00:10"
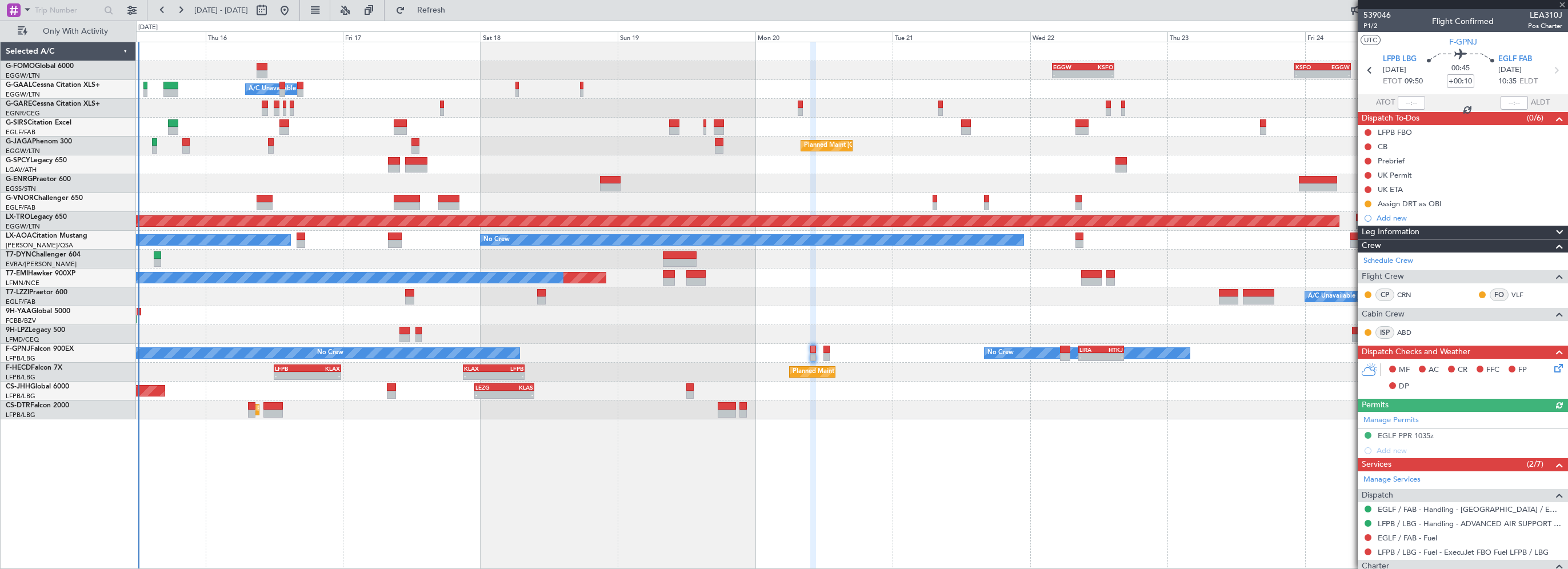
scroll to position [119, 0]
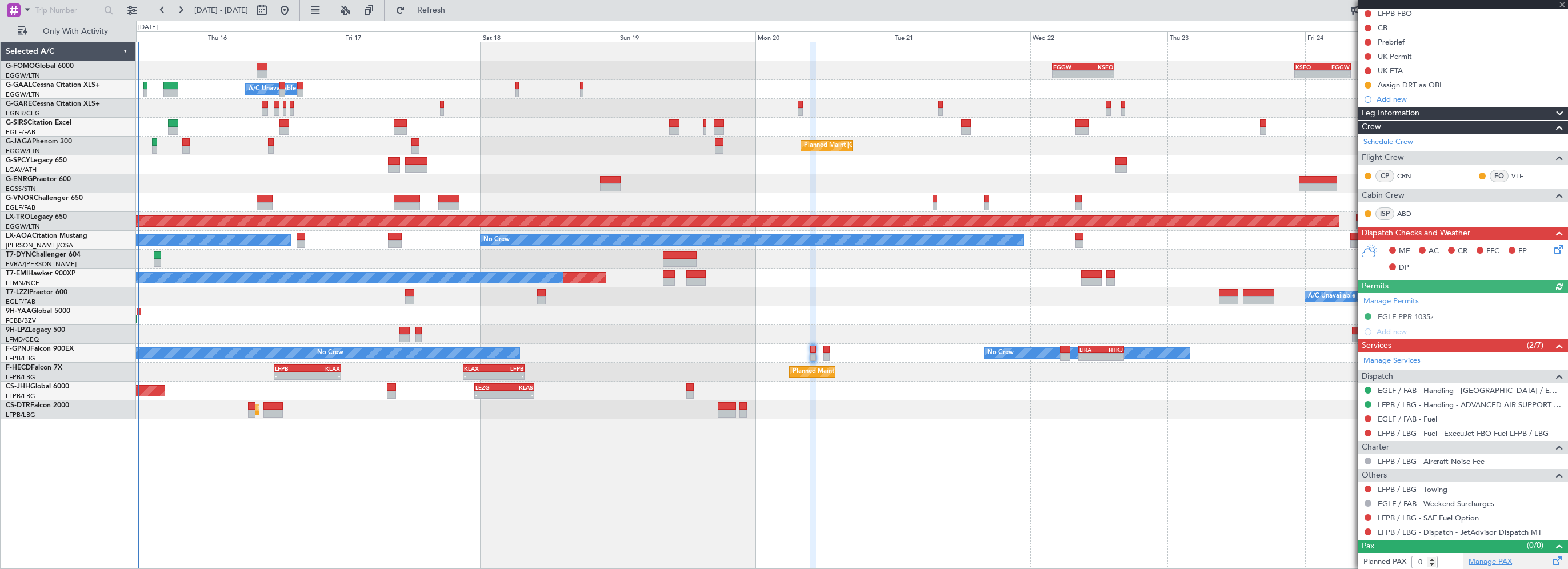
click at [1499, 562] on link "Manage PAX" at bounding box center [1490, 562] width 44 height 12
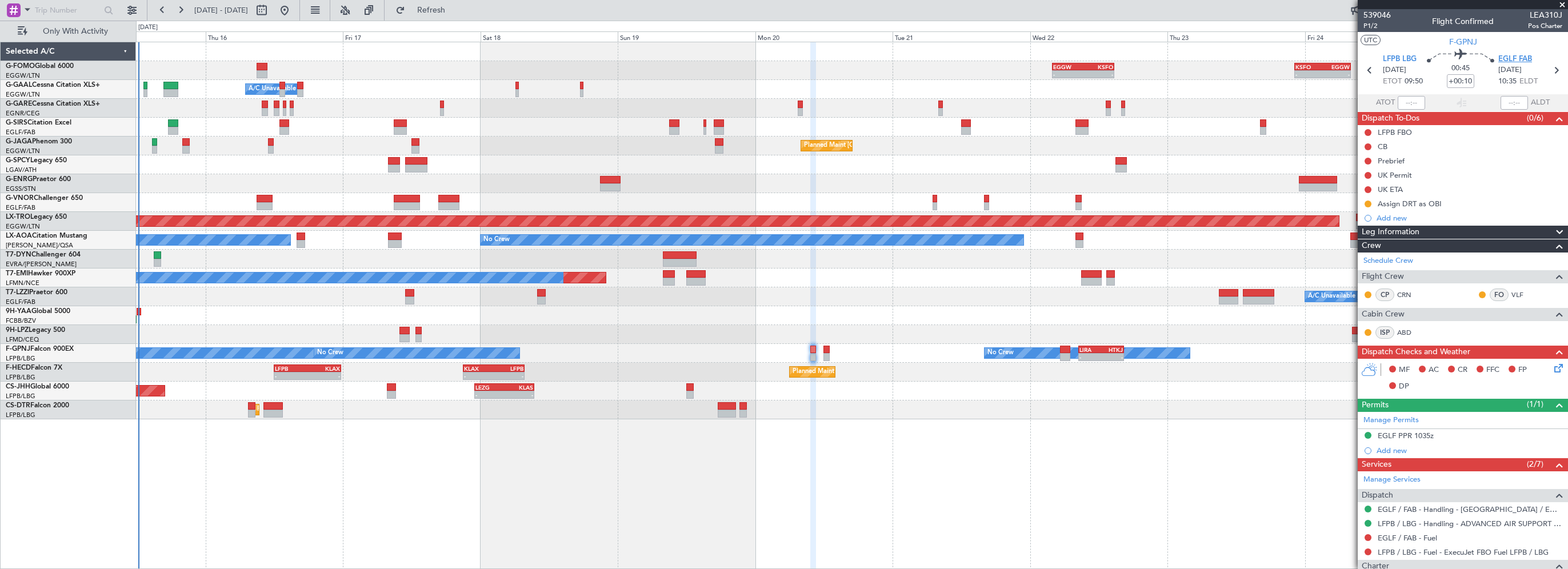
click at [1514, 54] on span "EGLF FAB" at bounding box center [1515, 59] width 34 height 12
click at [455, 11] on span "Refresh" at bounding box center [431, 10] width 48 height 8
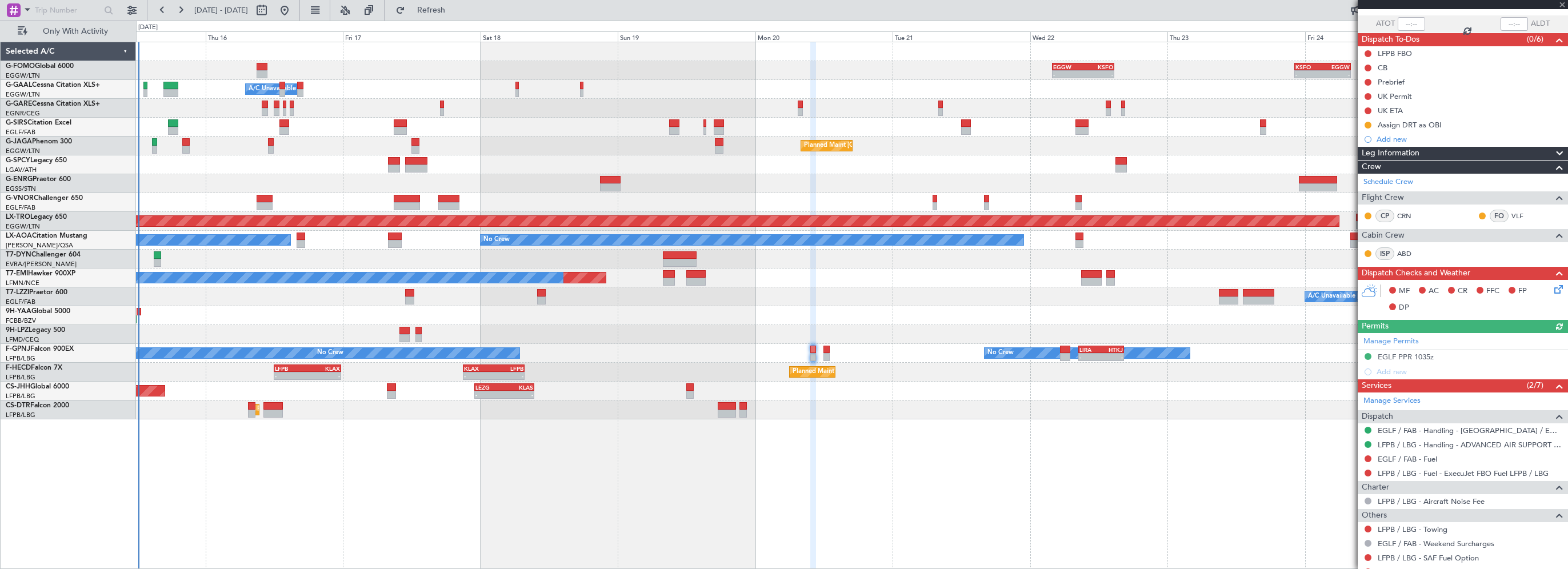
scroll to position [119, 0]
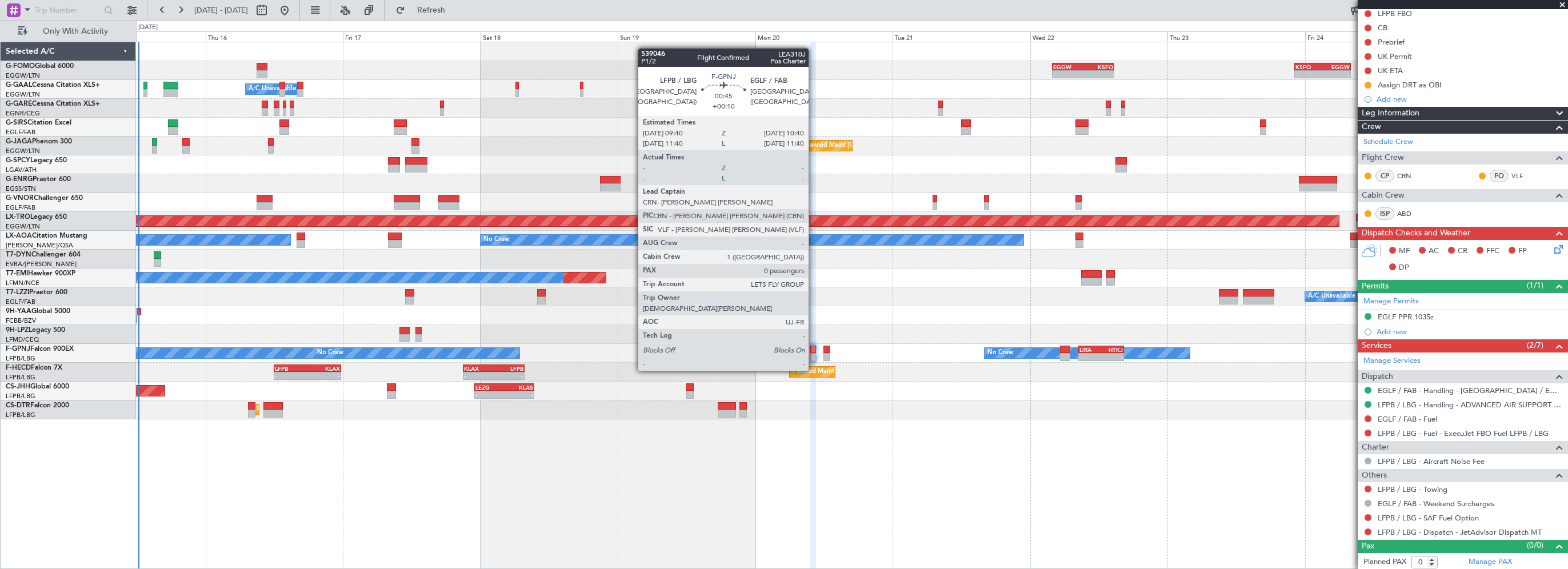
click at [814, 348] on div at bounding box center [813, 349] width 6 height 8
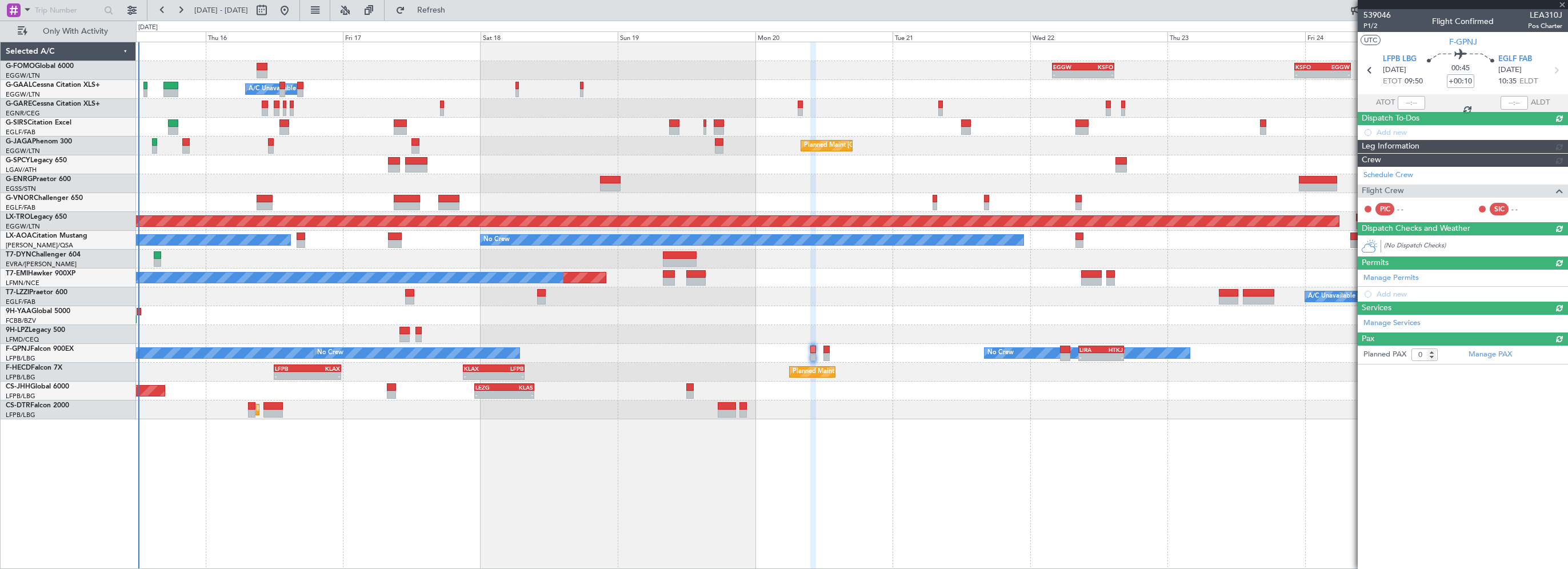
scroll to position [0, 0]
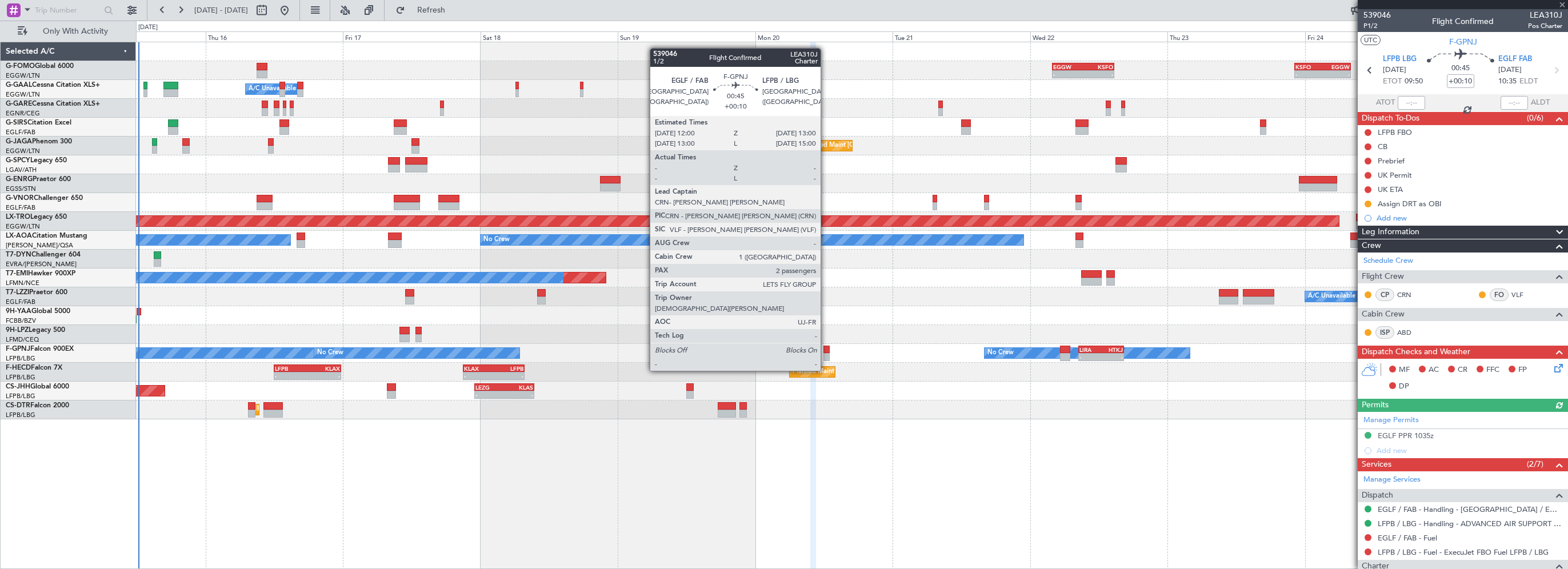
click at [826, 349] on div at bounding box center [826, 349] width 6 height 8
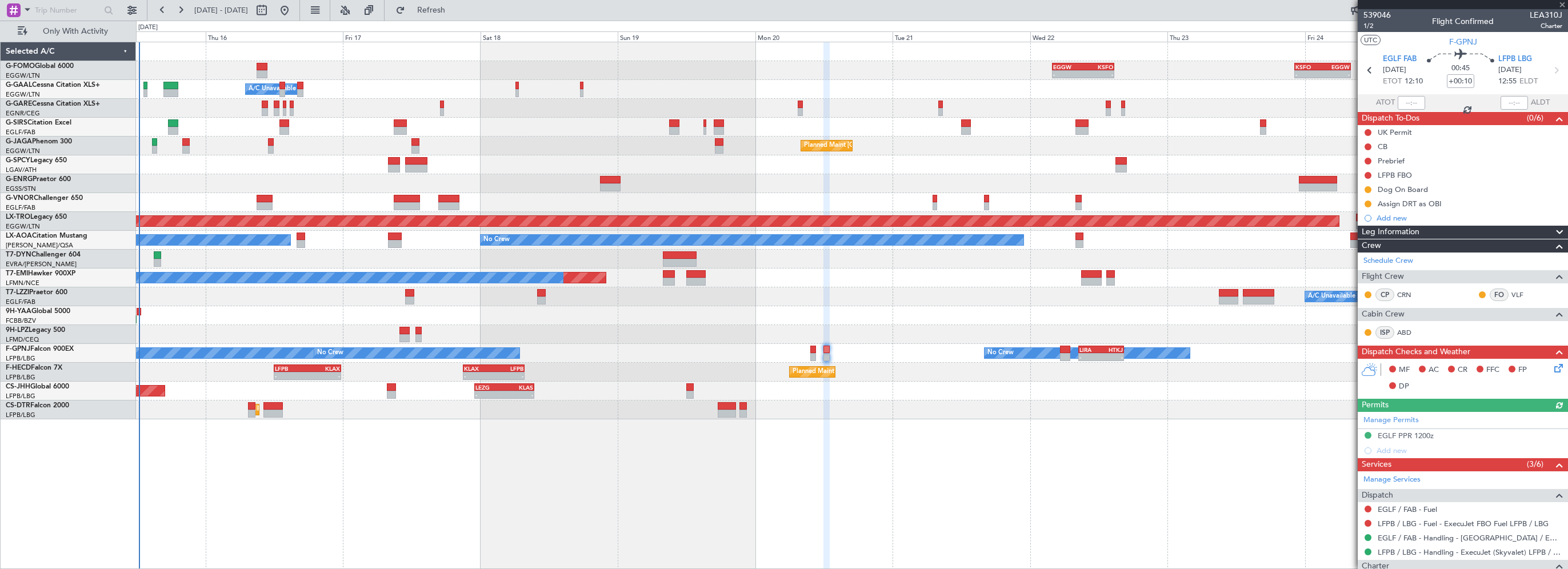
scroll to position [156, 0]
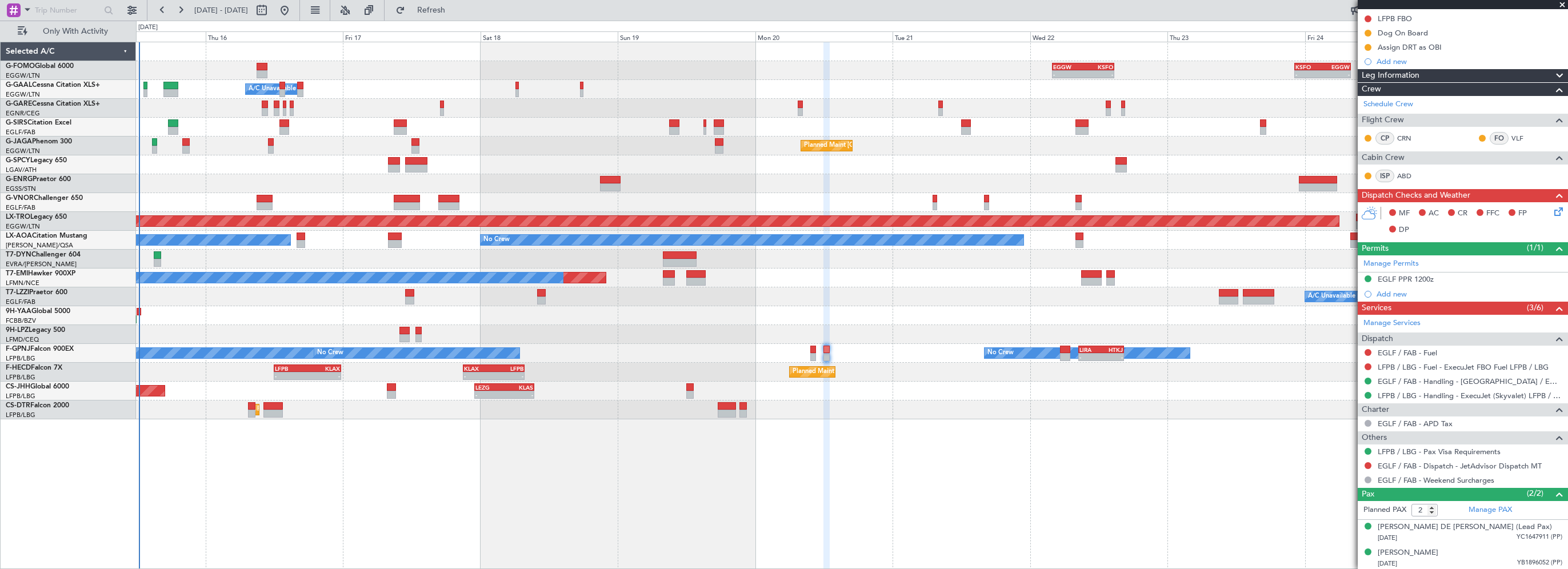
click at [946, 432] on div "- - EGGW 03:55 Z KSFO 14:45 Z - - KSFO 22:15 Z EGGW 08:00 Z Owner A/C Unavailab…" at bounding box center [852, 305] width 1432 height 527
click at [455, 9] on span "Refresh" at bounding box center [431, 10] width 48 height 8
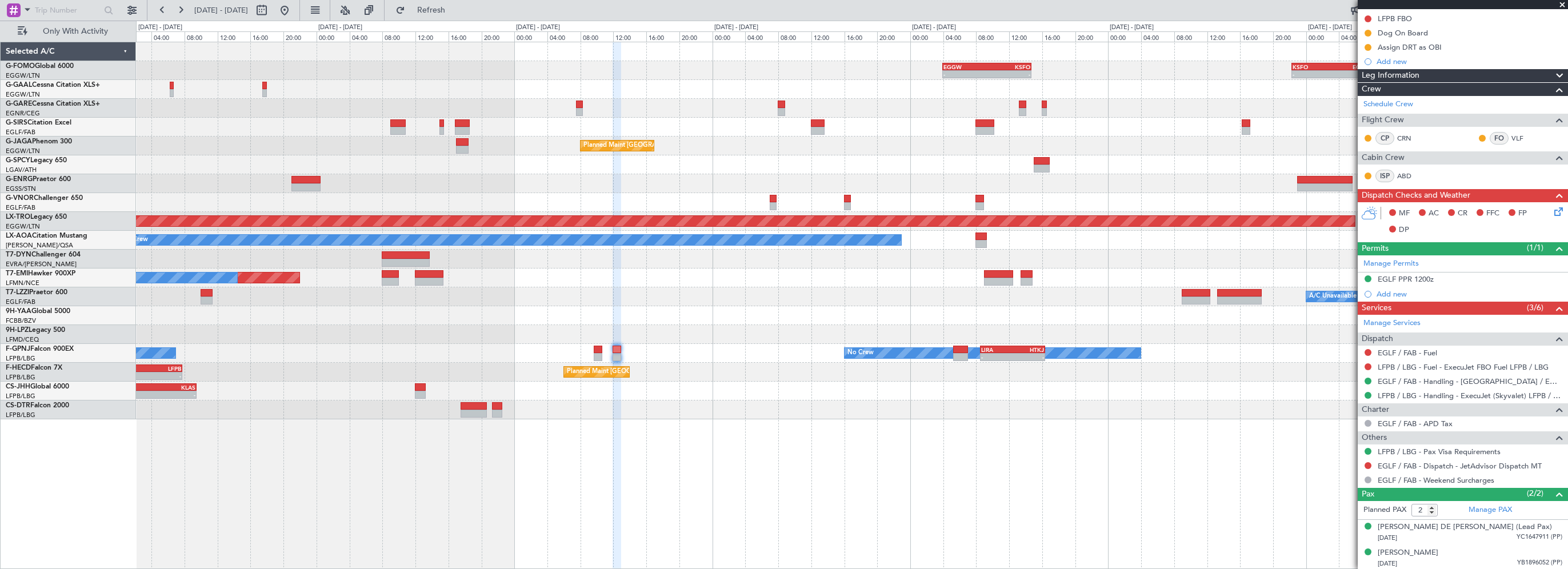
scroll to position [42, 0]
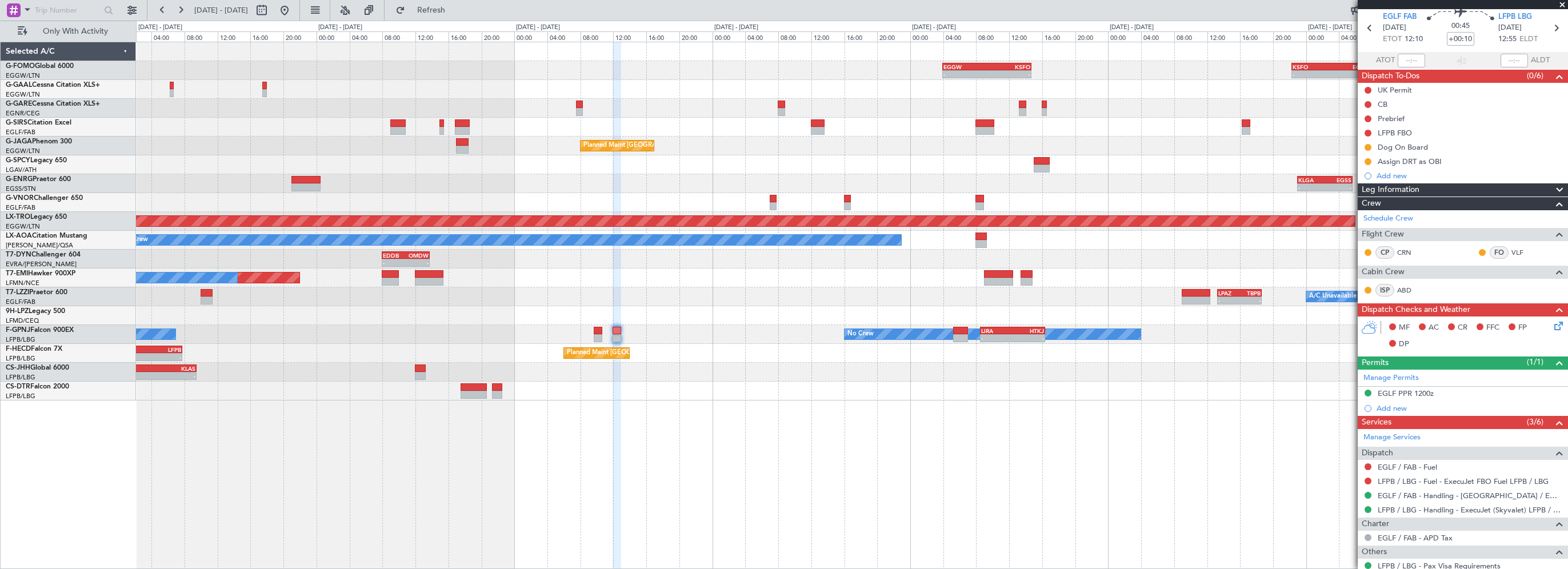
click at [535, 472] on div "- - EGGW 03:55 Z KSFO 14:45 Z - - KSFO 22:15 Z EGGW 08:00 Z Owner A/C Unavailab…" at bounding box center [852, 305] width 1432 height 527
click at [697, 462] on div "- - EGGW 03:55 Z KSFO 14:45 Z - - KSFO 22:15 Z EGGW 08:00 Z Owner A/C Unavailab…" at bounding box center [852, 305] width 1432 height 527
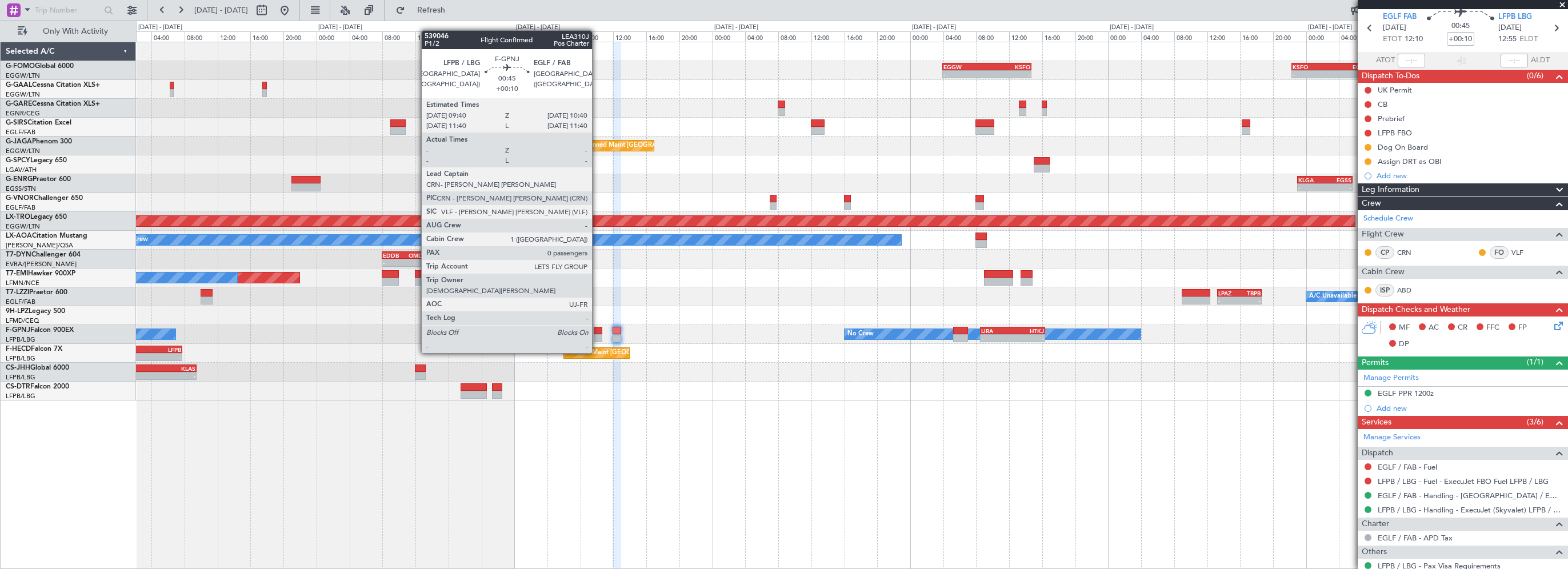
click at [597, 331] on div at bounding box center [598, 330] width 9 height 8
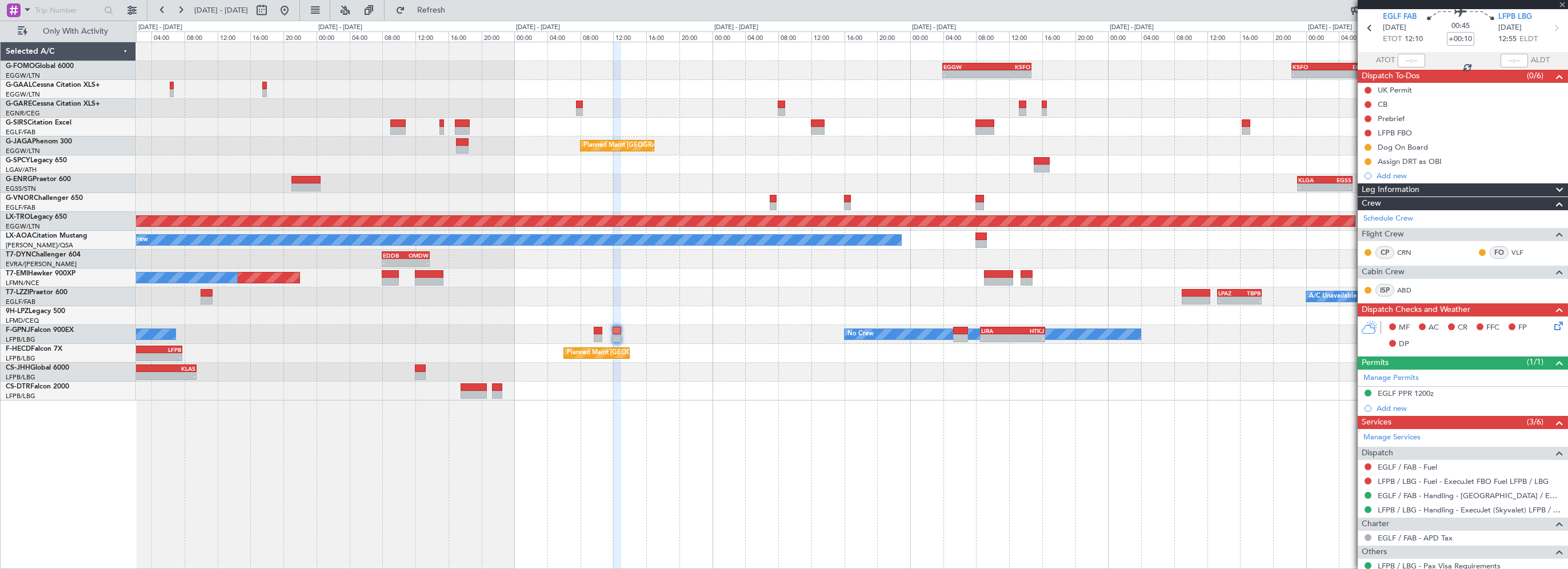
type input "0"
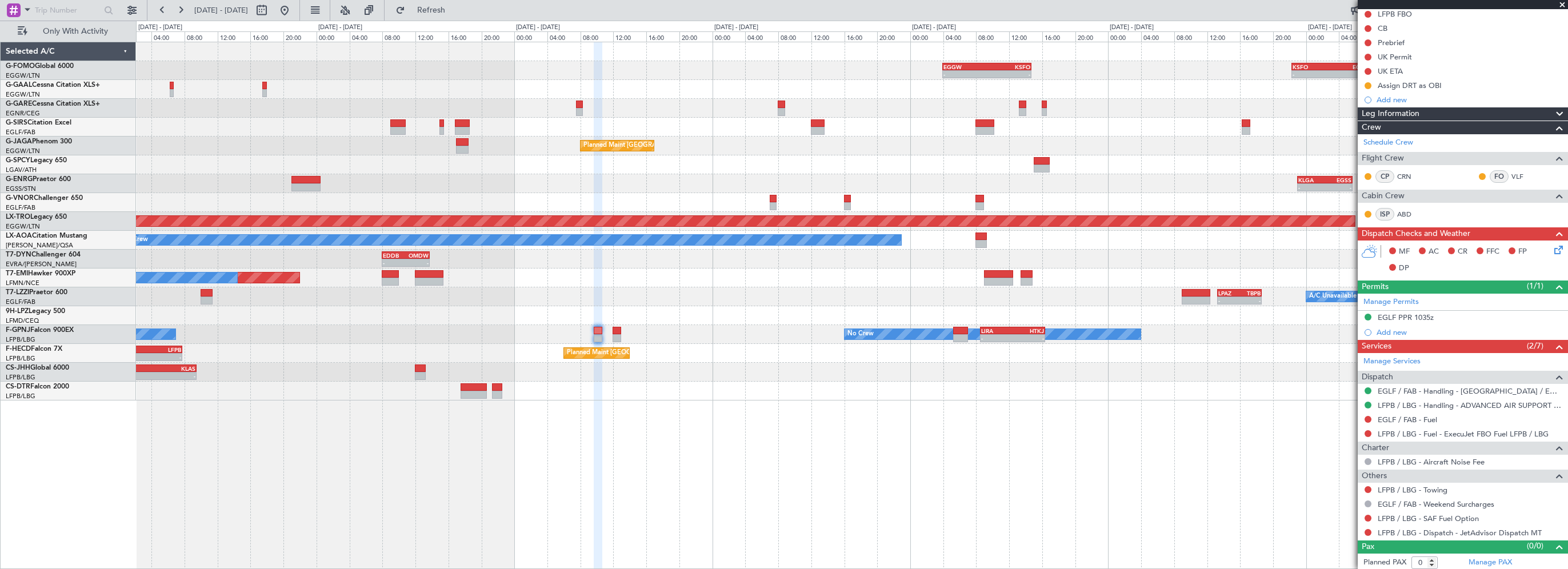
scroll to position [119, 0]
click at [1129, 523] on div "- - EGGW 03:55 Z KSFO 14:45 Z - - KSFO 22:15 Z EGGW 08:00 Z Owner A/C Unavailab…" at bounding box center [852, 305] width 1432 height 527
click at [1561, 4] on span at bounding box center [1562, 5] width 12 height 10
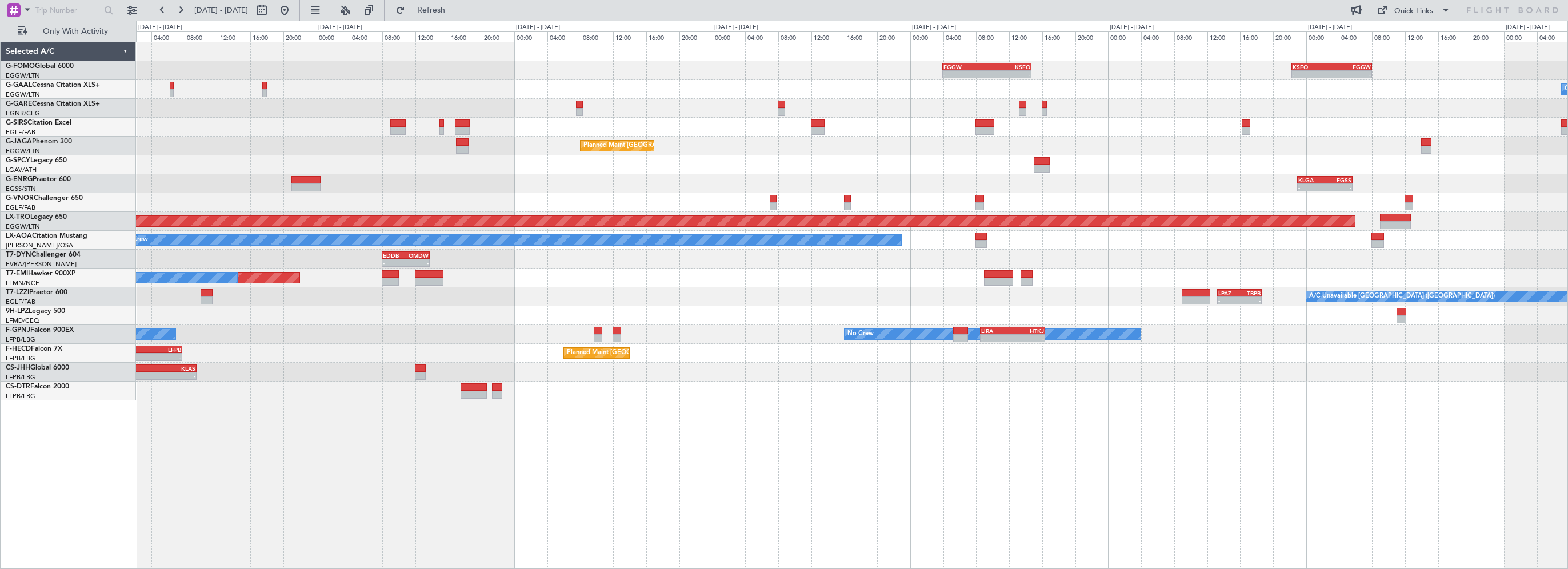
scroll to position [0, 0]
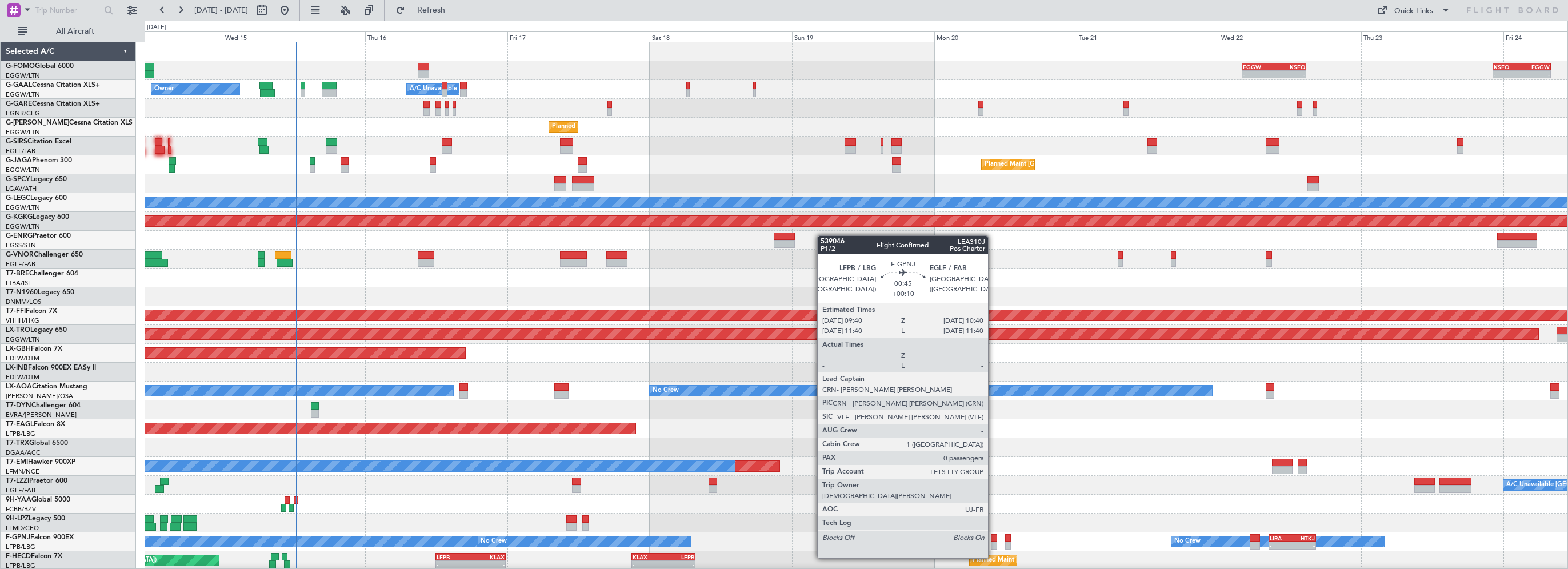
click at [993, 536] on div at bounding box center [993, 538] width 6 height 8
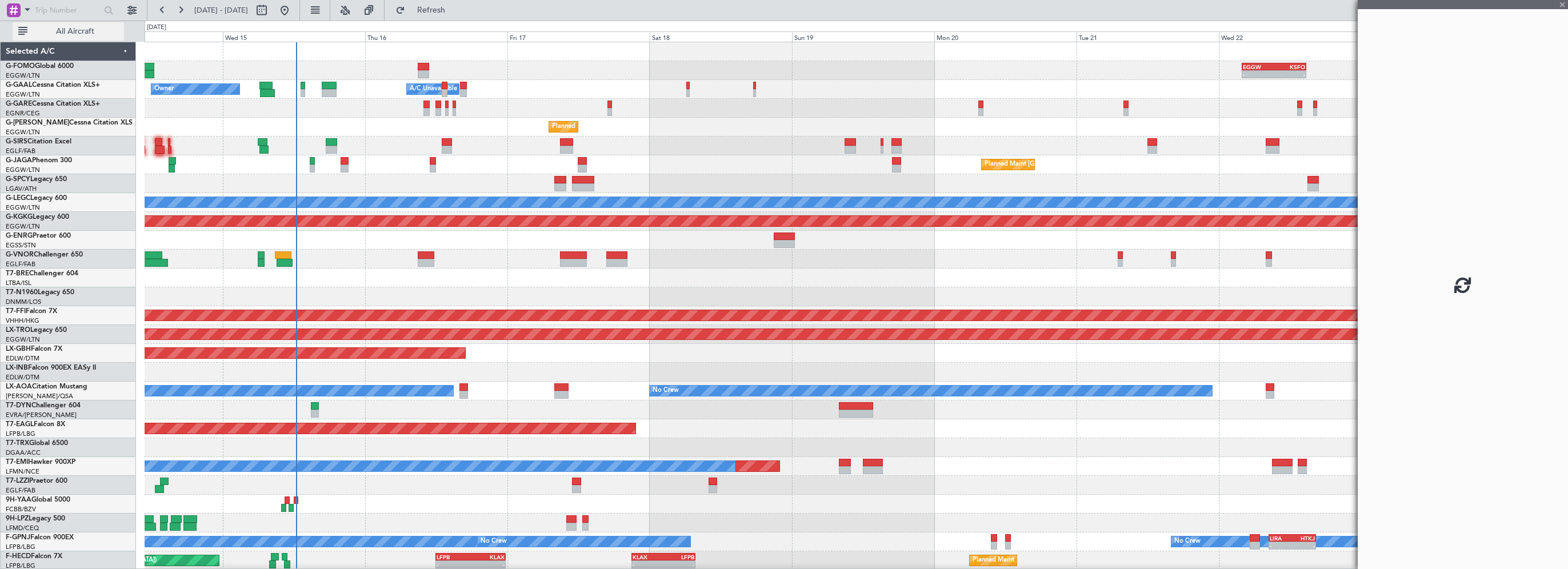
click at [73, 26] on button "All Aircraft" at bounding box center [68, 31] width 112 height 18
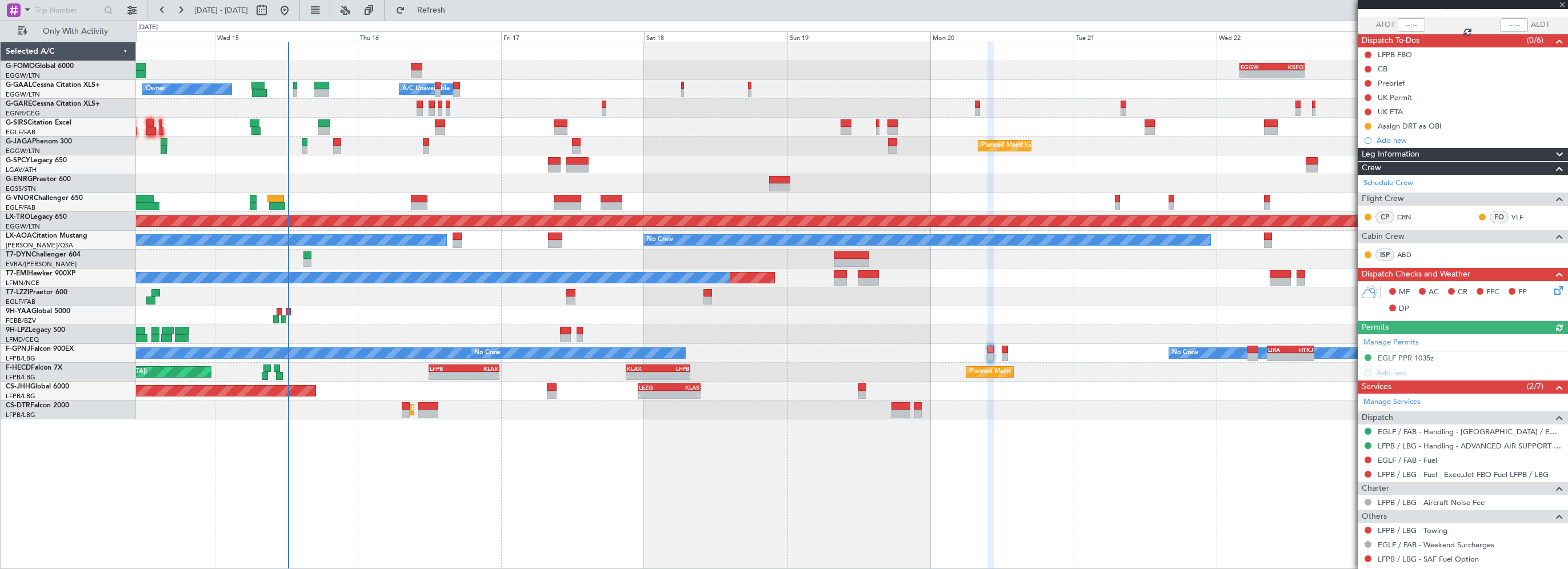
scroll to position [119, 0]
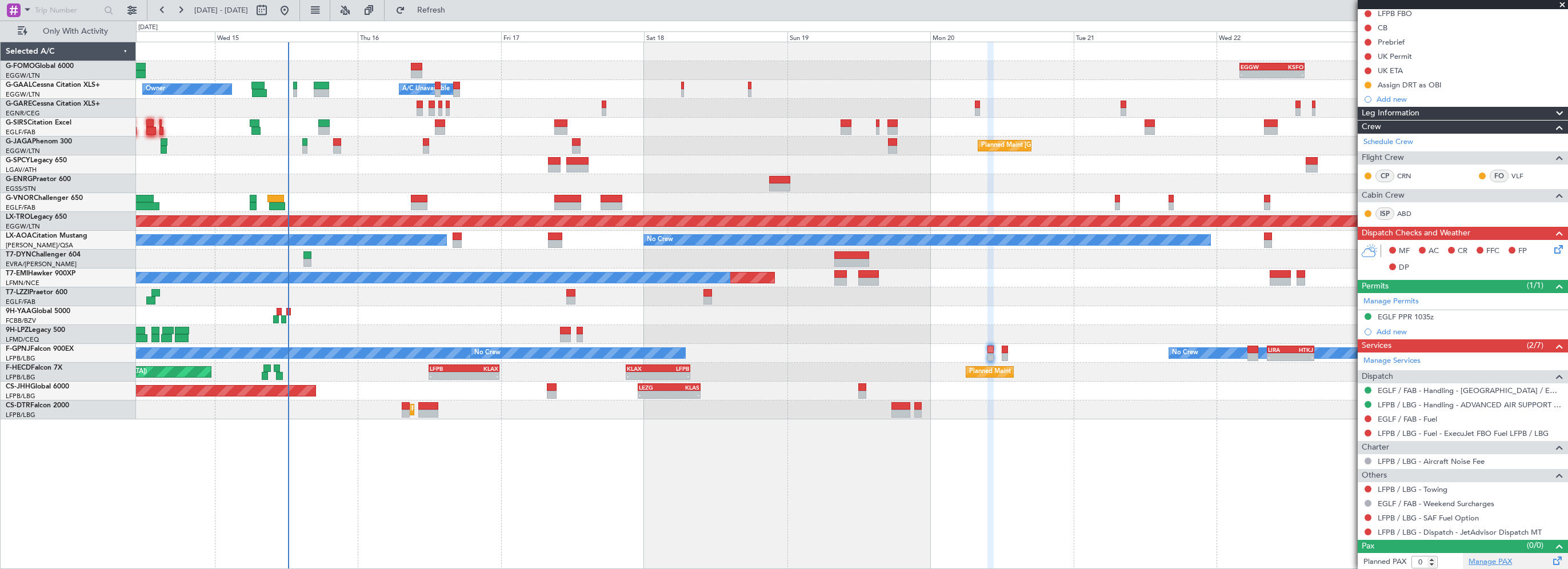
click at [1493, 558] on link "Manage PAX" at bounding box center [1490, 562] width 44 height 12
click at [452, 14] on span "Refresh" at bounding box center [431, 10] width 48 height 8
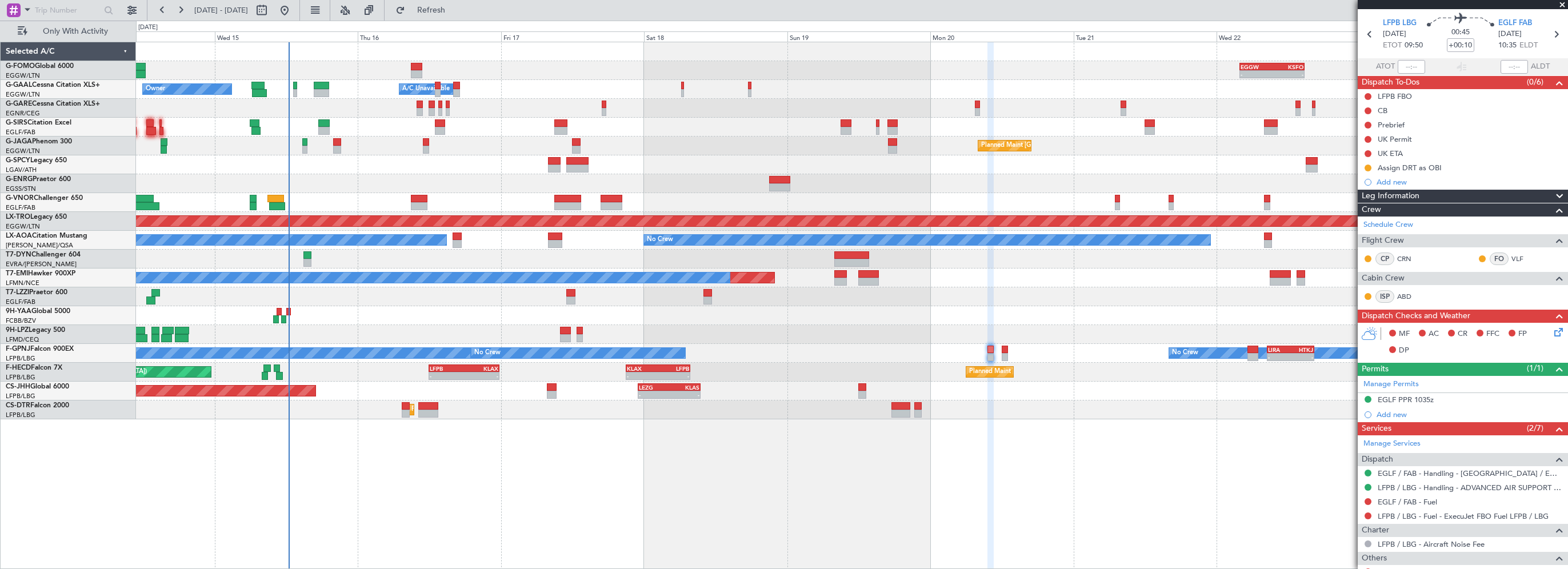
scroll to position [0, 0]
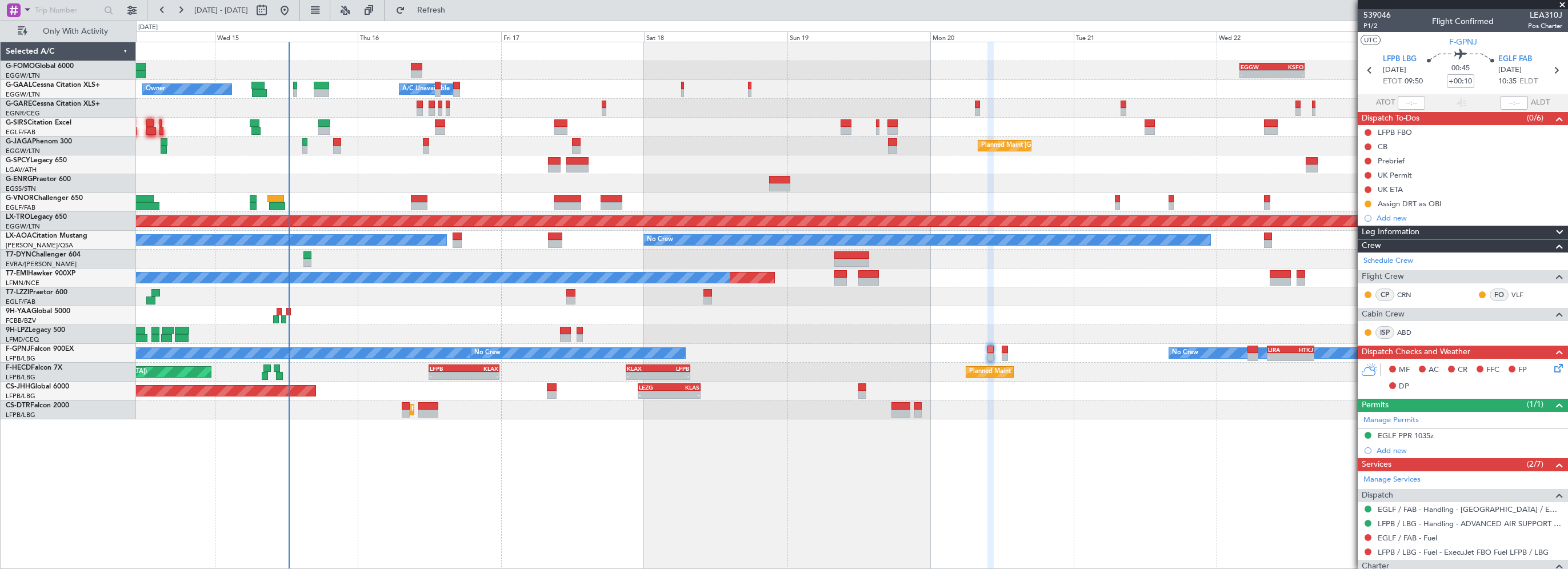
click at [1561, 3] on span at bounding box center [1562, 5] width 12 height 10
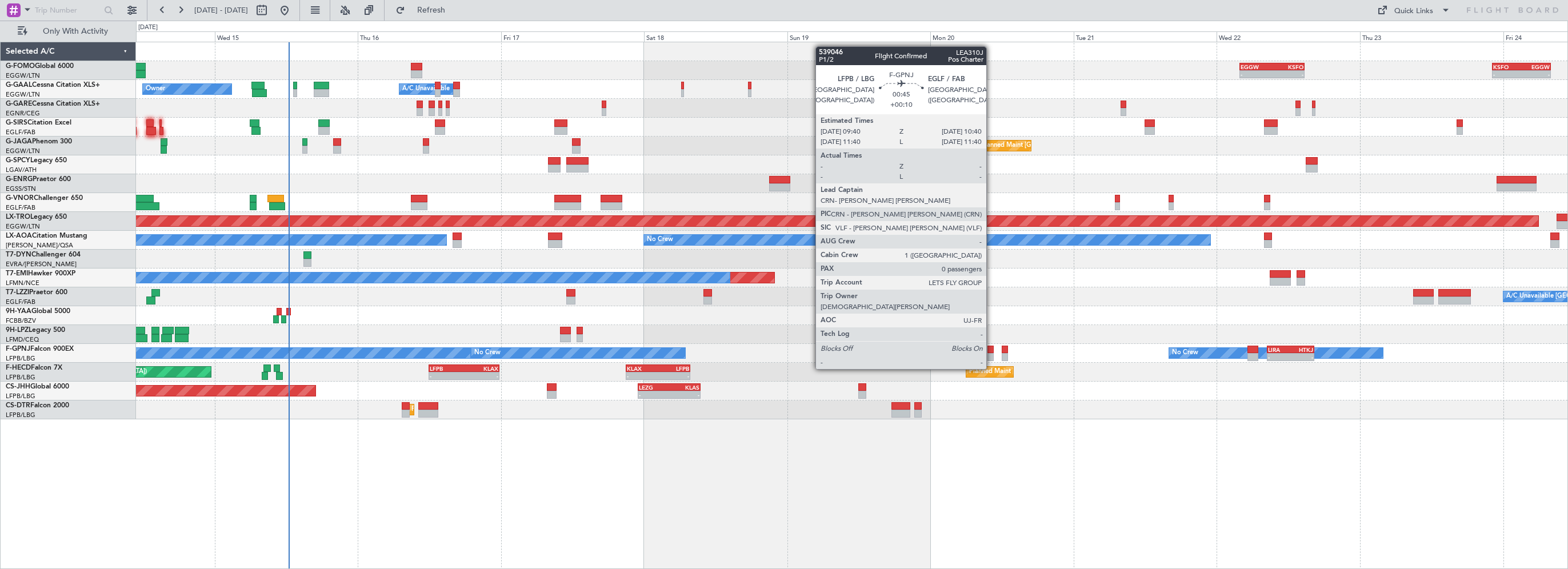
click at [991, 347] on div at bounding box center [990, 349] width 6 height 8
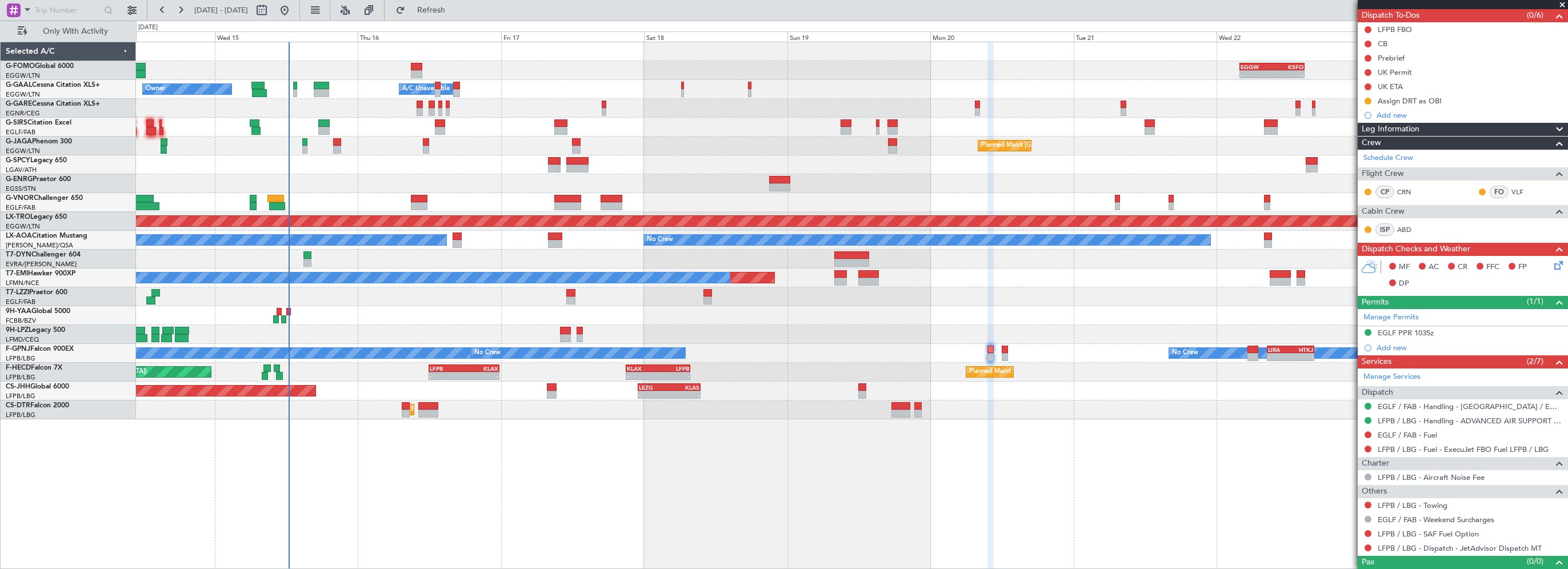
scroll to position [119, 0]
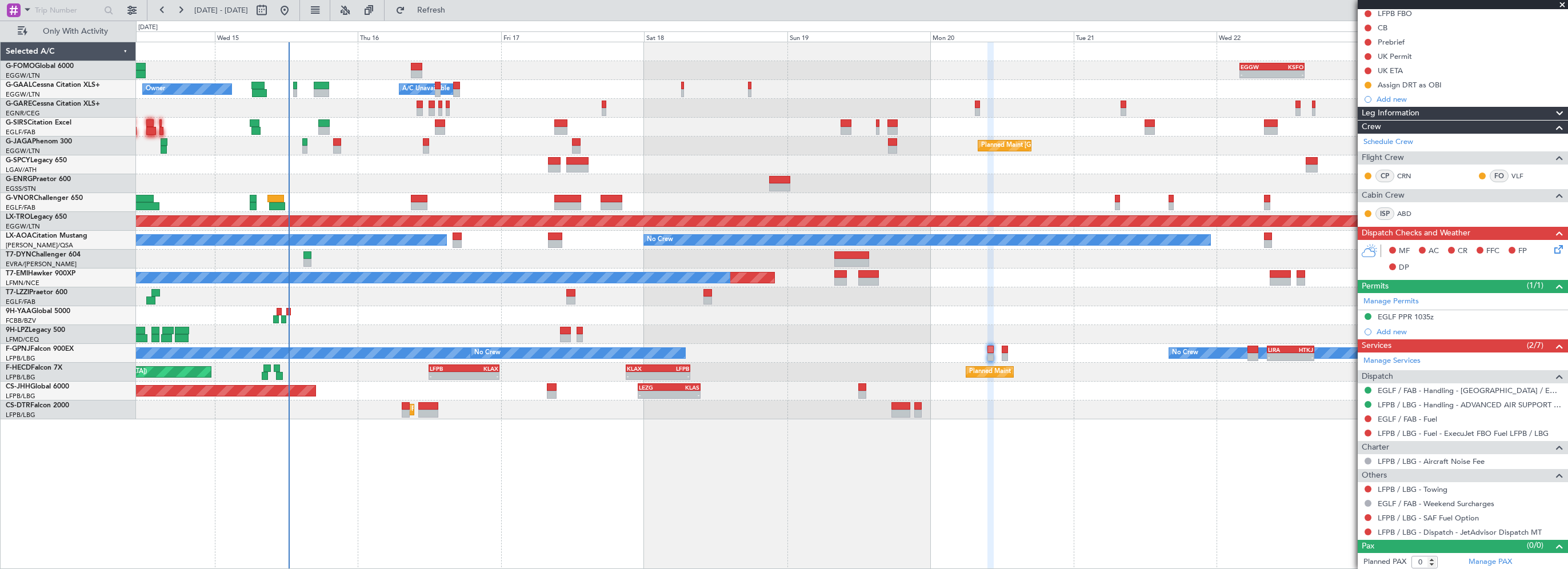
click at [939, 502] on div "- - EGGW 03:55 Z KSFO 14:45 Z - - KSFO 22:15 Z EGGW 08:00 Z Owner Owner A/C Una…" at bounding box center [852, 305] width 1432 height 527
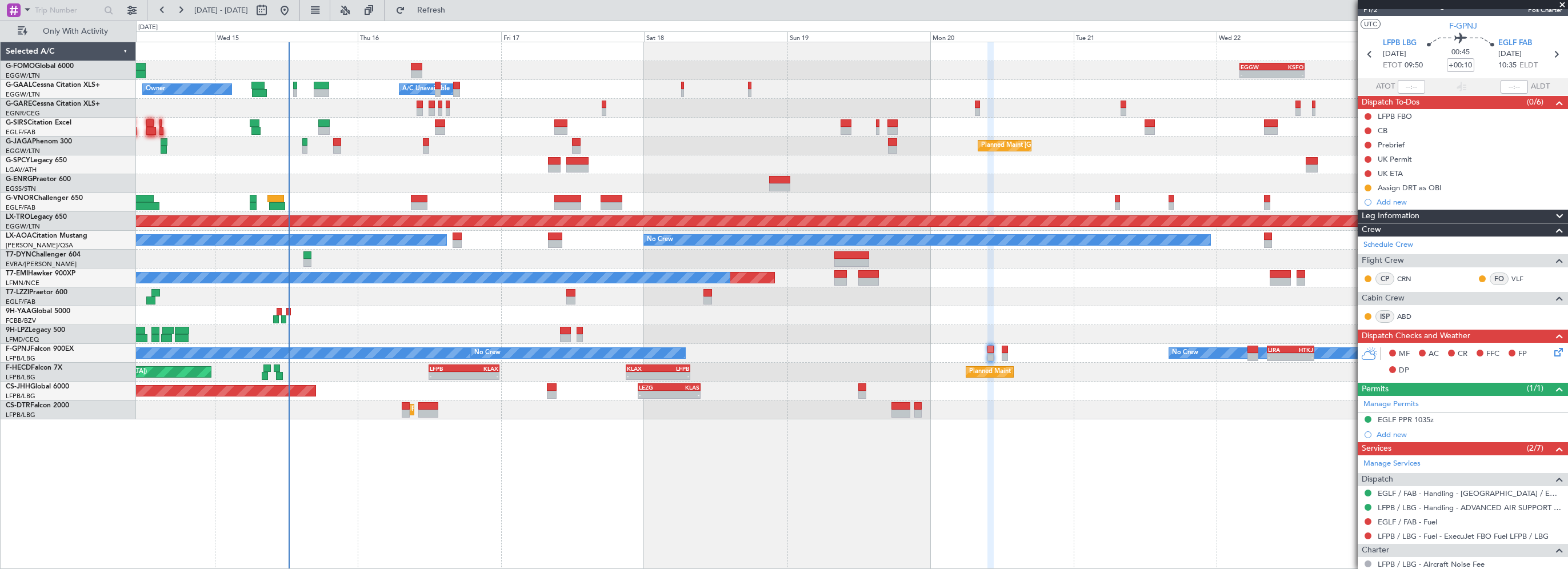
scroll to position [0, 0]
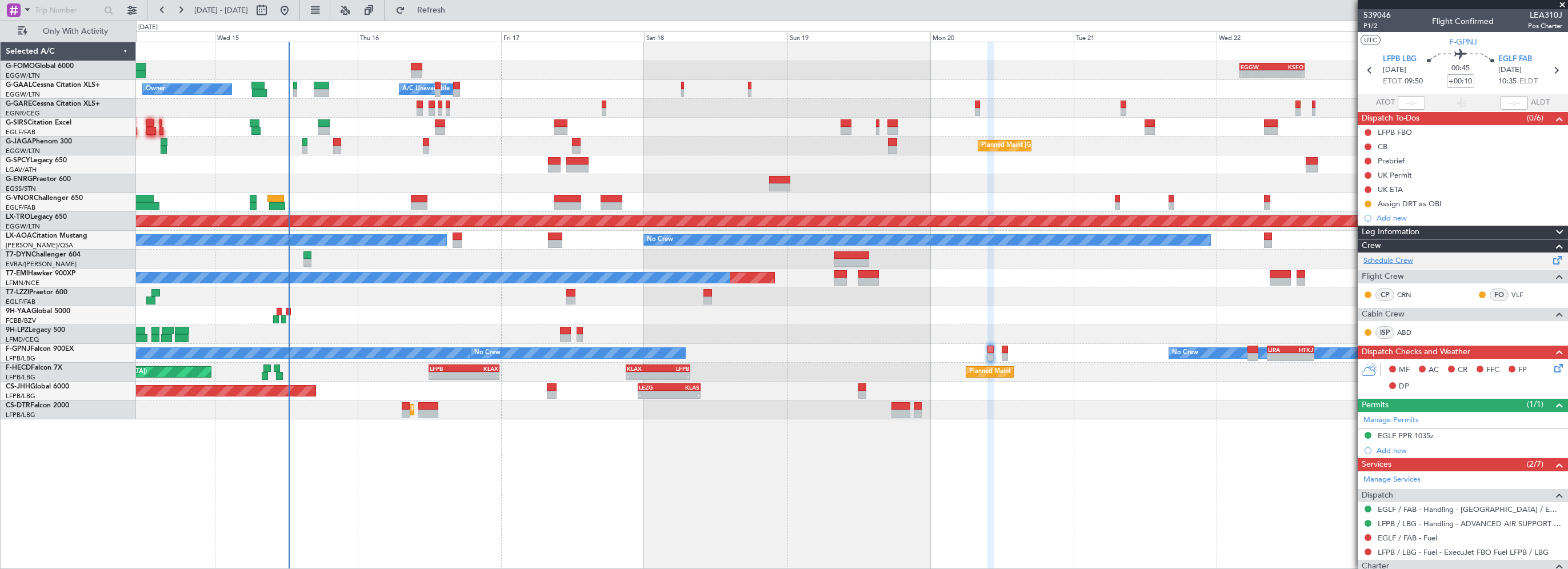
click at [1395, 260] on link "Schedule Crew" at bounding box center [1388, 260] width 50 height 12
click at [458, 14] on button "Refresh" at bounding box center [424, 10] width 69 height 18
click at [1131, 496] on div "- - EGGW 03:55 Z KSFO 14:45 Z - - KSFO 22:15 Z EGGW 08:00 Z Owner Owner A/C Una…" at bounding box center [852, 305] width 1432 height 527
click at [1561, 4] on span at bounding box center [1562, 5] width 12 height 10
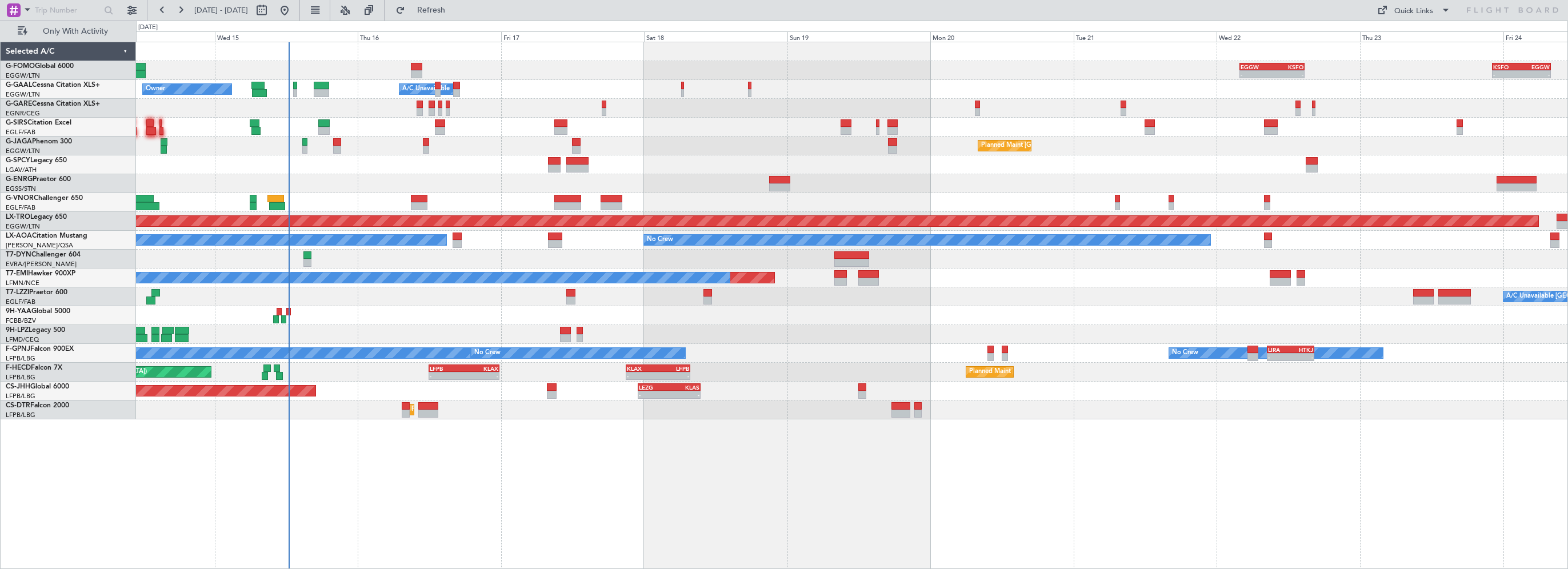
click at [1037, 477] on div "- - EGGW 03:55 Z KSFO 14:45 Z - - KSFO 22:15 Z EGGW 08:00 Z Owner Owner A/C Una…" at bounding box center [852, 305] width 1432 height 527
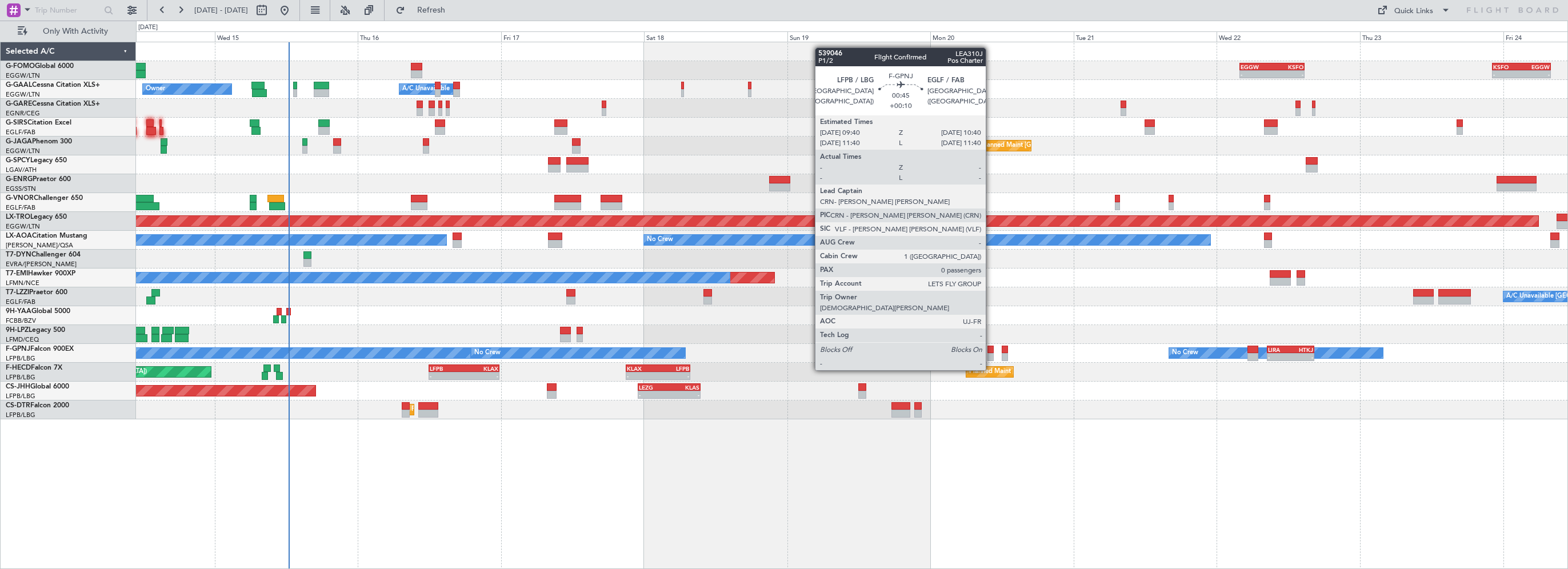
click at [990, 348] on div at bounding box center [990, 349] width 6 height 8
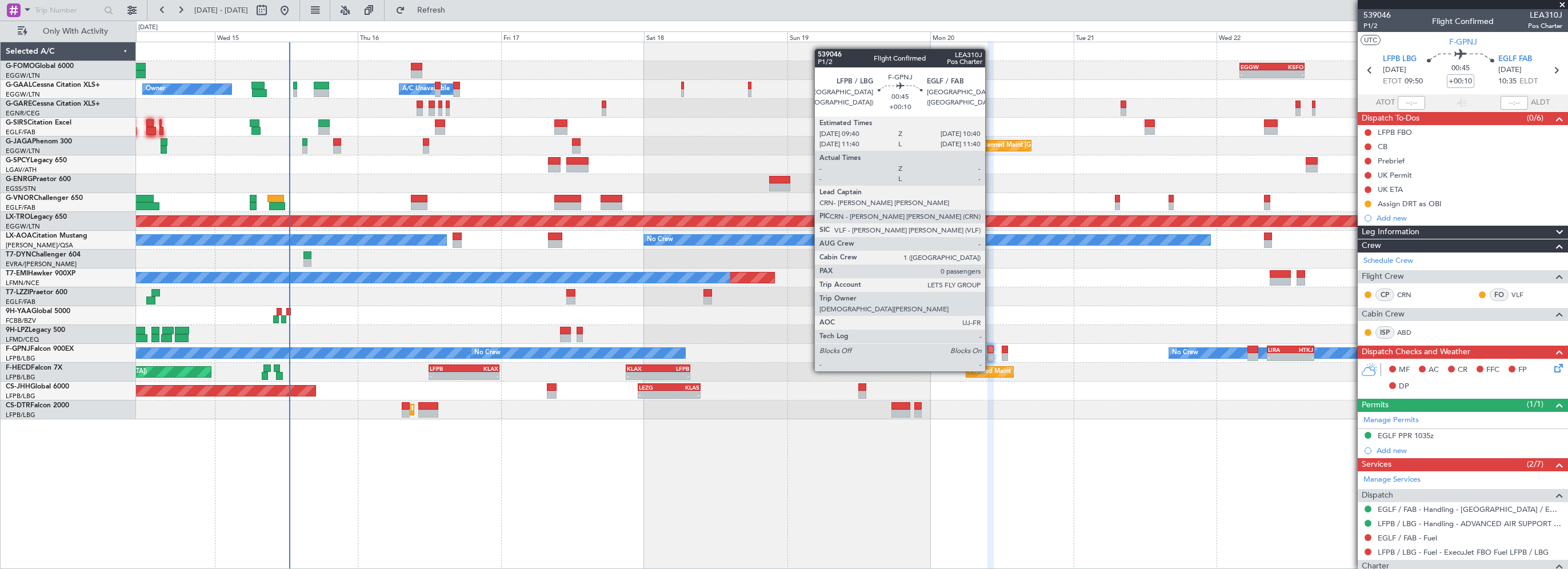
click at [990, 349] on div at bounding box center [990, 349] width 6 height 8
click at [990, 349] on div at bounding box center [990, 349] width 6 height 8
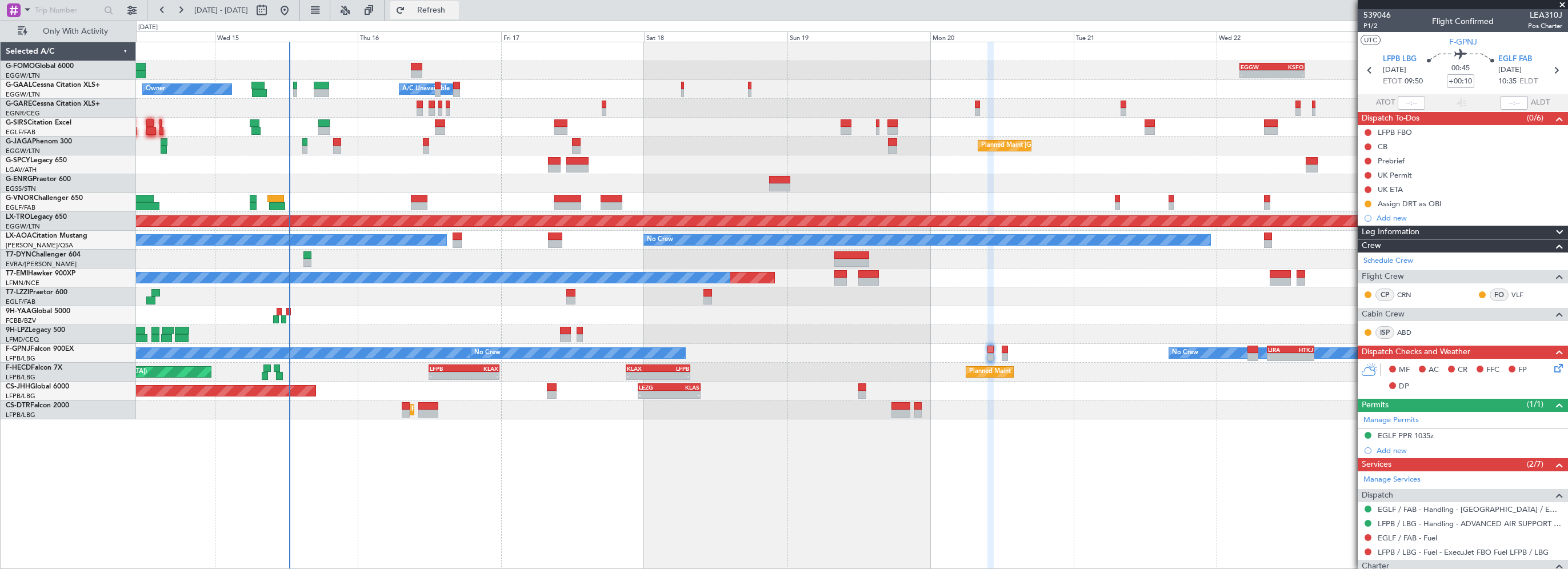
click at [455, 12] on span "Refresh" at bounding box center [431, 10] width 48 height 8
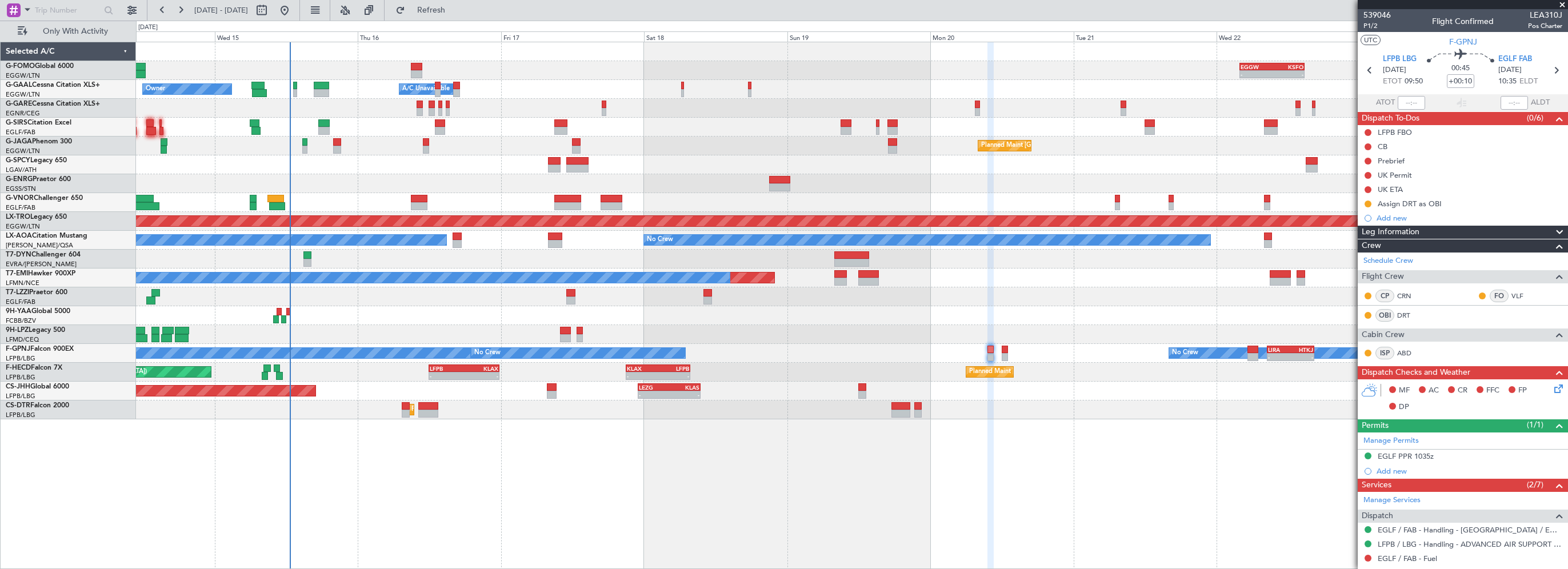
click at [557, 472] on div "- - EGGW 03:55 Z KSFO 14:45 Z - - KSFO 22:15 Z EGGW 08:00 Z Owner Owner A/C Una…" at bounding box center [852, 305] width 1432 height 527
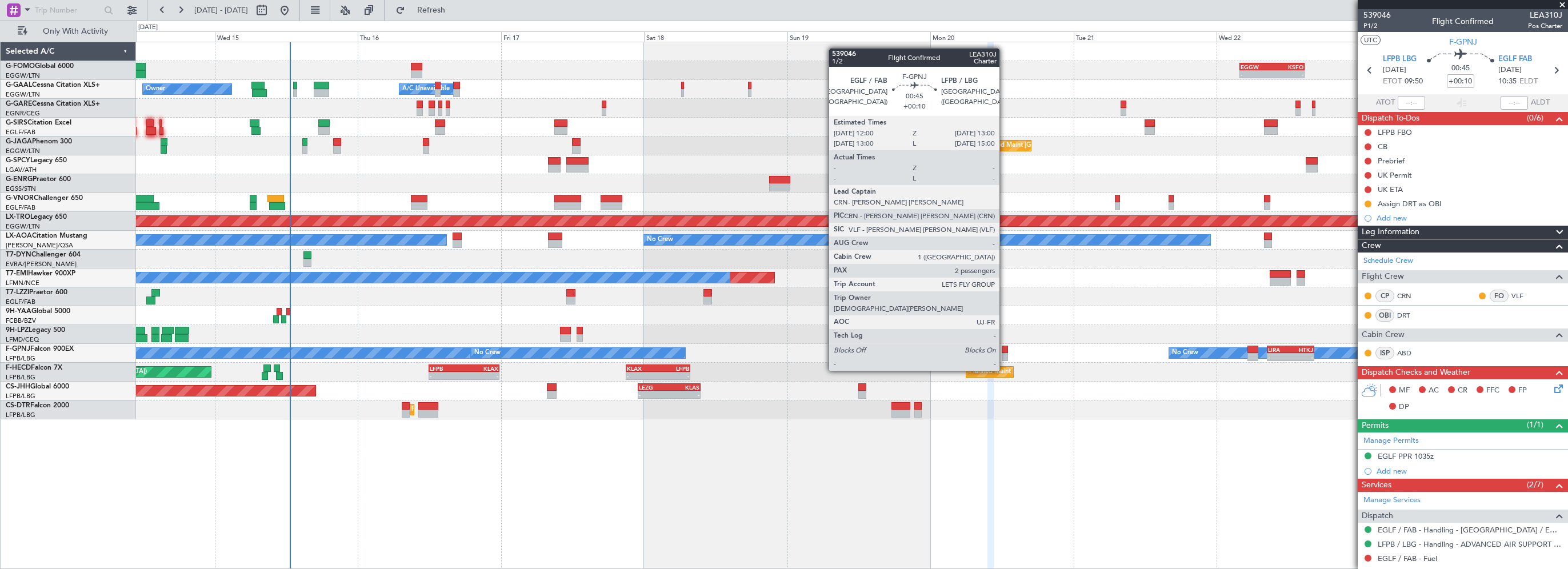
click at [1005, 349] on div at bounding box center [1004, 349] width 6 height 8
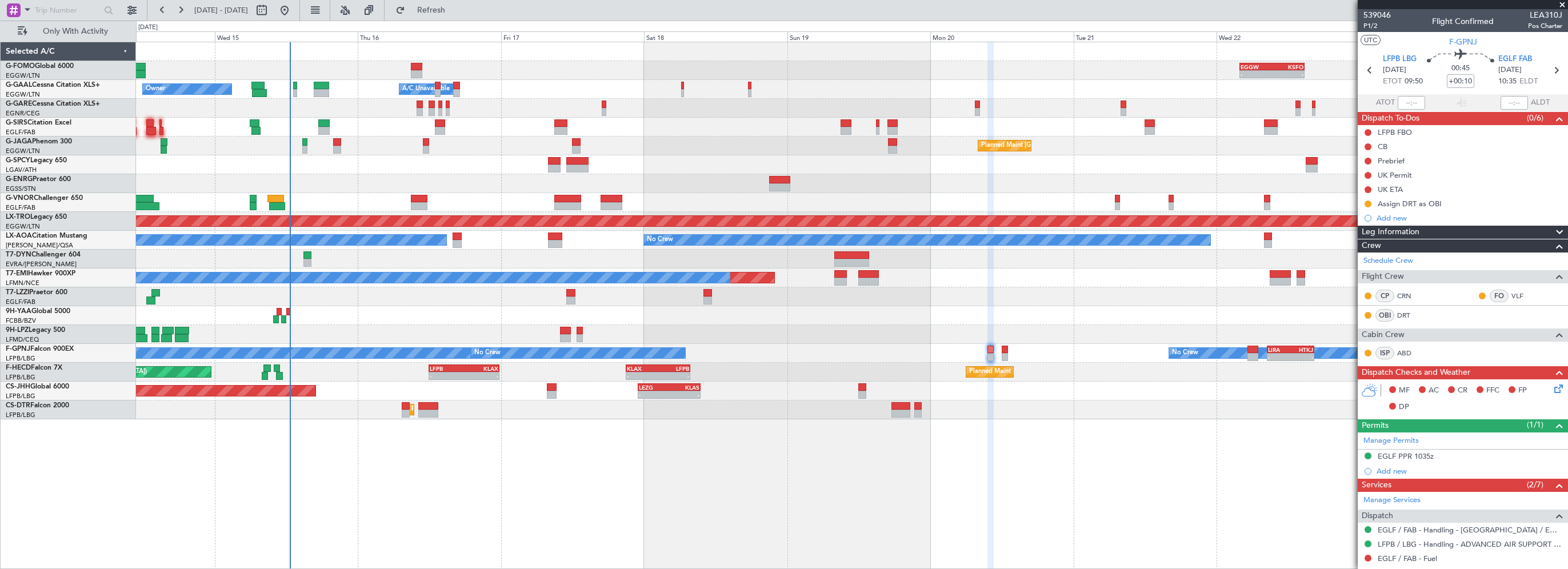
drag, startPoint x: 437, startPoint y: 5, endPoint x: 893, endPoint y: 102, distance: 466.2
click at [436, 5] on button "Refresh" at bounding box center [424, 10] width 69 height 18
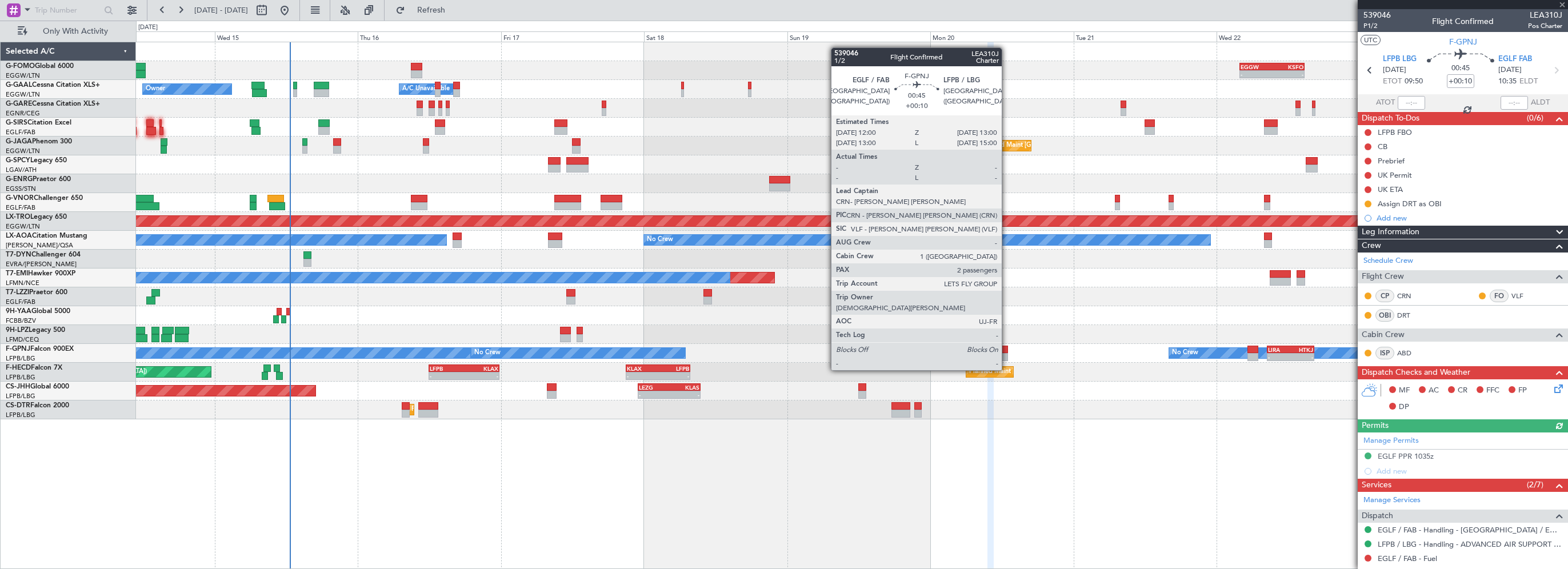
click at [1007, 348] on div at bounding box center [1004, 349] width 6 height 8
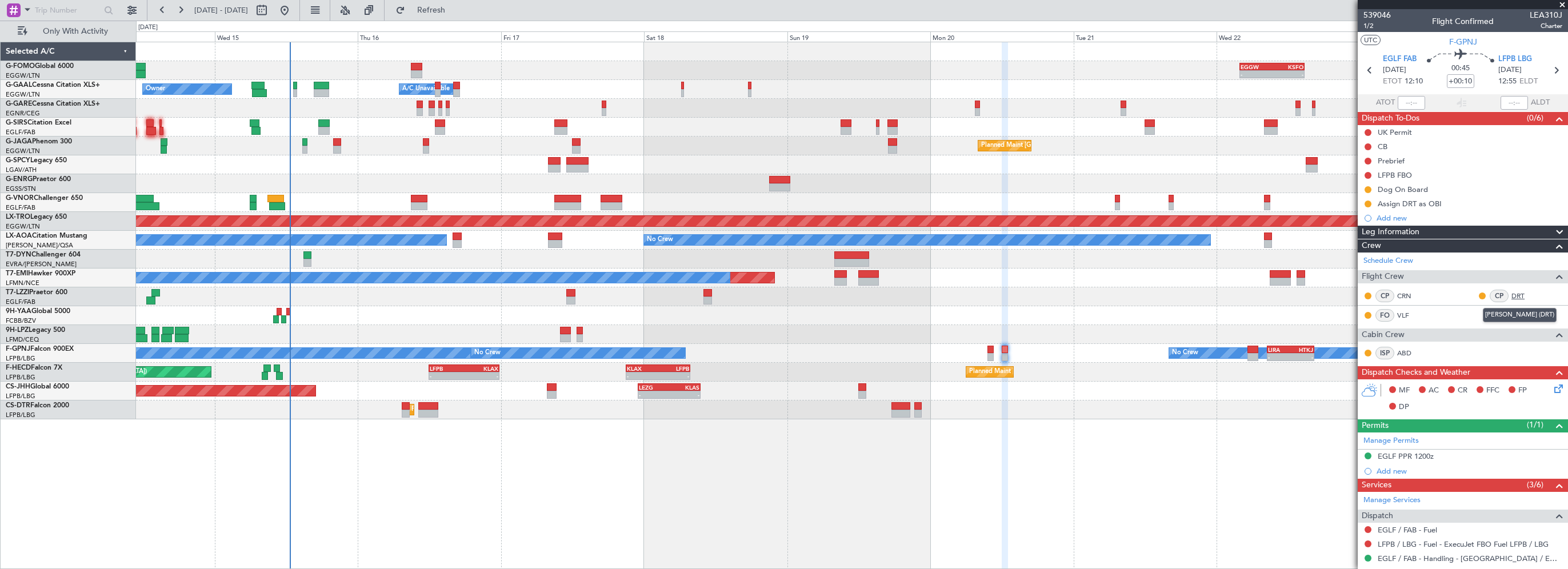
click at [1513, 294] on link "DRT" at bounding box center [1524, 296] width 26 height 10
drag, startPoint x: 454, startPoint y: 12, endPoint x: 469, endPoint y: 9, distance: 15.3
click at [454, 12] on span "Refresh" at bounding box center [431, 10] width 48 height 8
click at [1512, 291] on link "DRT" at bounding box center [1524, 296] width 26 height 10
click at [1512, 297] on link "DRT" at bounding box center [1524, 296] width 26 height 10
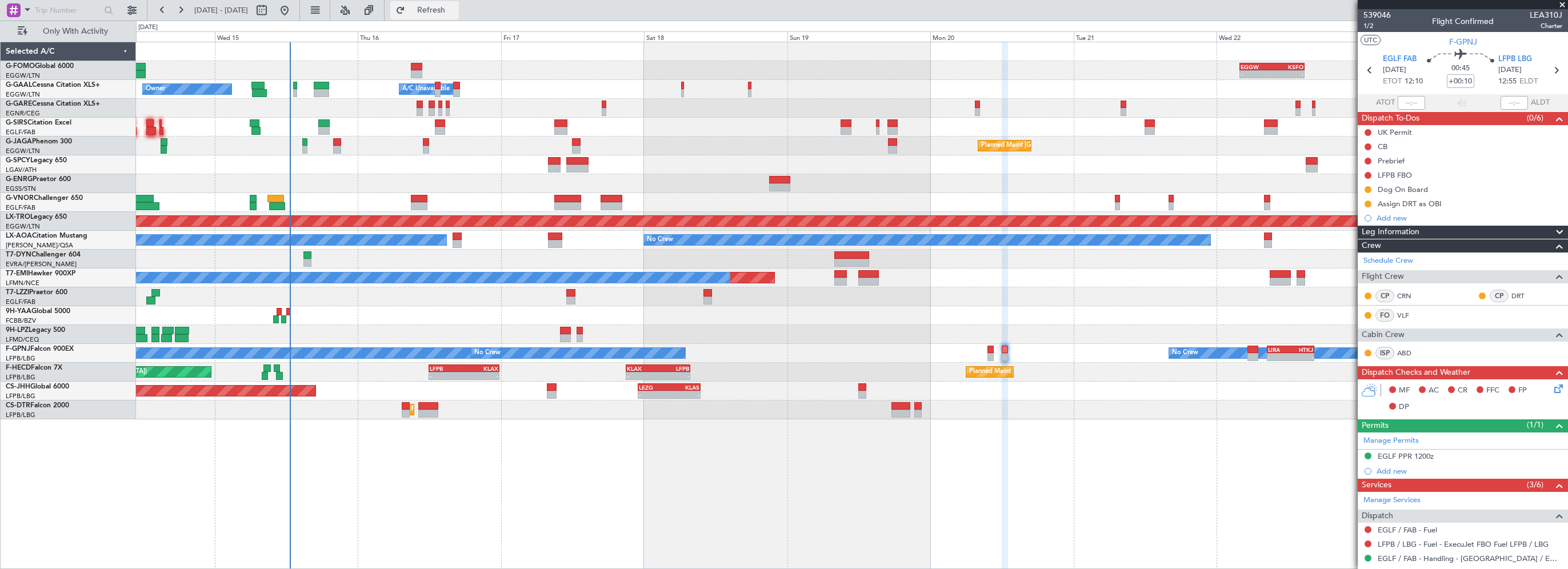
click at [455, 10] on span "Refresh" at bounding box center [431, 10] width 48 height 8
click at [1512, 292] on link "DRT" at bounding box center [1524, 296] width 26 height 10
click at [455, 14] on span "Refresh" at bounding box center [431, 10] width 48 height 8
click at [1522, 56] on span "LFPB LBG" at bounding box center [1515, 59] width 34 height 12
click at [1399, 258] on link "Schedule Crew" at bounding box center [1388, 260] width 50 height 12
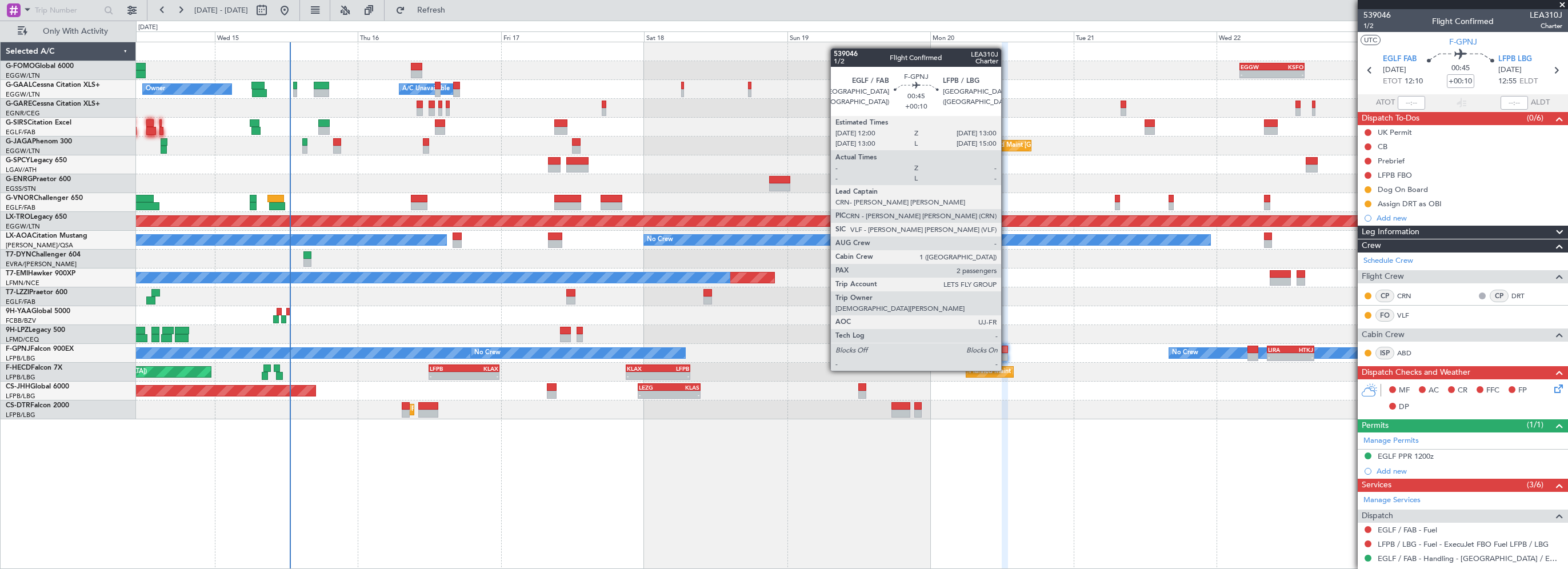
click at [1006, 349] on div at bounding box center [1004, 349] width 6 height 8
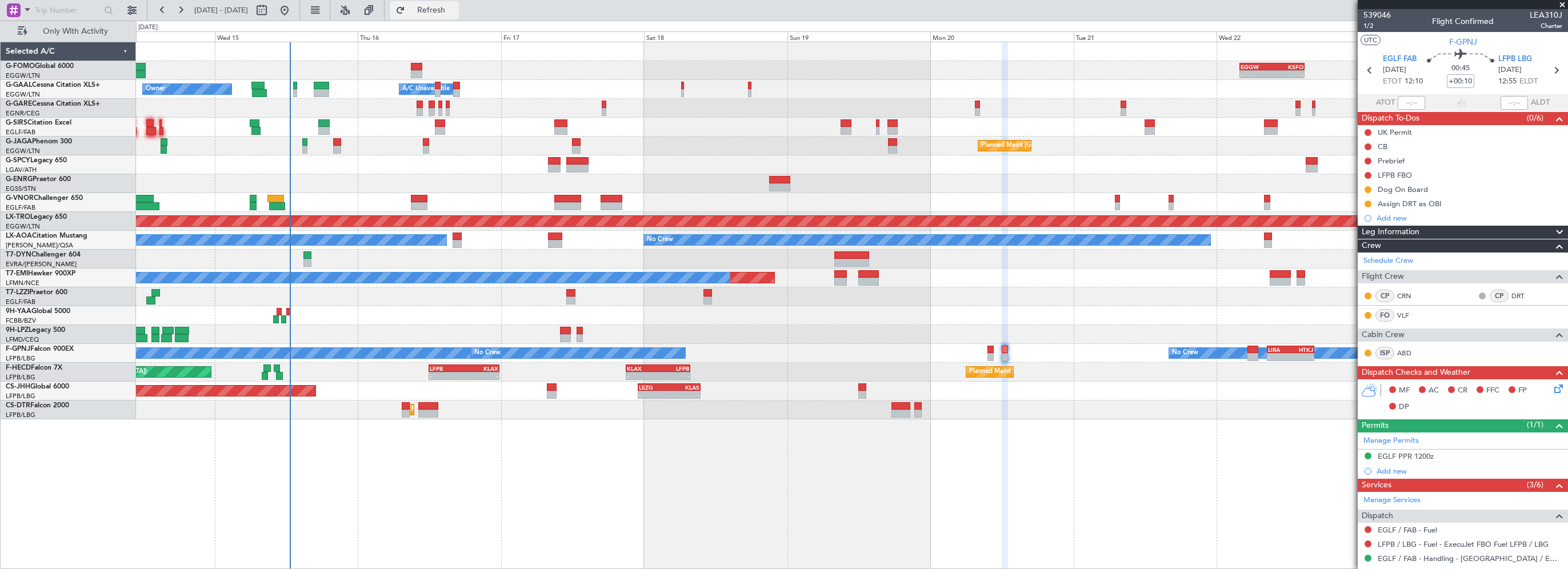
click at [458, 16] on button "Refresh" at bounding box center [424, 10] width 69 height 18
click at [1512, 294] on link "DRT" at bounding box center [1524, 296] width 26 height 10
click at [1479, 293] on button at bounding box center [1482, 296] width 7 height 7
click at [1491, 294] on div "CP" at bounding box center [1499, 296] width 19 height 12
click at [1512, 294] on link "DRT" at bounding box center [1524, 296] width 26 height 10
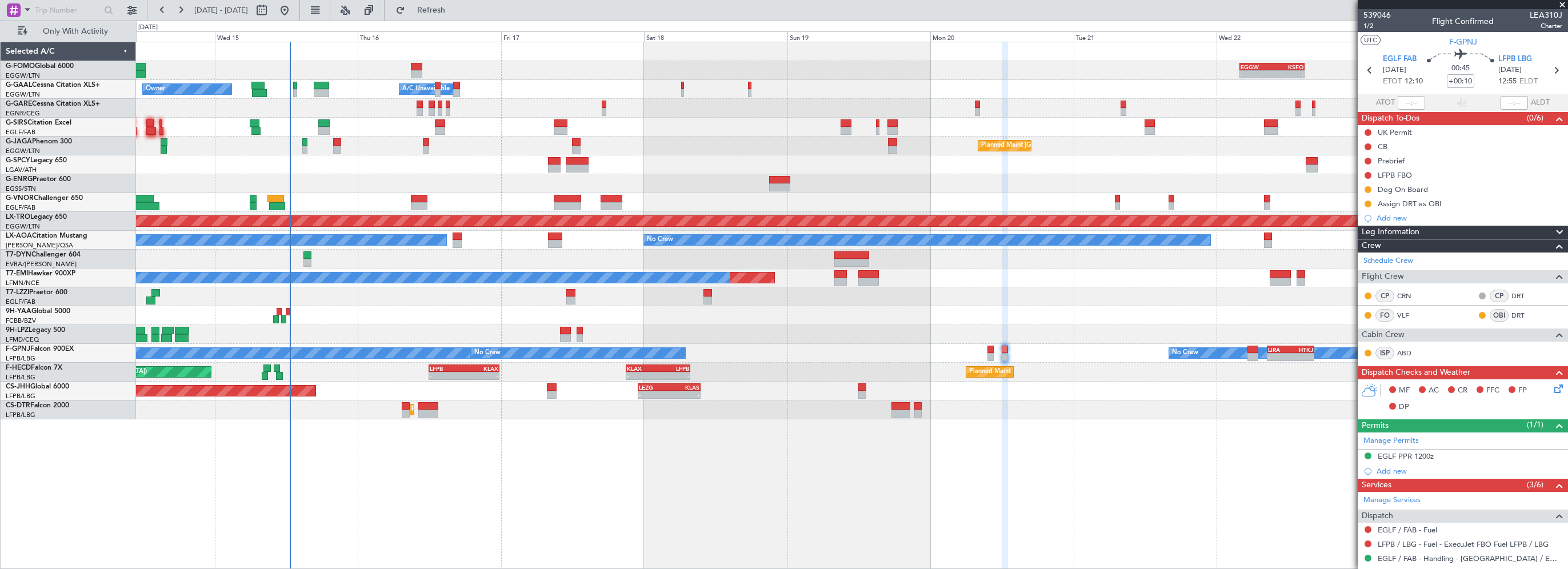
click at [1563, 4] on span at bounding box center [1562, 5] width 12 height 10
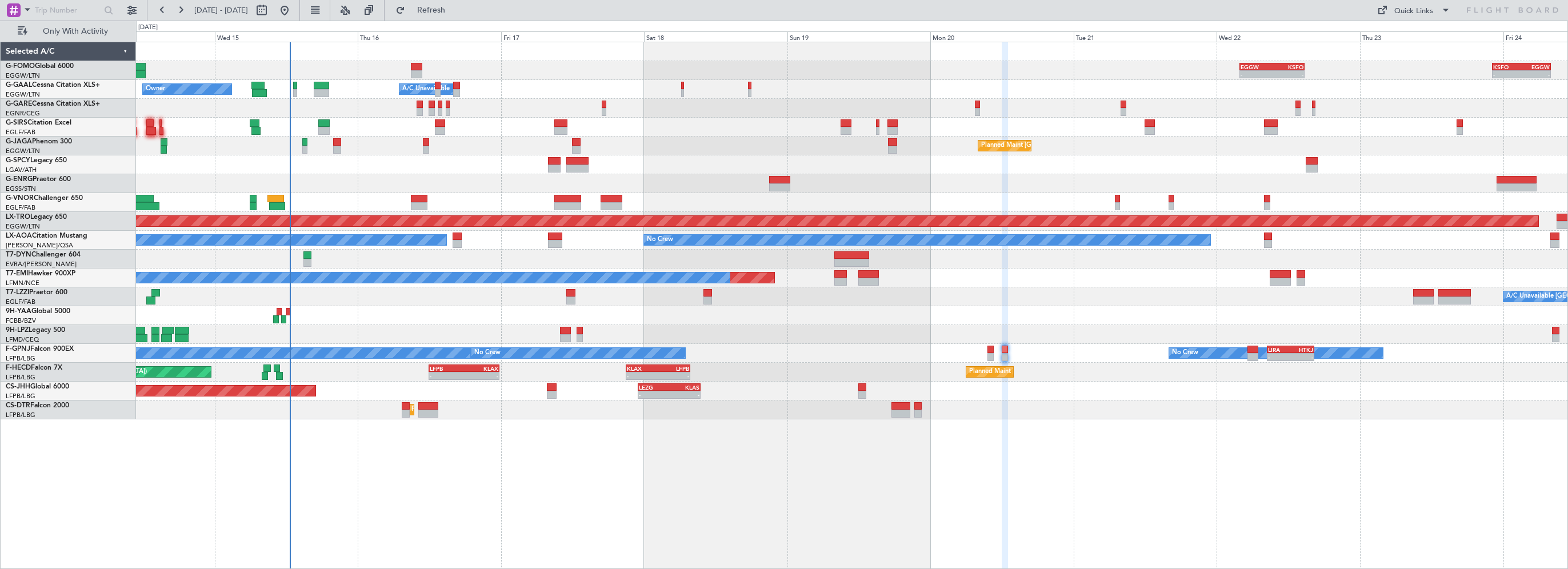
type input "0"
click at [455, 7] on span "Refresh" at bounding box center [431, 10] width 48 height 8
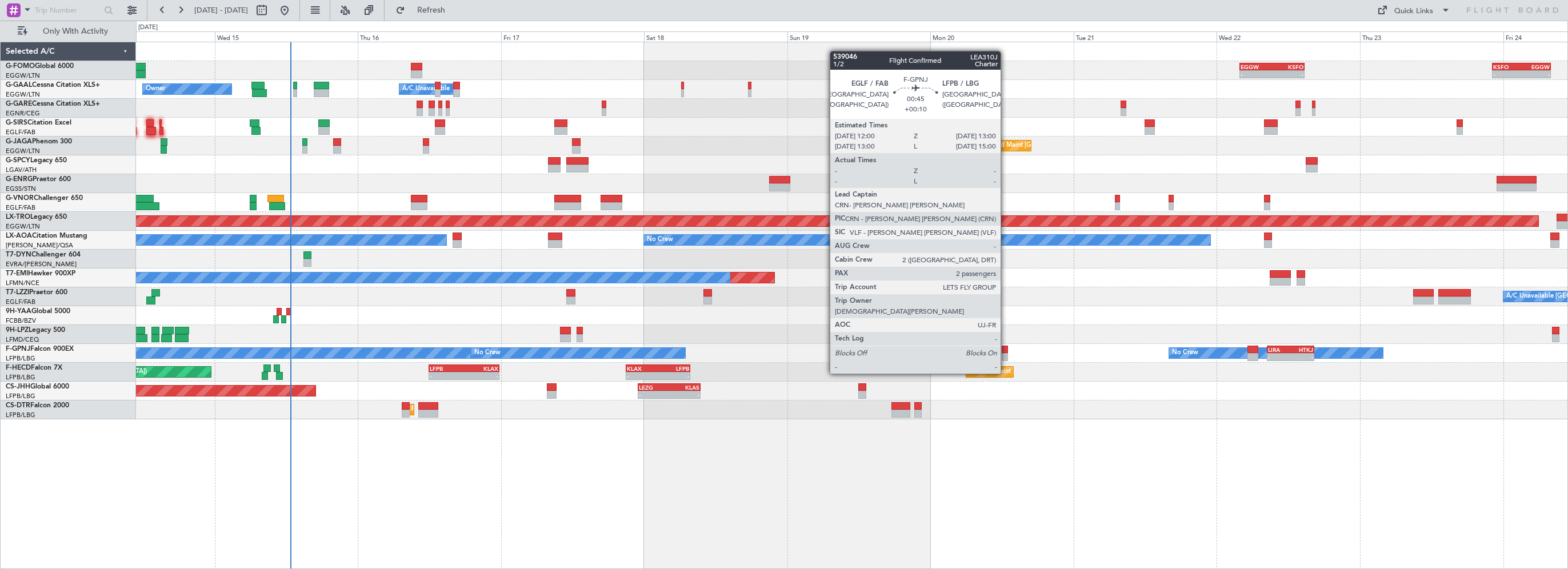
click at [1005, 351] on div at bounding box center [1004, 349] width 6 height 8
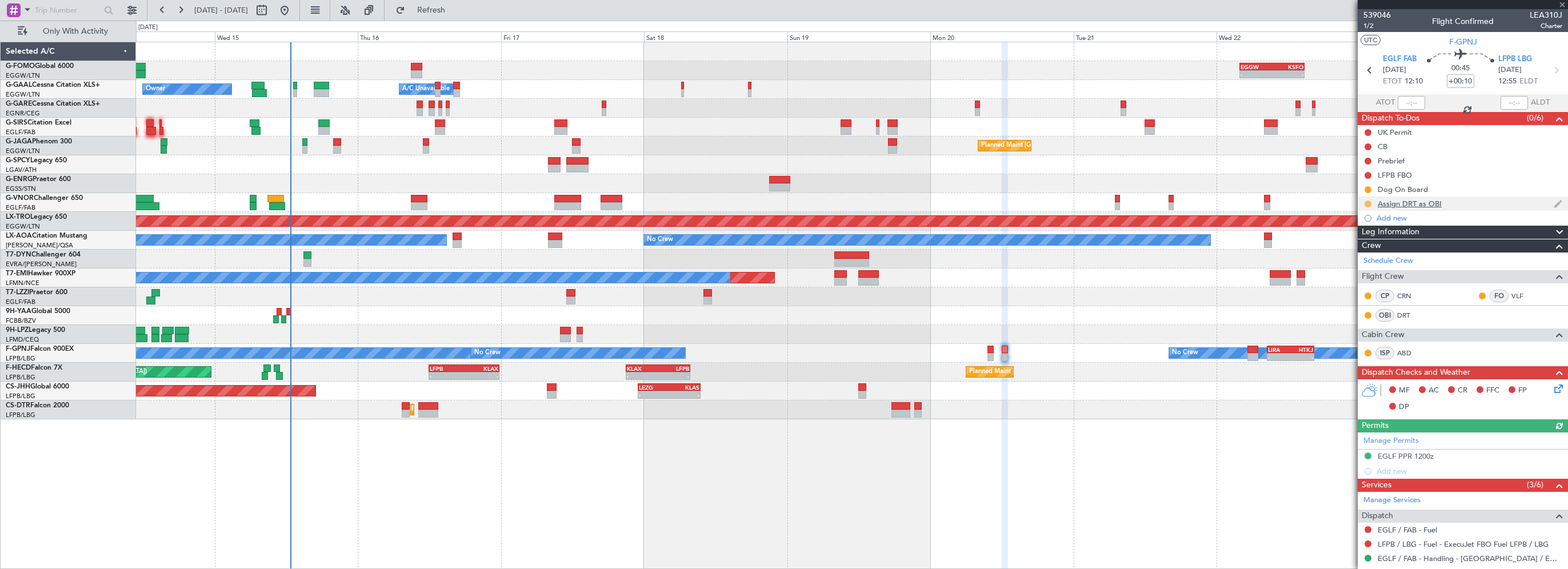
click at [1367, 201] on button at bounding box center [1368, 204] width 7 height 7
click at [1380, 254] on span "Completed" at bounding box center [1372, 254] width 37 height 12
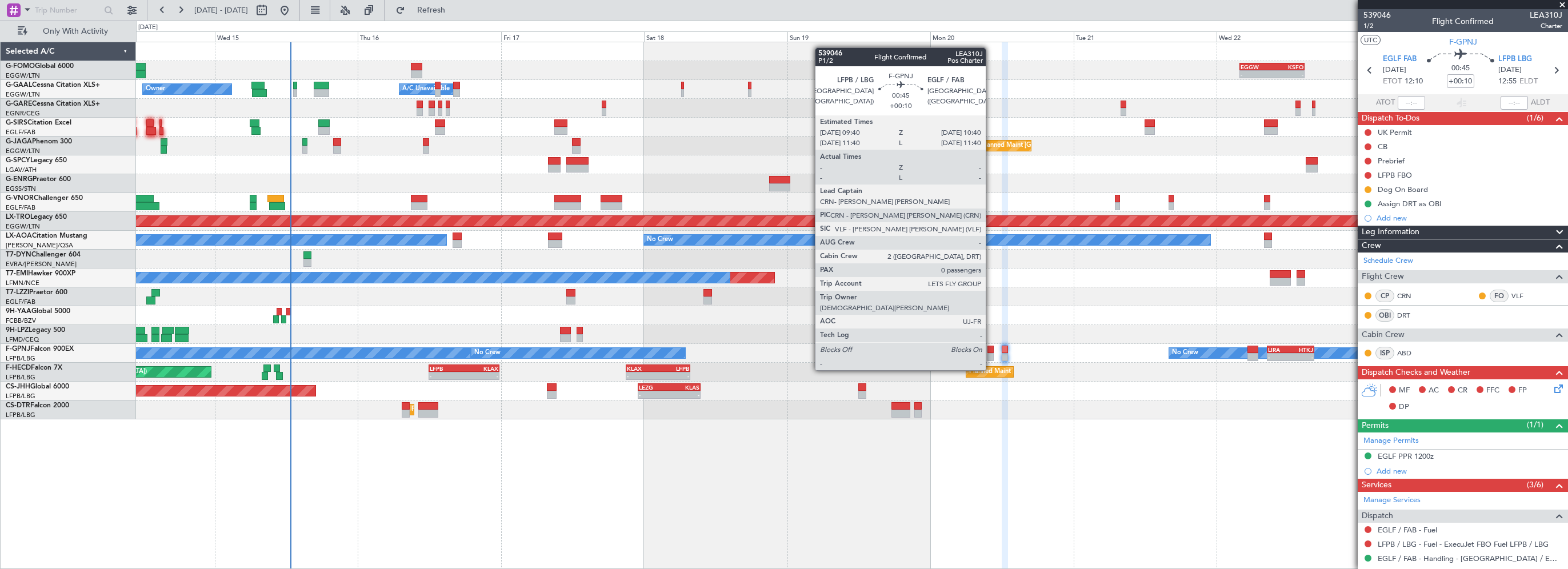
click at [990, 348] on div at bounding box center [990, 349] width 6 height 8
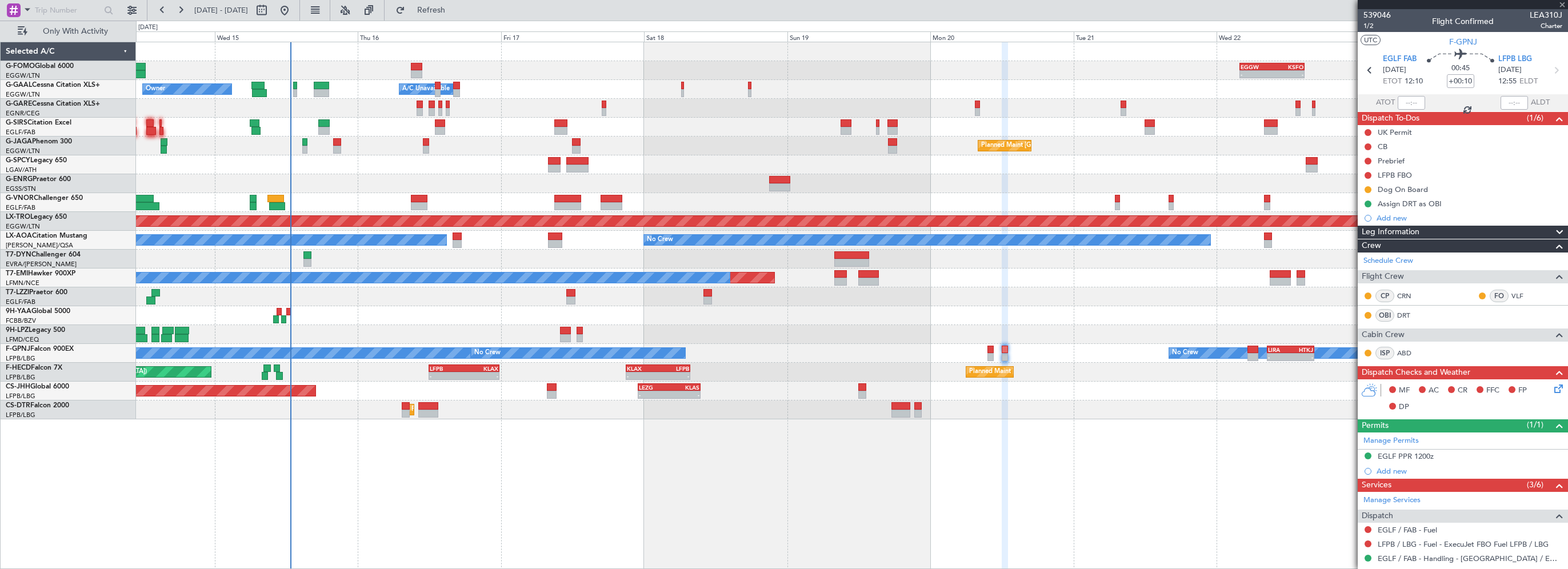
type input "0"
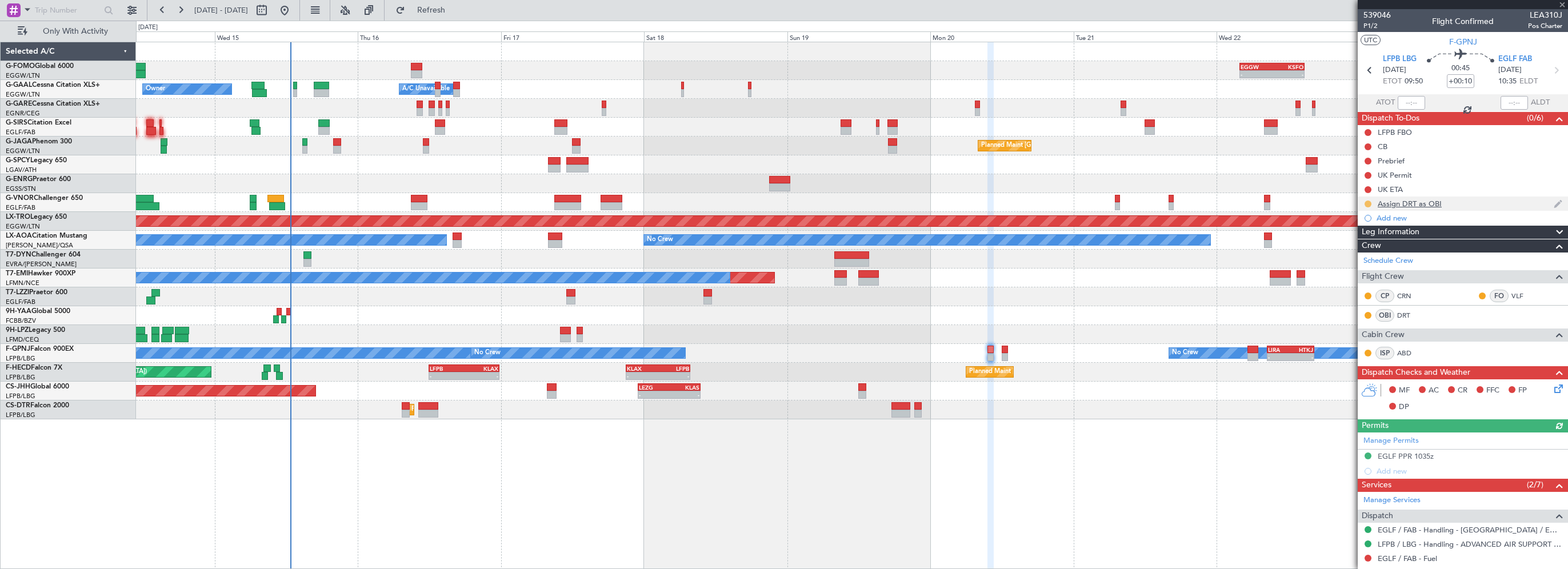
click at [1369, 201] on button at bounding box center [1368, 204] width 7 height 7
click at [1367, 252] on span "Completed" at bounding box center [1372, 254] width 37 height 12
click at [1054, 491] on div "- - EGGW 03:55 Z KSFO 14:45 Z - - KSFO 22:15 Z EGGW 08:00 Z Owner Owner A/C Una…" at bounding box center [852, 305] width 1432 height 527
click at [455, 12] on span "Refresh" at bounding box center [431, 10] width 48 height 8
click at [767, 100] on div at bounding box center [852, 108] width 1431 height 19
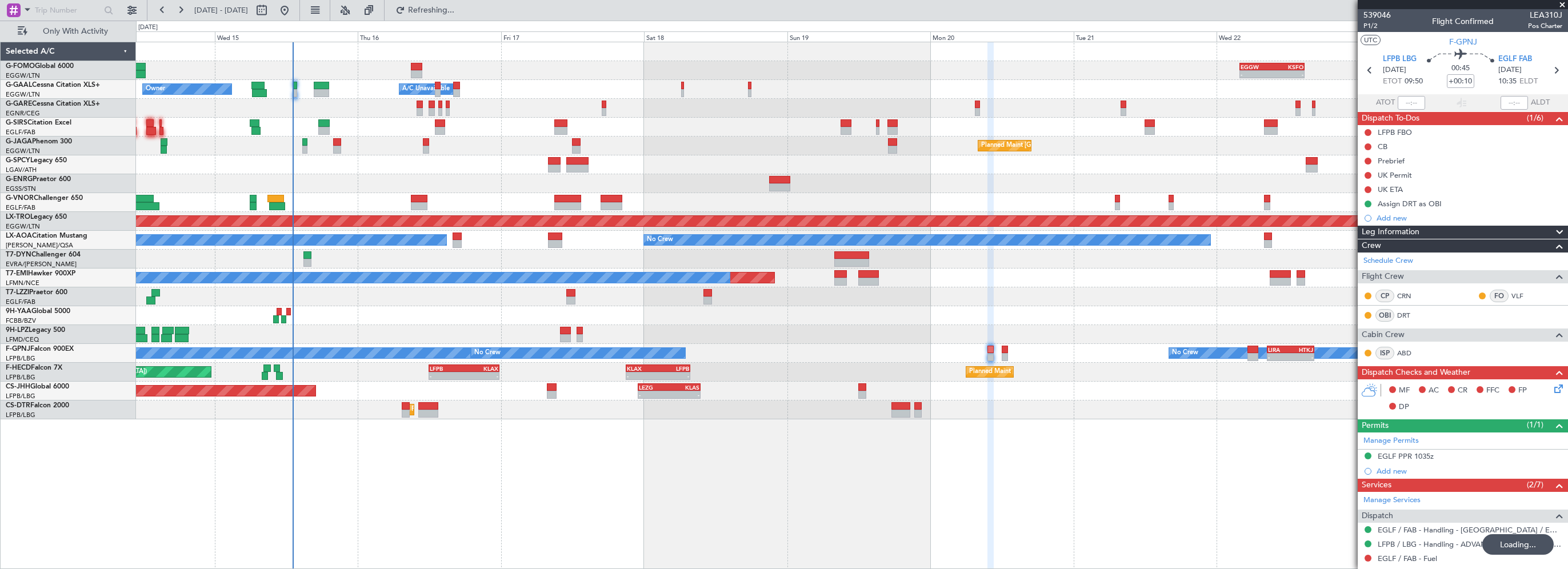
click at [738, 165] on div at bounding box center [852, 165] width 1431 height 19
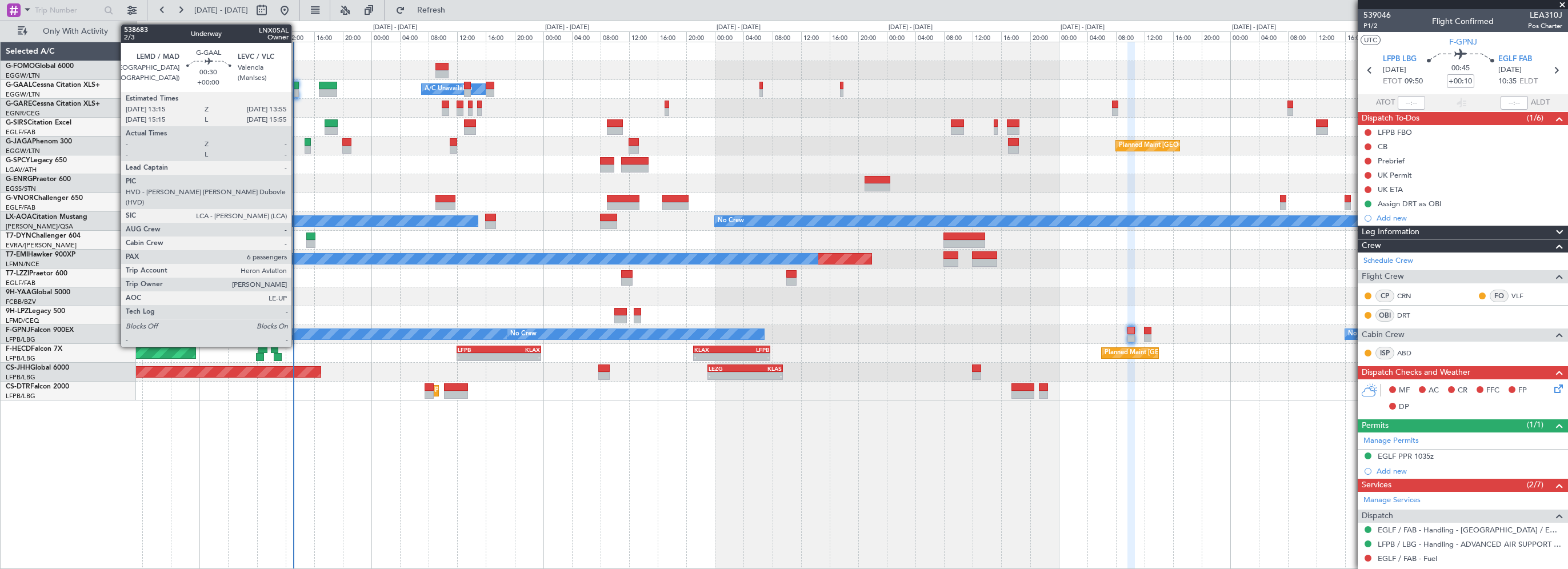
click at [297, 85] on div at bounding box center [297, 86] width 5 height 8
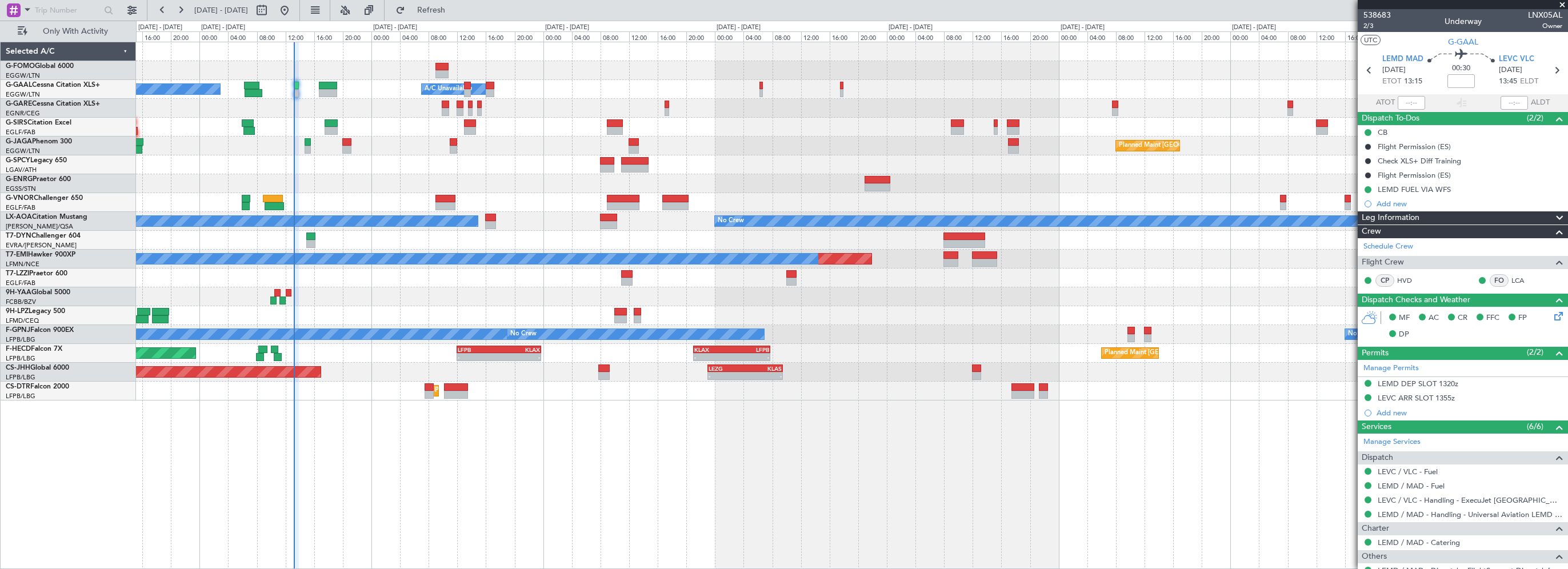
click at [439, 476] on div "- - EGGW 03:55 Z KSFO 14:45 Z - - KSFO 22:15 Z EGGW 08:00 Z Owner Owner A/C Una…" at bounding box center [852, 305] width 1432 height 527
click at [444, 7] on span "Refresh" at bounding box center [431, 10] width 48 height 8
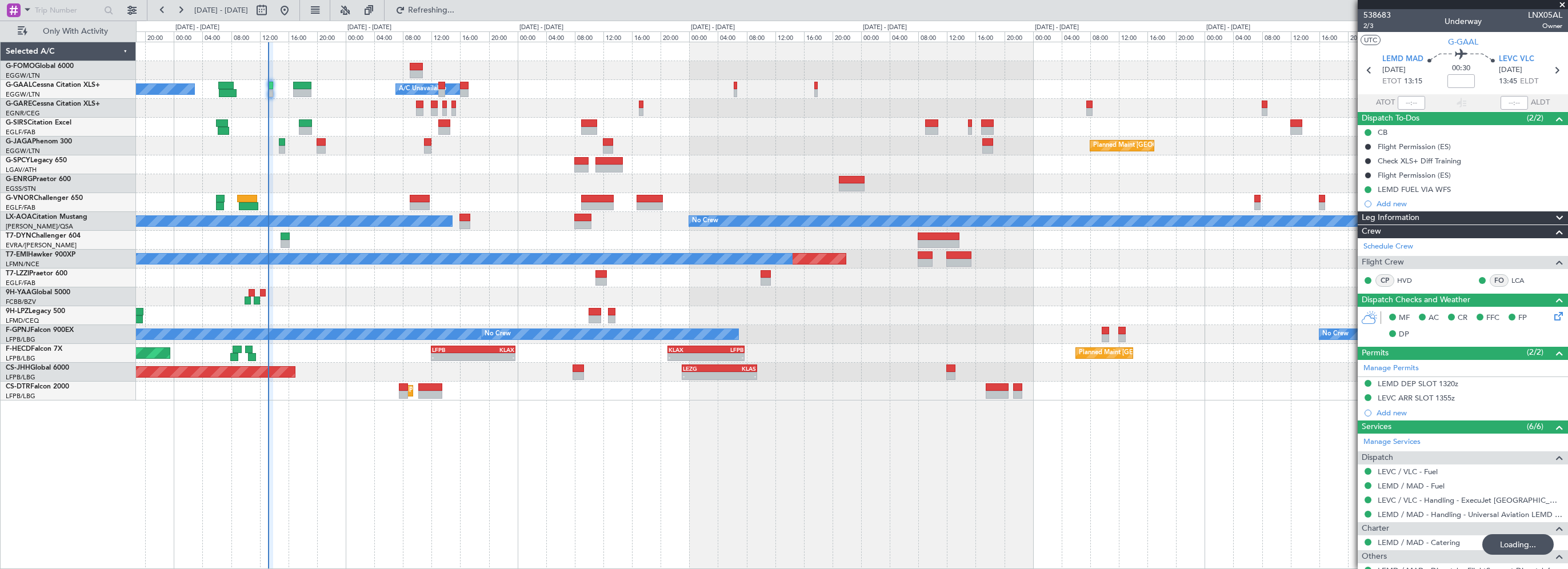
click at [329, 185] on div "- - KLGA 23:00 Z EGSS 05:40 Z 13:25 Z 20:05 Z EGSS 12:45 Z KBGR 19:40 Z" at bounding box center [852, 184] width 1431 height 19
click at [435, 3] on button "Refresh" at bounding box center [424, 10] width 69 height 18
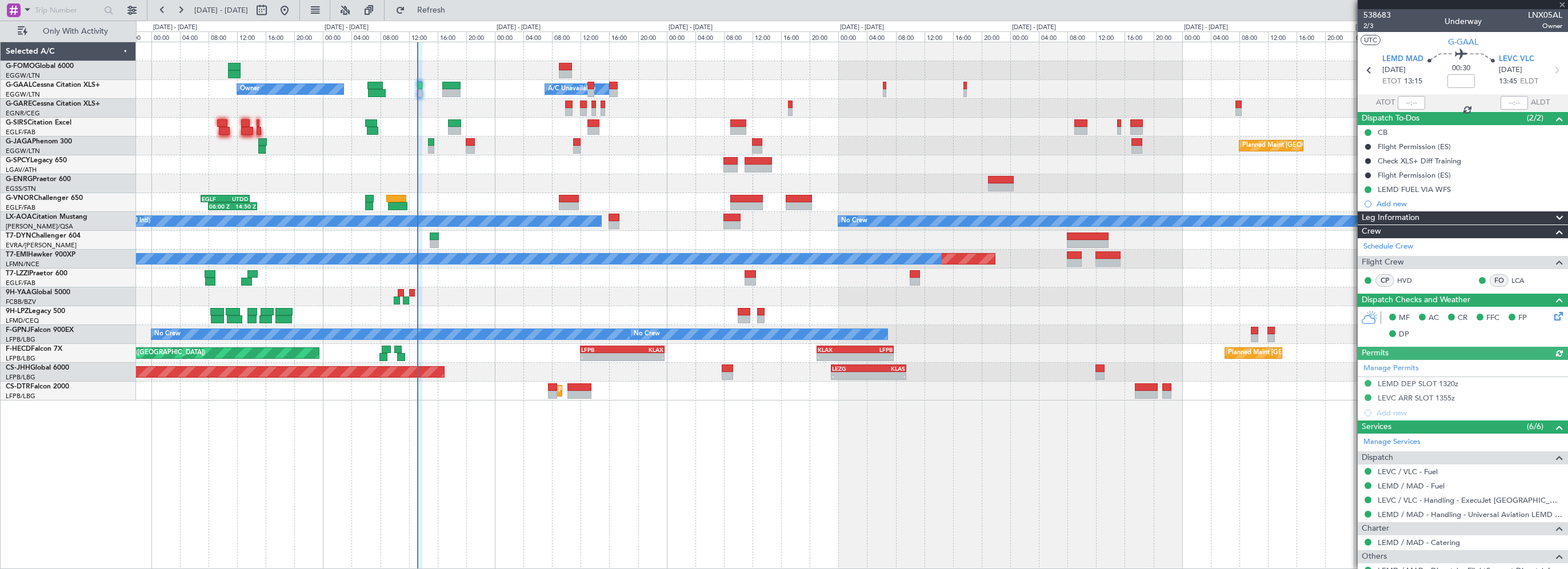
click at [652, 151] on div "- - EGGW 03:55 Z KSFO 14:45 Z - - KSFO 22:15 Z EGGW 08:00 Z Owner Owner A/C Una…" at bounding box center [852, 221] width 1431 height 358
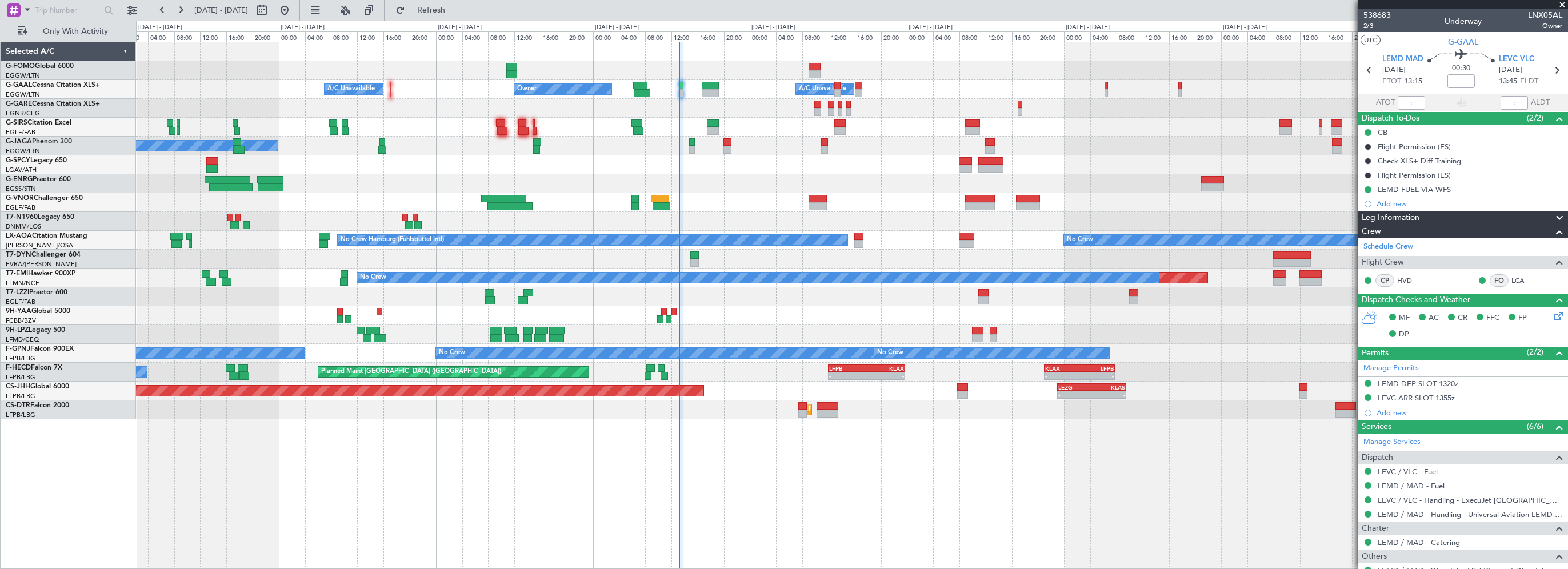
click at [743, 184] on div at bounding box center [852, 184] width 1431 height 19
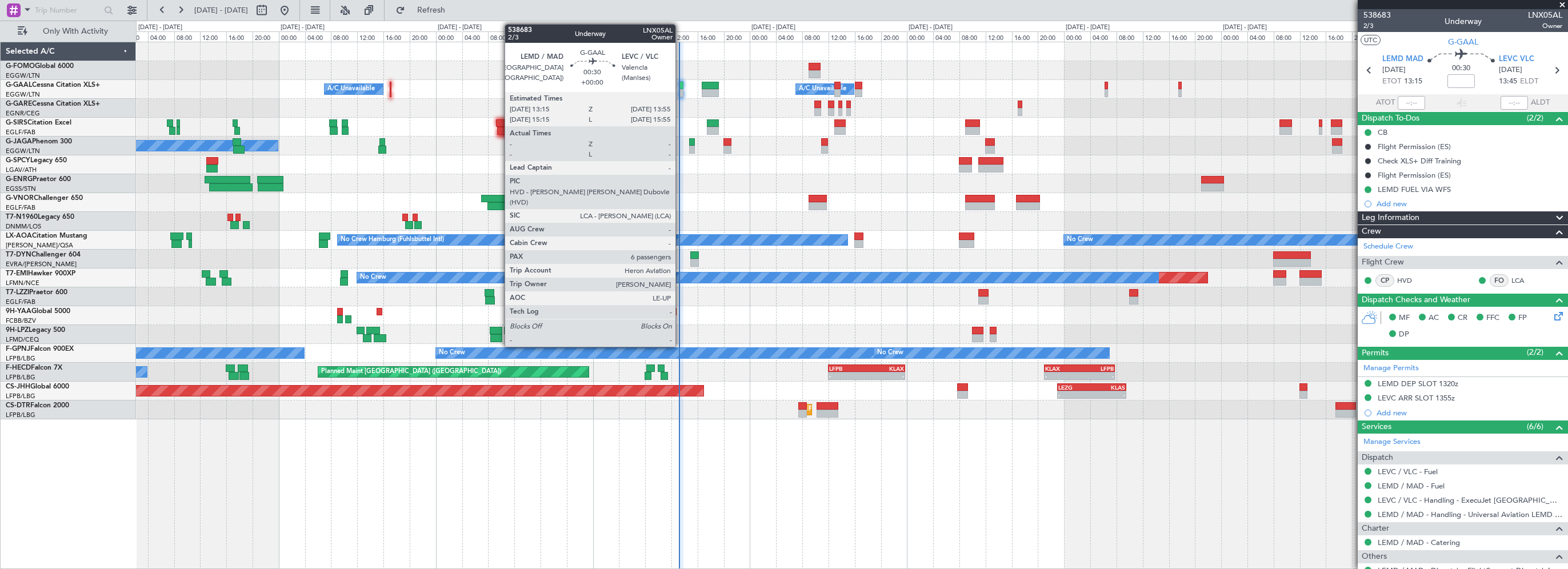
click at [680, 86] on div at bounding box center [681, 86] width 5 height 8
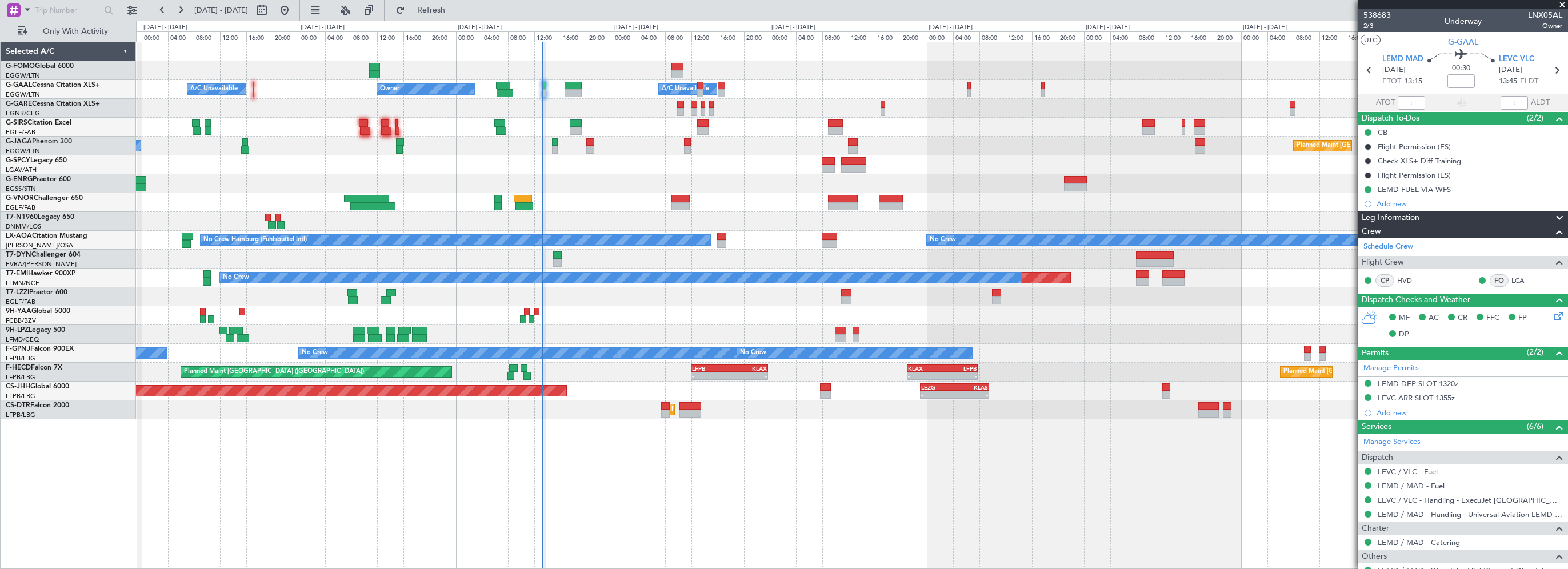
click at [565, 193] on div "- - EGGW 03:55 Z KSFO 14:45 Z - - KSFO 22:15 Z EGGW 08:00 Z Owner A/C Unavailab…" at bounding box center [852, 230] width 1431 height 377
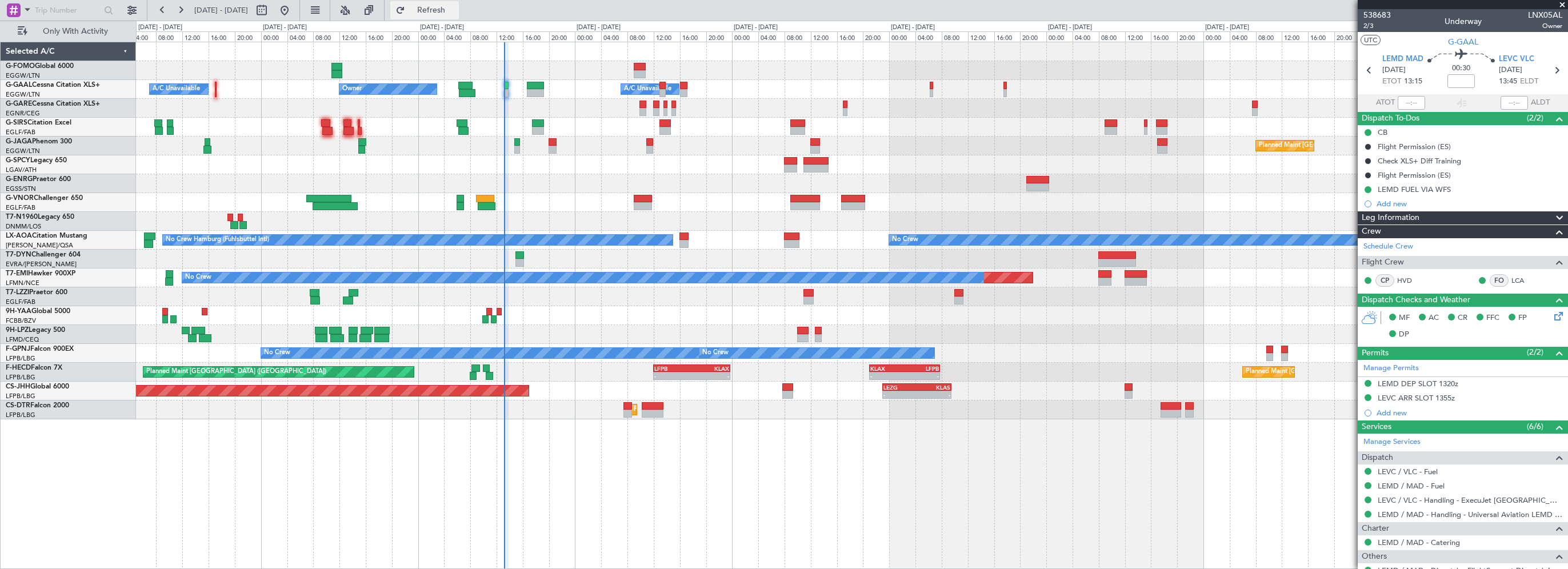
click at [455, 10] on span "Refresh" at bounding box center [431, 10] width 48 height 8
click at [962, 455] on div "- - EGGW 03:55 Z KSFO 14:45 Z - - KSFO 22:15 Z EGGW 08:00 Z Owner Owner A/C Una…" at bounding box center [852, 305] width 1432 height 527
click at [1565, 2] on span at bounding box center [1562, 5] width 12 height 10
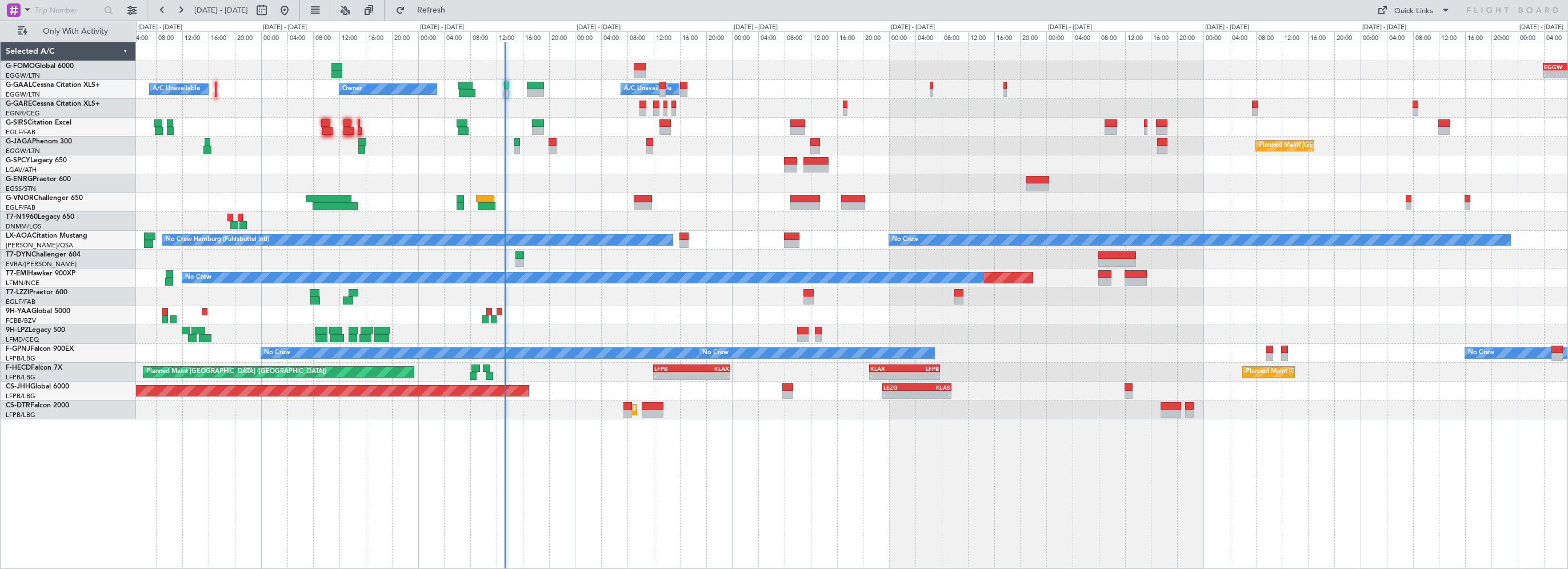
type input "0"
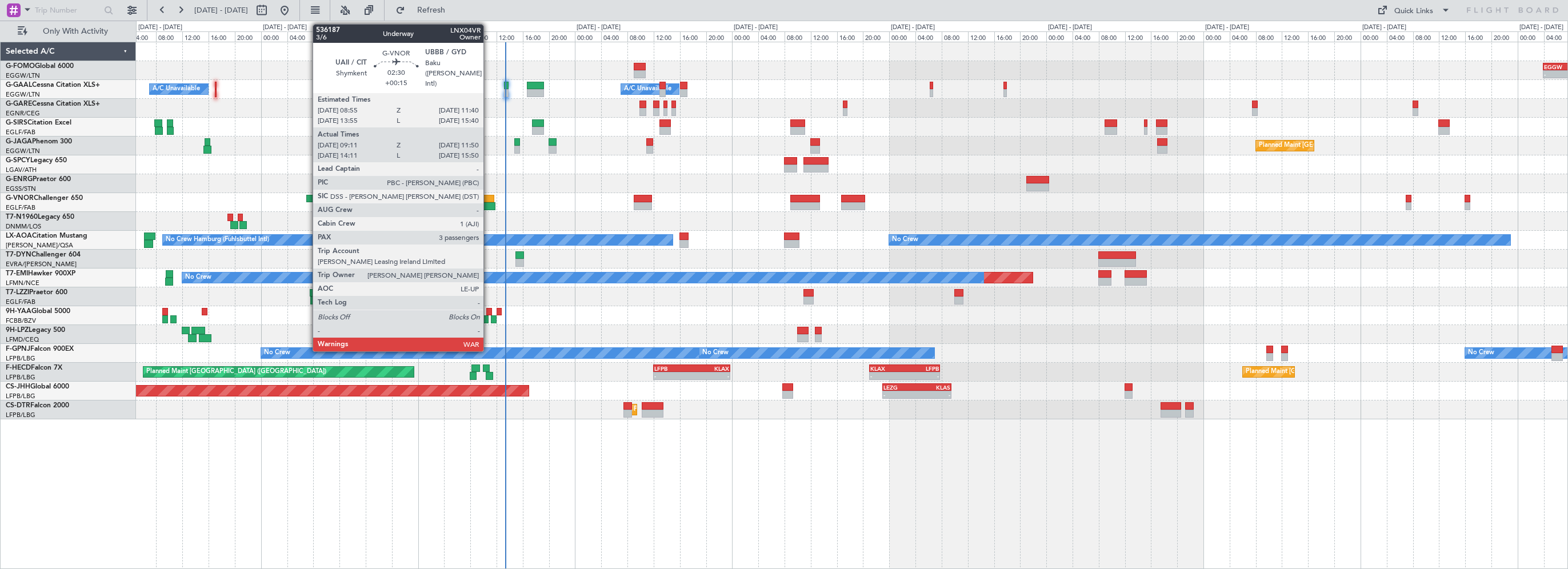
click at [488, 196] on div at bounding box center [485, 199] width 18 height 8
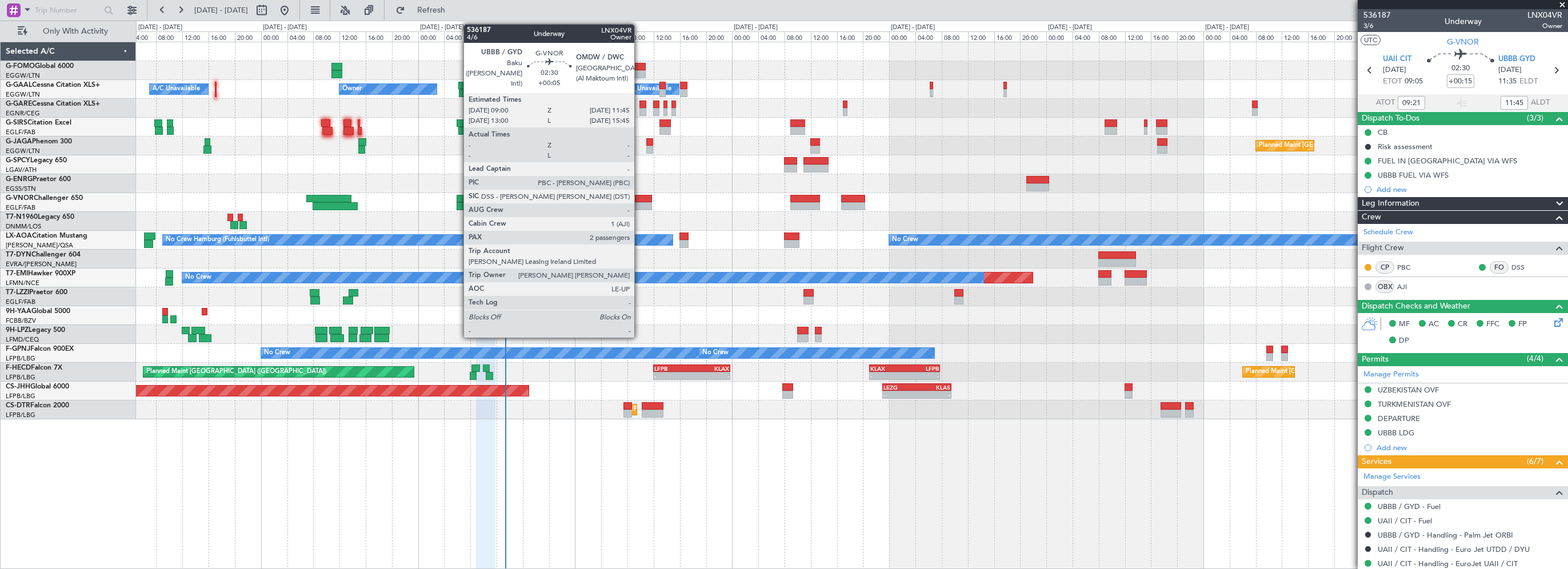
click at [639, 195] on div at bounding box center [642, 199] width 18 height 8
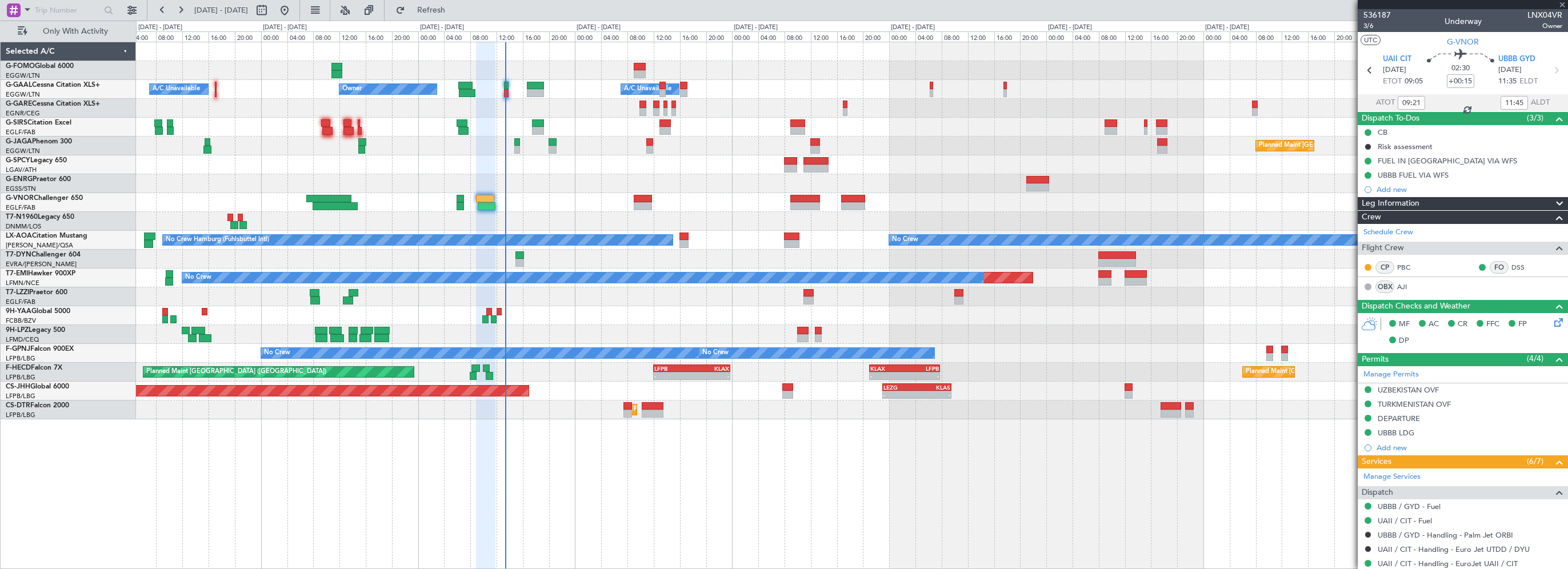
type input "+00:05"
type input "2"
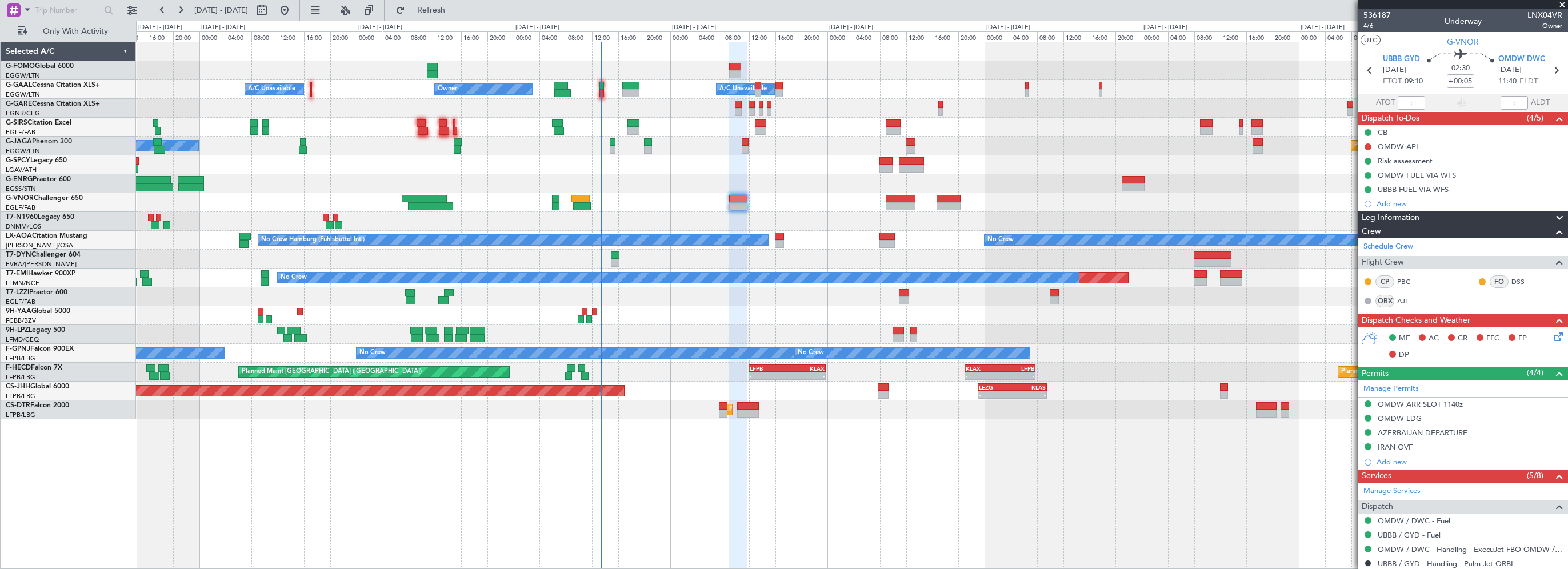
click at [693, 169] on div at bounding box center [852, 165] width 1431 height 19
click at [455, 6] on span "Refresh" at bounding box center [431, 10] width 48 height 8
click at [803, 513] on div "- - EGGW 03:55 Z KSFO 14:45 Z - - KSFO 22:15 Z EGGW 08:00 Z Owner Owner A/C Una…" at bounding box center [852, 305] width 1432 height 527
click at [501, 512] on div "- - EGGW 03:55 Z KSFO 14:45 Z - - KSFO 22:15 Z EGGW 08:00 Z Owner Owner A/C Una…" at bounding box center [852, 305] width 1432 height 527
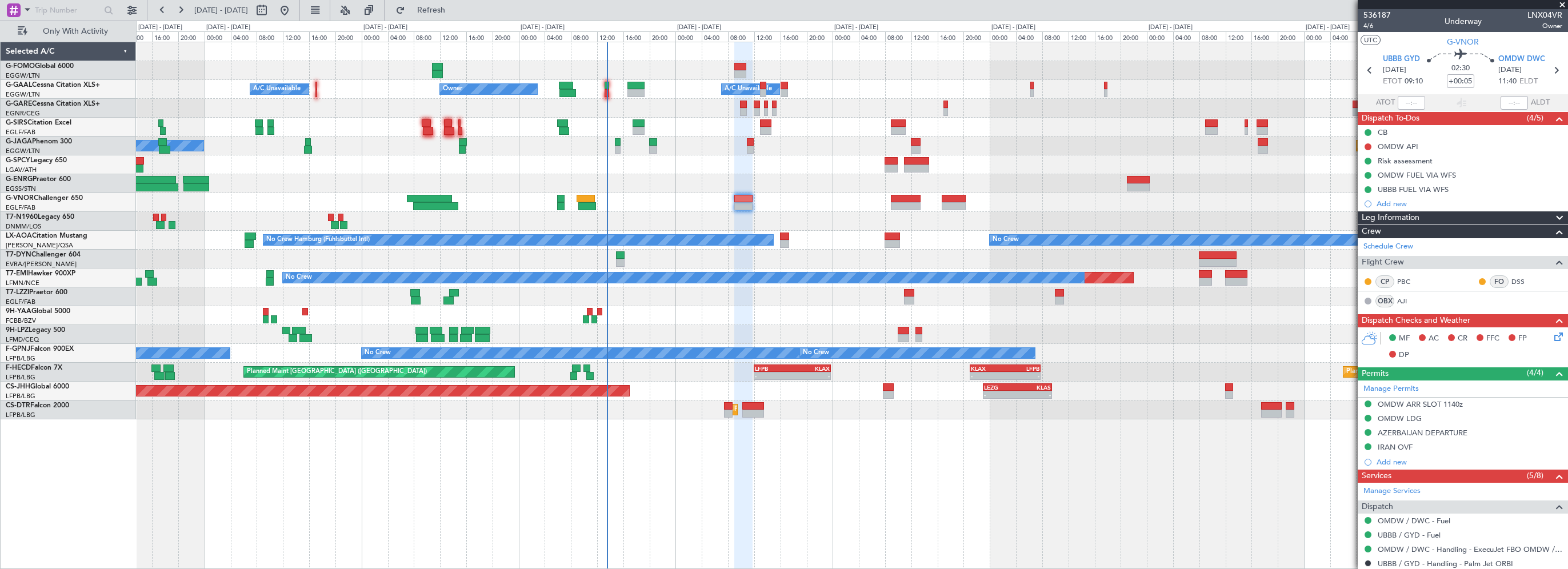
click at [805, 456] on div "- - EGGW 03:55 Z KSFO 14:45 Z - - KSFO 22:15 Z EGGW 08:00 Z Owner Owner A/C Una…" at bounding box center [852, 305] width 1432 height 527
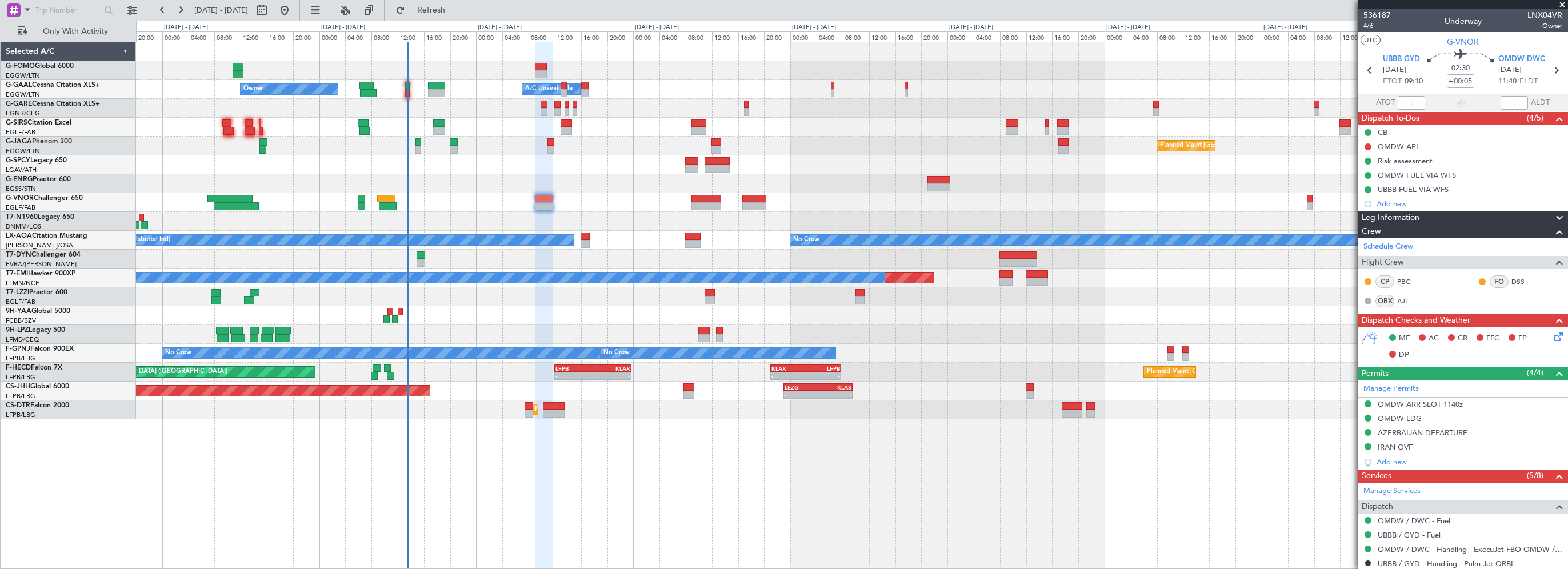
click at [503, 222] on div "- - EGGW 03:55 Z KSFO 14:45 Z - - KSFO 22:15 Z EGGW 08:00 Z Owner Owner A/C Una…" at bounding box center [852, 230] width 1431 height 377
drag, startPoint x: 472, startPoint y: 9, endPoint x: 464, endPoint y: 28, distance: 20.6
click at [455, 9] on span "Refresh" at bounding box center [431, 10] width 48 height 8
click at [480, 152] on div "Planned Maint Paris (Le Bourget) No Crew" at bounding box center [852, 146] width 1431 height 19
click at [455, 6] on span "Refresh" at bounding box center [431, 10] width 48 height 8
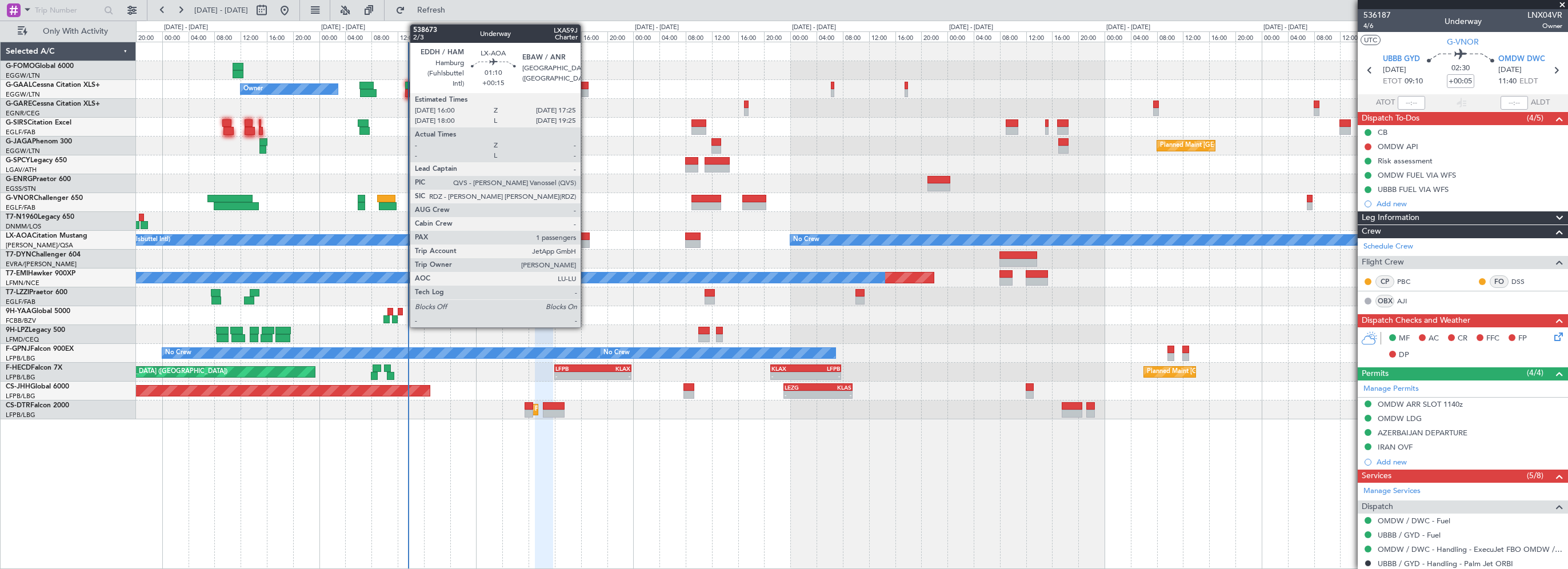
click at [586, 237] on div at bounding box center [585, 237] width 10 height 8
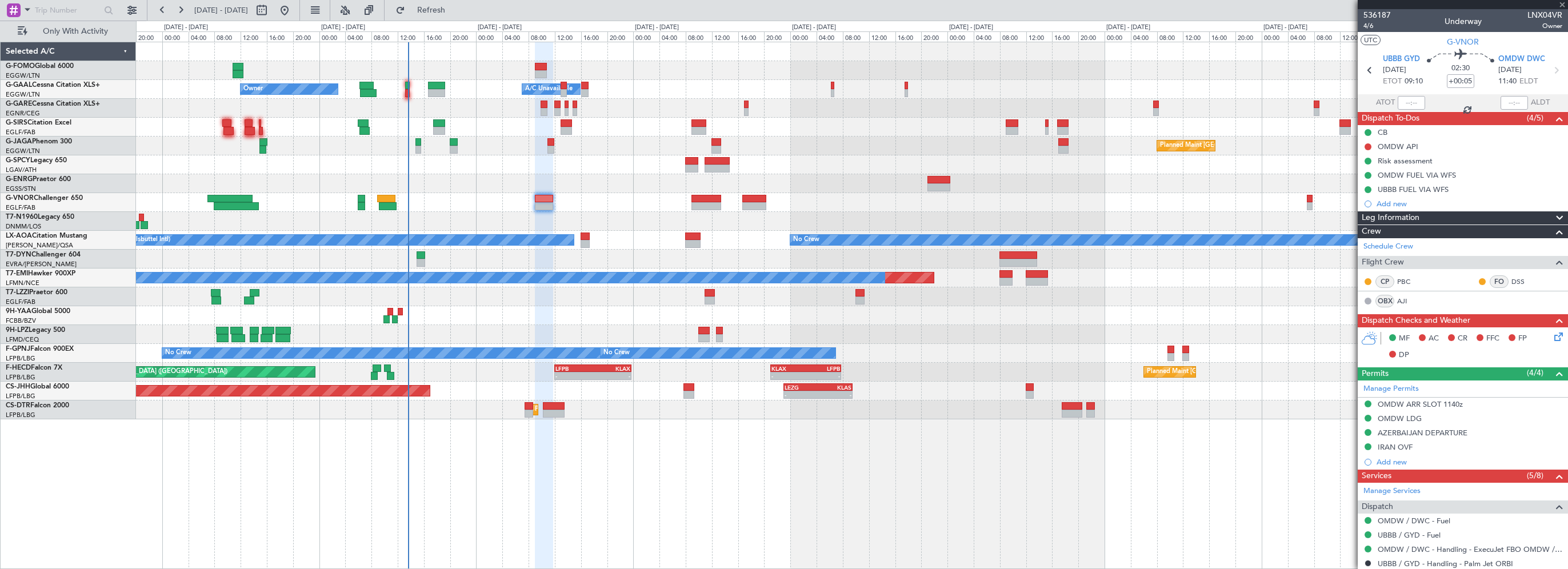
type input "+00:15"
type input "1"
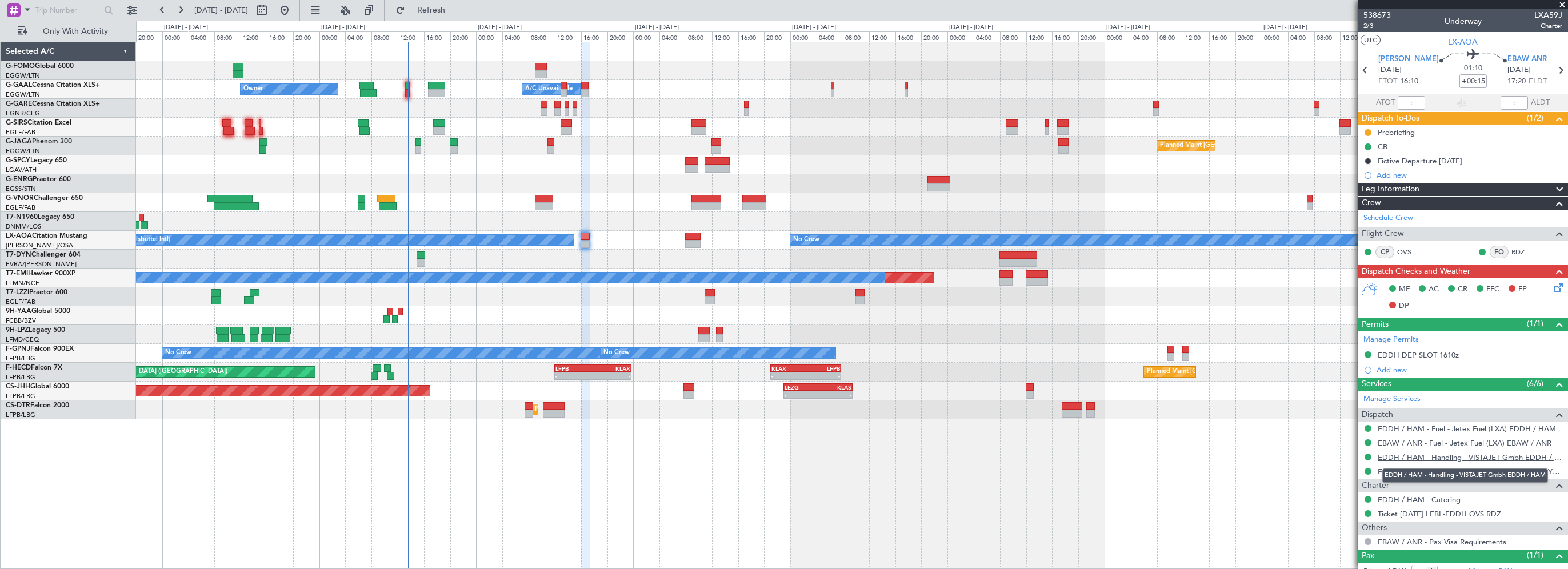
click at [1489, 452] on link "EDDH / HAM - Handling - VISTAJET Gmbh EDDH / HAM" at bounding box center [1469, 457] width 184 height 10
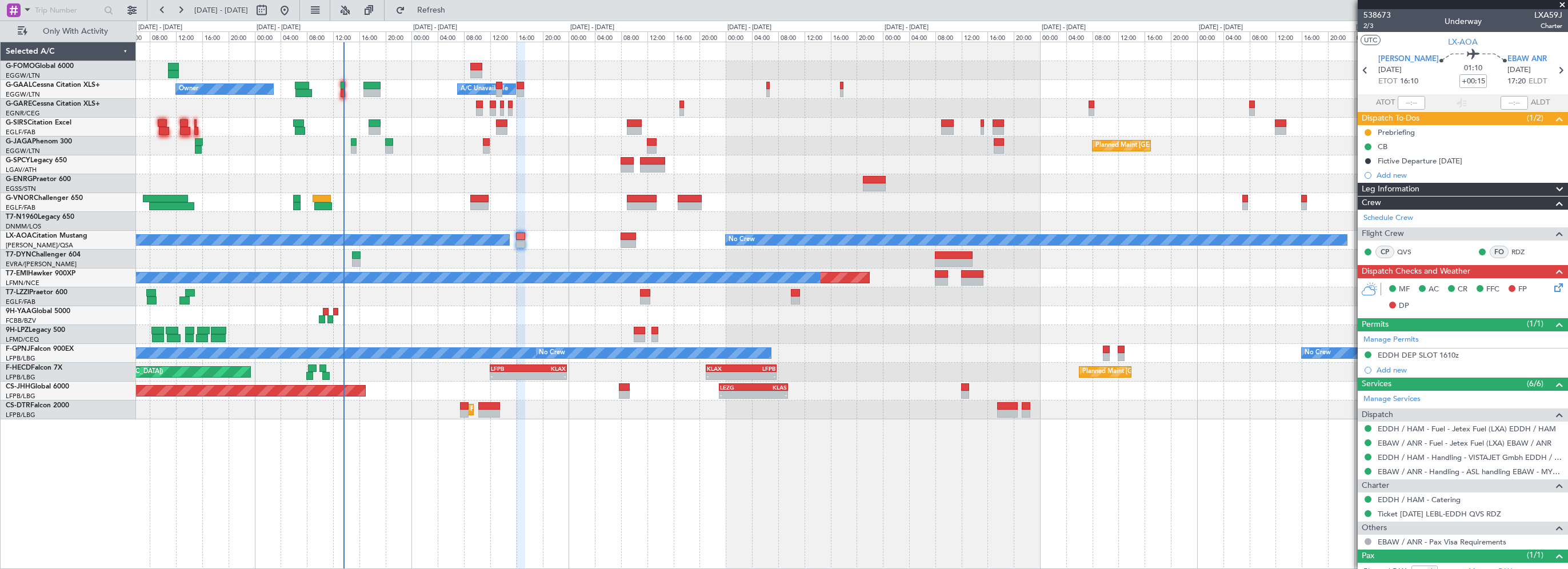
click at [565, 231] on div "- - EGGW 03:55 Z KSFO 14:45 Z - - KSFO 22:15 Z EGGW 08:00 Z Owner Owner A/C Una…" at bounding box center [852, 230] width 1431 height 377
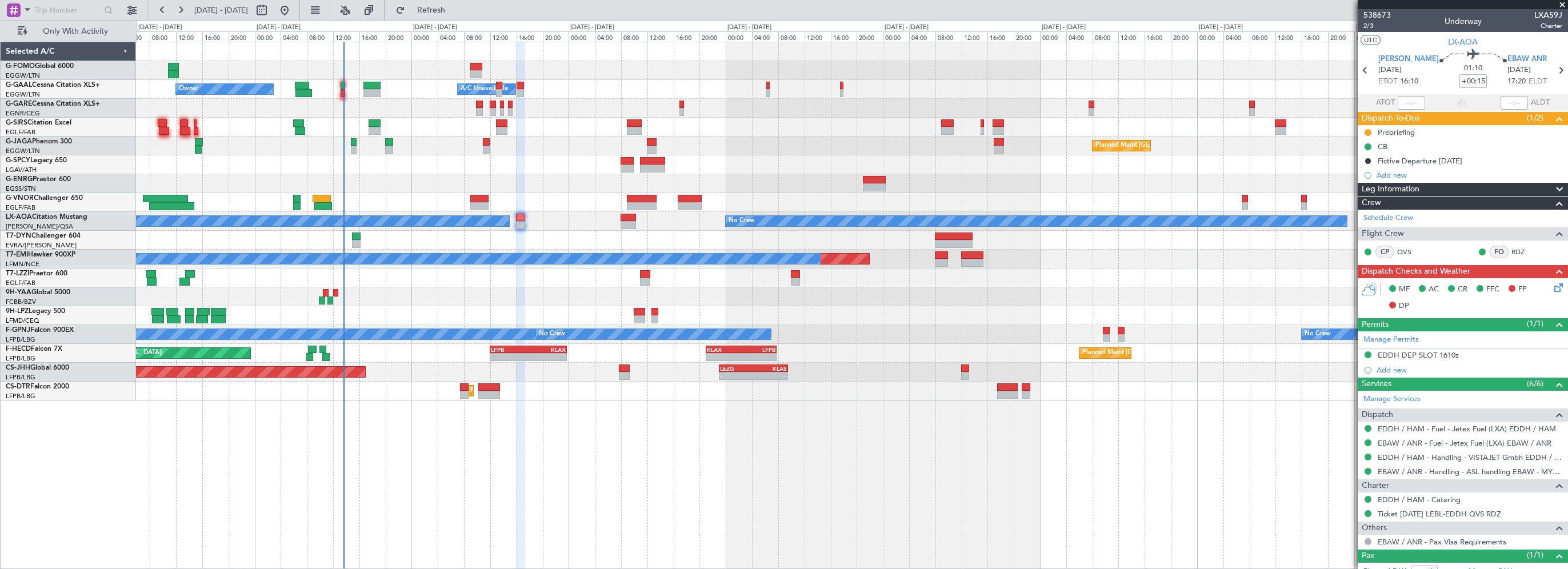
click at [738, 483] on div "- - EGGW 03:55 Z KSFO 14:45 Z - - KSFO 22:15 Z EGGW 08:00 Z Owner Owner A/C Una…" at bounding box center [852, 305] width 1432 height 527
click at [1522, 54] on span "EBAW ANR" at bounding box center [1527, 59] width 39 height 12
click at [458, 2] on button "Refresh" at bounding box center [424, 10] width 69 height 18
click at [458, 5] on button "Refresh" at bounding box center [424, 10] width 69 height 18
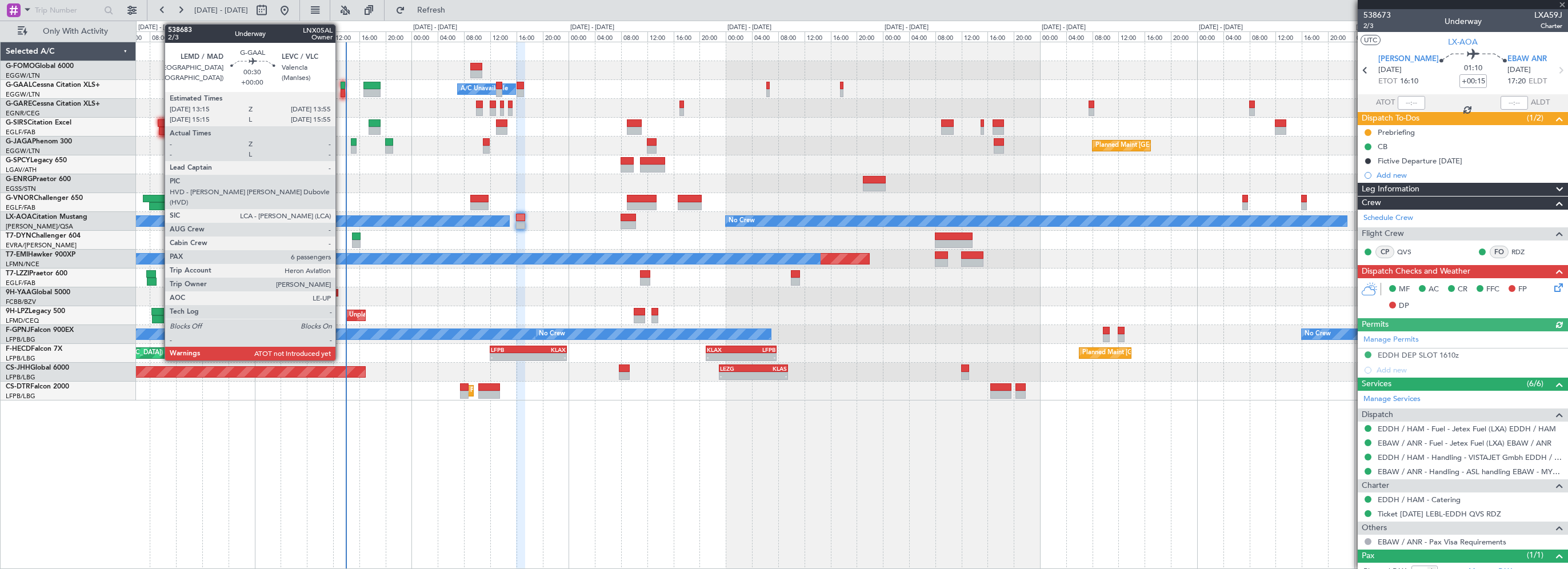
click at [341, 86] on div at bounding box center [343, 86] width 5 height 8
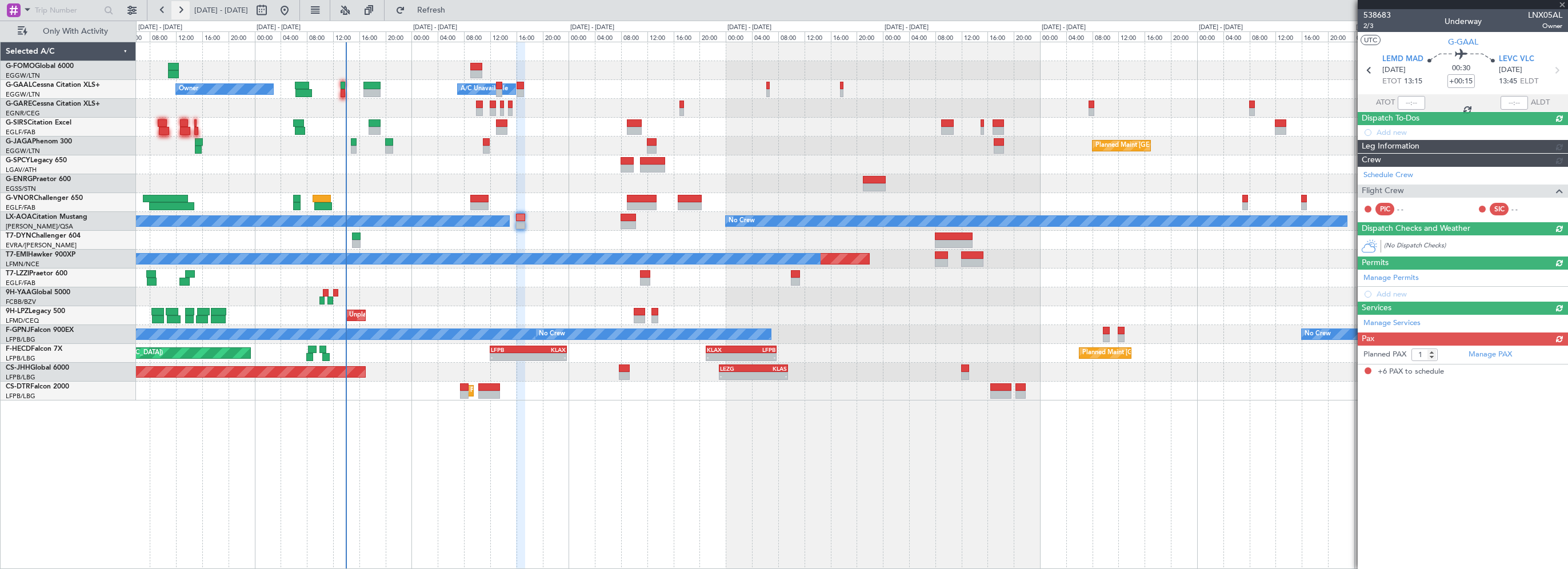
type input "6"
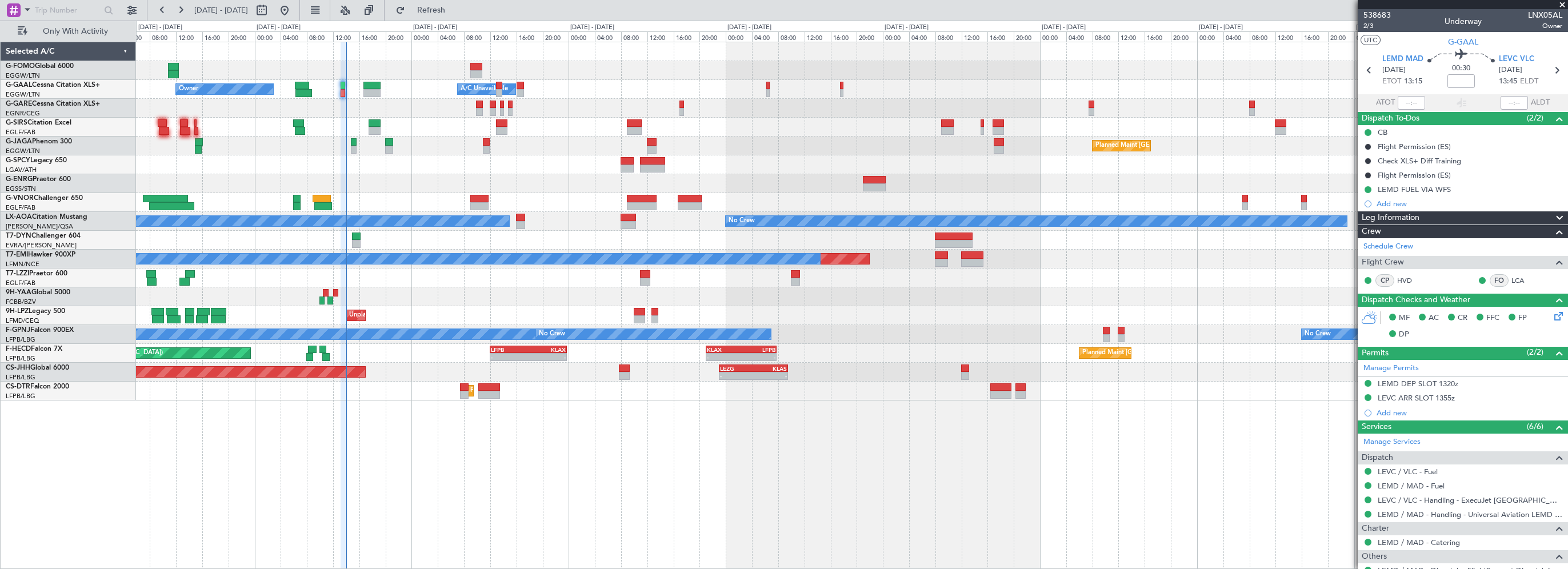
click at [505, 132] on div at bounding box center [852, 127] width 1431 height 19
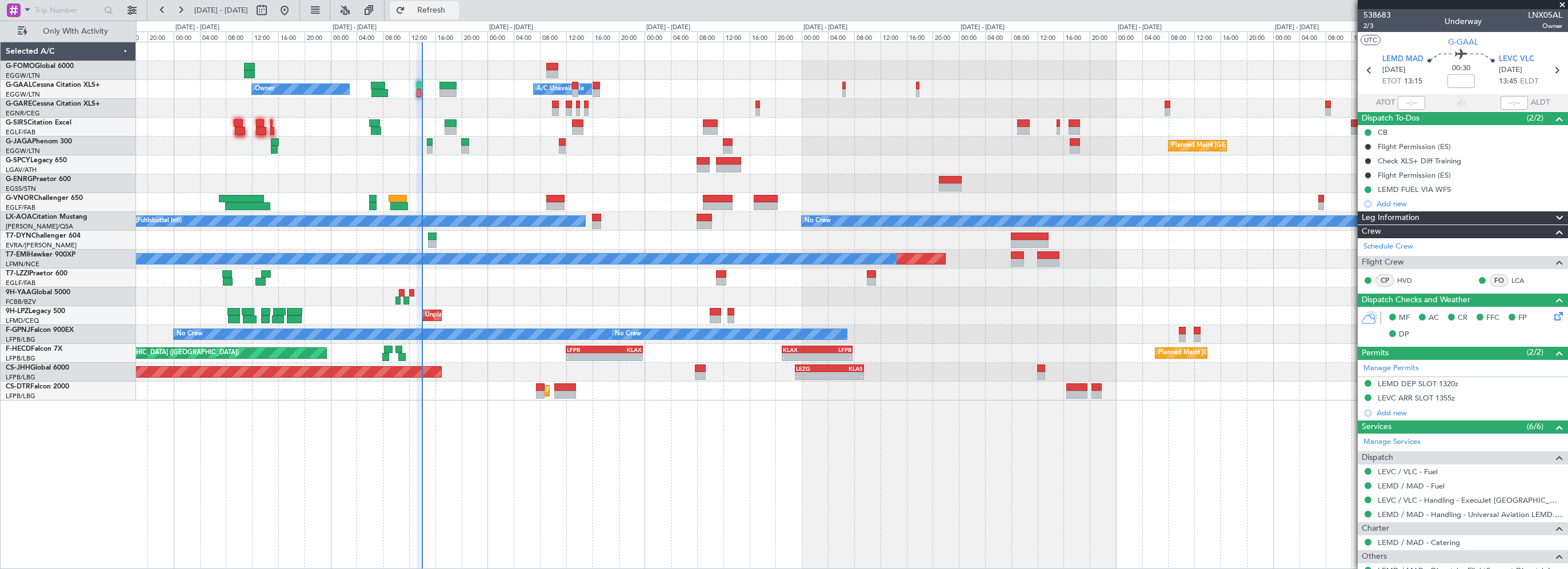
click at [455, 12] on span "Refresh" at bounding box center [431, 10] width 48 height 8
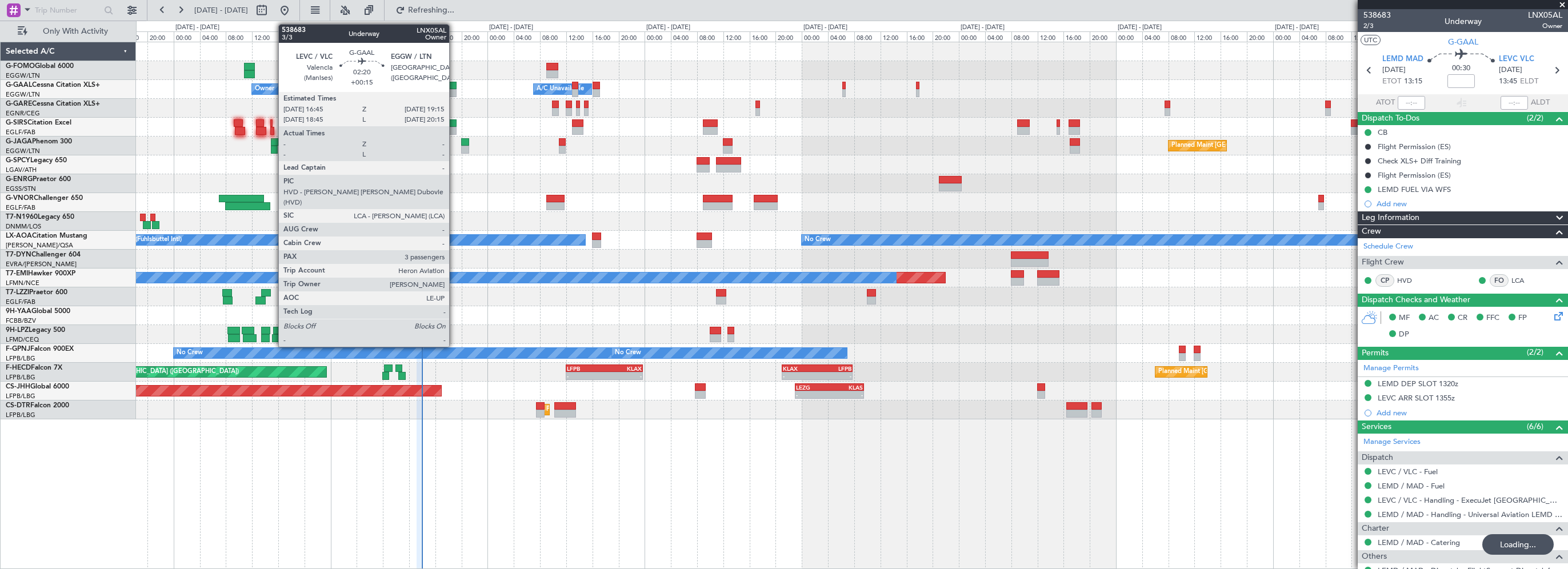
type input "13:56"
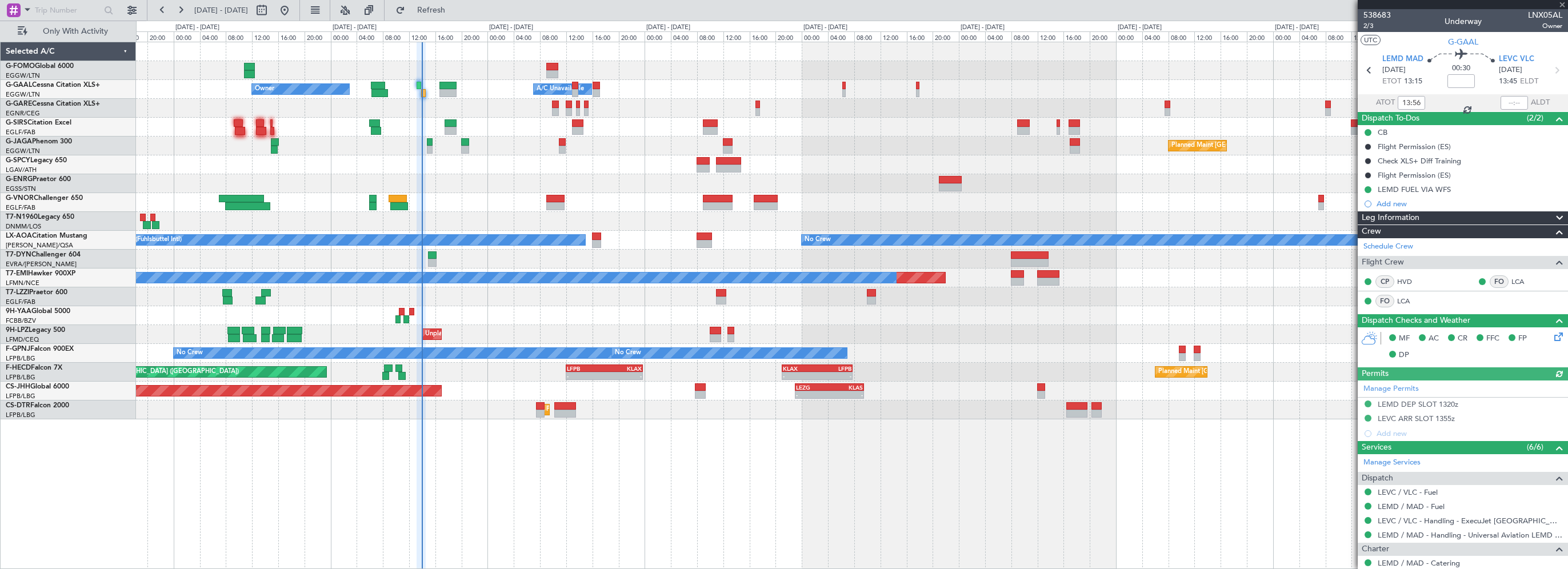
click at [518, 170] on div at bounding box center [852, 165] width 1431 height 19
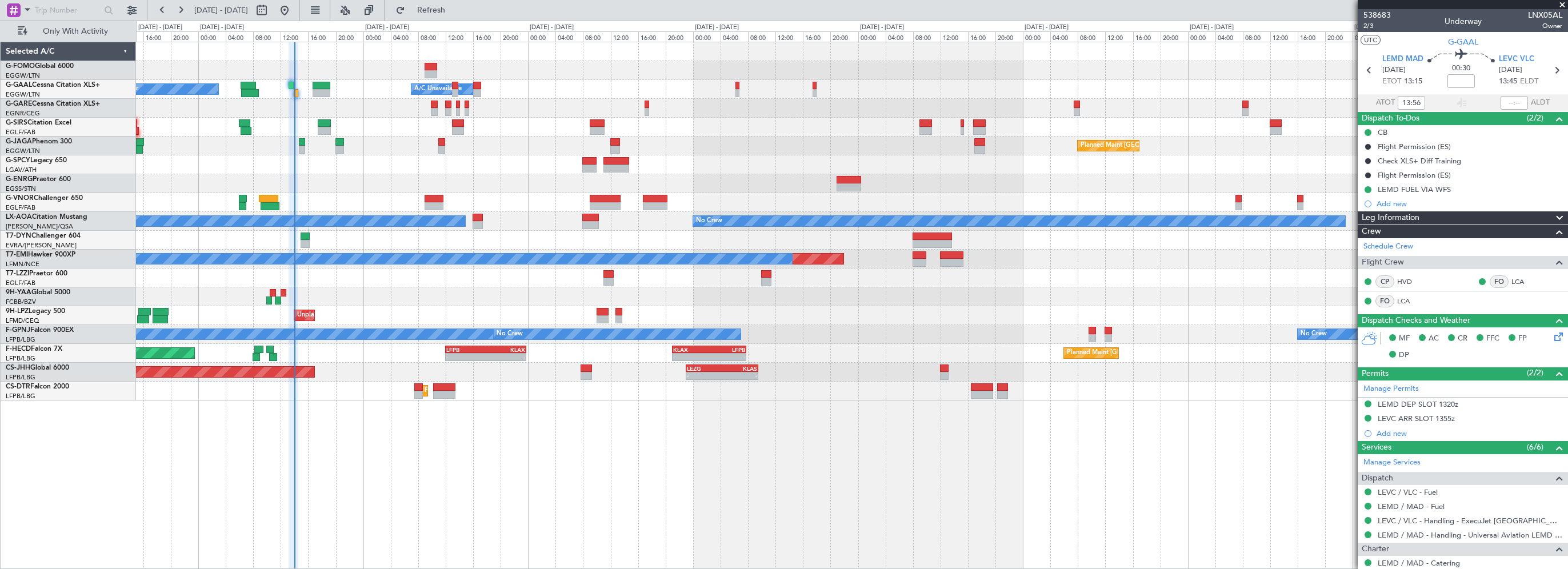
click at [595, 504] on div "- - EGGW 03:55 Z KSFO 14:45 Z - - KSFO 22:15 Z EGGW 08:00 Z Owner Owner A/C Una…" at bounding box center [852, 305] width 1432 height 527
click at [718, 466] on div "- - EGGW 03:55 Z KSFO 14:45 Z - - KSFO 22:15 Z EGGW 08:00 Z Owner Owner A/C Una…" at bounding box center [852, 305] width 1432 height 527
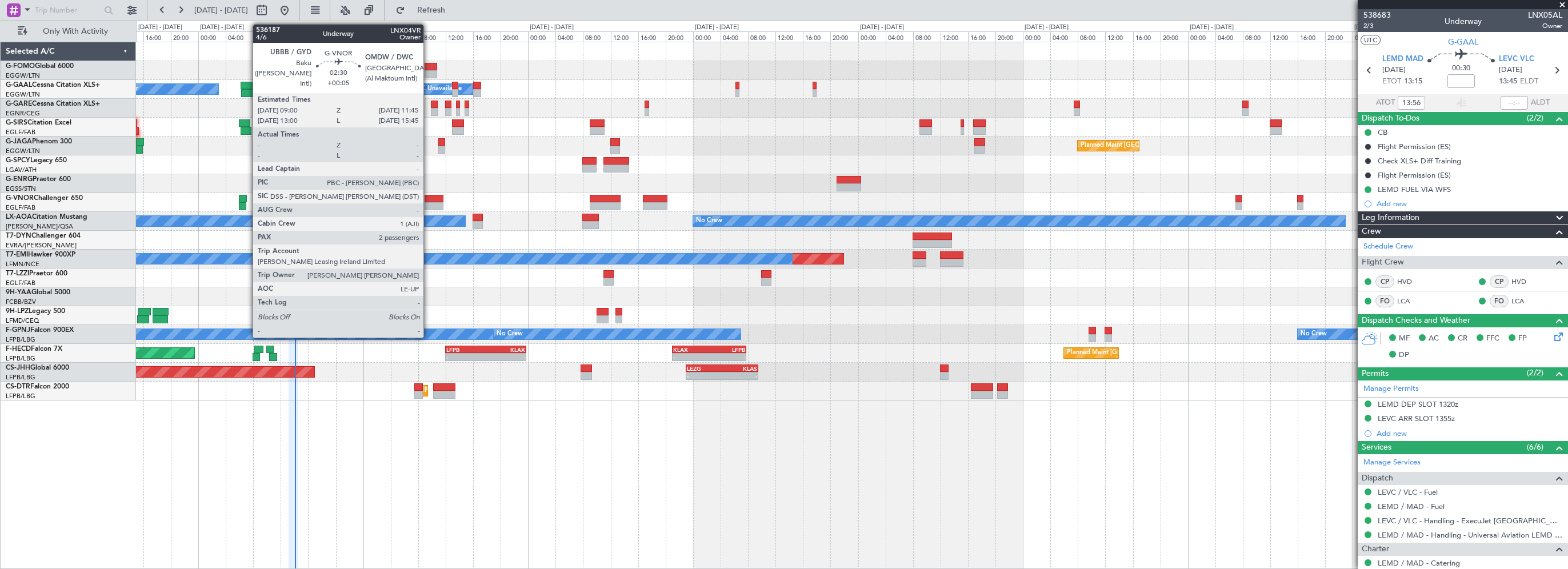
click at [429, 198] on div at bounding box center [434, 199] width 20 height 8
click at [431, 198] on div at bounding box center [434, 199] width 20 height 8
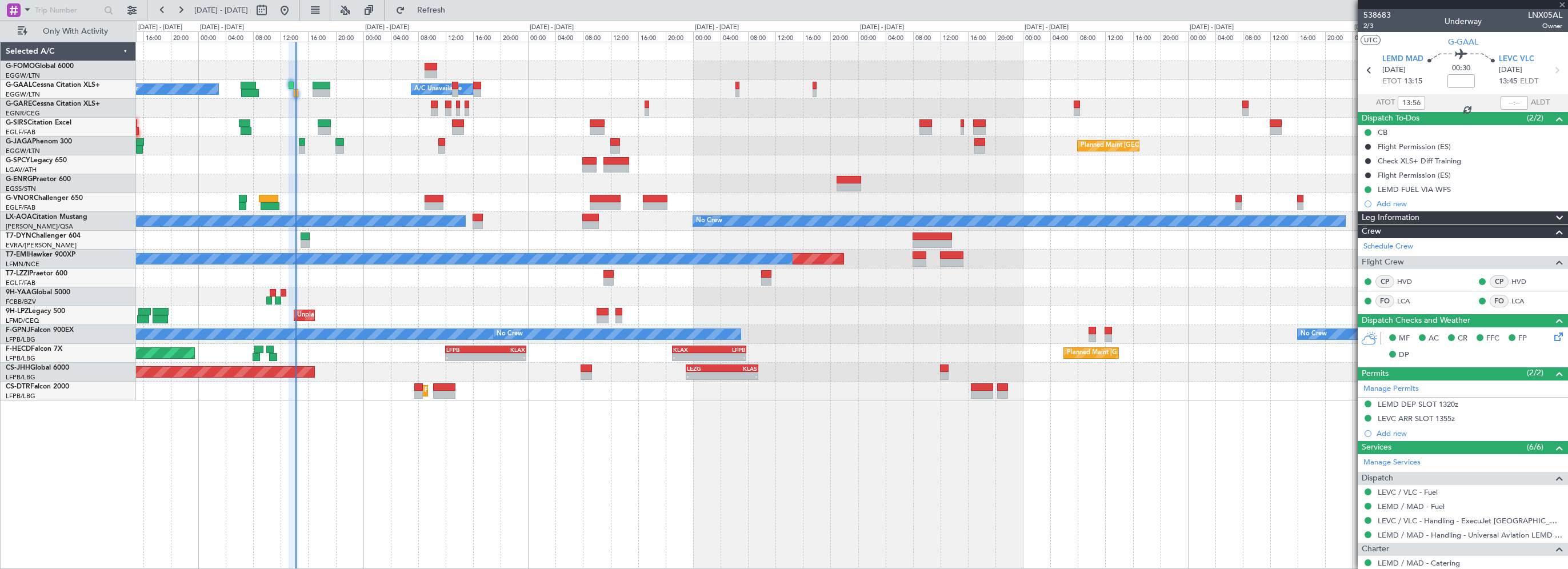
type input "+00:05"
type input "2"
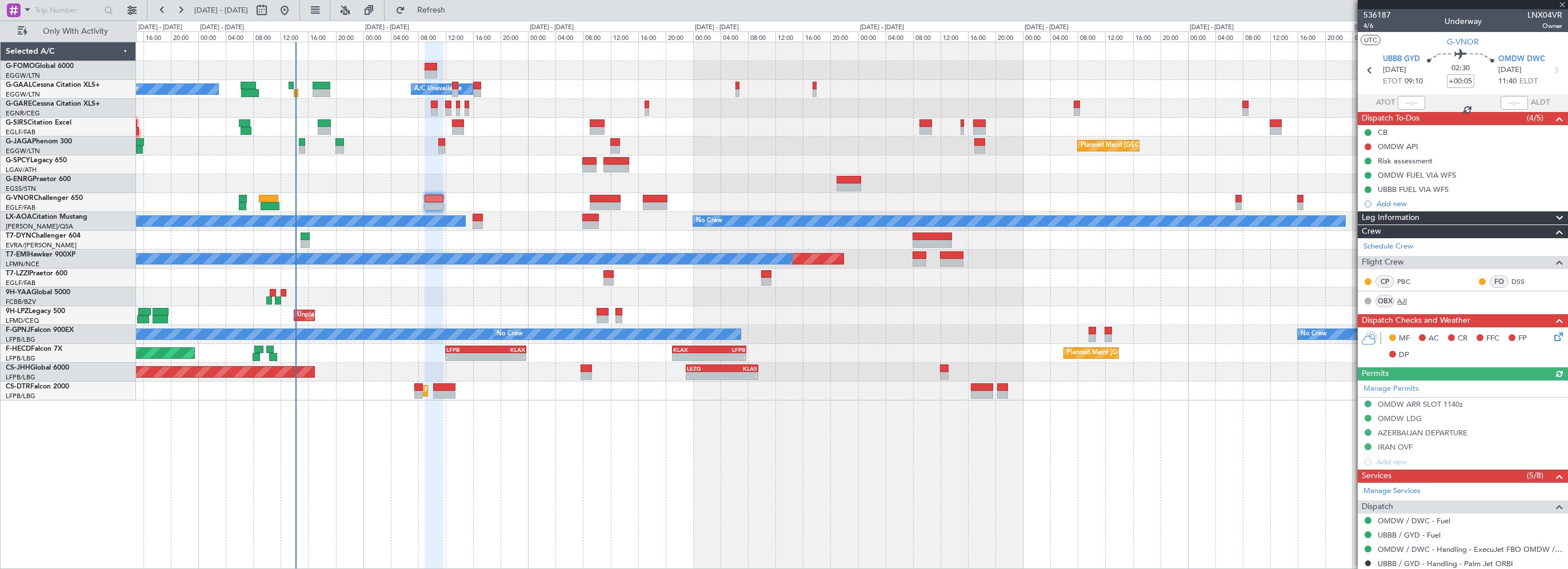
click at [1403, 300] on link "AJI" at bounding box center [1410, 300] width 26 height 10
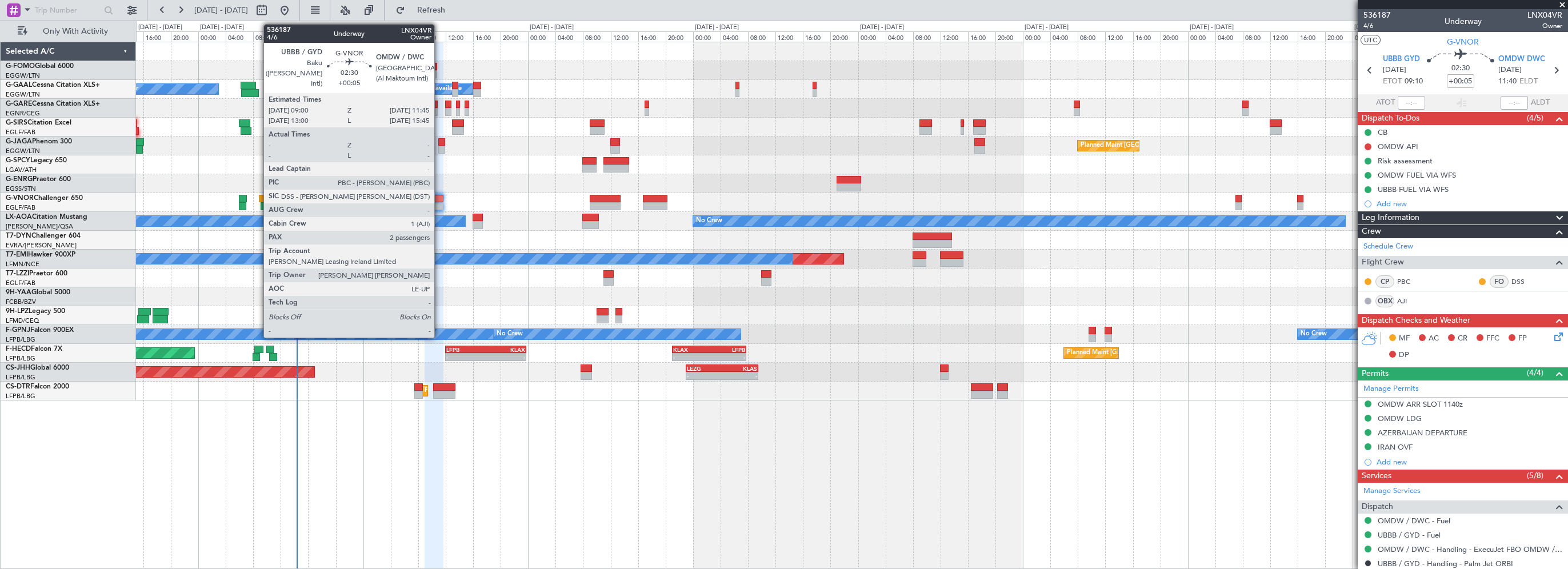
click at [439, 201] on div at bounding box center [434, 199] width 20 height 8
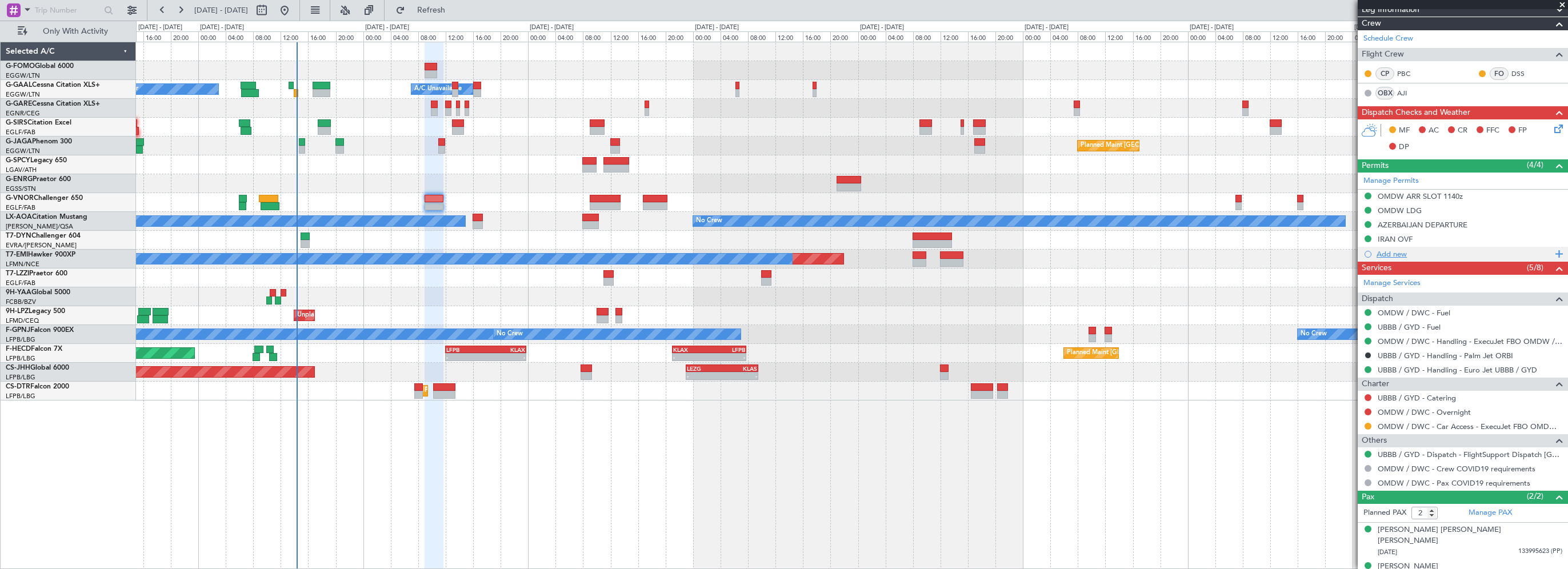
scroll to position [210, 0]
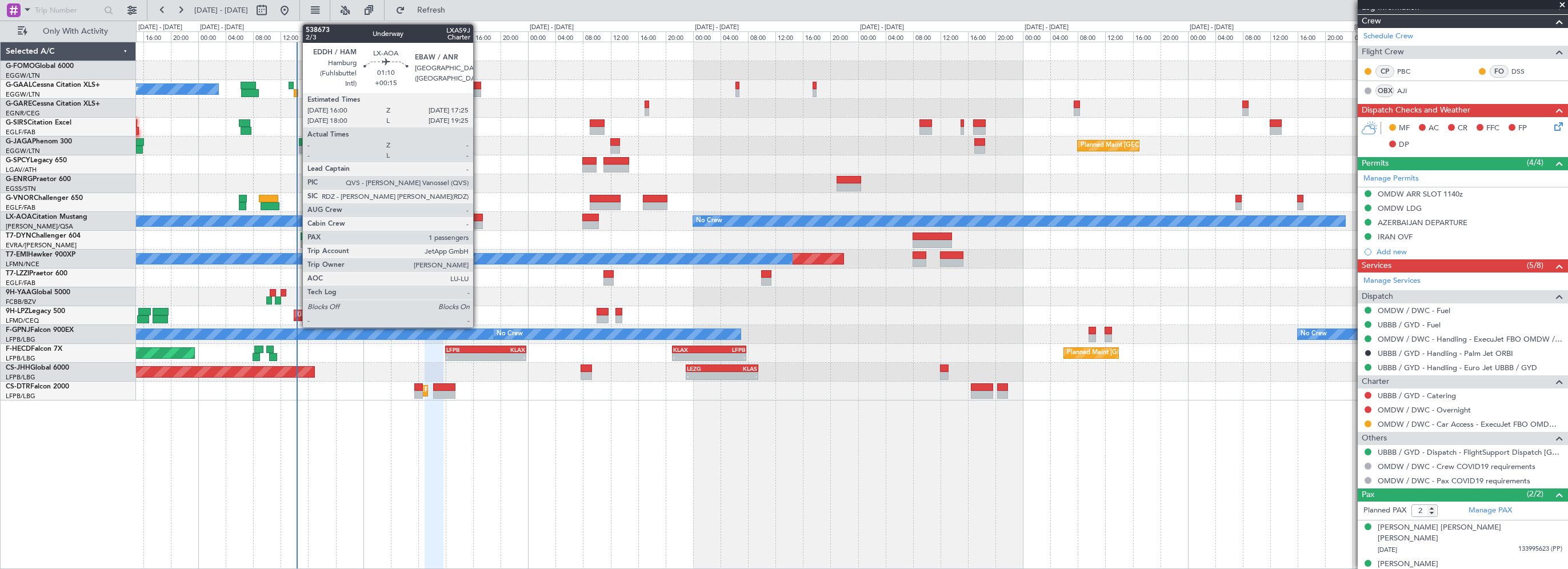
click at [478, 221] on div at bounding box center [478, 225] width 10 height 8
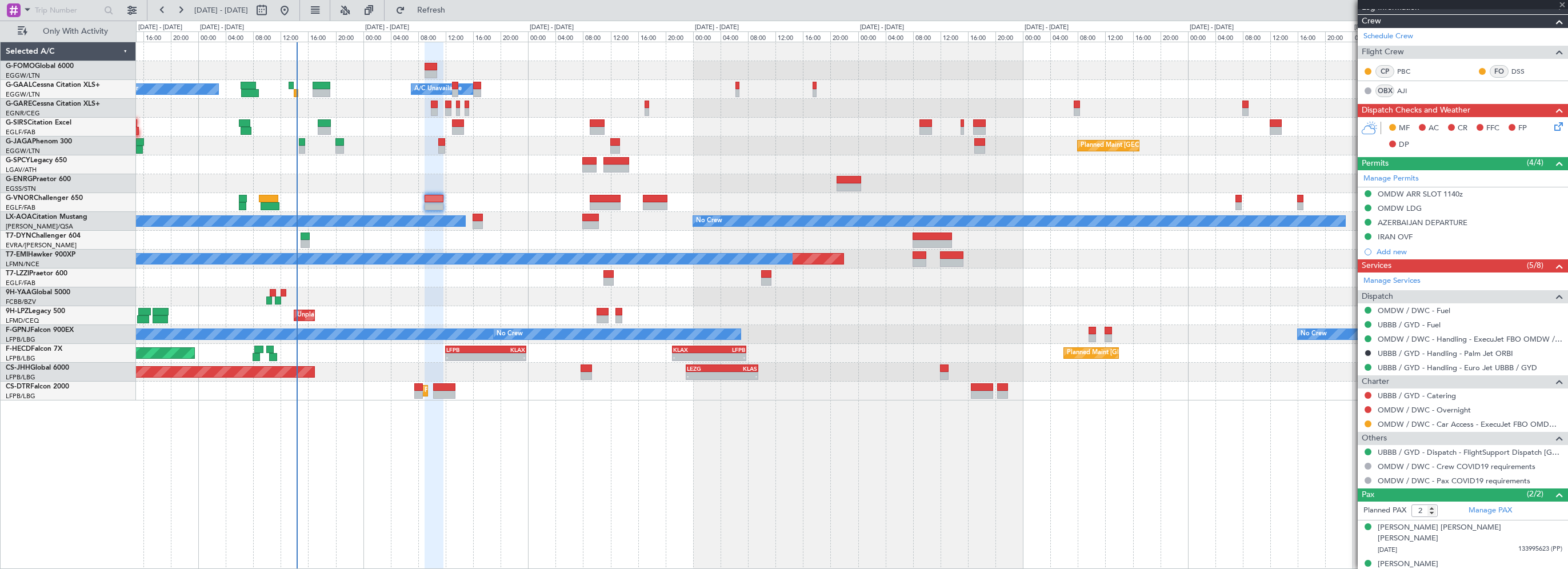
type input "+00:15"
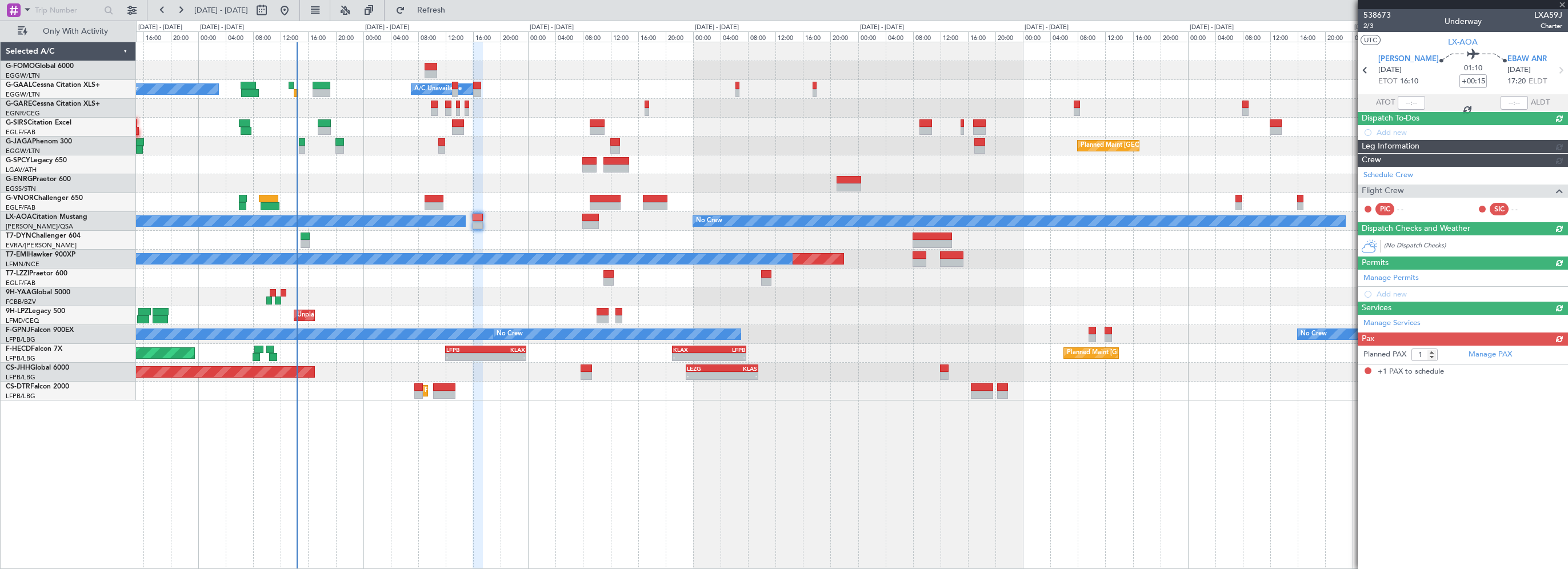
scroll to position [0, 0]
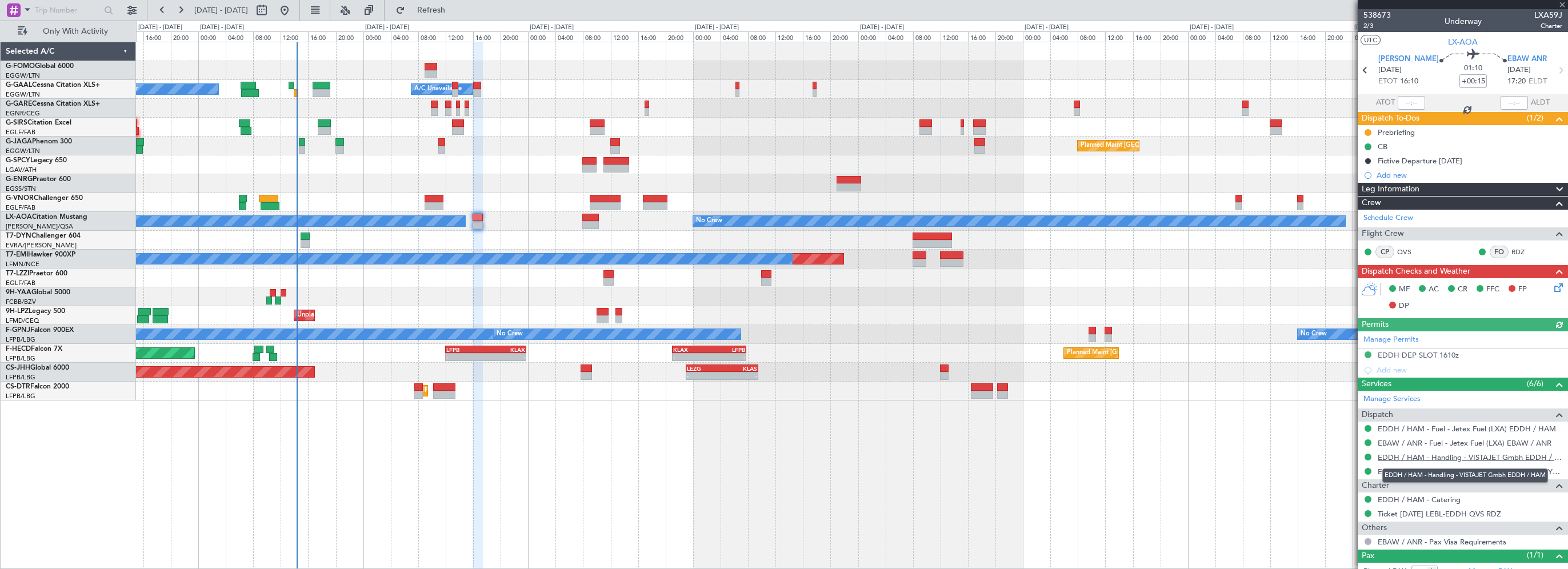
click at [1483, 456] on link "EDDH / HAM - Handling - VISTAJET Gmbh EDDH / HAM" at bounding box center [1469, 457] width 184 height 10
click at [455, 13] on span "Refresh" at bounding box center [431, 10] width 48 height 8
click at [354, 429] on div "- - EGGW 03:55 Z KSFO 14:45 Z - - KSFO 22:15 Z EGGW 08:00 Z Owner Owner A/C Una…" at bounding box center [852, 305] width 1432 height 527
click at [562, 445] on div "- - EGGW 03:55 Z KSFO 14:45 Z - - KSFO 22:15 Z EGGW 08:00 Z Owner Owner A/C Una…" at bounding box center [852, 305] width 1432 height 527
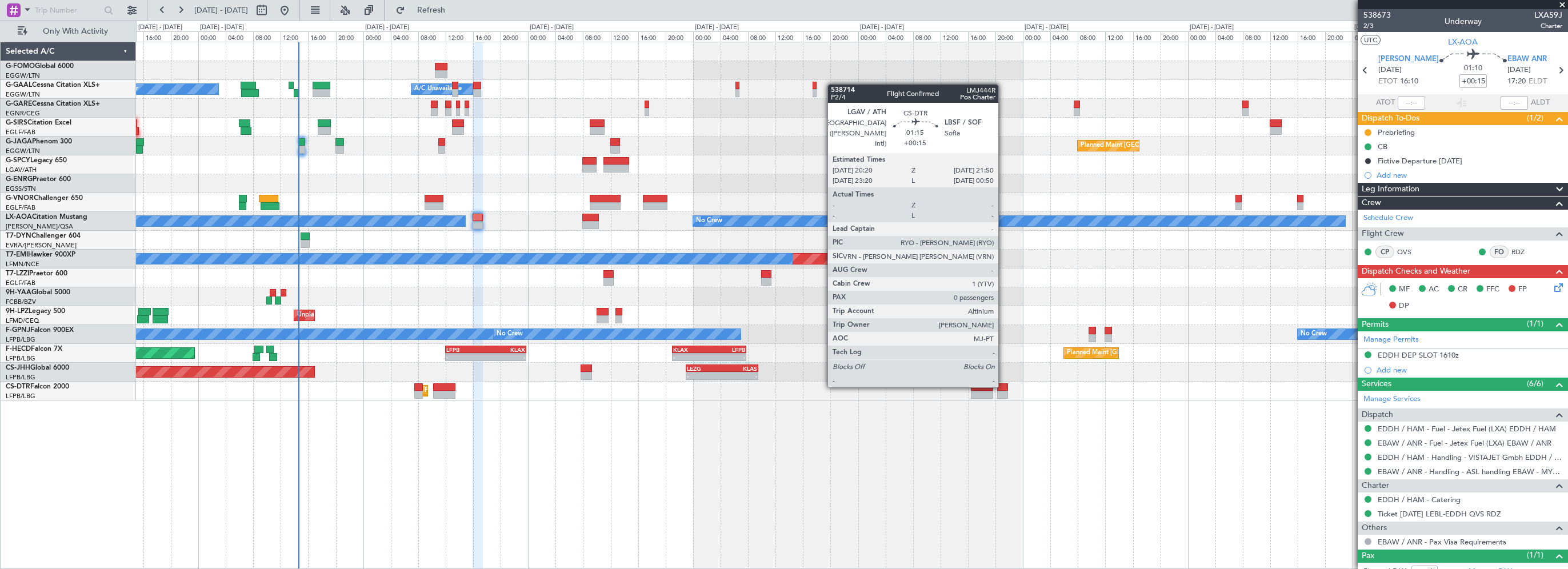
click at [1003, 386] on div at bounding box center [1003, 387] width 11 height 8
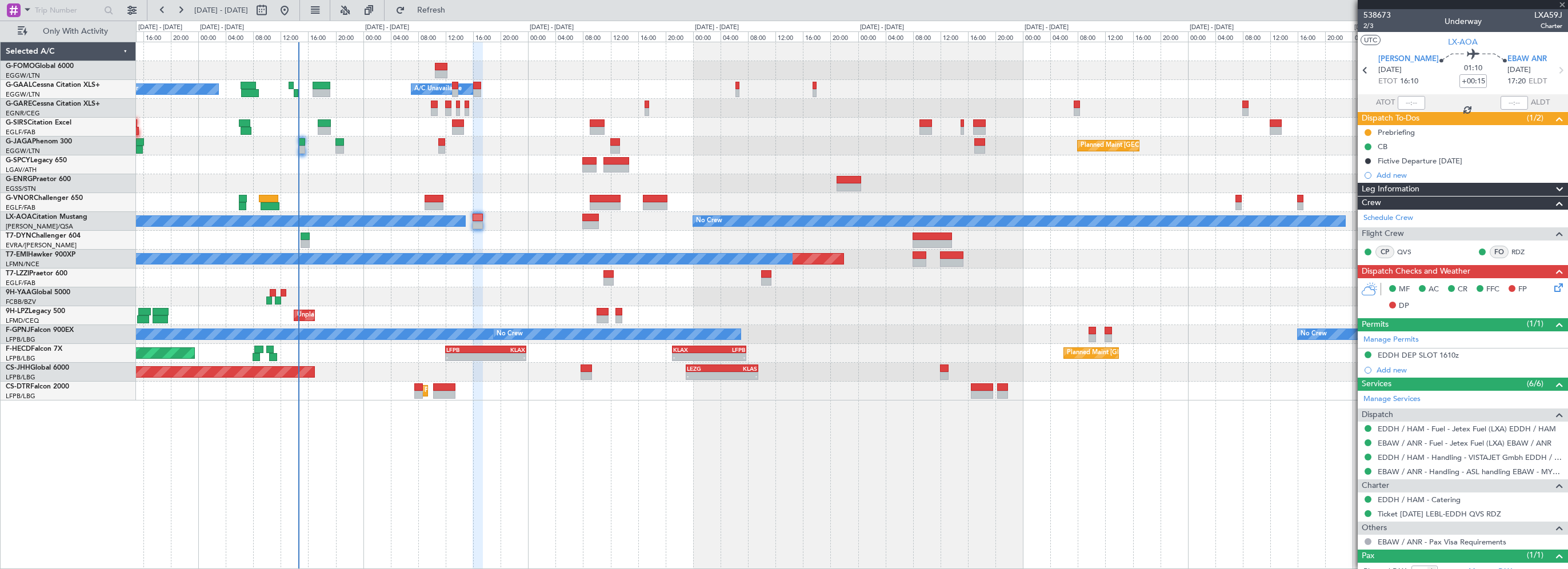
type input "0"
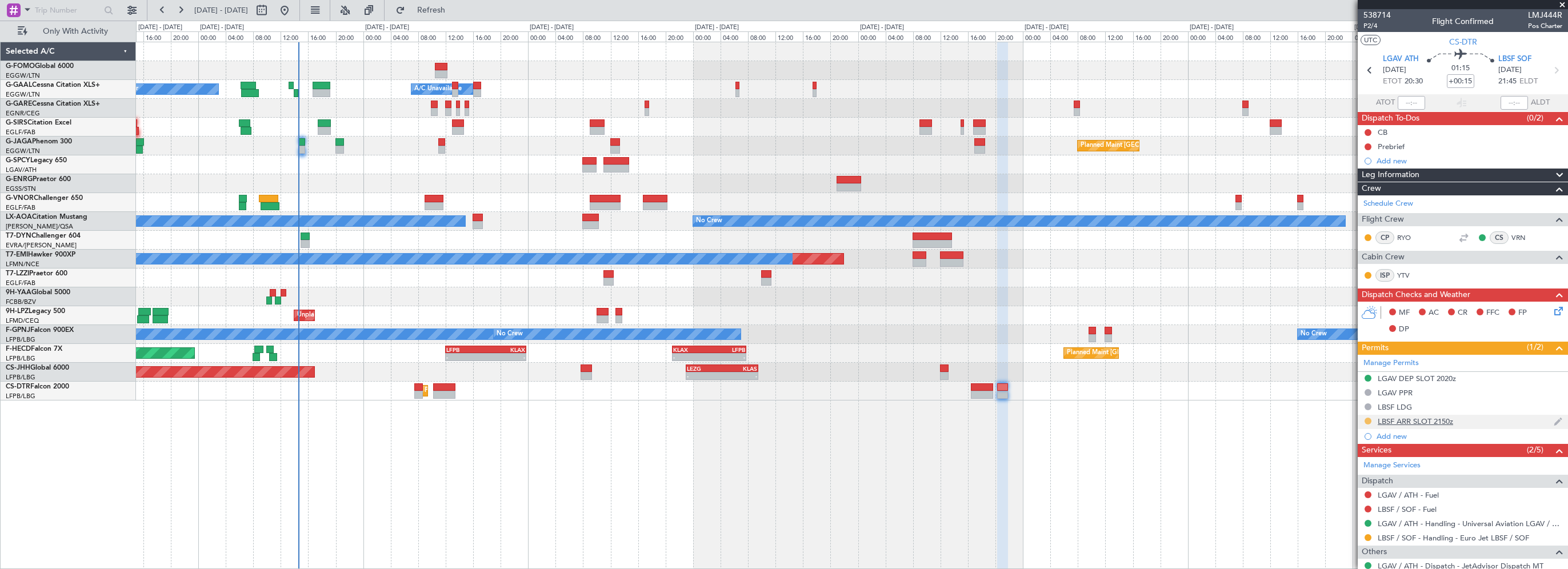
click at [1366, 419] on button at bounding box center [1368, 421] width 7 height 7
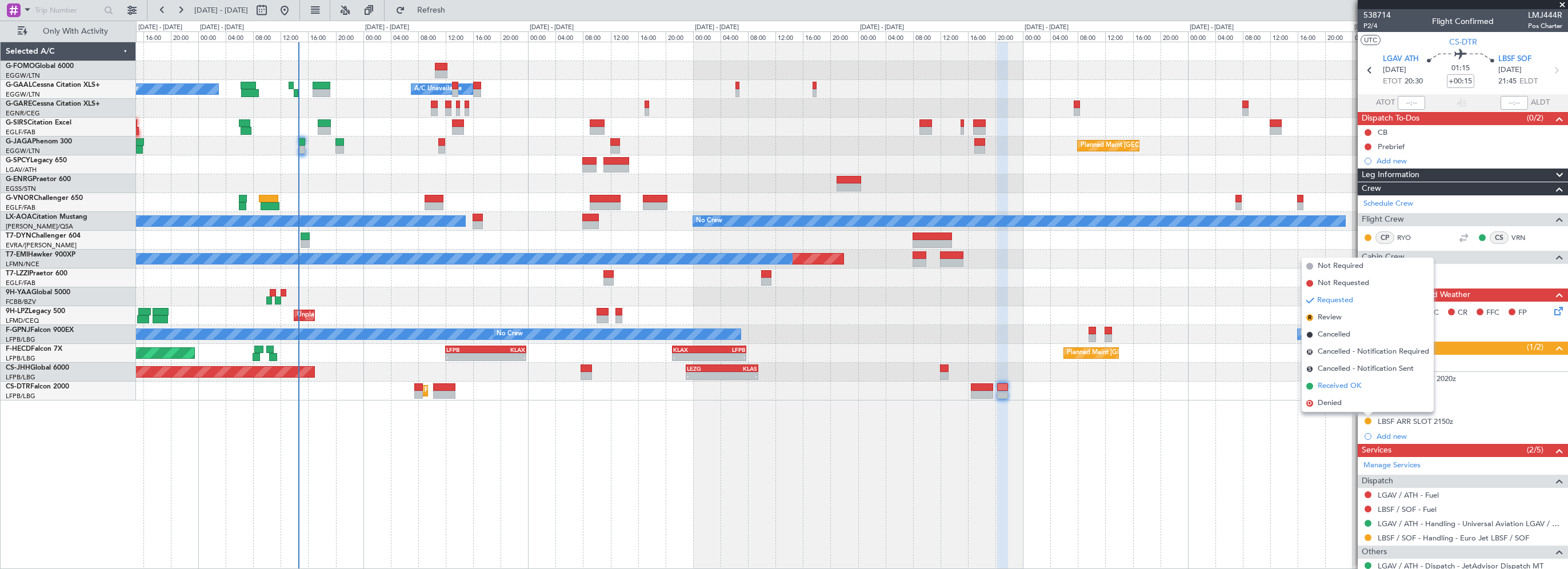
click at [1351, 390] on span "Received OK" at bounding box center [1339, 385] width 44 height 12
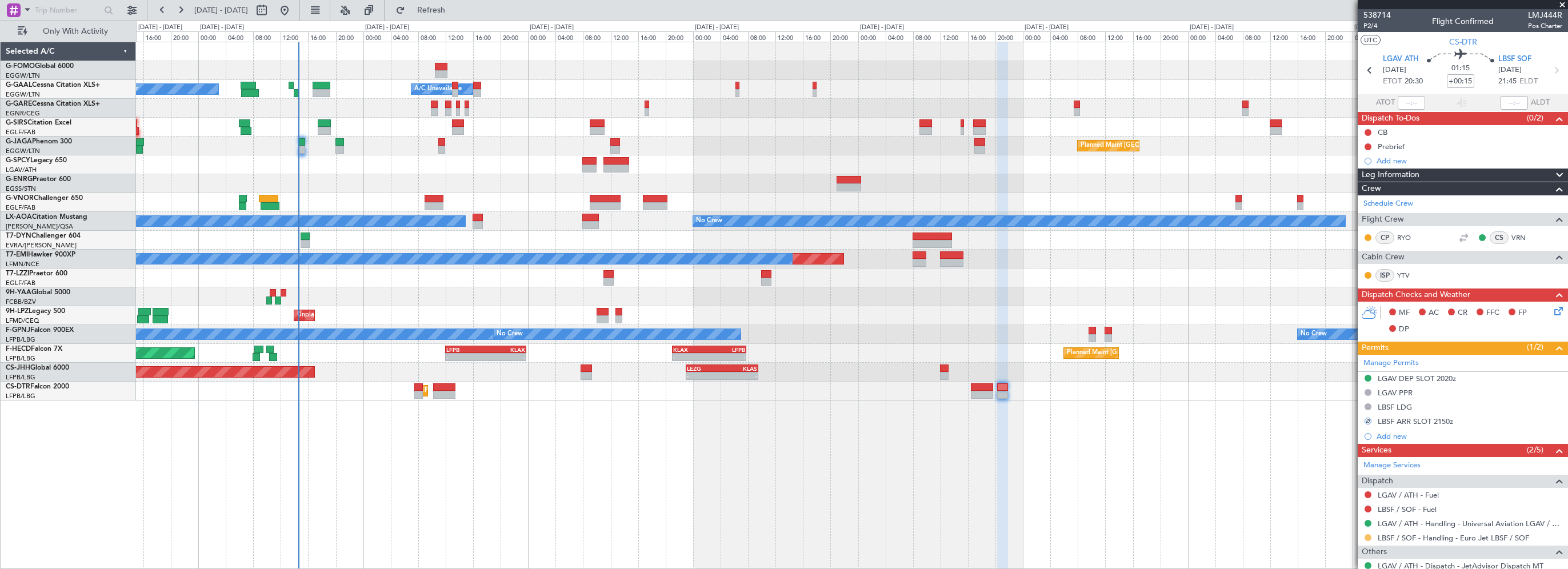
click at [1368, 536] on button at bounding box center [1368, 537] width 7 height 7
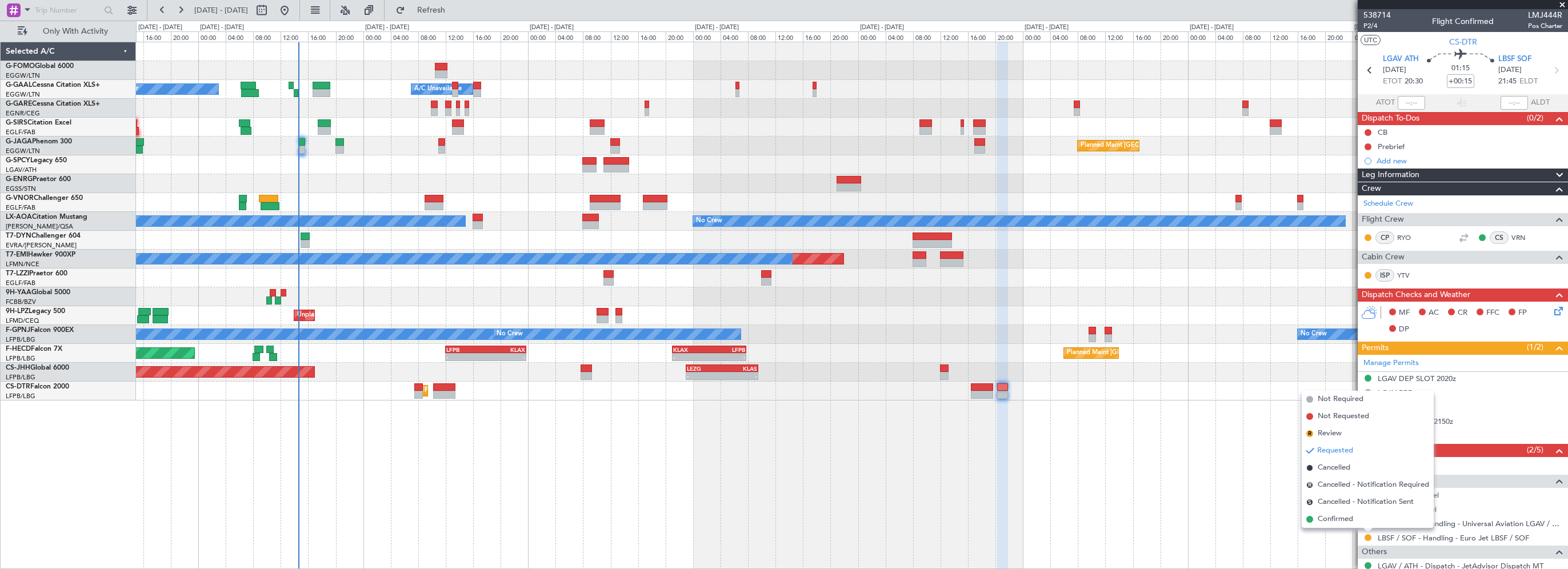
click at [1346, 521] on span "Confirmed" at bounding box center [1335, 519] width 35 height 12
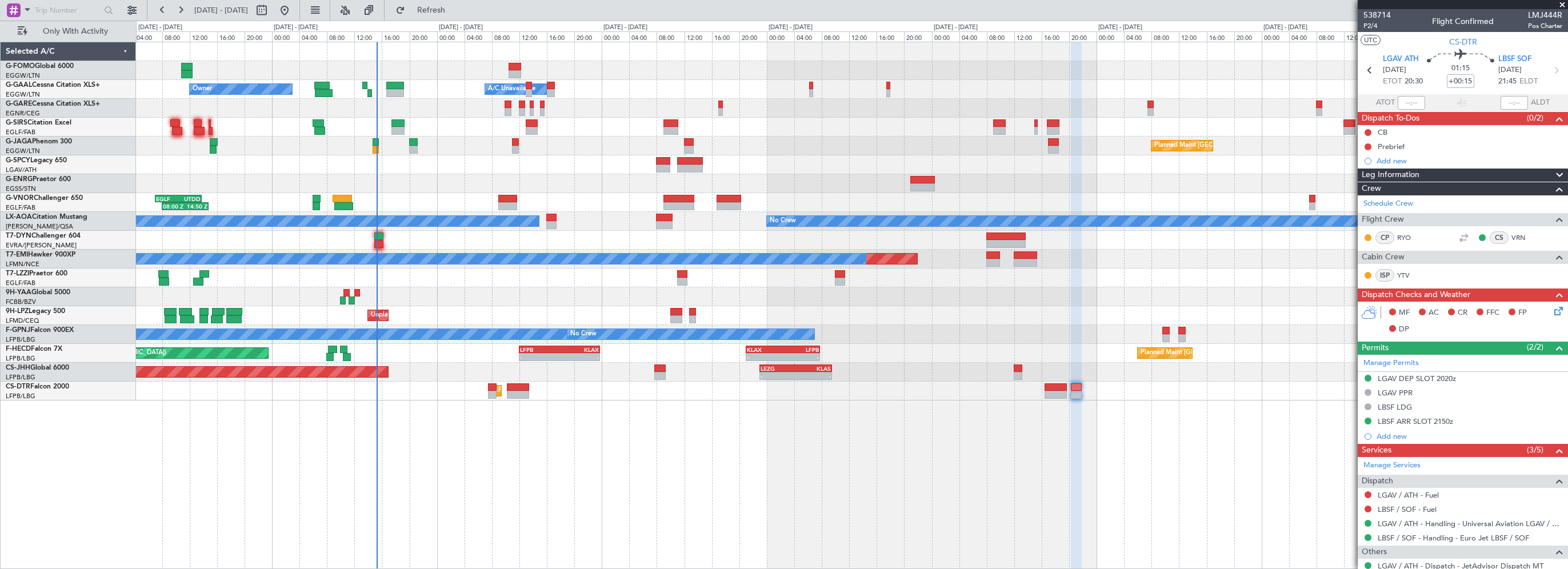
click at [410, 288] on div "- - EGGW 03:55 Z KSFO 14:45 Z - - KSFO 22:15 Z EGGW 08:00 Z Owner Owner A/C Una…" at bounding box center [852, 221] width 1431 height 358
